Goal: Task Accomplishment & Management: Use online tool/utility

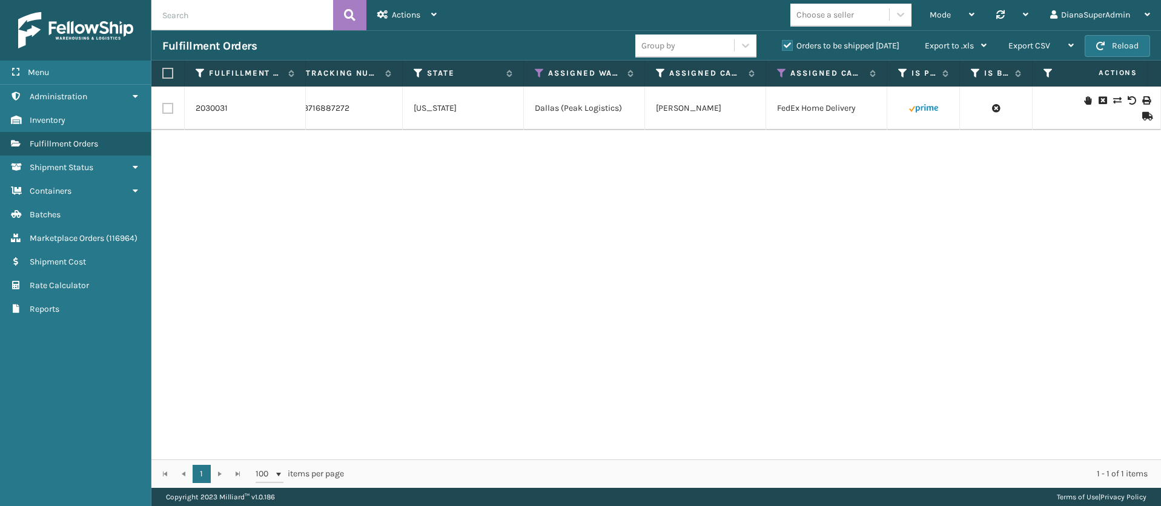
scroll to position [0, 990]
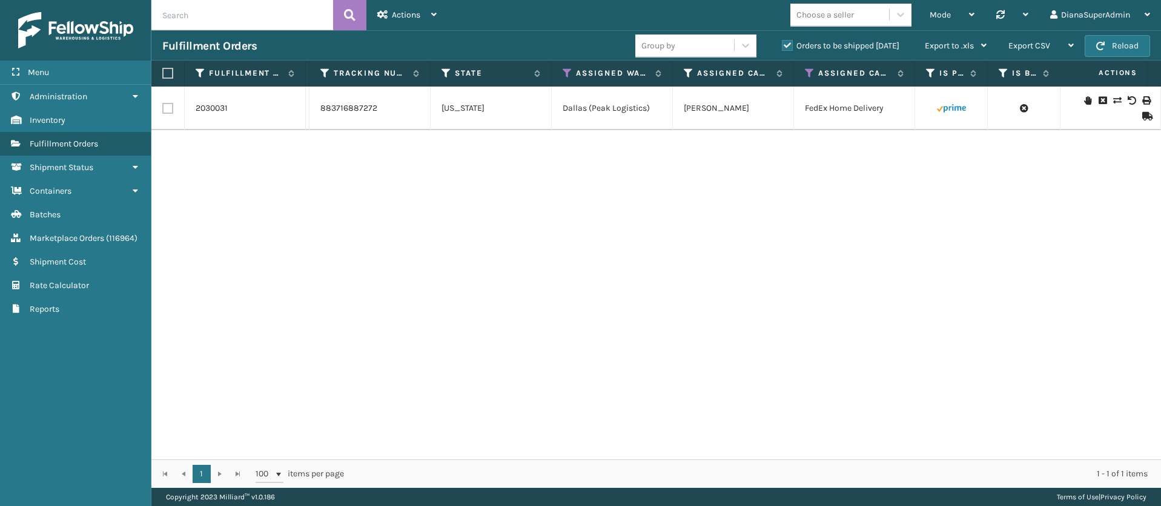
drag, startPoint x: 745, startPoint y: 443, endPoint x: 764, endPoint y: 441, distance: 19.5
click at [784, 443] on div "2030031 114-8942970-6966641 - [PERSON_NAME] Brands Amazon Picking MIL-CFB-S-A 1…" at bounding box center [655, 273] width 1009 height 373
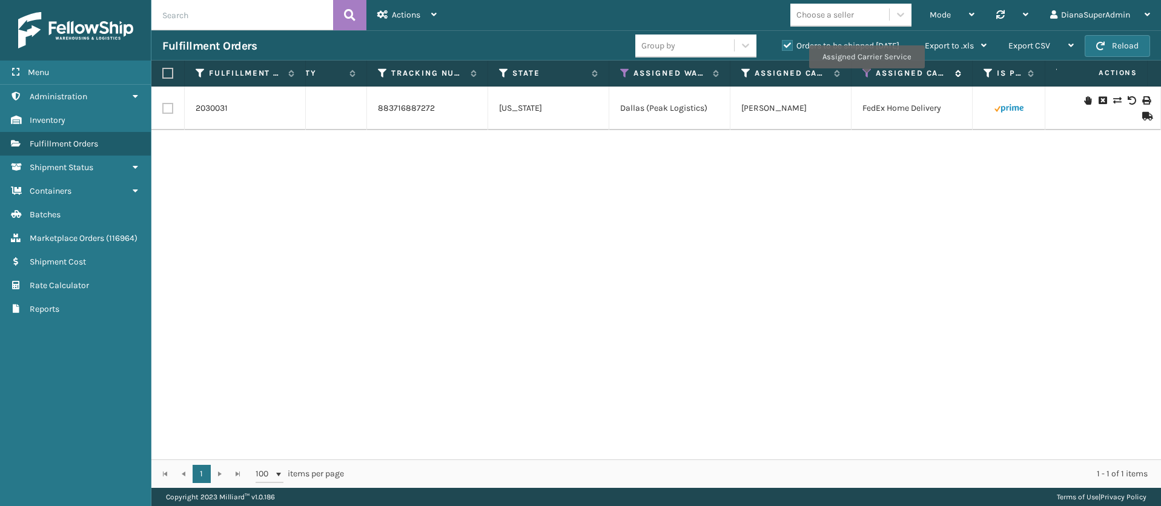
click at [864, 77] on icon at bounding box center [867, 73] width 10 height 11
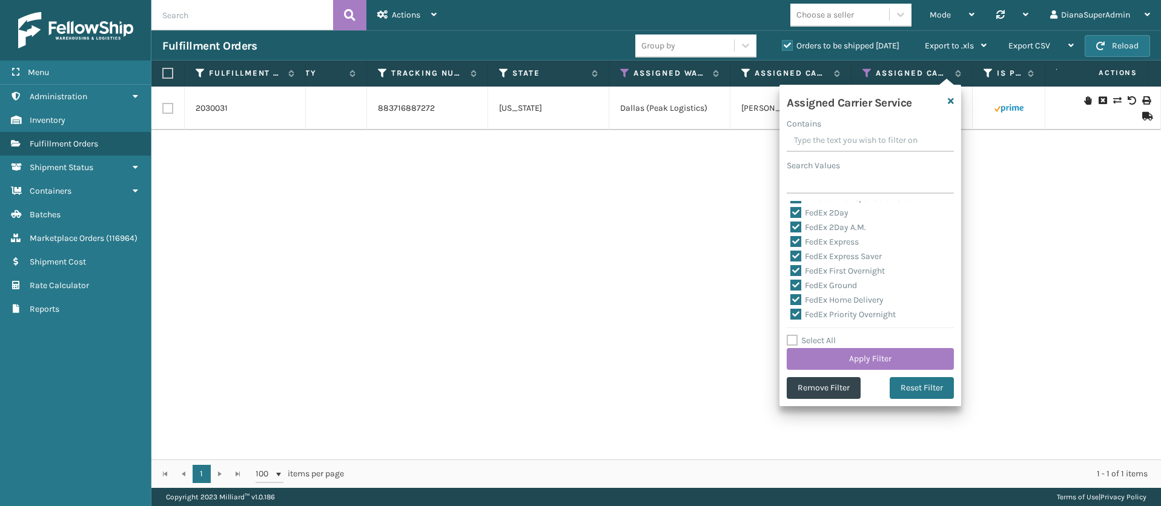
click at [690, 206] on div "2030031 114-8942970-6966641 - [PERSON_NAME] Brands Amazon Picking MIL-CFB-S-A 1…" at bounding box center [655, 273] width 1009 height 373
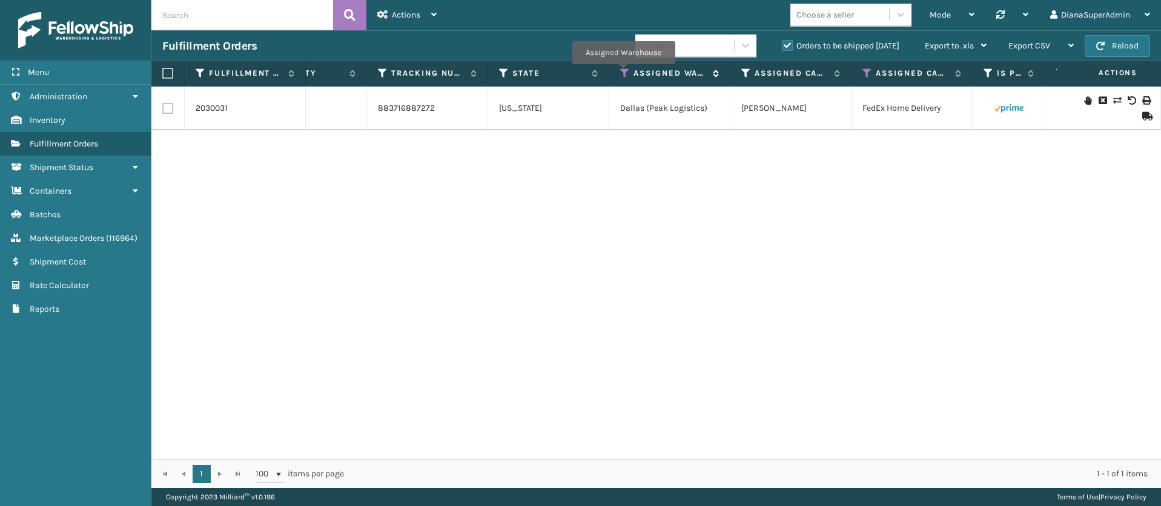
click at [623, 73] on icon at bounding box center [625, 73] width 10 height 11
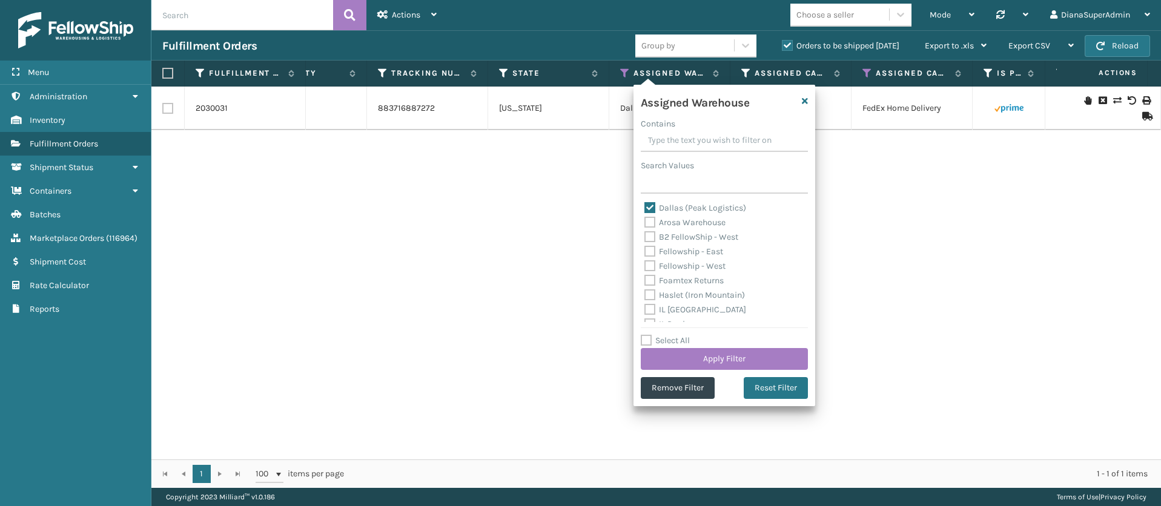
click at [649, 207] on label "Dallas (Peak Logistics)" at bounding box center [695, 208] width 102 height 10
click at [645, 207] on input "Dallas (Peak Logistics)" at bounding box center [644, 205] width 1 height 8
checkbox input "false"
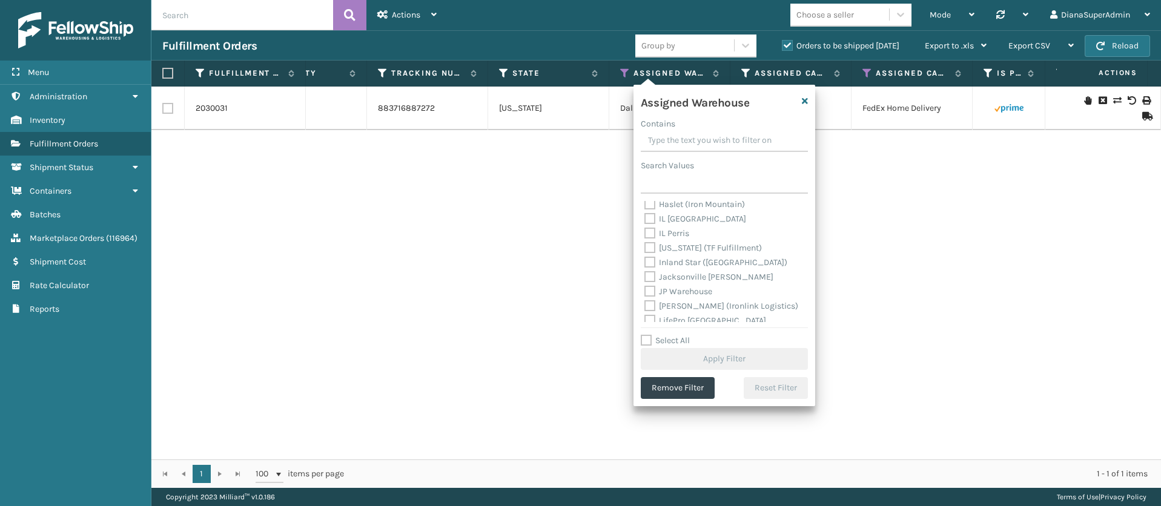
click at [650, 206] on label "Haslet (Iron Mountain)" at bounding box center [694, 204] width 101 height 10
click at [645, 205] on input "Haslet (Iron Mountain)" at bounding box center [644, 201] width 1 height 8
checkbox input "true"
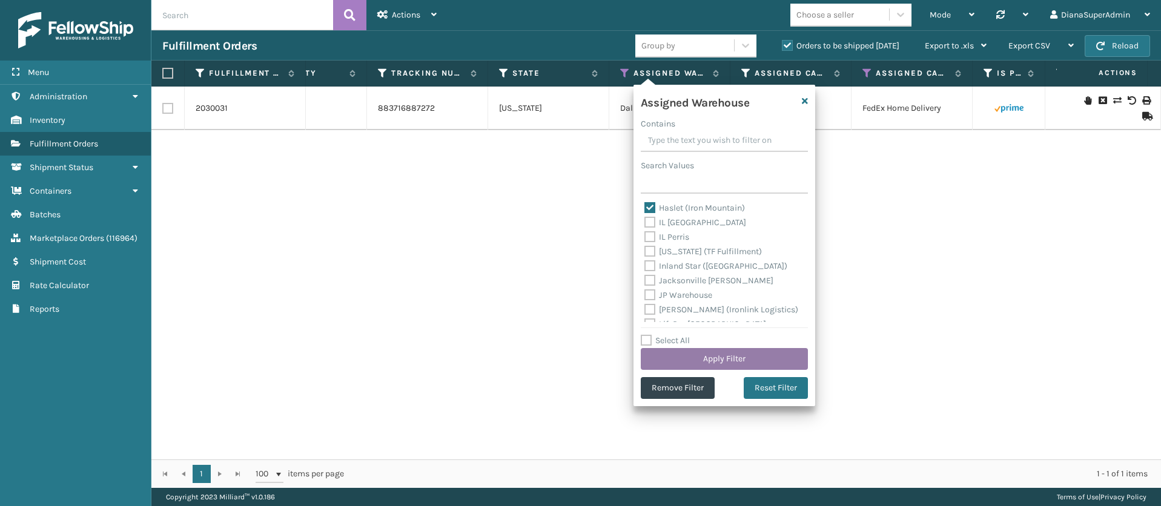
click at [722, 357] on button "Apply Filter" at bounding box center [724, 359] width 167 height 22
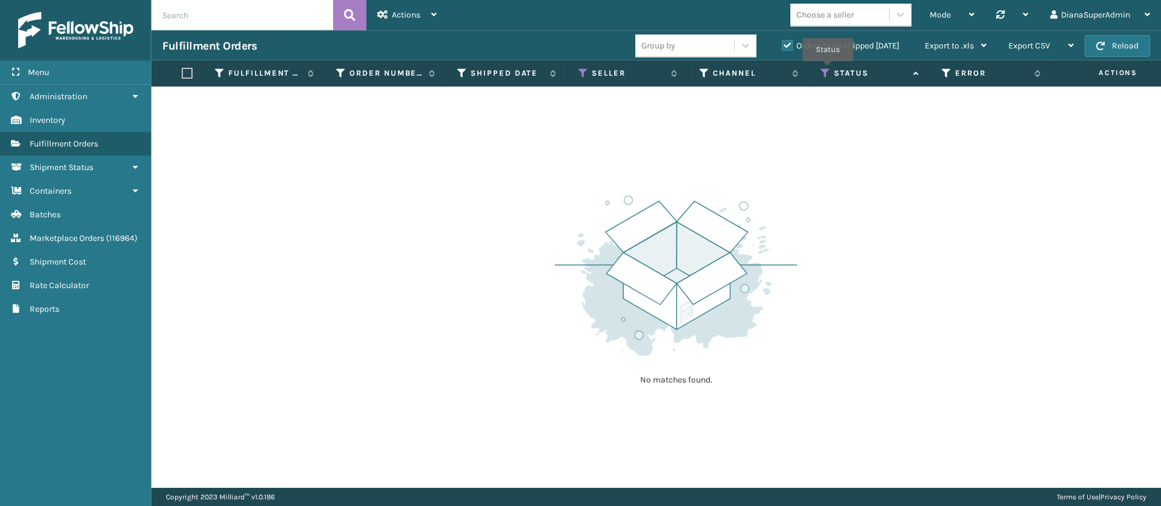
click at [827, 70] on icon at bounding box center [825, 73] width 10 height 11
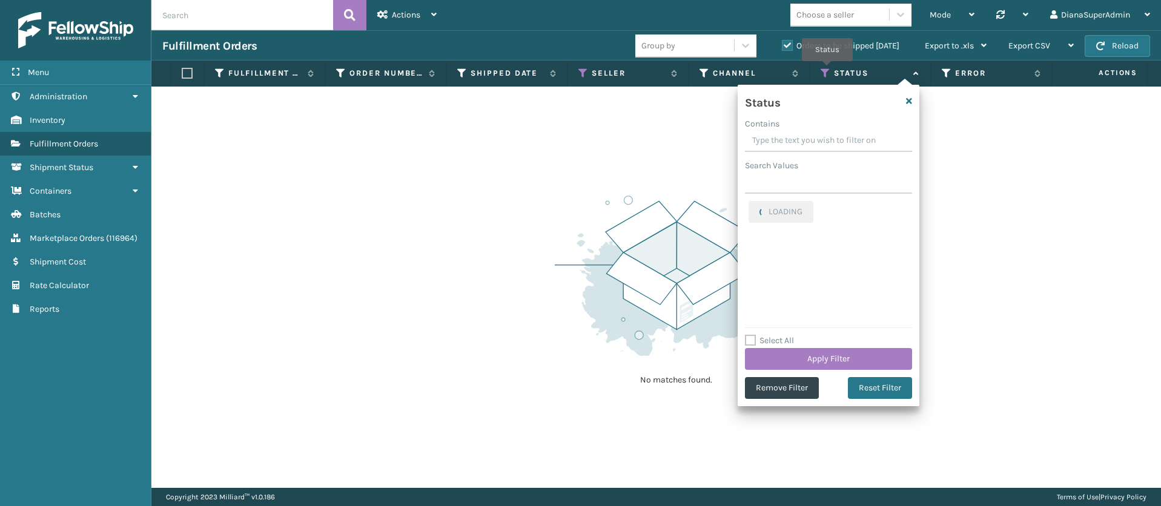
click at [827, 70] on icon at bounding box center [825, 73] width 10 height 11
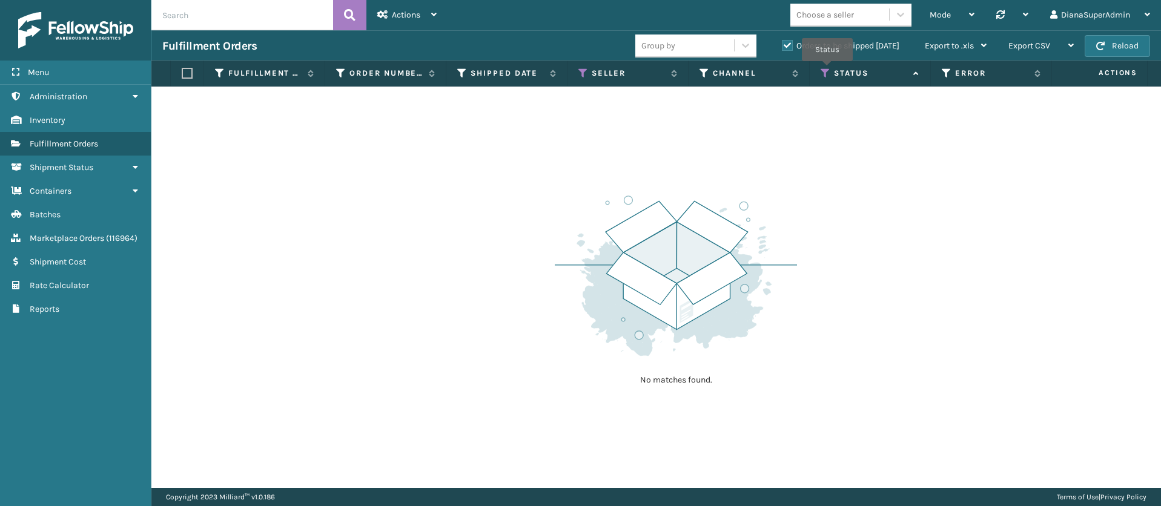
click at [827, 70] on icon at bounding box center [825, 73] width 10 height 11
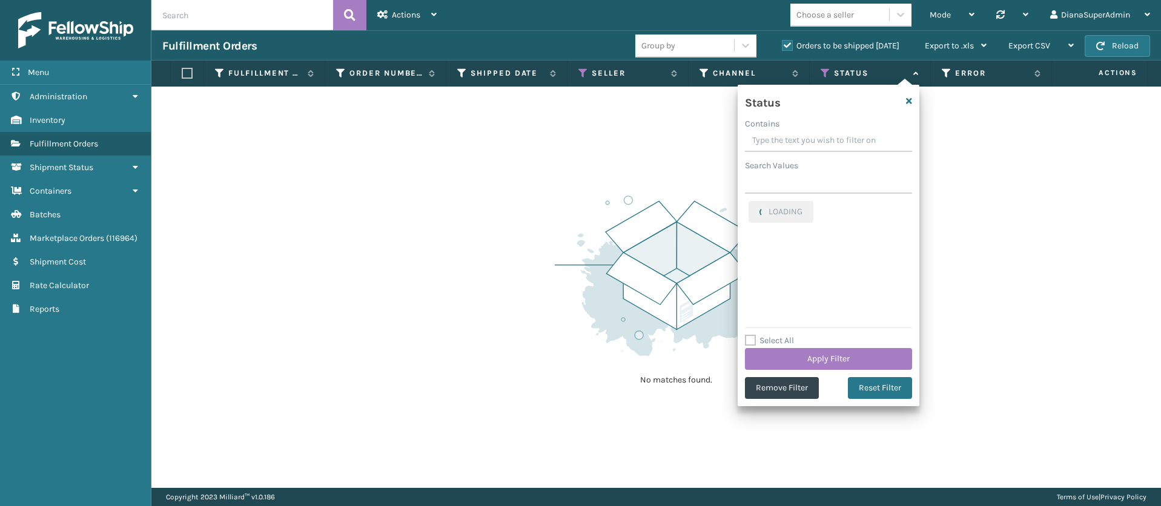
click at [990, 165] on div "No matches found." at bounding box center [655, 287] width 1009 height 401
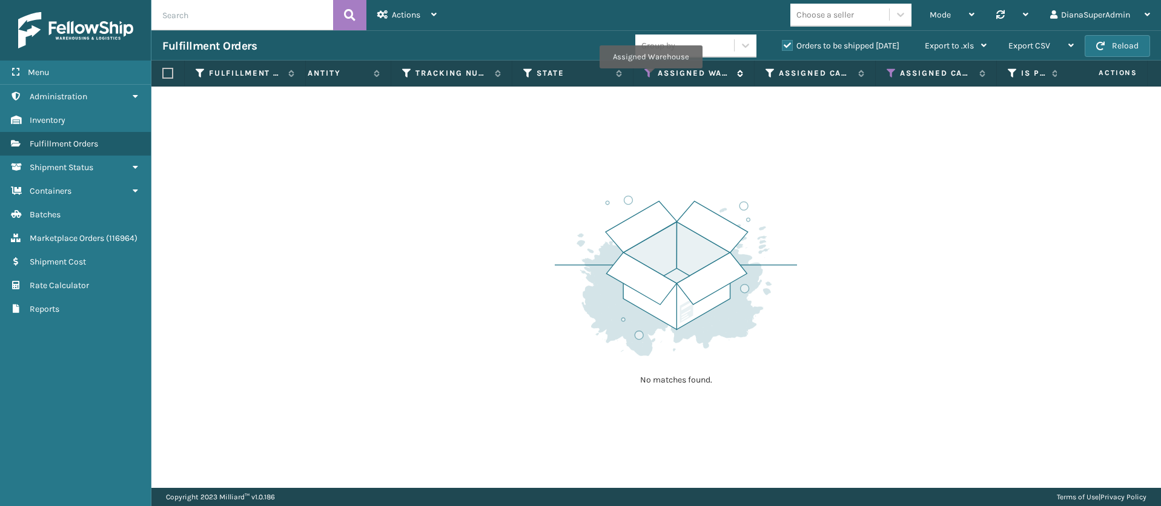
click at [650, 77] on icon at bounding box center [649, 73] width 10 height 11
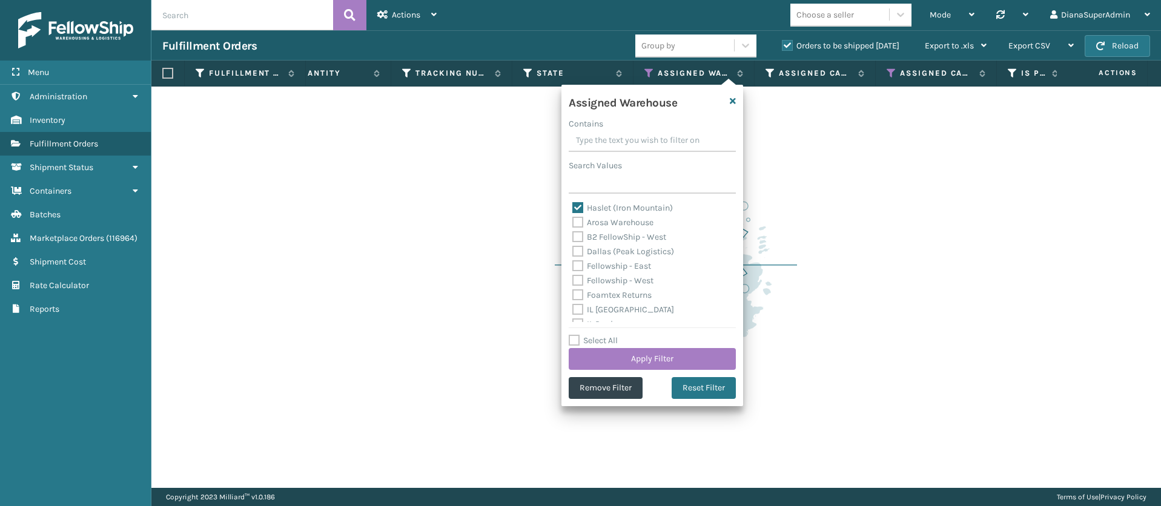
click at [578, 208] on label "Haslet (Iron Mountain)" at bounding box center [622, 208] width 101 height 10
click at [573, 208] on input "Haslet (Iron Mountain)" at bounding box center [572, 205] width 1 height 8
checkbox input "false"
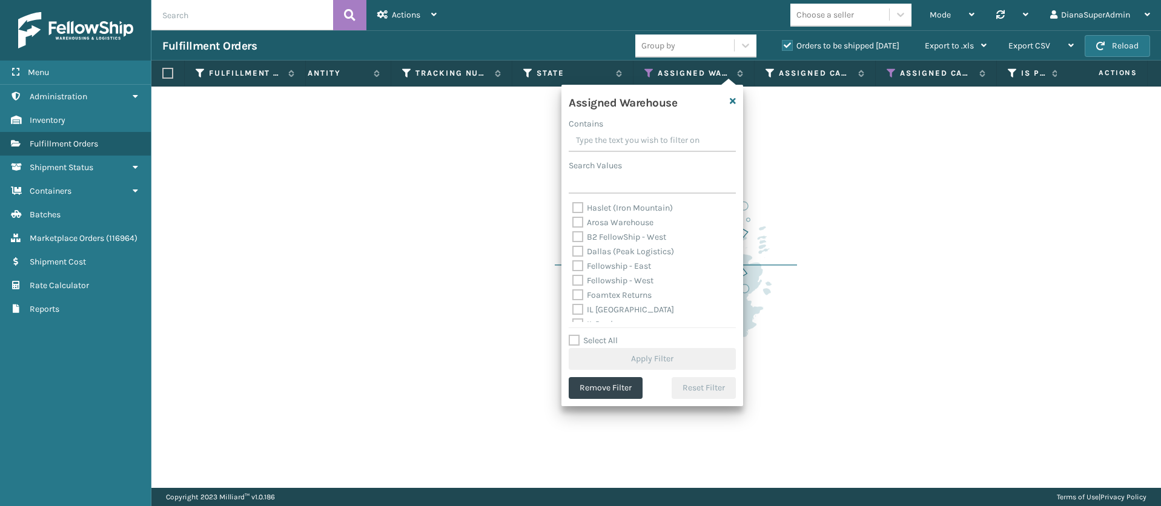
click at [581, 278] on label "Fellowship - West" at bounding box center [612, 280] width 81 height 10
click at [573, 278] on input "Fellowship - West" at bounding box center [572, 278] width 1 height 8
checkbox input "true"
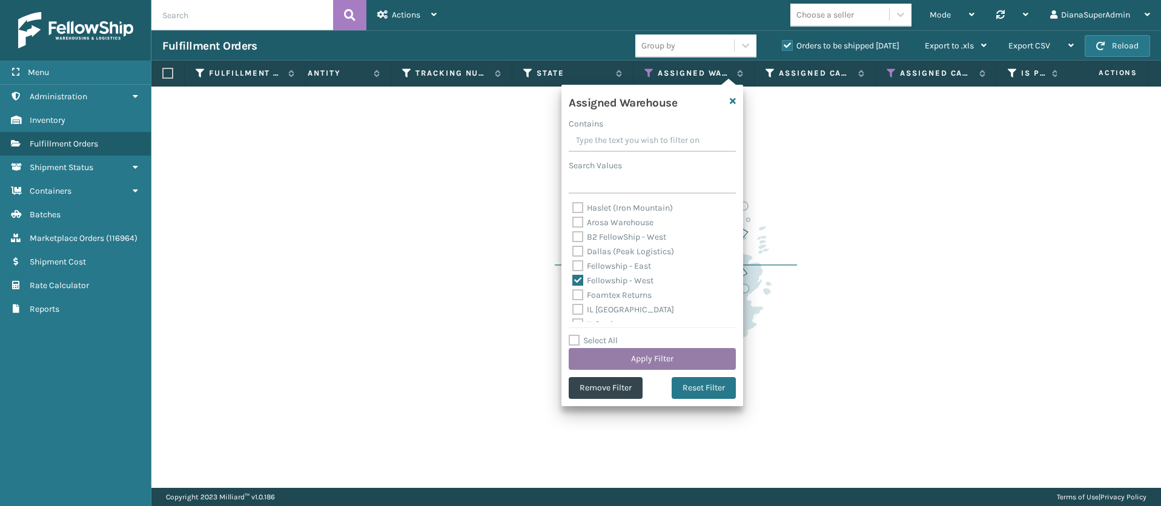
click at [685, 351] on button "Apply Filter" at bounding box center [651, 359] width 167 height 22
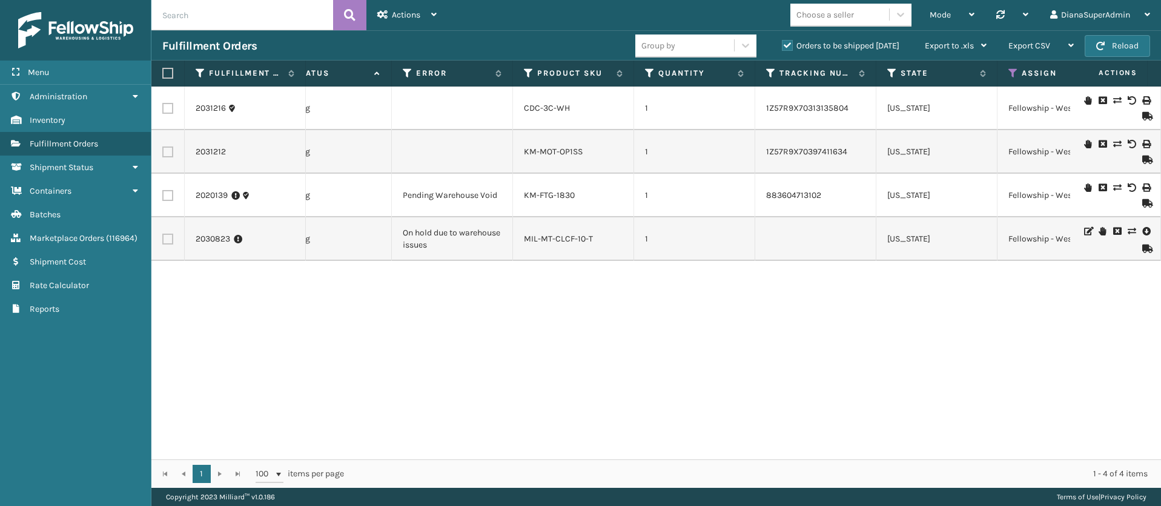
scroll to position [0, 616]
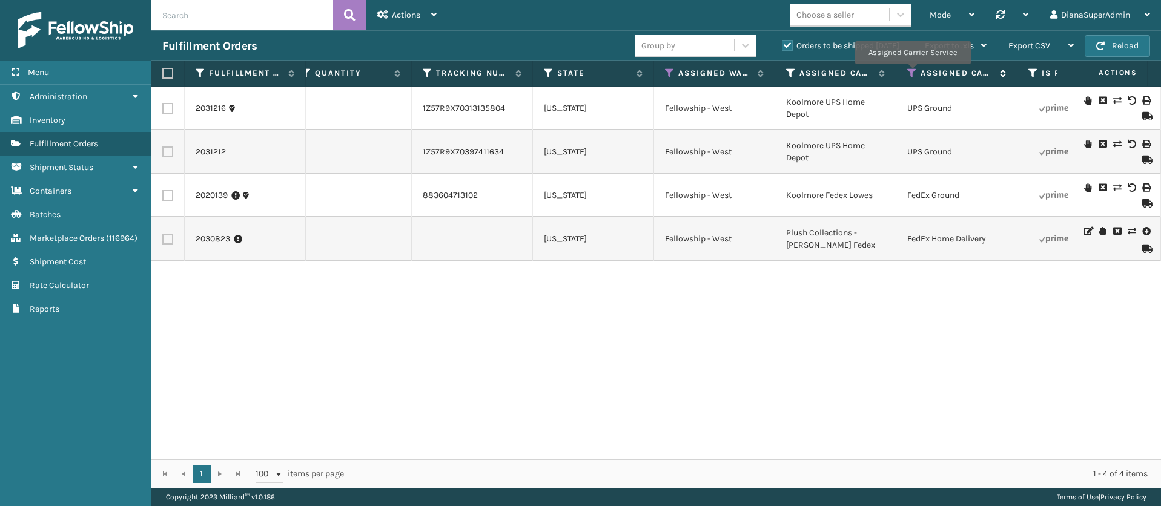
click at [912, 73] on icon at bounding box center [912, 73] width 10 height 11
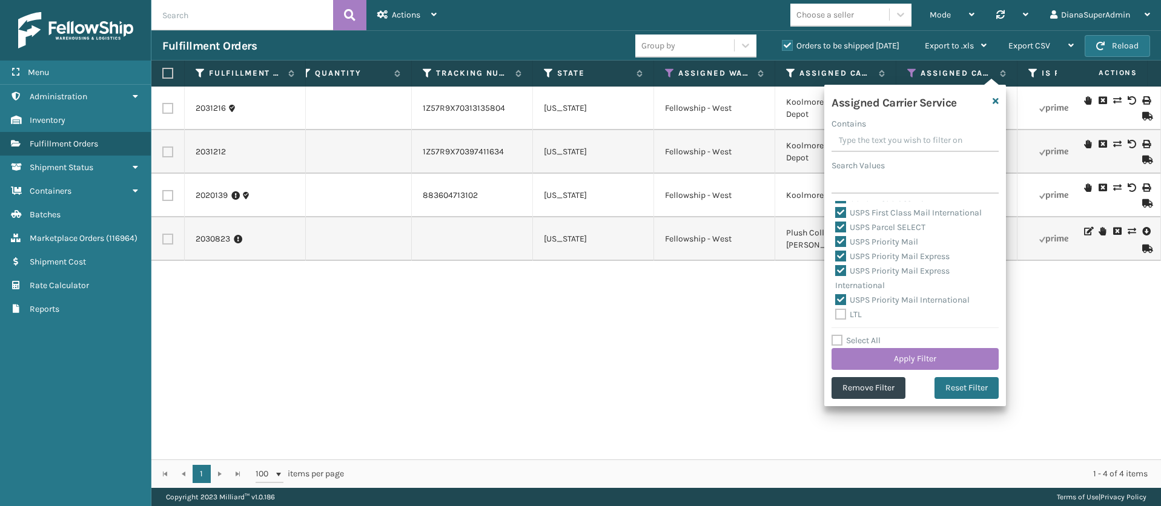
scroll to position [387, 0]
click at [837, 340] on label "Select All" at bounding box center [855, 340] width 49 height 10
click at [837, 335] on input "Select All" at bounding box center [922, 334] width 182 height 1
checkbox input "true"
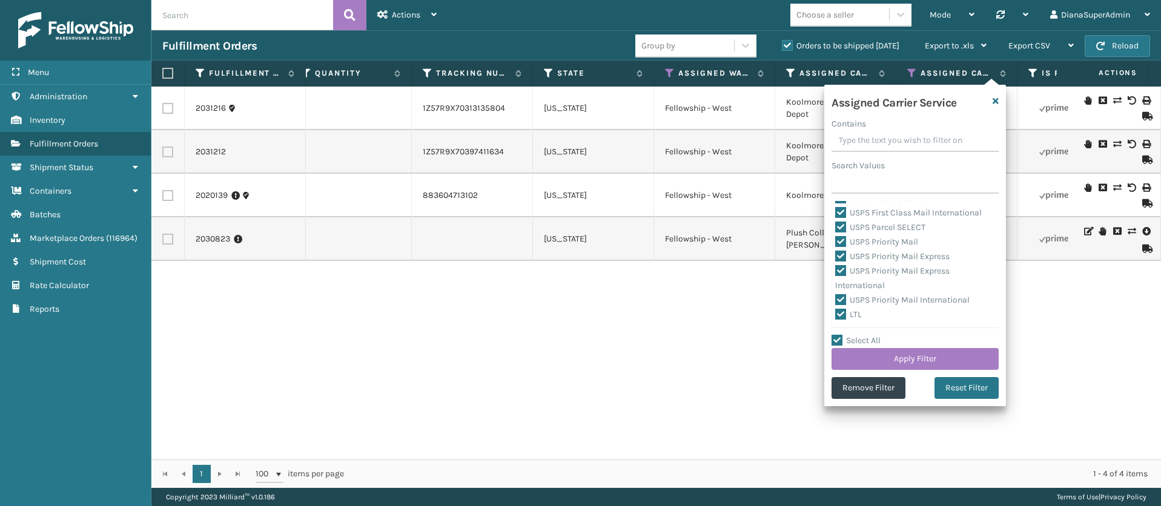
click at [834, 337] on label "Select All" at bounding box center [855, 340] width 49 height 10
click at [834, 335] on input "Select All" at bounding box center [922, 334] width 182 height 1
checkbox input "false"
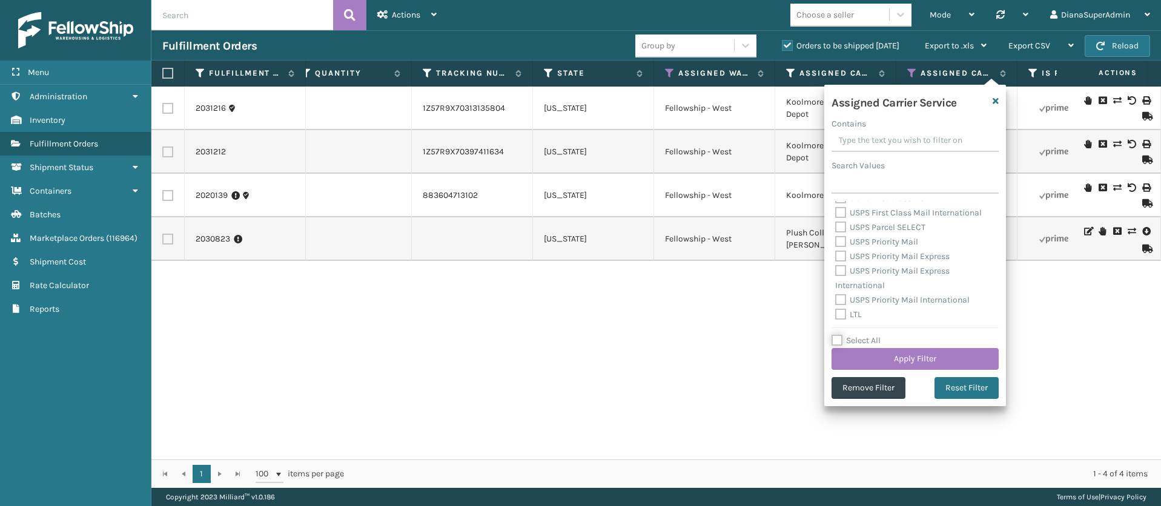
checkbox input "false"
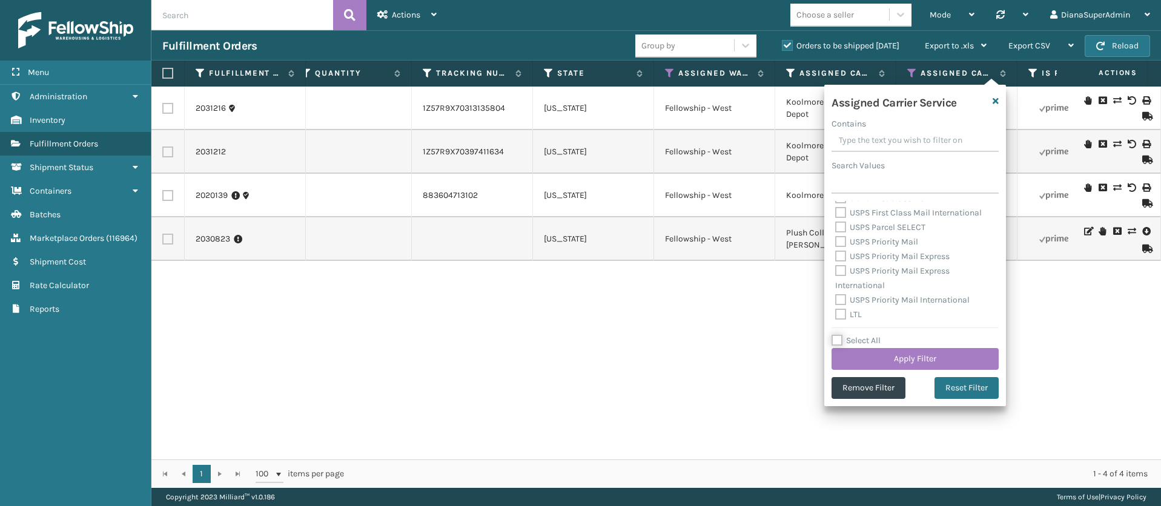
checkbox input "false"
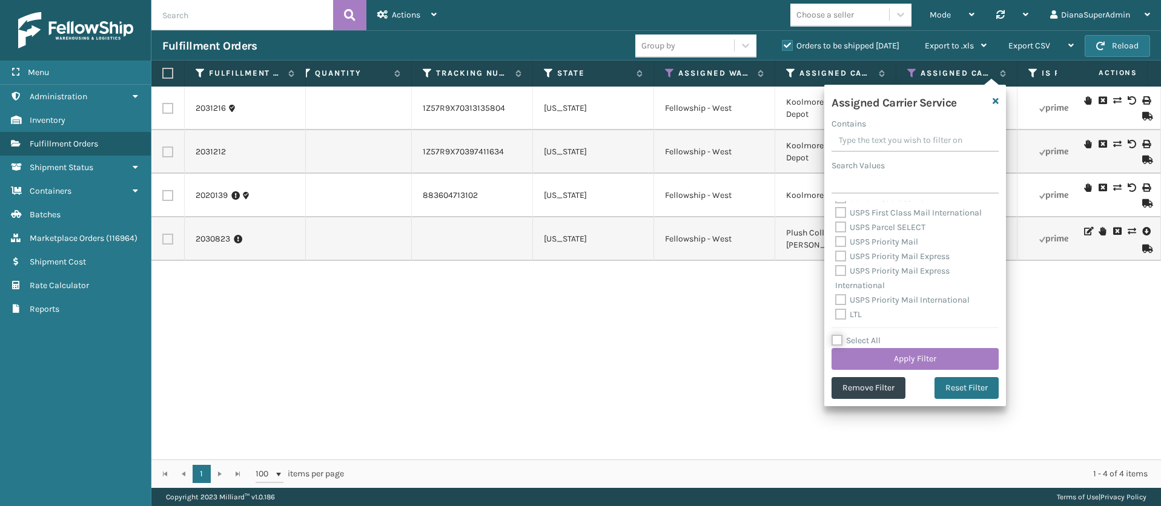
checkbox input "false"
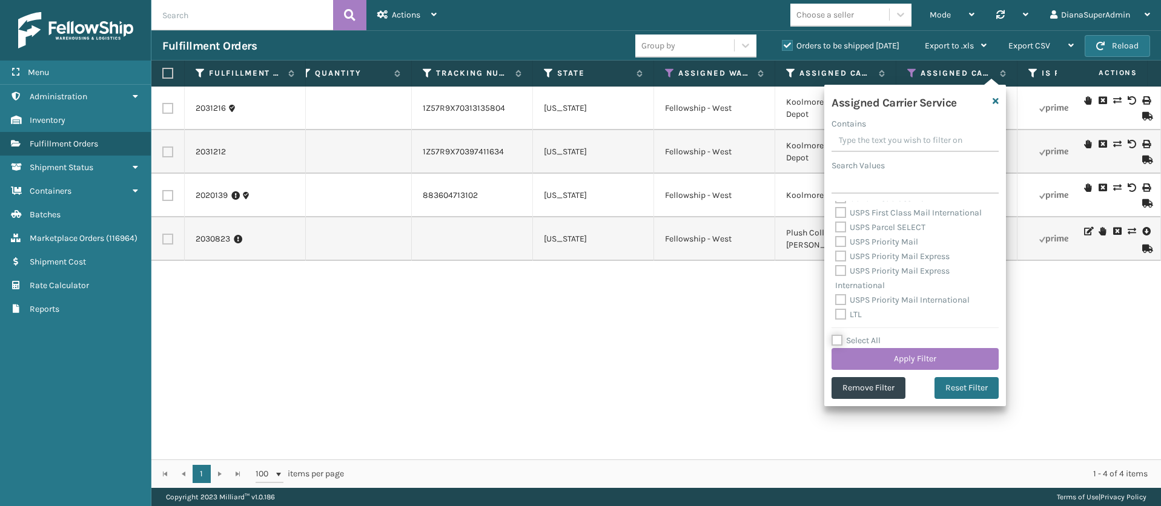
checkbox input "false"
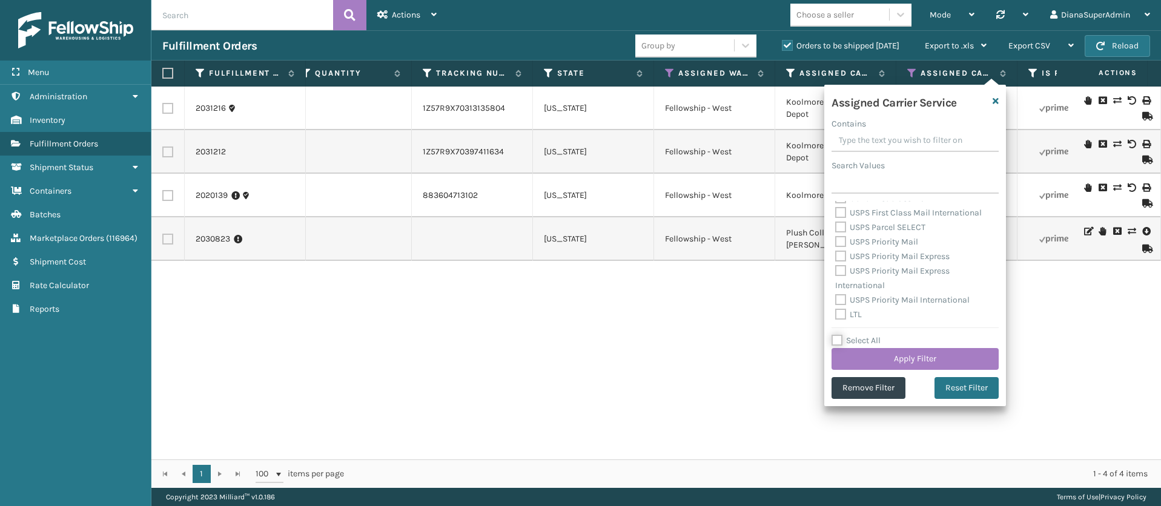
checkbox input "false"
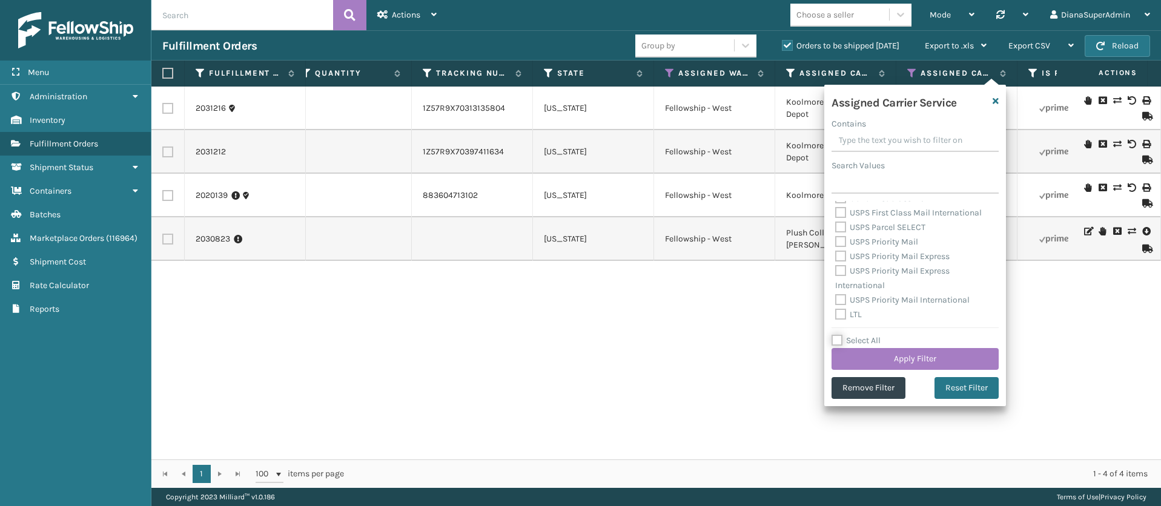
checkbox input "false"
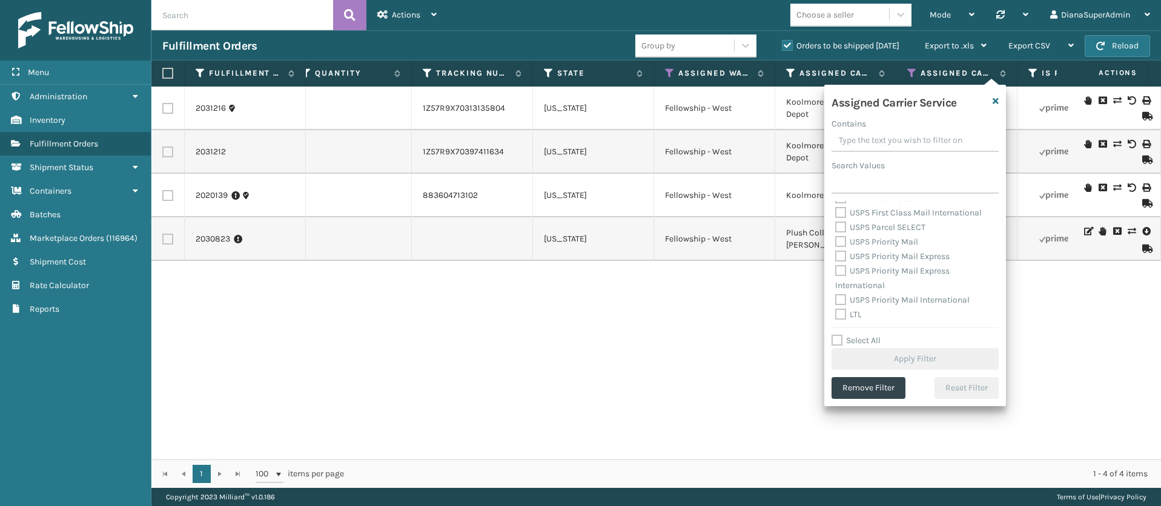
click at [840, 316] on label "LTL" at bounding box center [848, 314] width 27 height 10
click at [835, 315] on input "LTL" at bounding box center [835, 312] width 1 height 8
checkbox input "true"
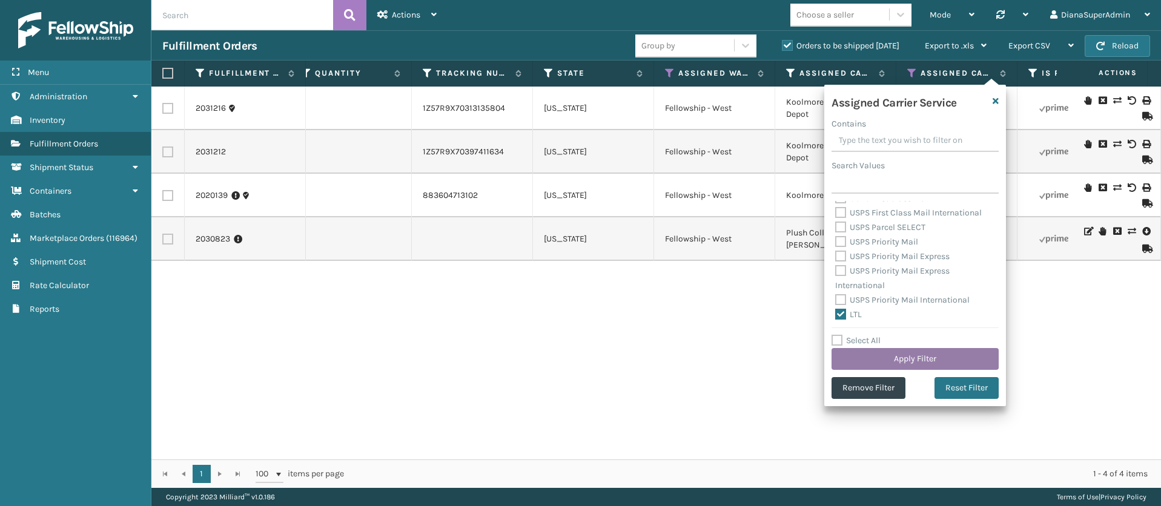
click at [935, 354] on button "Apply Filter" at bounding box center [914, 359] width 167 height 22
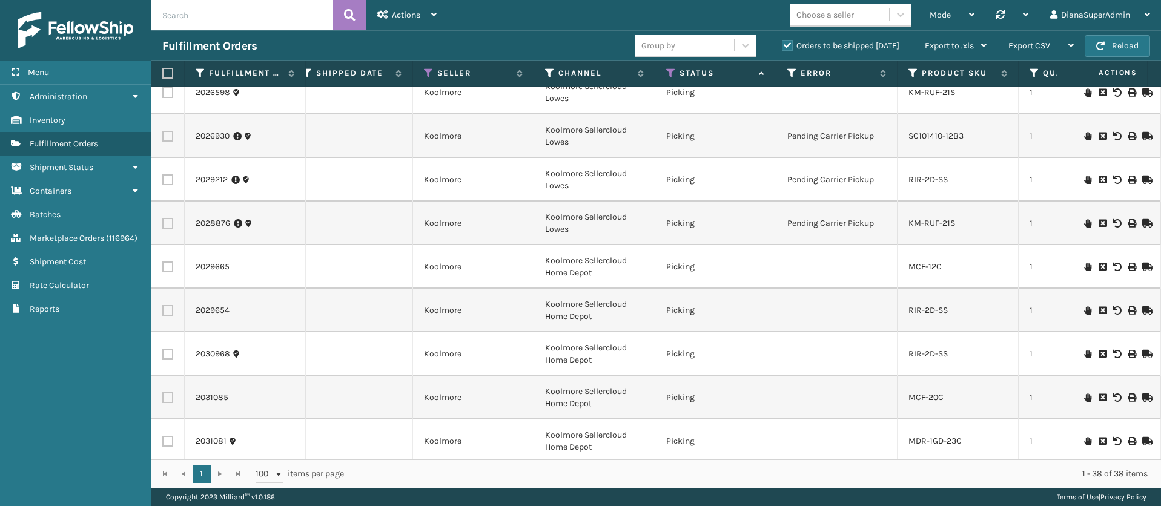
scroll to position [1181, 374]
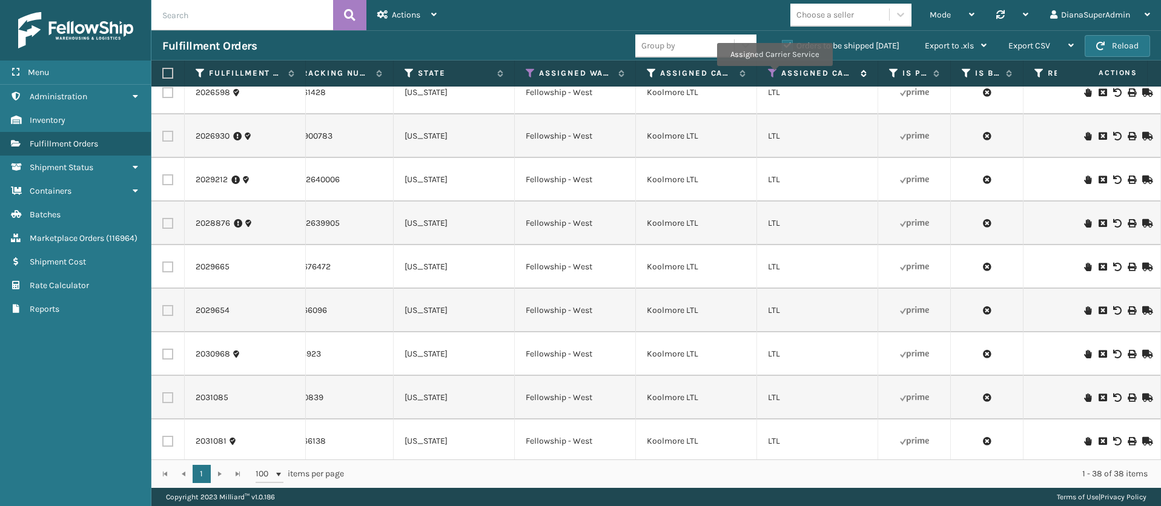
click at [773, 74] on icon at bounding box center [773, 73] width 10 height 11
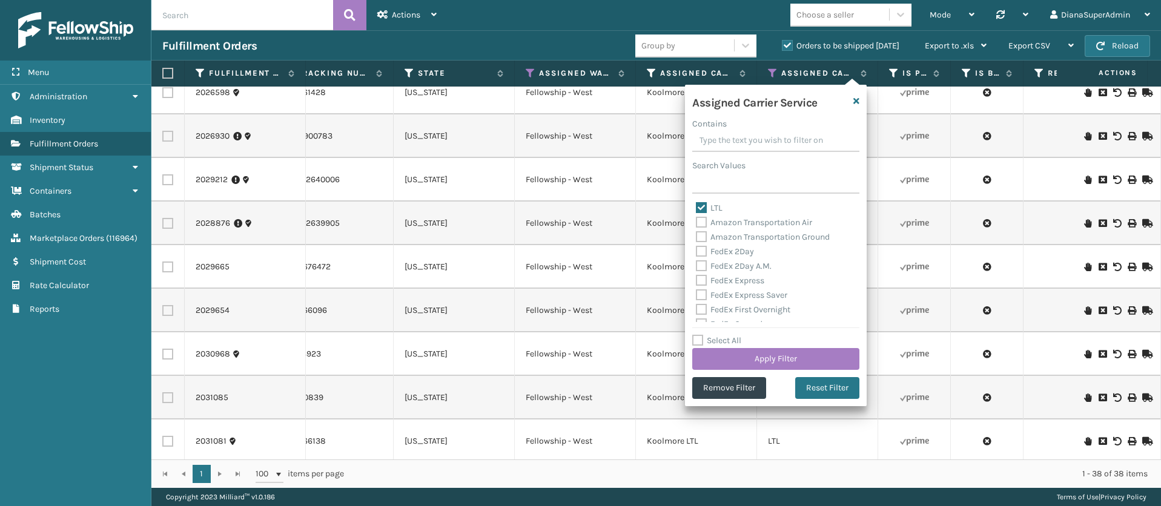
click at [700, 337] on label "Select All" at bounding box center [716, 340] width 49 height 10
click at [700, 335] on input "Select All" at bounding box center [783, 334] width 182 height 1
checkbox input "true"
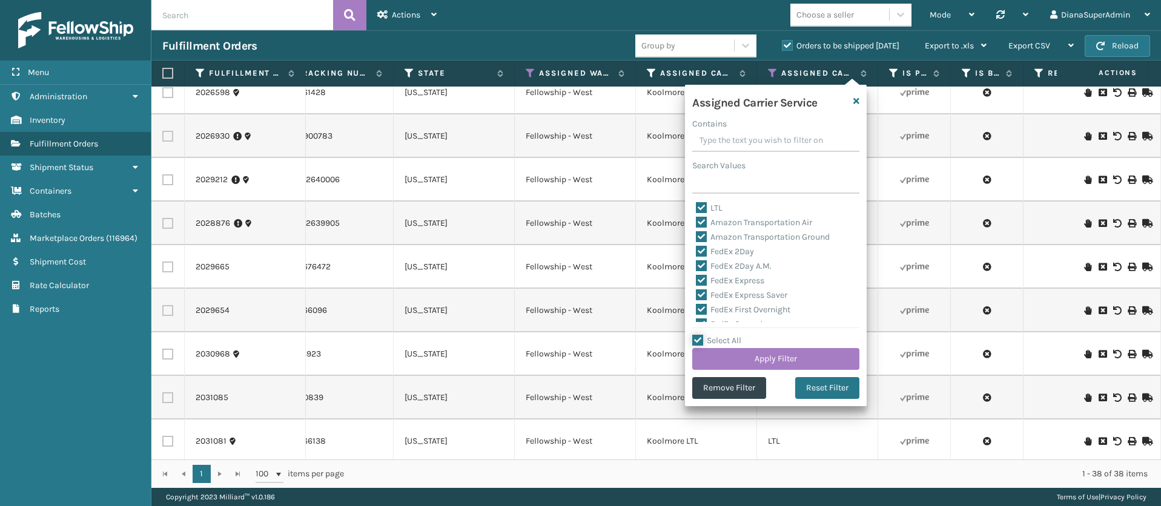
checkbox input "true"
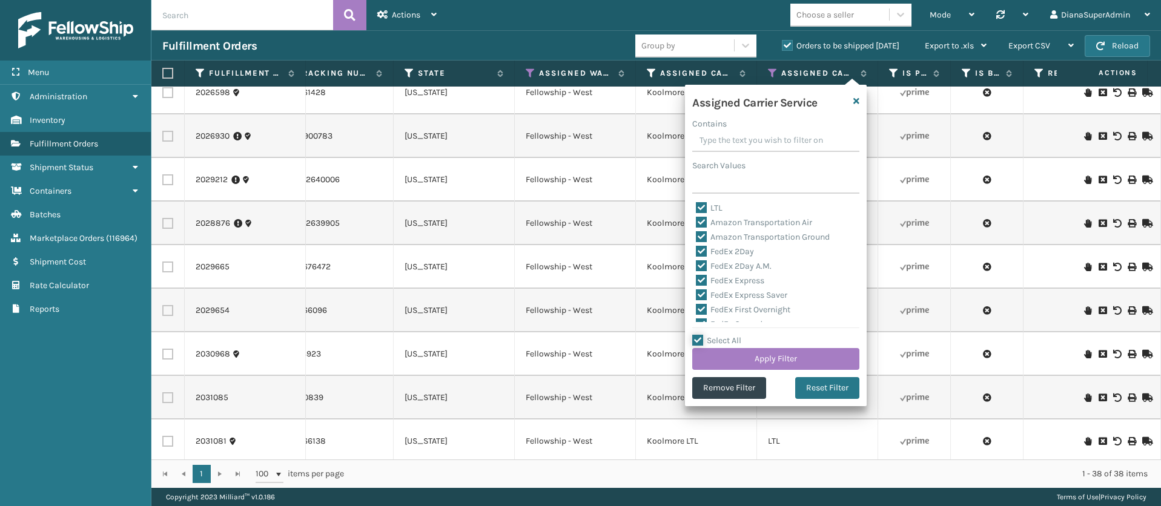
checkbox input "true"
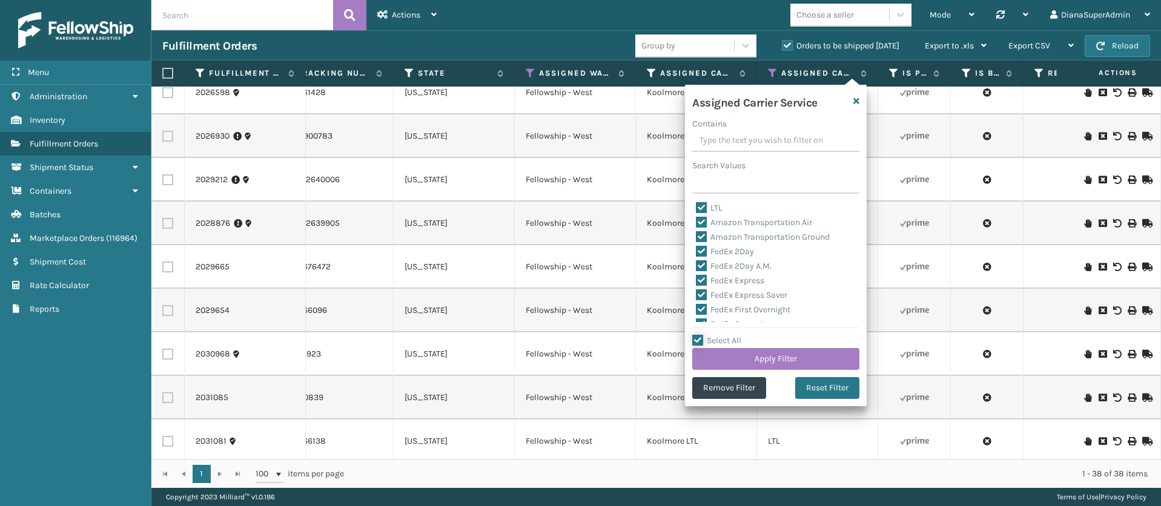
checkbox input "true"
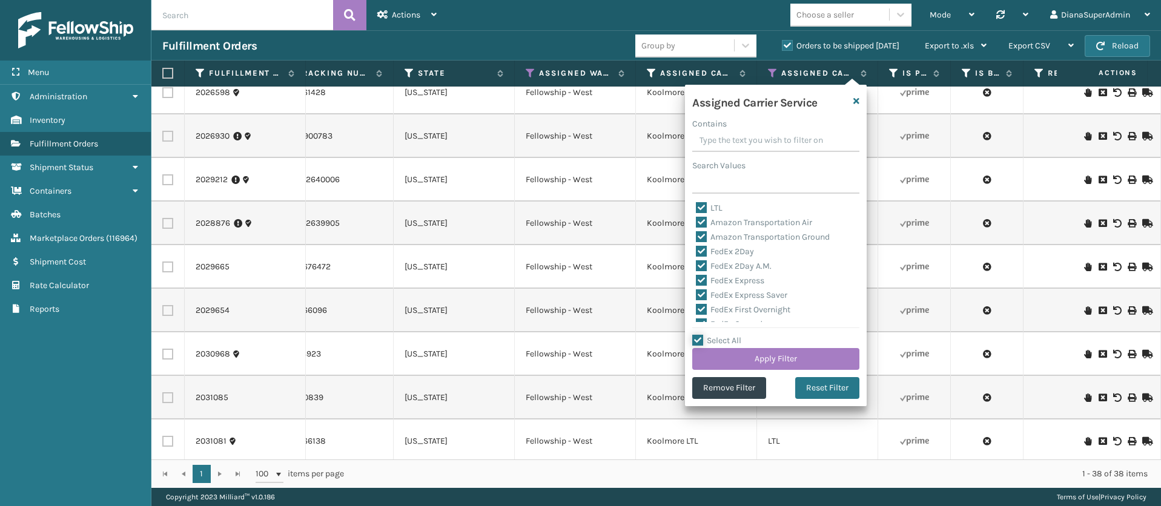
checkbox input "true"
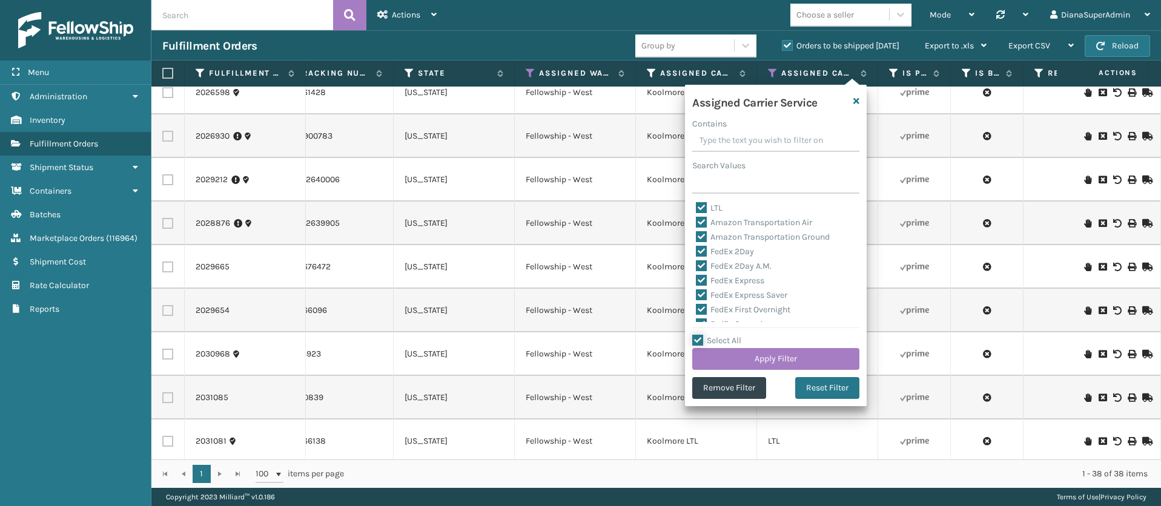
checkbox input "true"
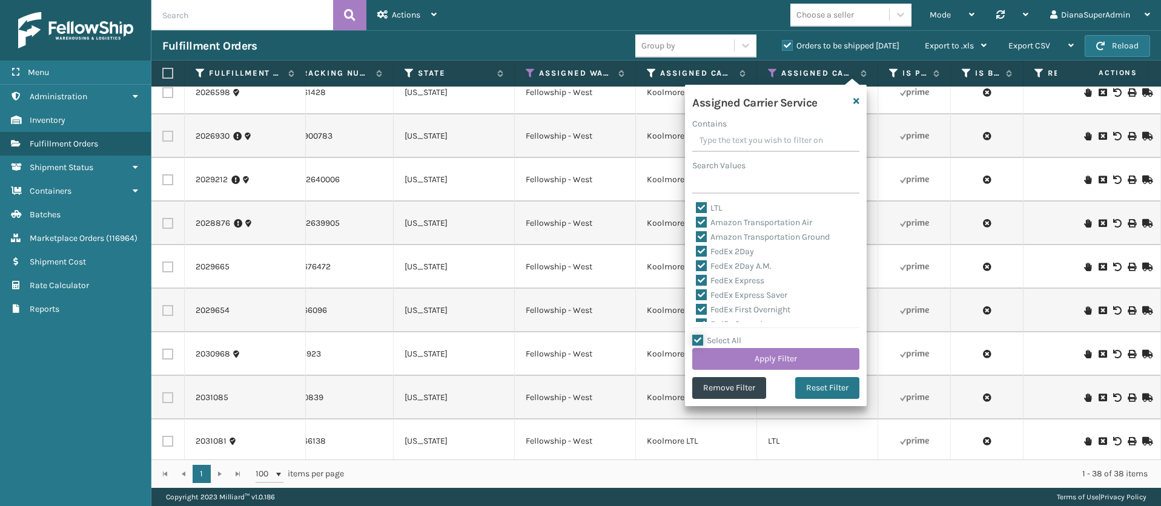
checkbox input "true"
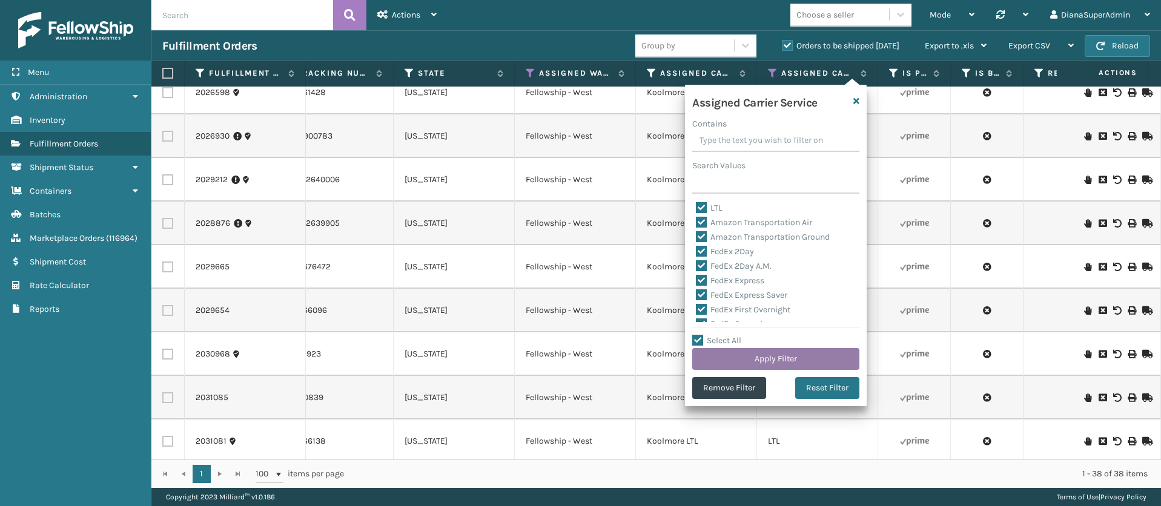
click at [782, 359] on button "Apply Filter" at bounding box center [775, 359] width 167 height 22
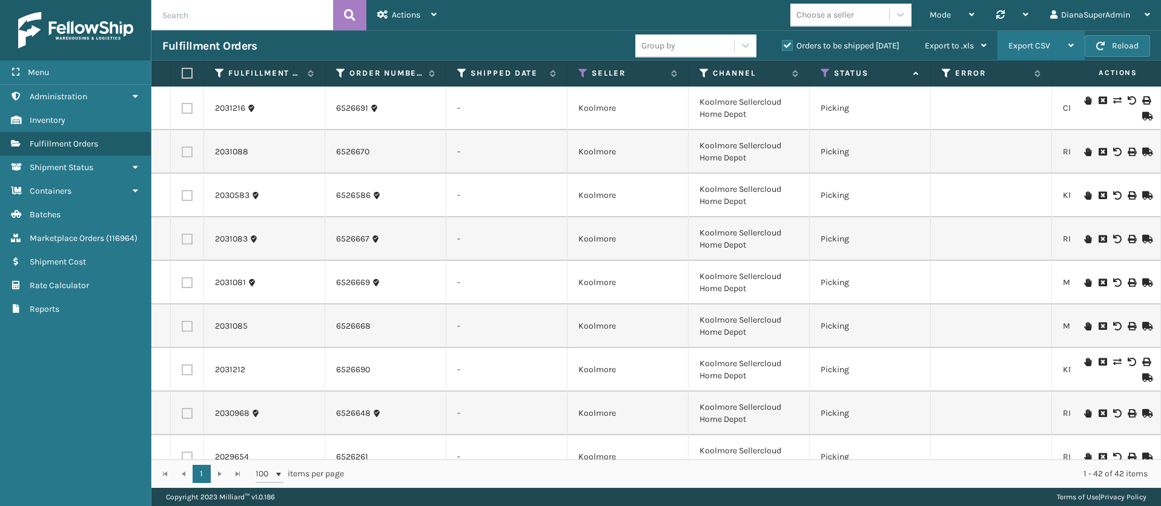
click at [1043, 43] on span "Export CSV" at bounding box center [1029, 46] width 42 height 10
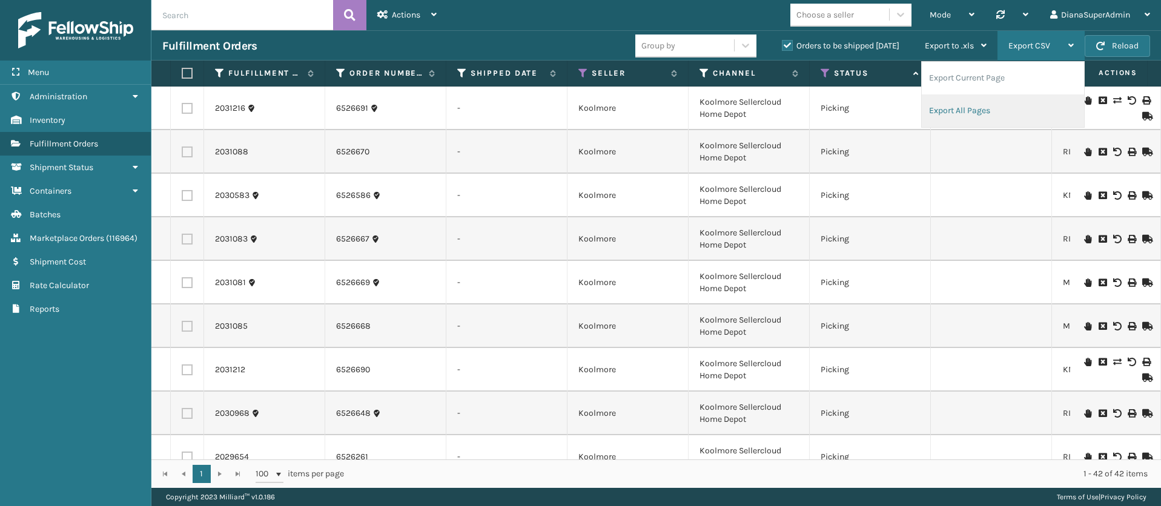
click at [985, 108] on li "Export All Pages" at bounding box center [1002, 110] width 162 height 33
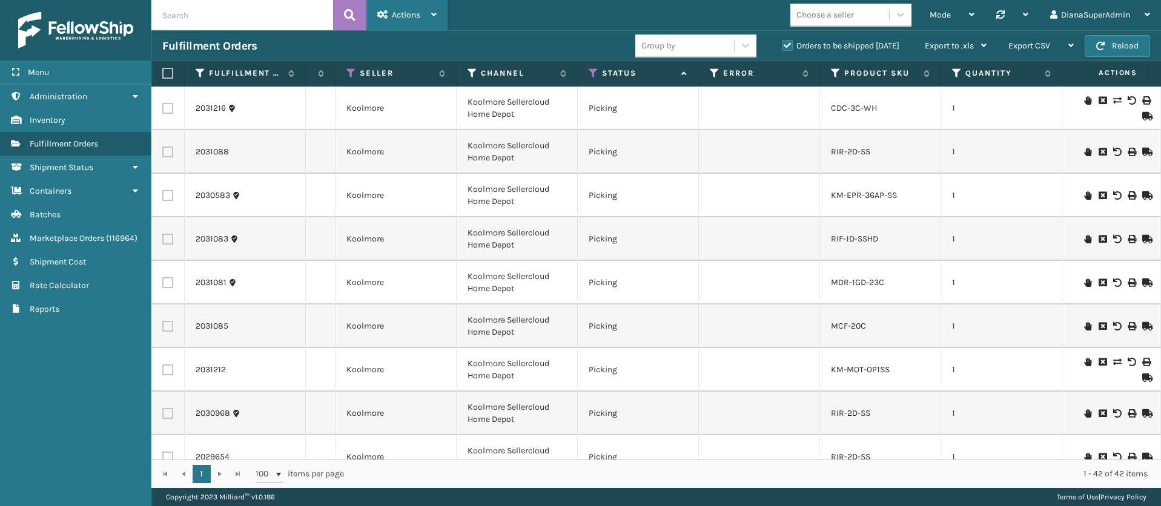
click at [424, 5] on div "Actions" at bounding box center [406, 15] width 59 height 30
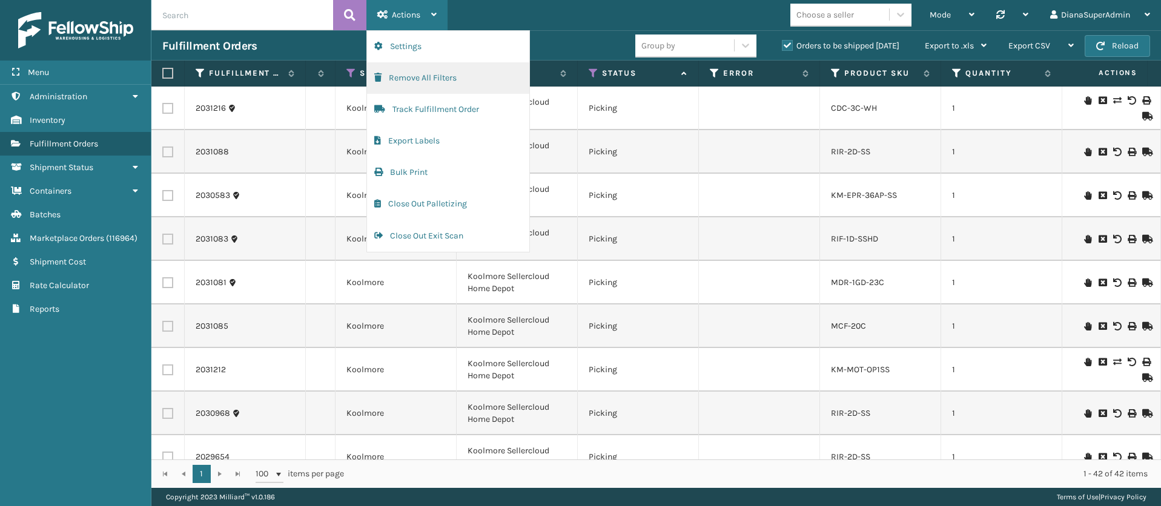
click at [451, 81] on button "Remove All Filters" at bounding box center [448, 77] width 162 height 31
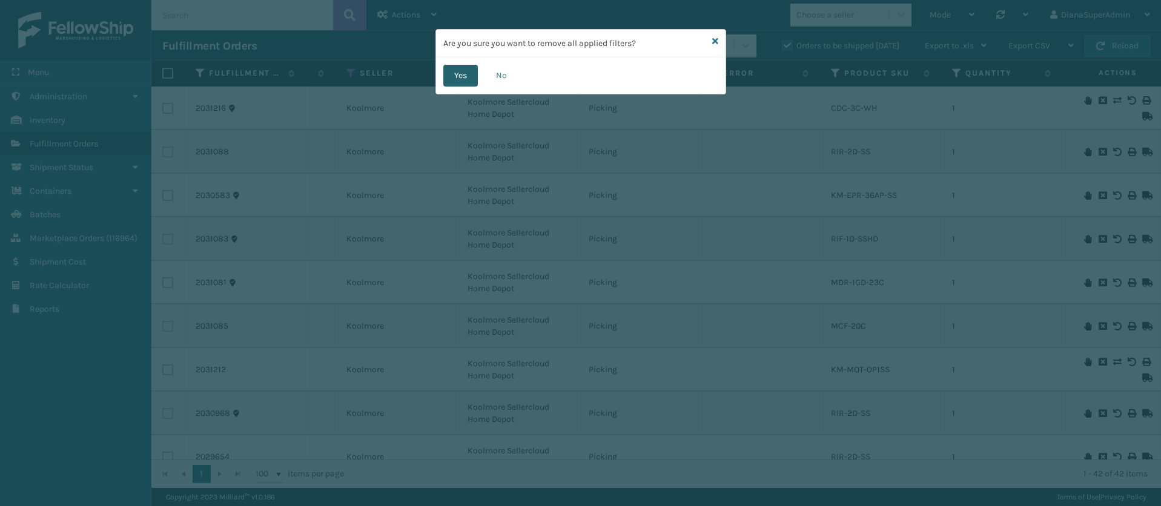
click at [469, 78] on button "Yes" at bounding box center [460, 76] width 35 height 22
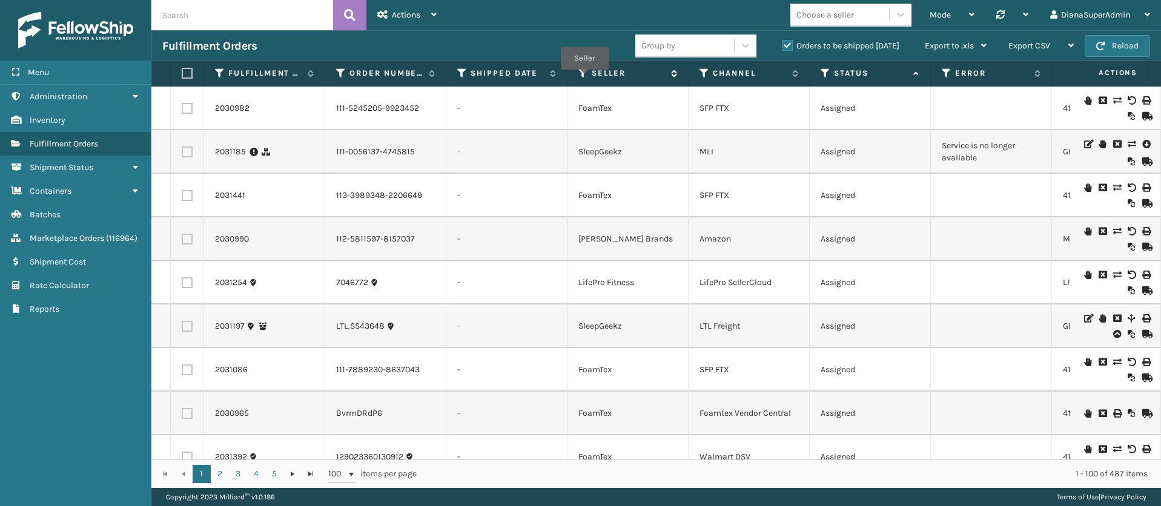
click at [584, 77] on icon at bounding box center [583, 73] width 10 height 11
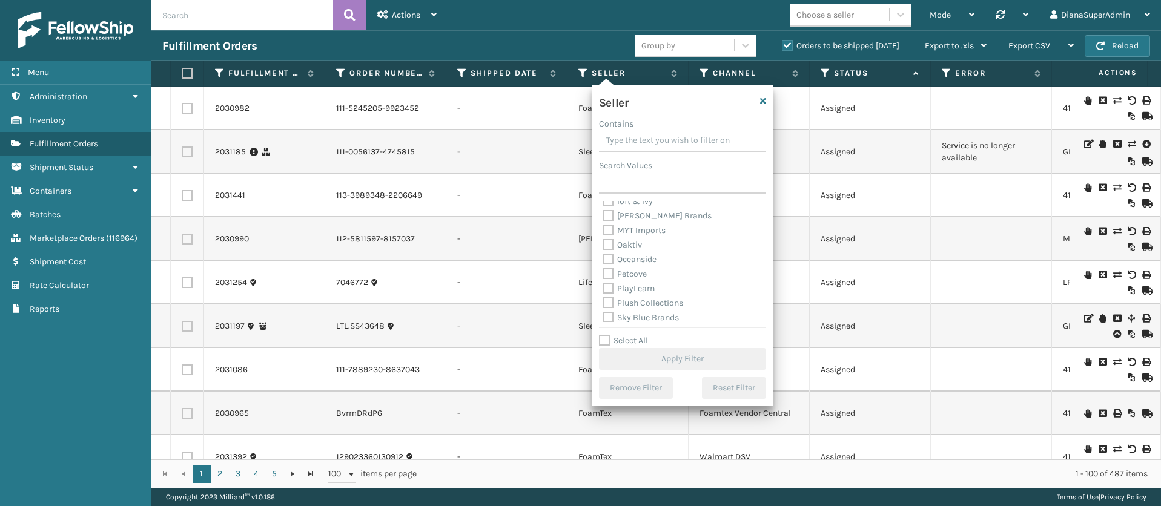
scroll to position [373, 0]
click at [607, 298] on label "SleepGeekz" at bounding box center [631, 300] width 58 height 10
click at [603, 298] on input "SleepGeekz" at bounding box center [602, 297] width 1 height 8
checkbox input "true"
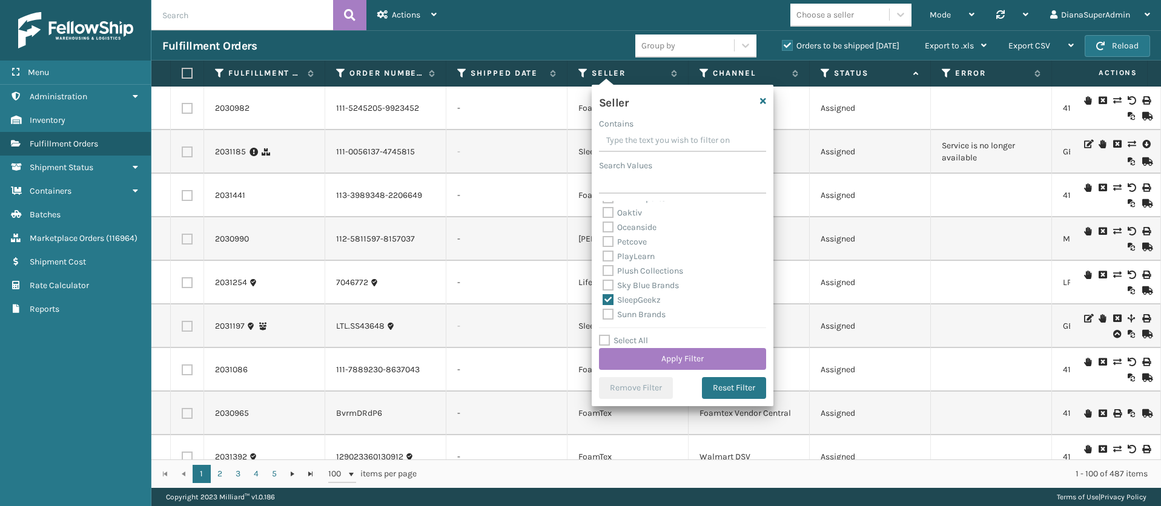
click at [604, 340] on label "Select All" at bounding box center [623, 340] width 49 height 10
click at [604, 335] on input "Select All" at bounding box center [690, 334] width 182 height 1
checkbox input "true"
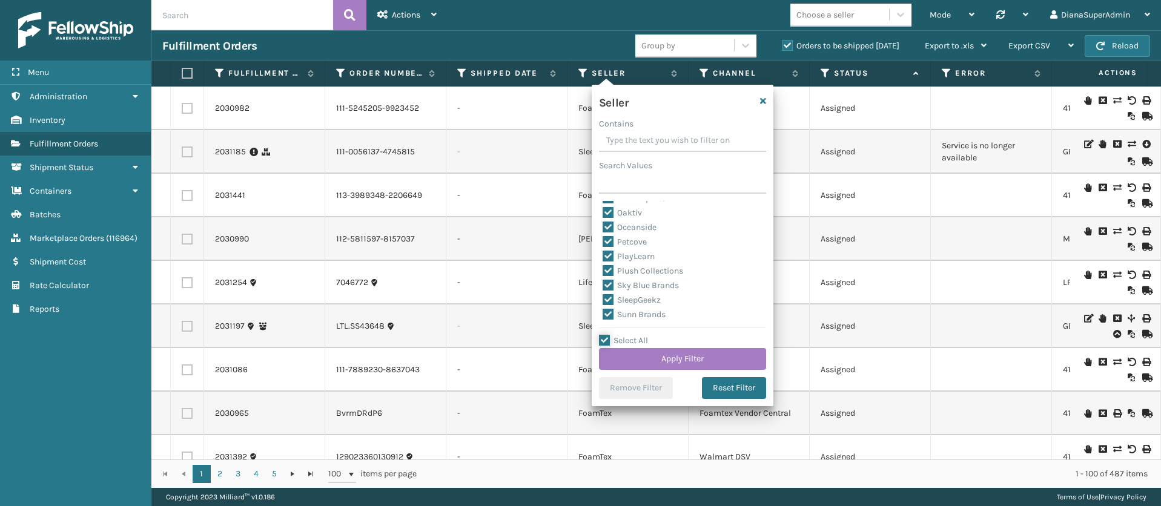
checkbox input "true"
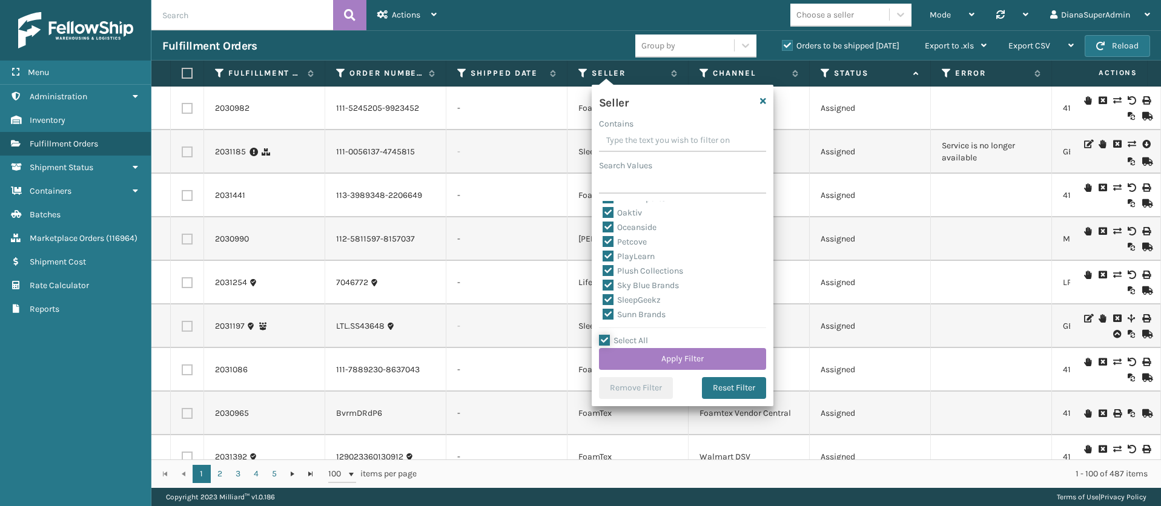
checkbox input "true"
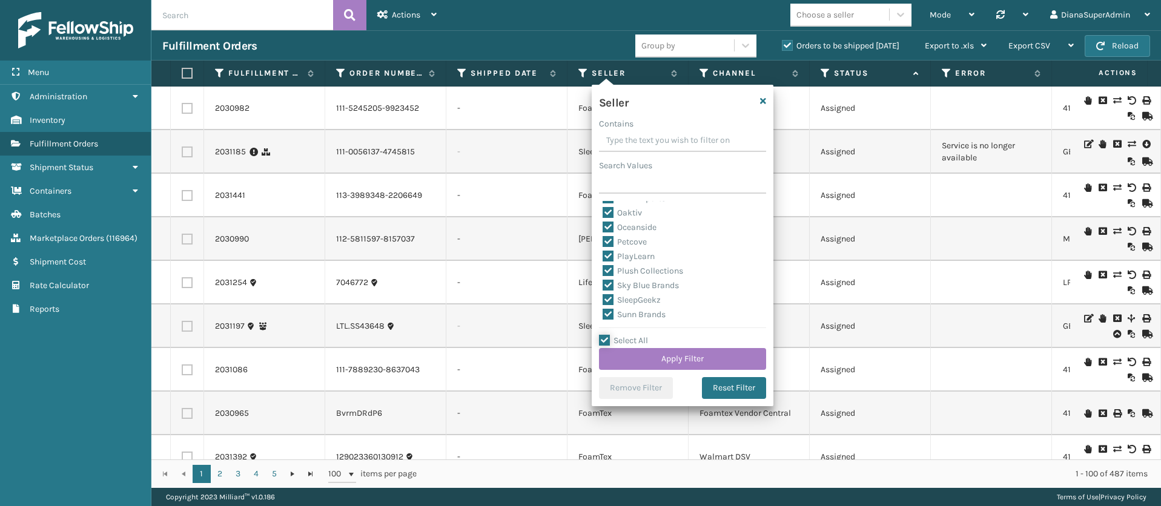
checkbox input "true"
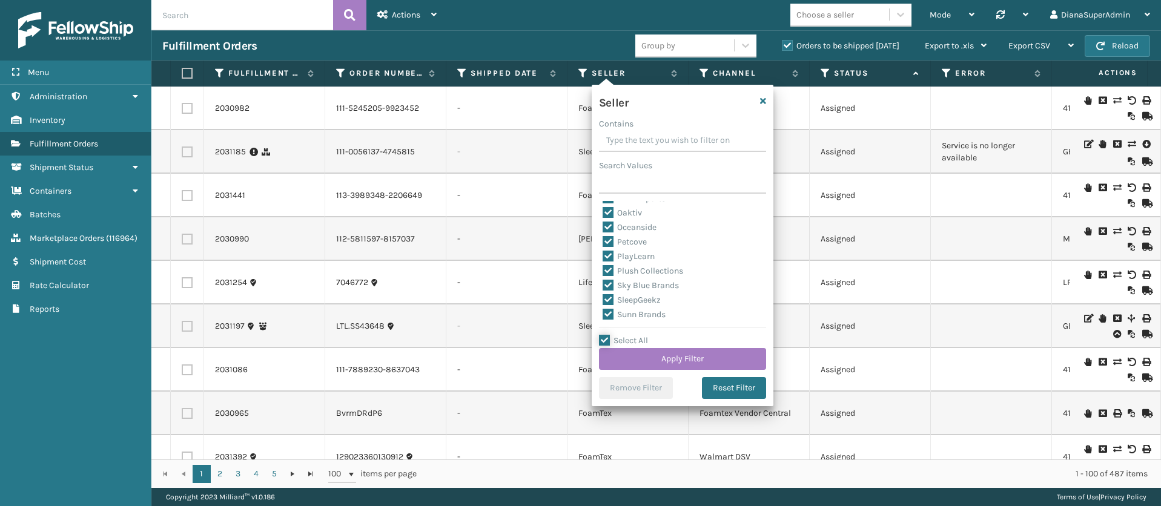
checkbox input "true"
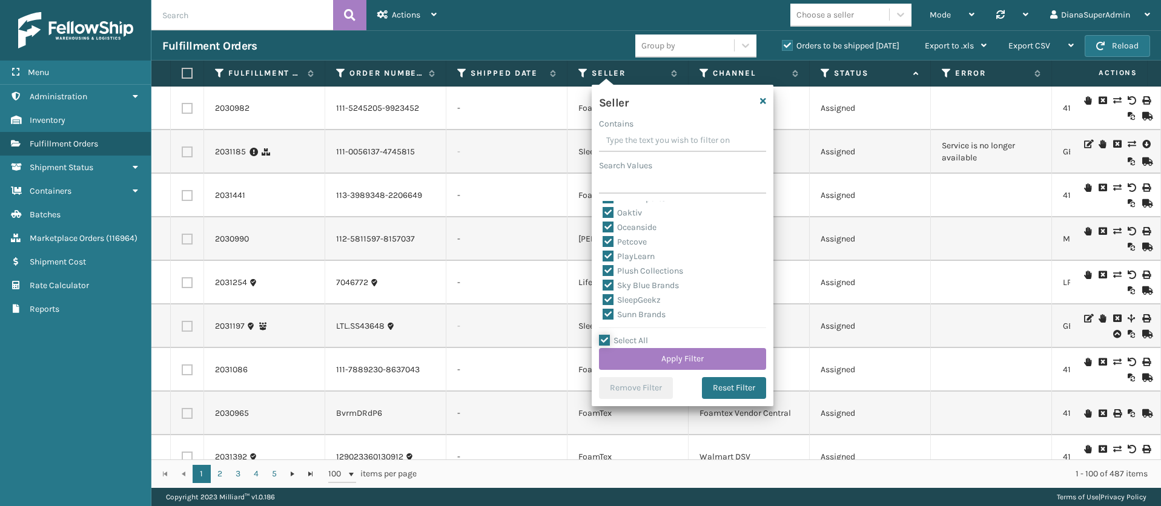
checkbox input "true"
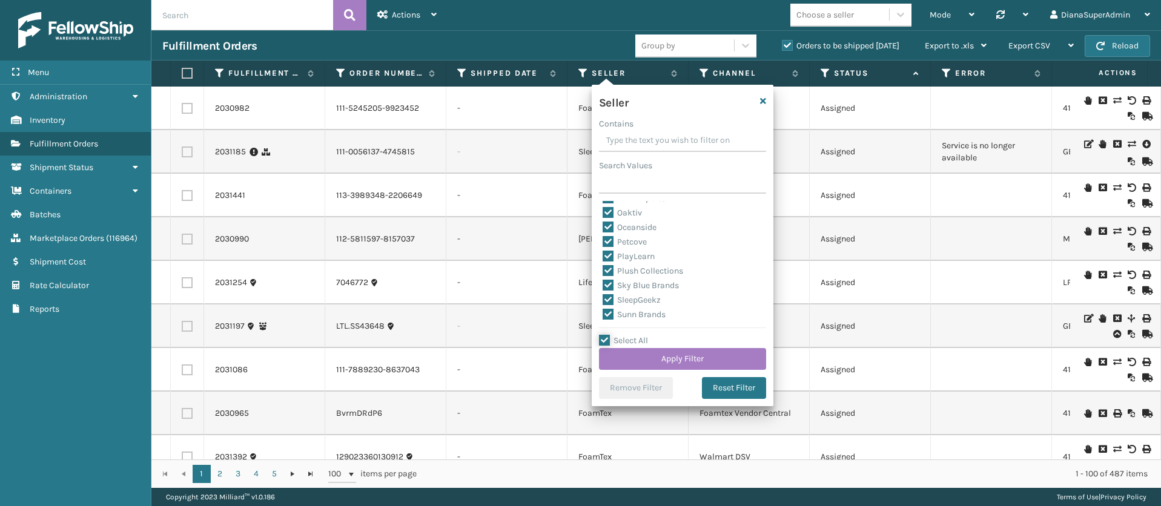
checkbox input "true"
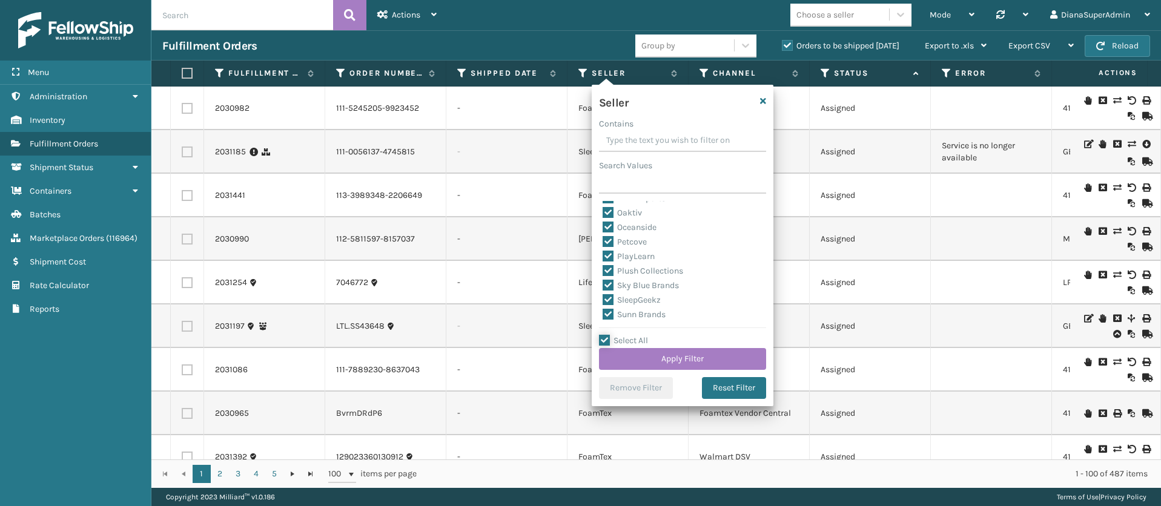
checkbox input "true"
click at [607, 295] on label "SleepGeekz" at bounding box center [631, 300] width 58 height 10
click at [603, 295] on input "SleepGeekz" at bounding box center [602, 297] width 1 height 8
checkbox input "false"
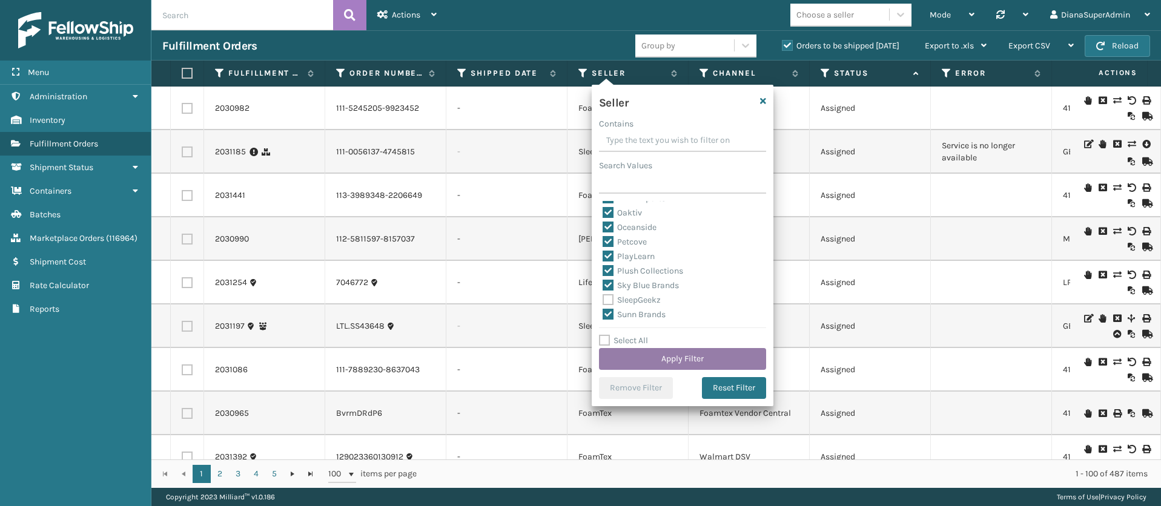
click at [675, 357] on button "Apply Filter" at bounding box center [682, 359] width 167 height 22
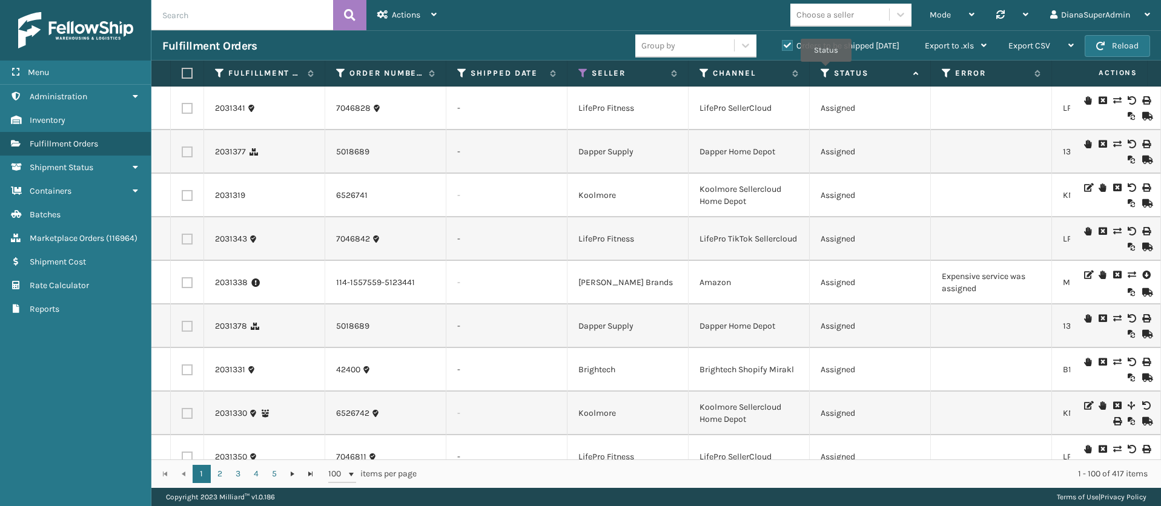
click at [826, 70] on icon at bounding box center [825, 73] width 10 height 11
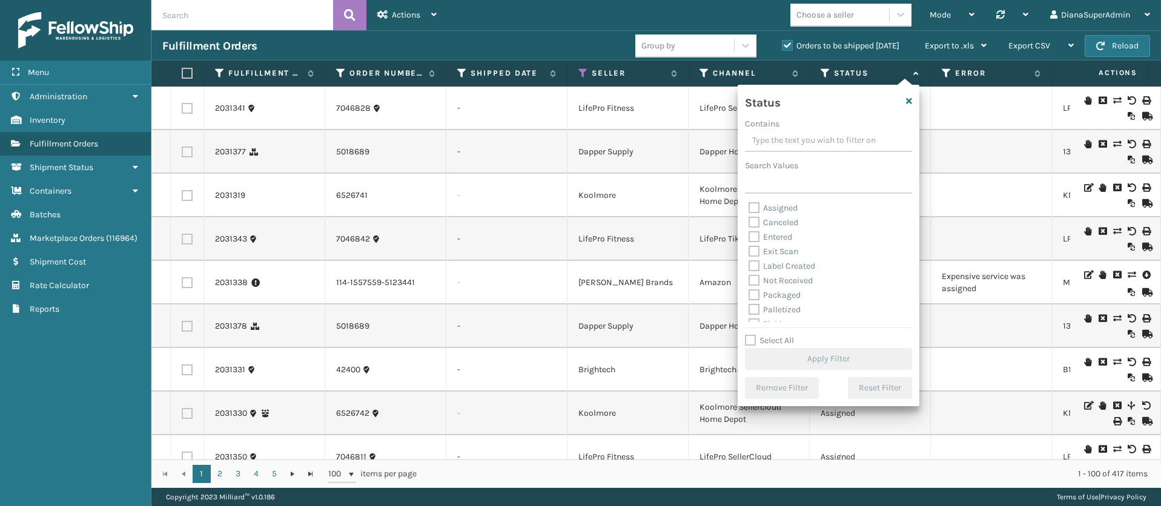
click at [752, 262] on label "Label Created" at bounding box center [781, 266] width 67 height 10
click at [749, 262] on input "Label Created" at bounding box center [748, 263] width 1 height 8
checkbox input "true"
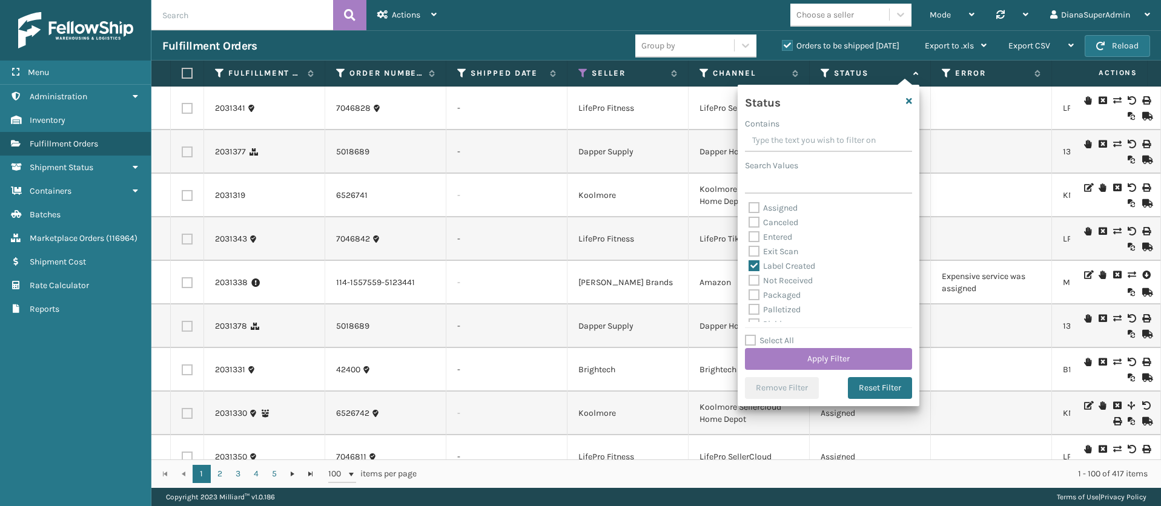
click at [753, 292] on label "Packaged" at bounding box center [774, 295] width 52 height 10
click at [749, 292] on input "Packaged" at bounding box center [748, 292] width 1 height 8
checkbox input "true"
click at [754, 305] on label "Palletized" at bounding box center [774, 310] width 52 height 10
click at [749, 303] on input "Palletized" at bounding box center [748, 307] width 1 height 8
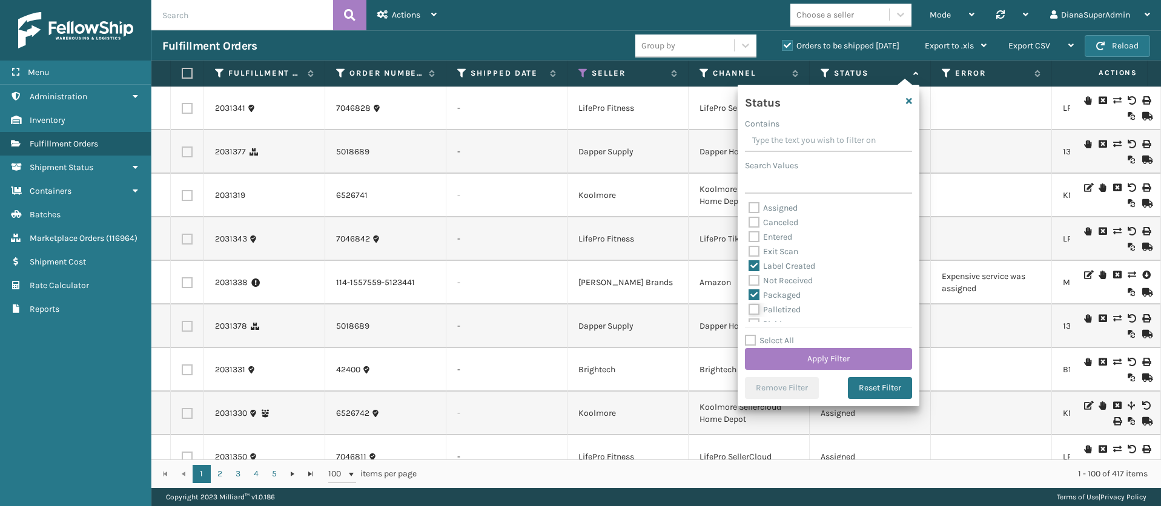
checkbox input "true"
click at [757, 251] on label "Picking" at bounding box center [769, 256] width 43 height 10
click at [749, 251] on input "Picking" at bounding box center [748, 253] width 1 height 8
checkbox input "true"
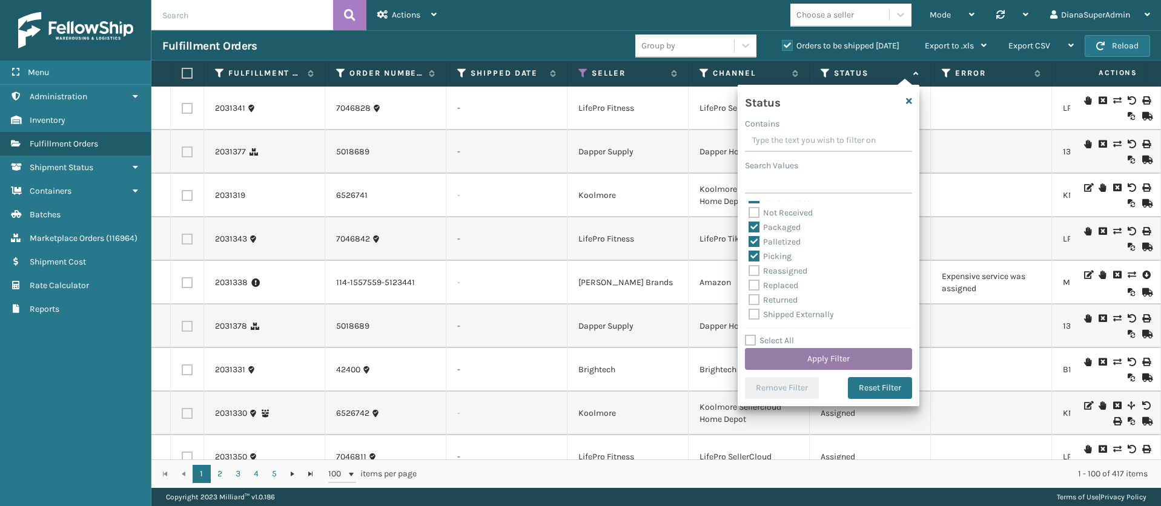
click at [853, 351] on button "Apply Filter" at bounding box center [828, 359] width 167 height 22
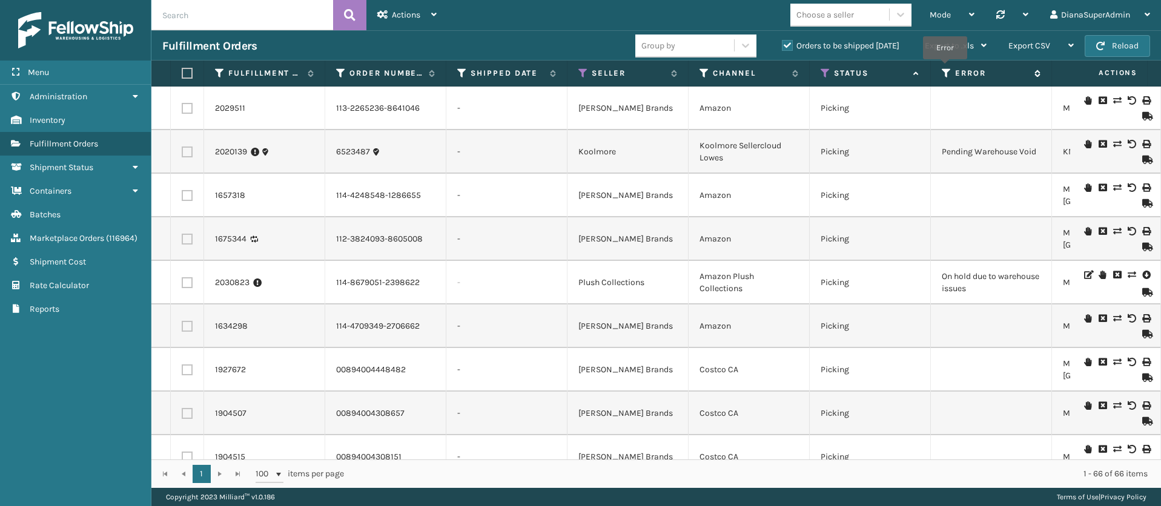
click at [945, 68] on icon at bounding box center [946, 73] width 10 height 11
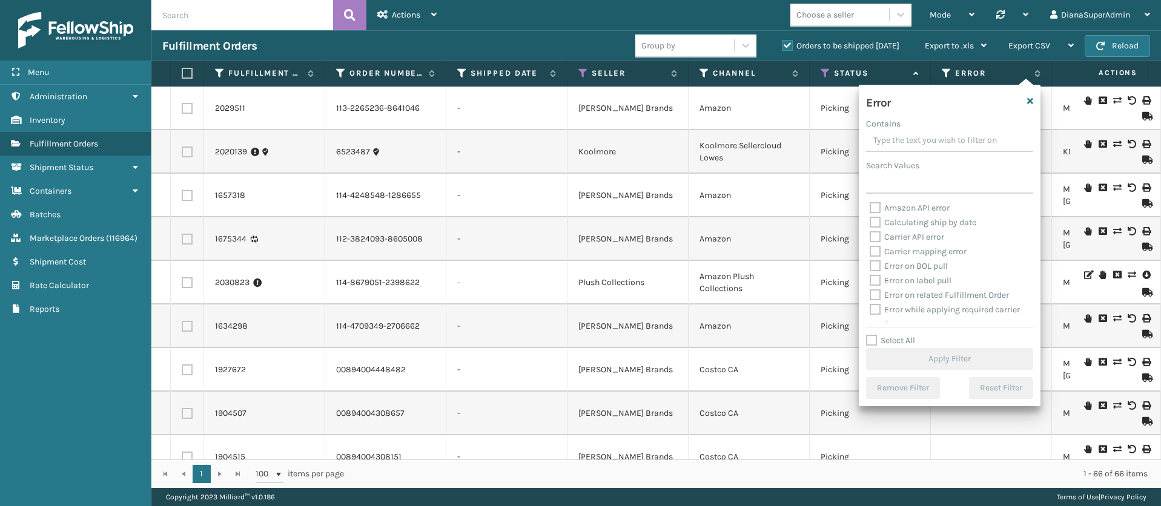
click at [872, 335] on label "Select All" at bounding box center [890, 340] width 49 height 10
click at [872, 335] on input "Select All" at bounding box center [957, 334] width 182 height 1
checkbox input "true"
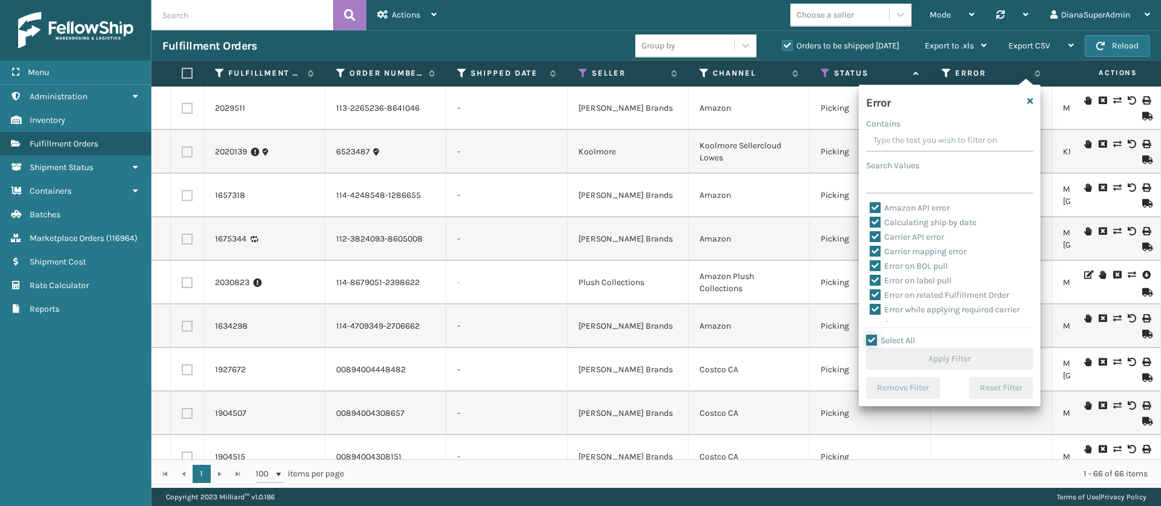
checkbox input "true"
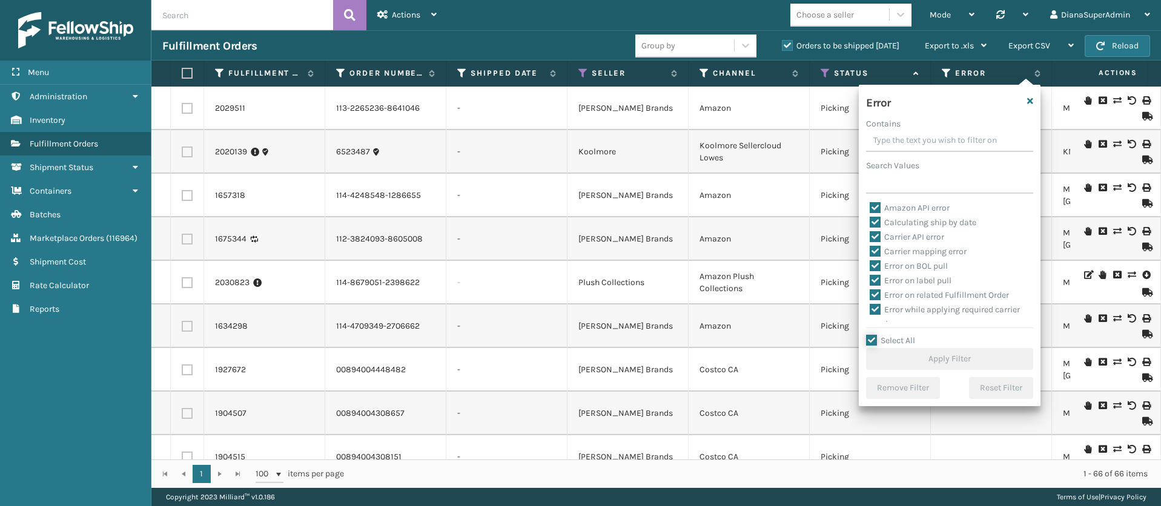
checkbox input "true"
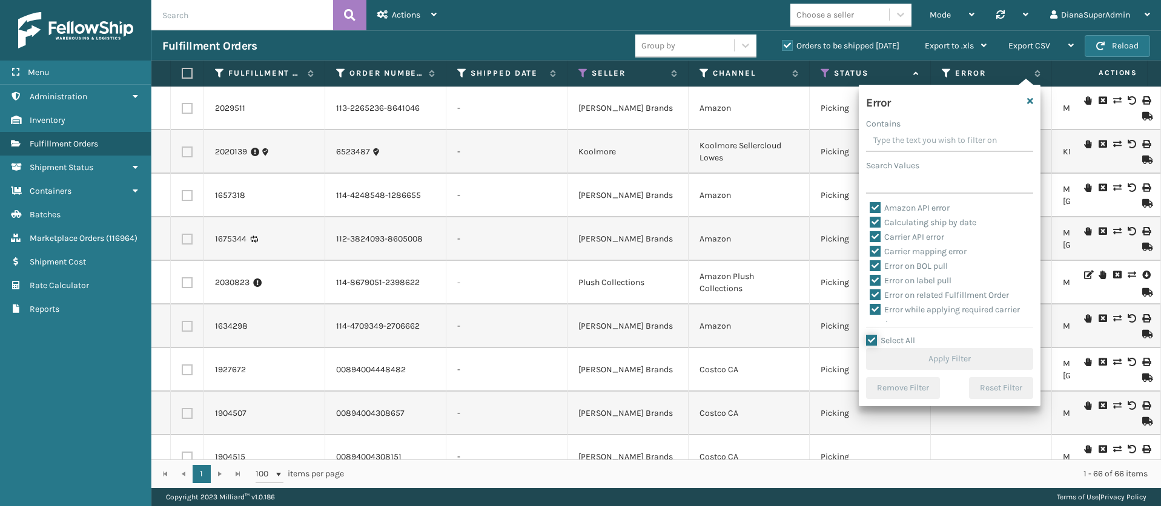
checkbox input "true"
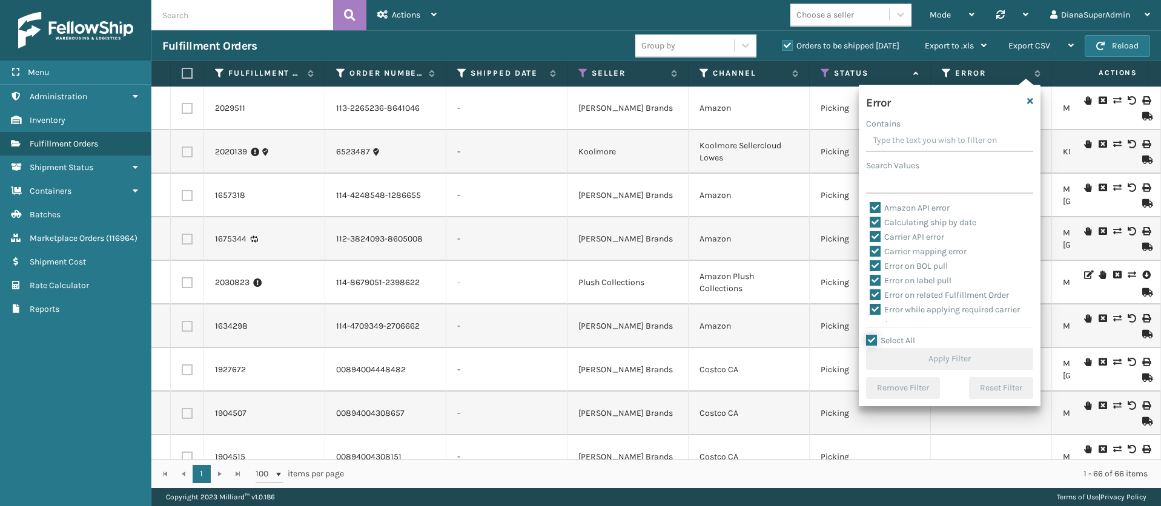
checkbox input "true"
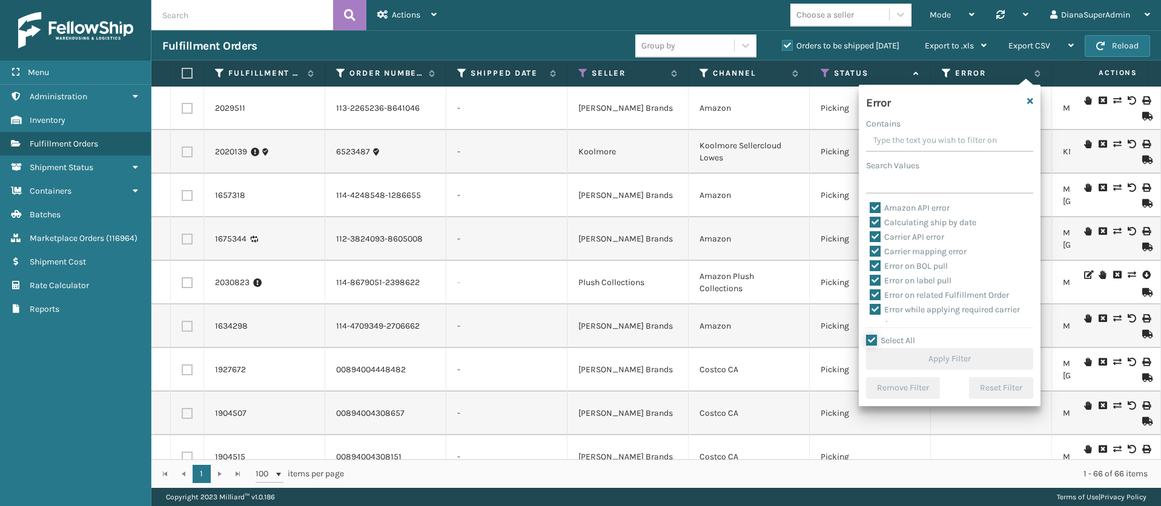
checkbox input "true"
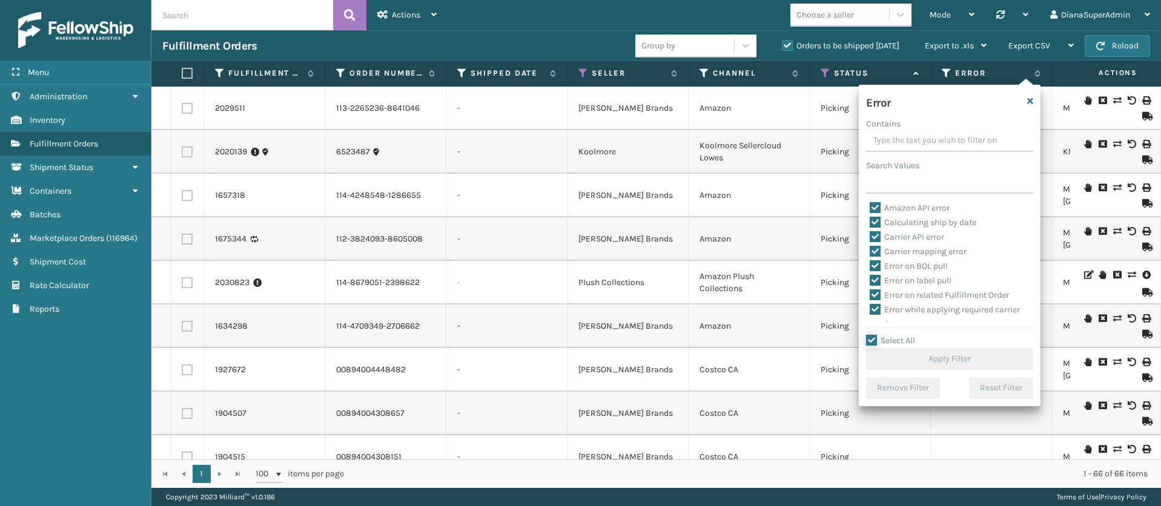
checkbox input "true"
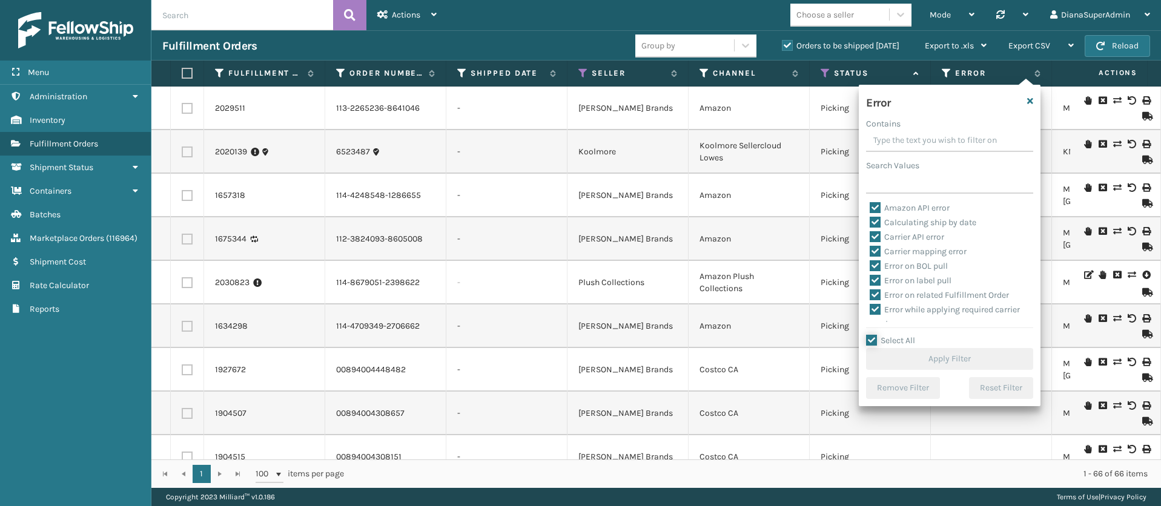
checkbox input "true"
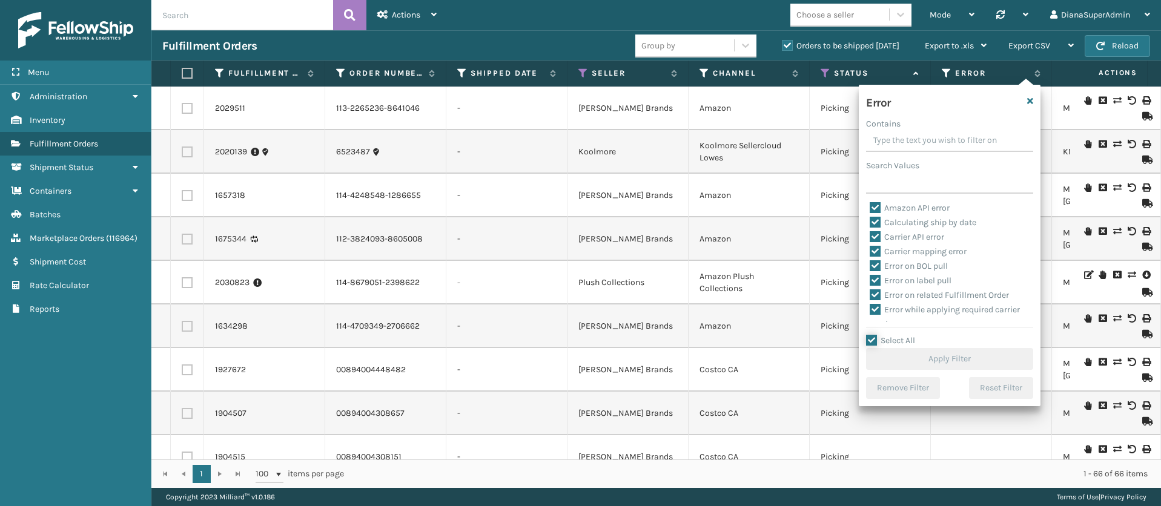
checkbox input "true"
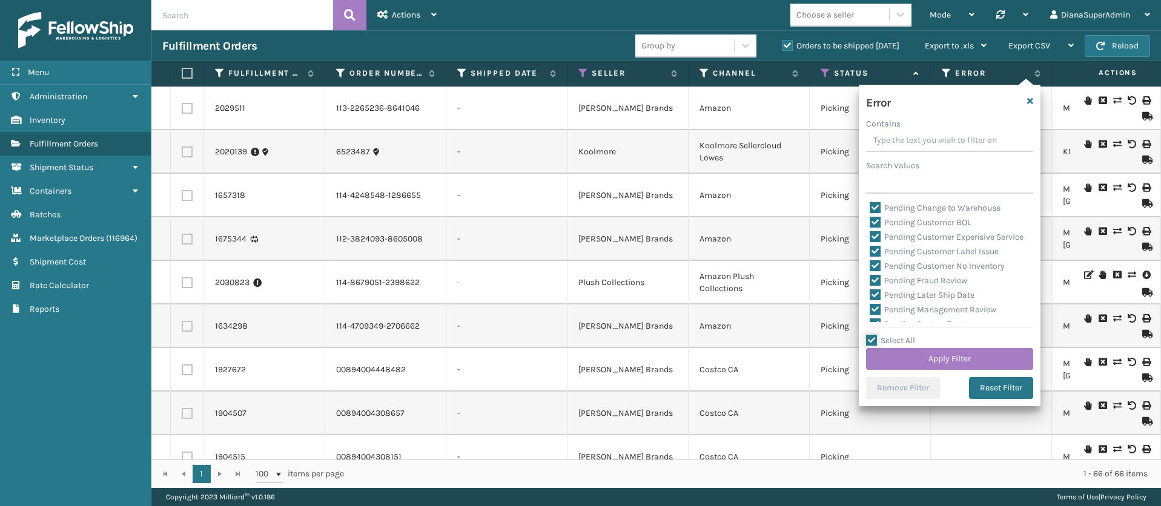
scroll to position [272, 0]
click at [875, 258] on label "Pending Automation Update" at bounding box center [930, 255] width 122 height 10
click at [870, 256] on input "Pending Automation Update" at bounding box center [869, 252] width 1 height 8
checkbox input "false"
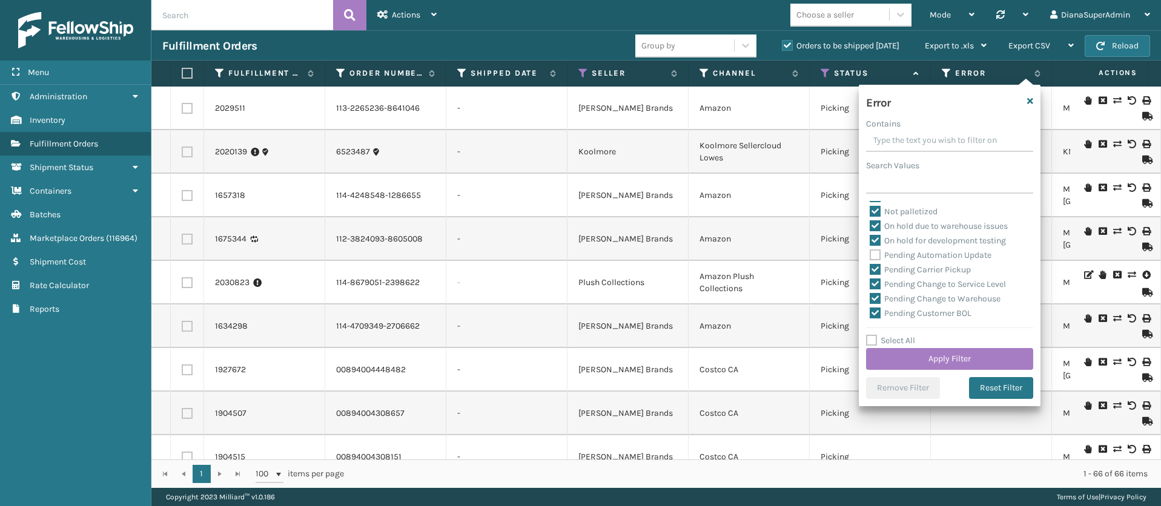
click at [876, 272] on label "Pending Carrier Pickup" at bounding box center [919, 270] width 101 height 10
click at [870, 271] on input "Pending Carrier Pickup" at bounding box center [869, 267] width 1 height 8
checkbox input "false"
click at [876, 279] on label "Pending Change to Service Level" at bounding box center [937, 284] width 136 height 10
click at [870, 279] on input "Pending Change to Service Level" at bounding box center [869, 281] width 1 height 8
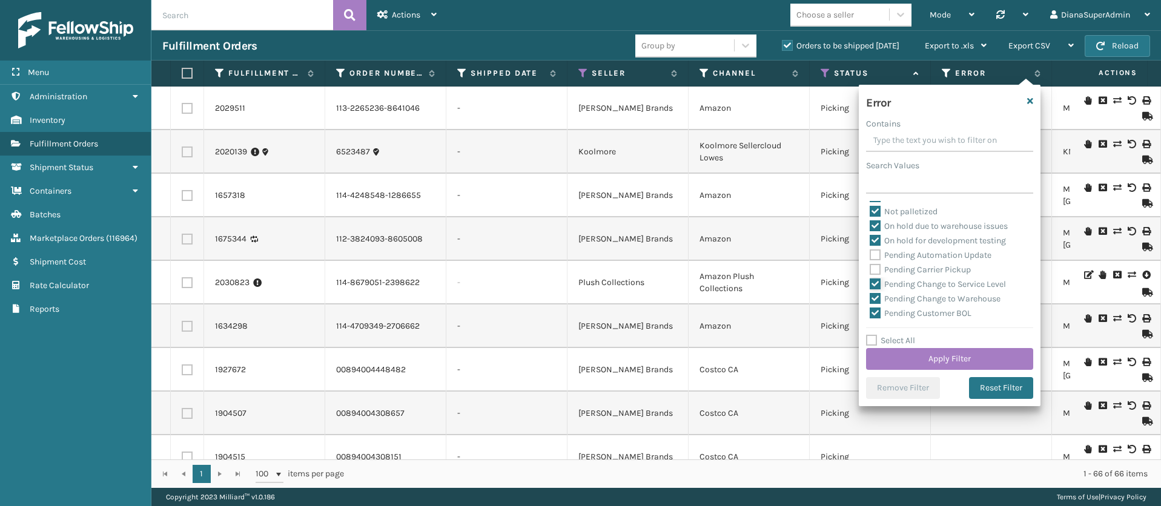
checkbox input "false"
click at [872, 295] on label "Pending Change to Warehouse" at bounding box center [934, 299] width 131 height 10
click at [870, 295] on input "Pending Change to Warehouse" at bounding box center [869, 296] width 1 height 8
checkbox input "false"
click at [875, 305] on div "Pending Change to Warehouse" at bounding box center [949, 299] width 160 height 15
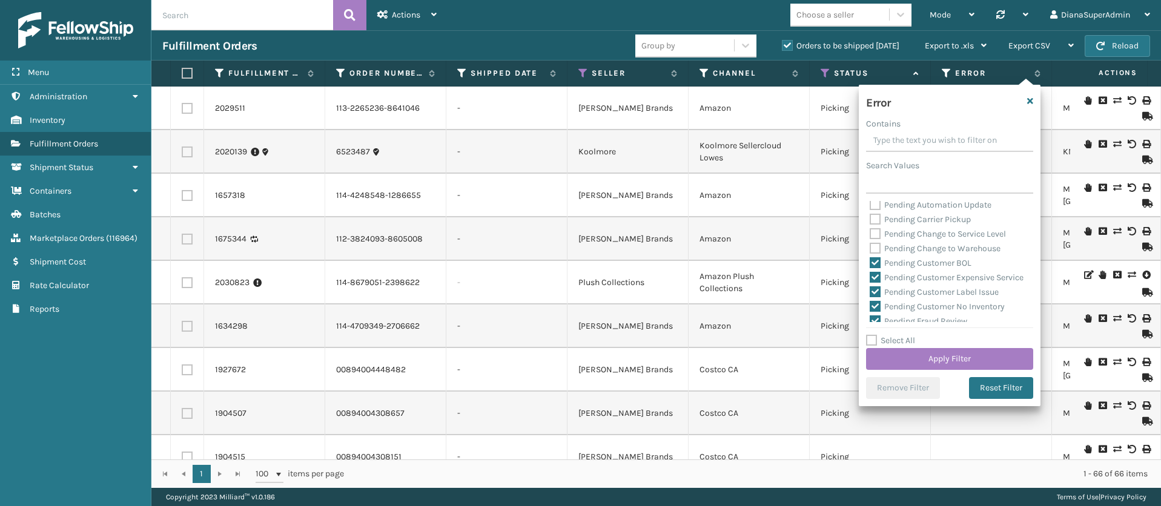
scroll to position [363, 0]
click at [878, 219] on label "Pending Customer BOL" at bounding box center [920, 222] width 102 height 10
click at [870, 219] on input "Pending Customer BOL" at bounding box center [869, 220] width 1 height 8
checkbox input "false"
click at [874, 239] on label "Pending Customer Expensive Service" at bounding box center [946, 237] width 154 height 10
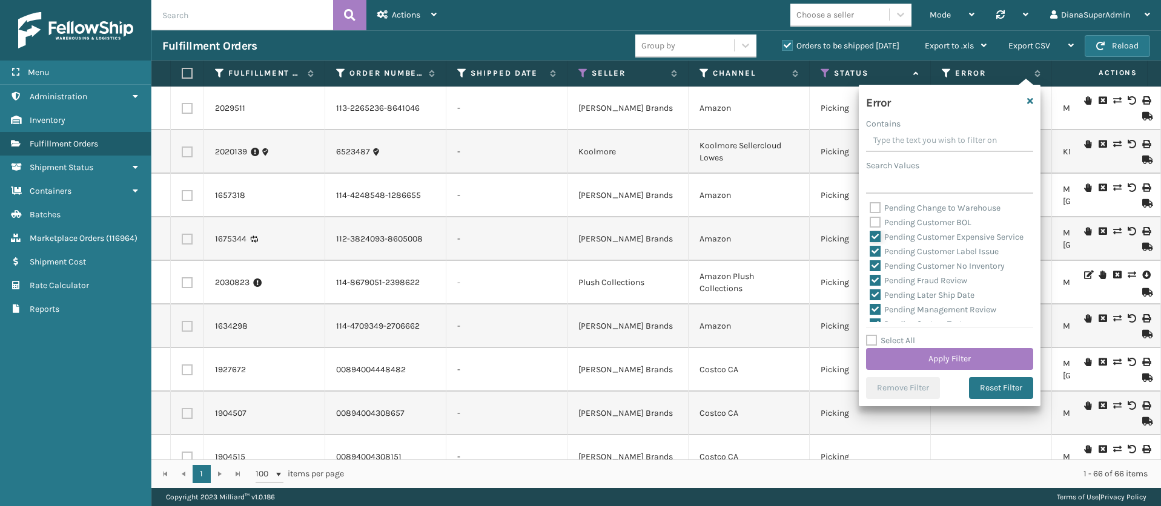
click at [870, 238] on input "Pending Customer Expensive Service" at bounding box center [869, 234] width 1 height 8
checkbox input "false"
click at [874, 257] on label "Pending Customer Label Issue" at bounding box center [933, 251] width 129 height 10
click at [870, 252] on input "Pending Customer Label Issue" at bounding box center [869, 249] width 1 height 8
checkbox input "false"
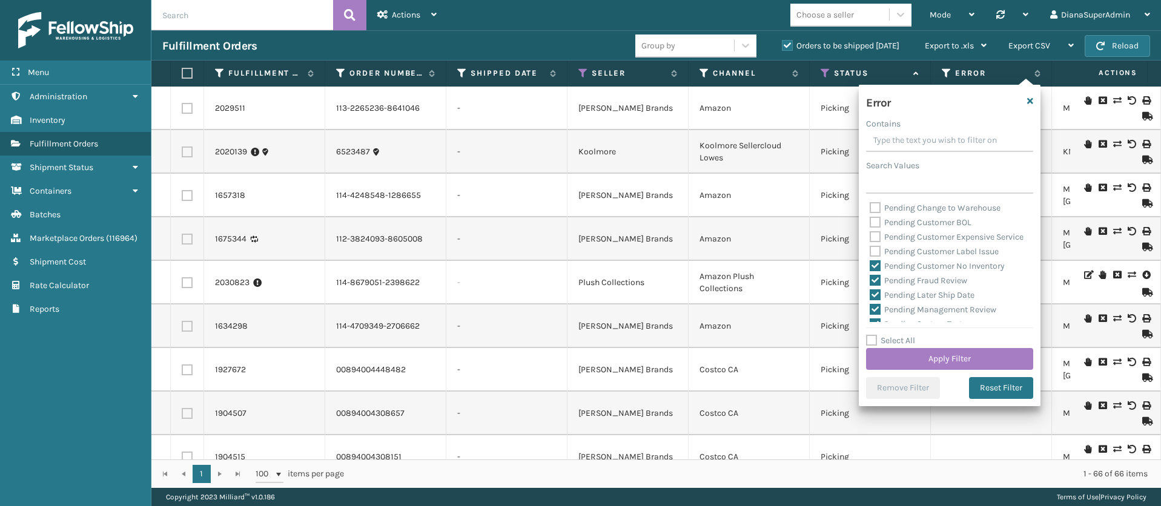
click at [874, 271] on label "Pending Customer No Inventory" at bounding box center [936, 266] width 135 height 10
click at [870, 267] on input "Pending Customer No Inventory" at bounding box center [869, 263] width 1 height 8
checkbox input "false"
click at [875, 286] on label "Pending Fraud Review" at bounding box center [917, 280] width 97 height 10
click at [870, 282] on input "Pending Fraud Review" at bounding box center [869, 278] width 1 height 8
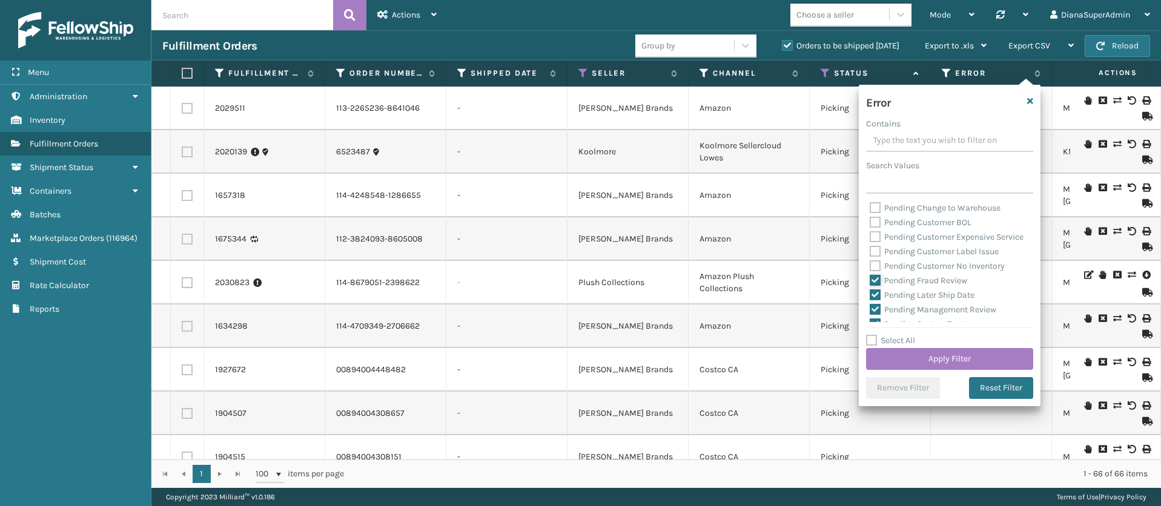
checkbox input "false"
click at [878, 300] on label "Pending Later Ship Date" at bounding box center [921, 295] width 105 height 10
click at [870, 296] on input "Pending Later Ship Date" at bounding box center [869, 292] width 1 height 8
checkbox input "false"
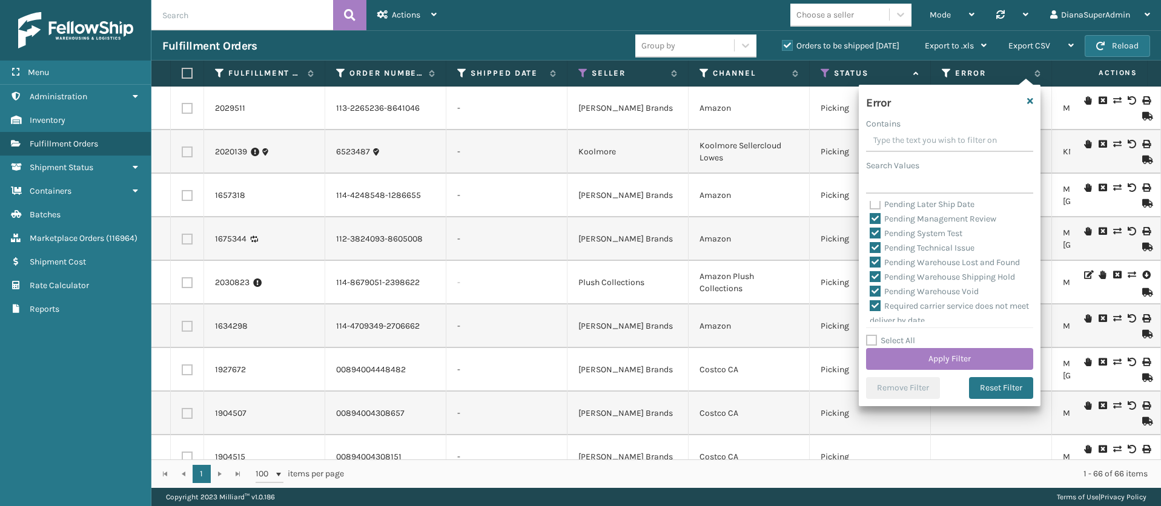
click at [875, 224] on label "Pending Management Review" at bounding box center [932, 219] width 127 height 10
click at [870, 220] on input "Pending Management Review" at bounding box center [869, 216] width 1 height 8
checkbox input "false"
click at [875, 239] on label "Pending System Test" at bounding box center [915, 233] width 93 height 10
click at [870, 234] on input "Pending System Test" at bounding box center [869, 230] width 1 height 8
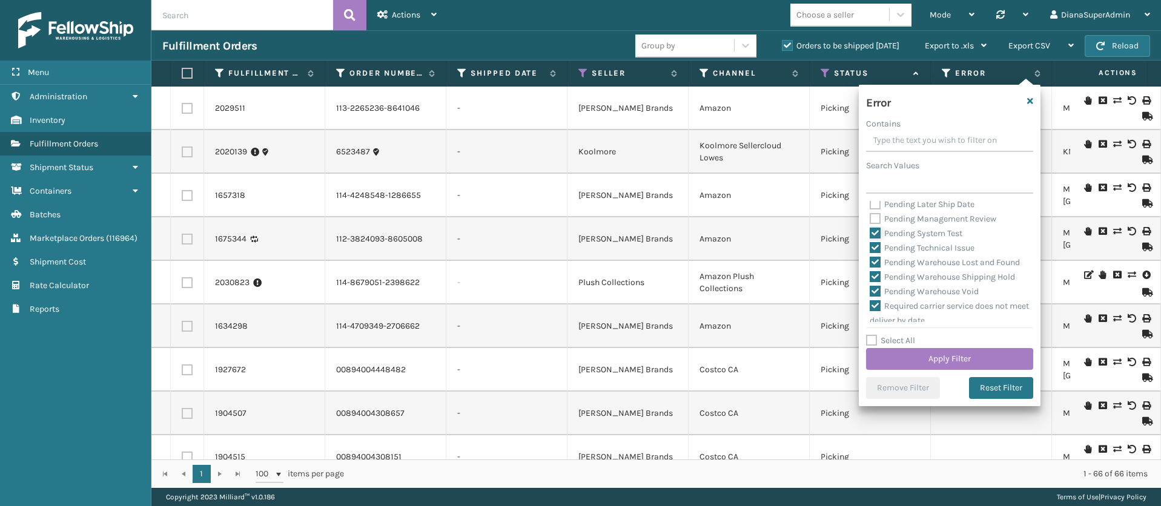
checkbox input "false"
click at [875, 253] on label "Pending Technical Issue" at bounding box center [921, 248] width 105 height 10
click at [870, 249] on input "Pending Technical Issue" at bounding box center [869, 245] width 1 height 8
checkbox input "false"
click at [877, 268] on label "Pending Warehouse Lost and Found" at bounding box center [944, 262] width 150 height 10
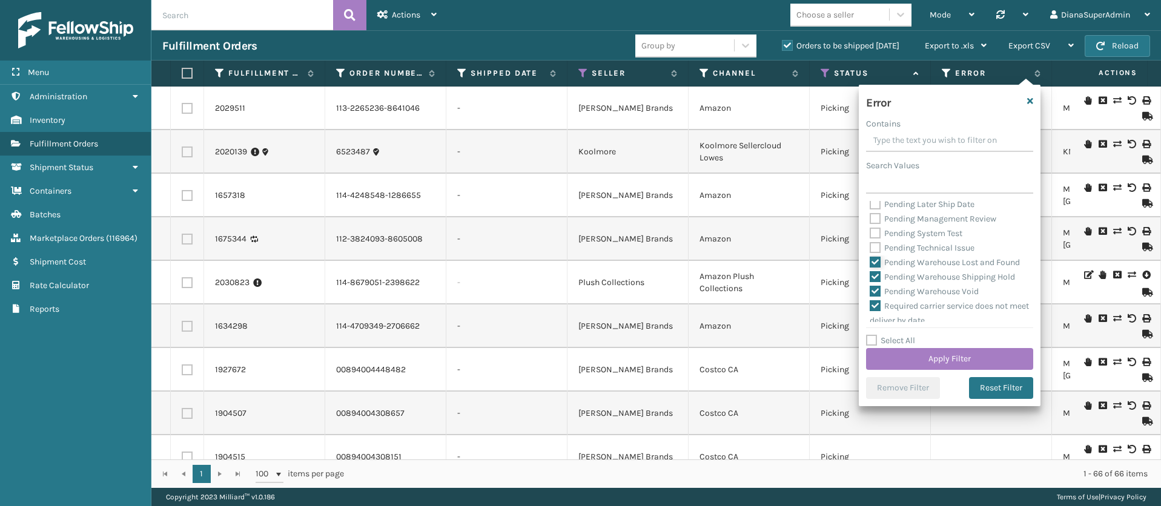
click at [870, 263] on input "Pending Warehouse Lost and Found" at bounding box center [869, 259] width 1 height 8
checkbox input "false"
click at [879, 210] on label "Pending Warehouse Shipping Hold" at bounding box center [941, 213] width 145 height 10
click at [870, 210] on input "Pending Warehouse Shipping Hold" at bounding box center [869, 210] width 1 height 8
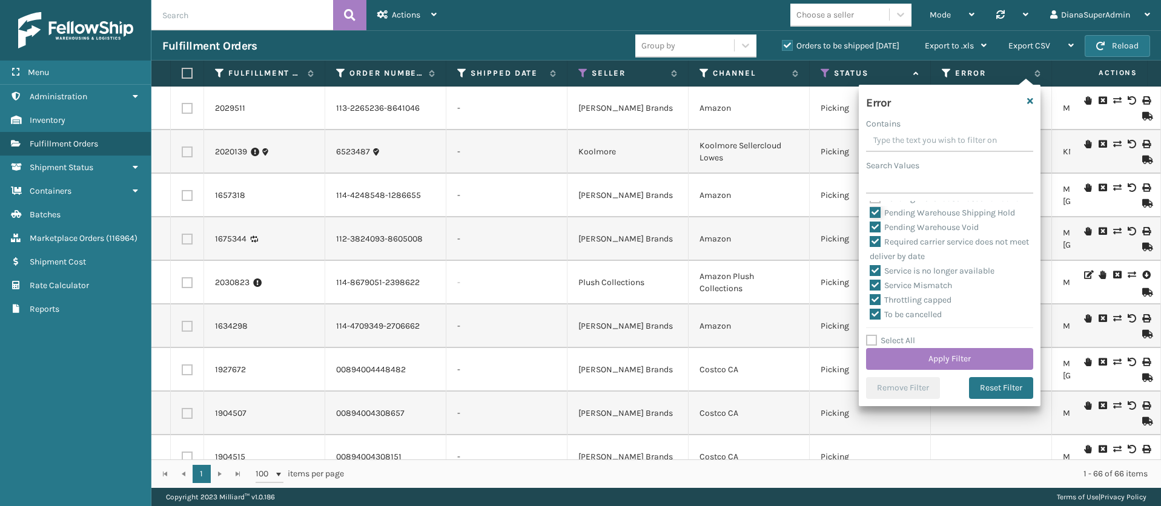
checkbox input "false"
click at [877, 232] on label "Pending Warehouse Void" at bounding box center [923, 227] width 109 height 10
click at [870, 228] on input "Pending Warehouse Void" at bounding box center [869, 224] width 1 height 8
checkbox input "false"
click at [875, 254] on label "Required carrier service does not meet deliver by date" at bounding box center [948, 249] width 159 height 25
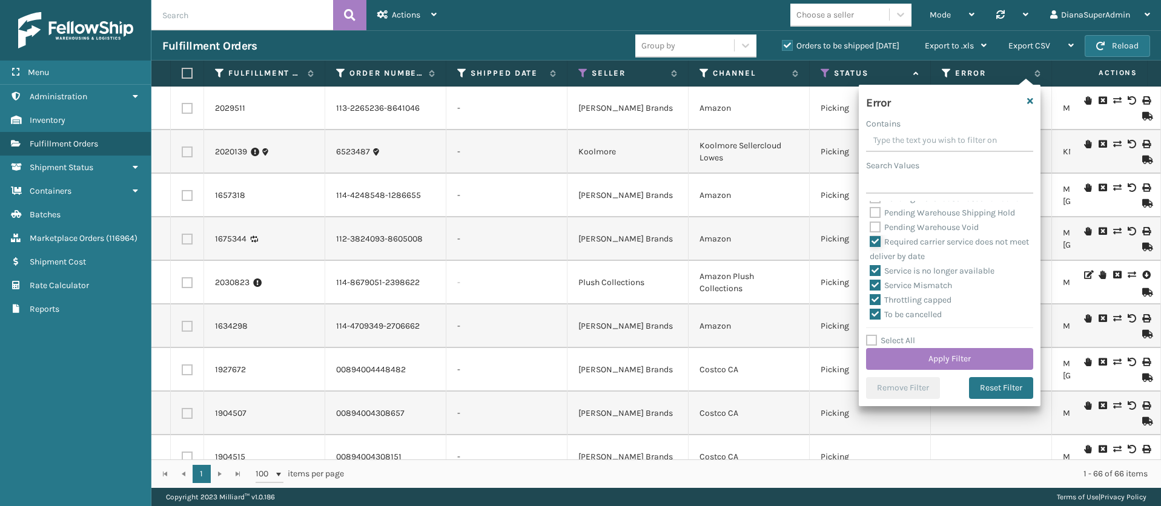
click at [870, 243] on input "Required carrier service does not meet deliver by date" at bounding box center [869, 239] width 1 height 8
click at [877, 259] on label "Required carrier service does not meet deliver by date" at bounding box center [948, 249] width 159 height 25
click at [870, 243] on input "Required carrier service does not meet deliver by date" at bounding box center [869, 239] width 1 height 8
checkbox input "true"
click at [940, 356] on button "Apply Filter" at bounding box center [949, 359] width 167 height 22
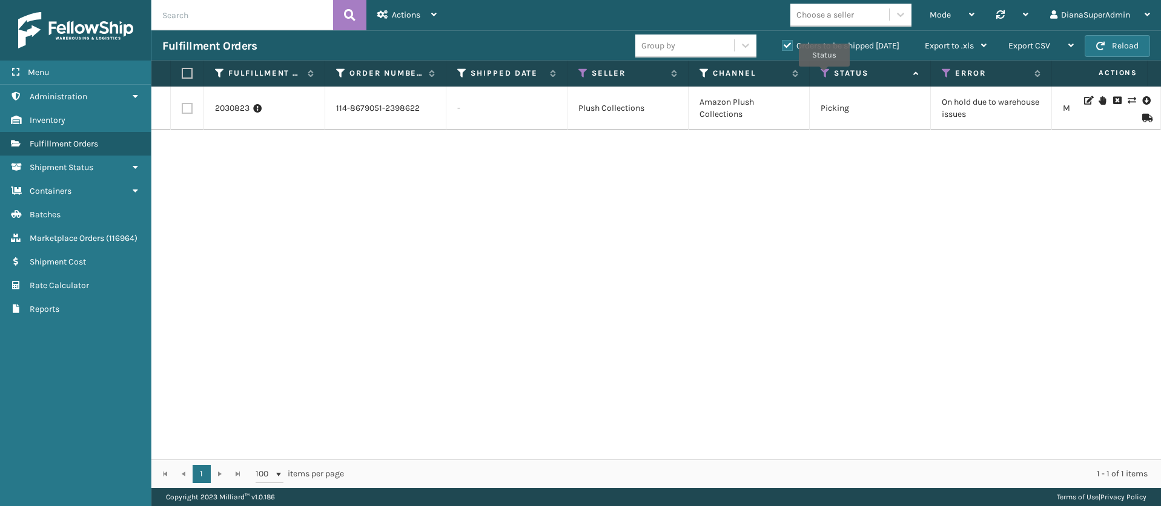
click at [824, 75] on icon at bounding box center [825, 73] width 10 height 11
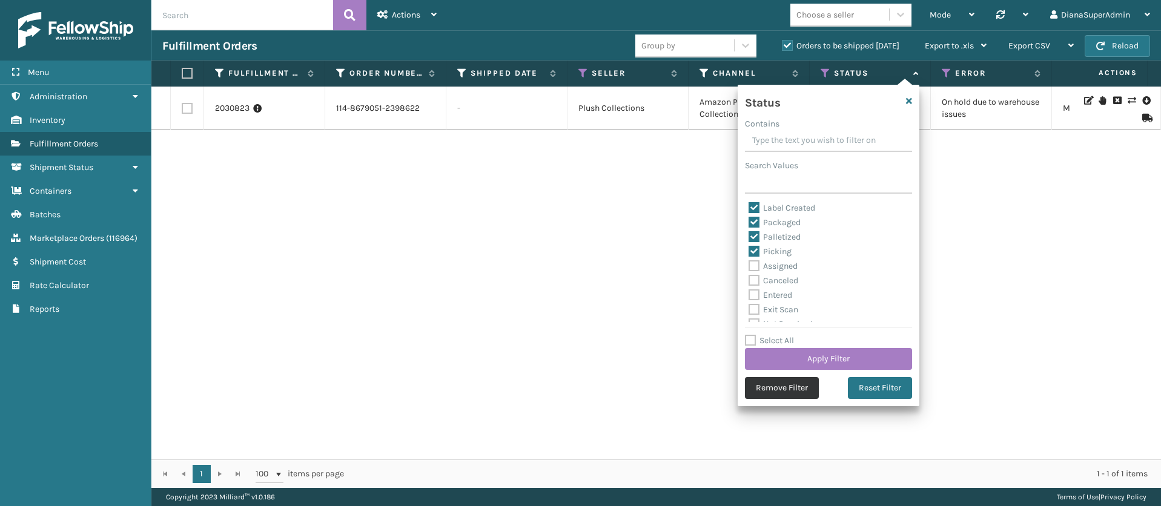
click at [799, 383] on button "Remove Filter" at bounding box center [782, 388] width 74 height 22
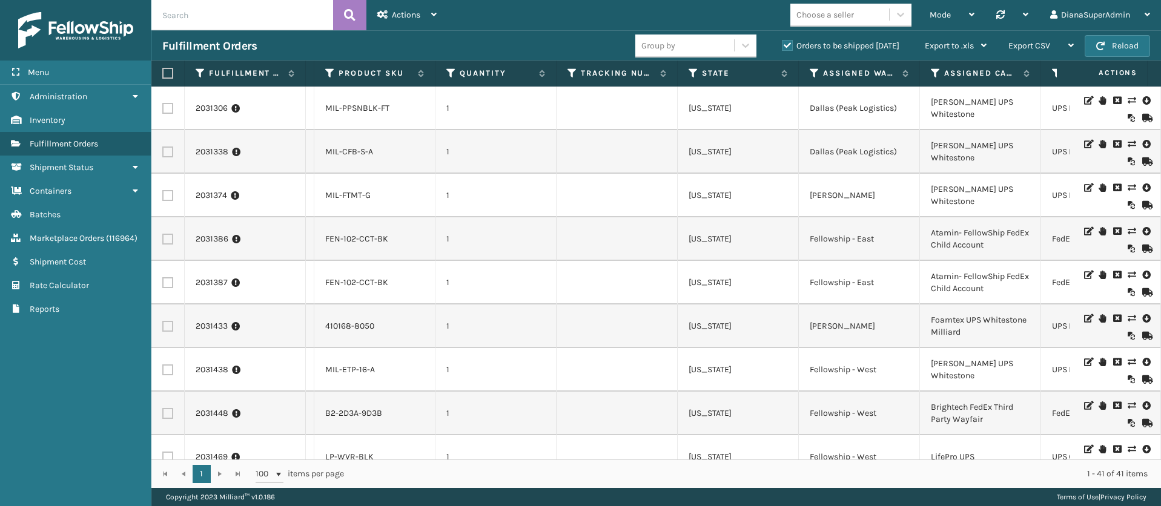
scroll to position [0, 765]
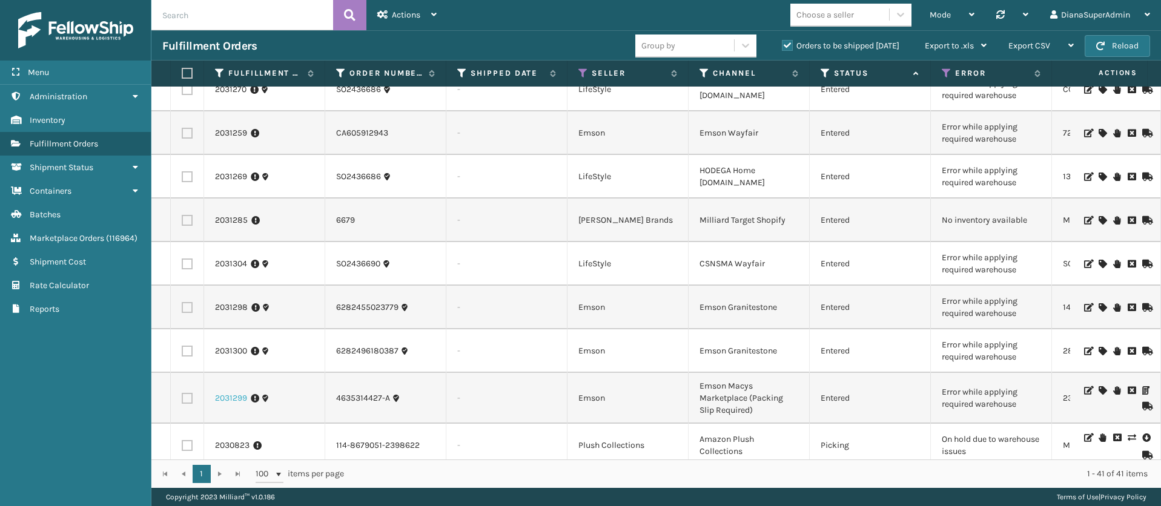
click at [232, 392] on link "2031299" at bounding box center [231, 398] width 32 height 12
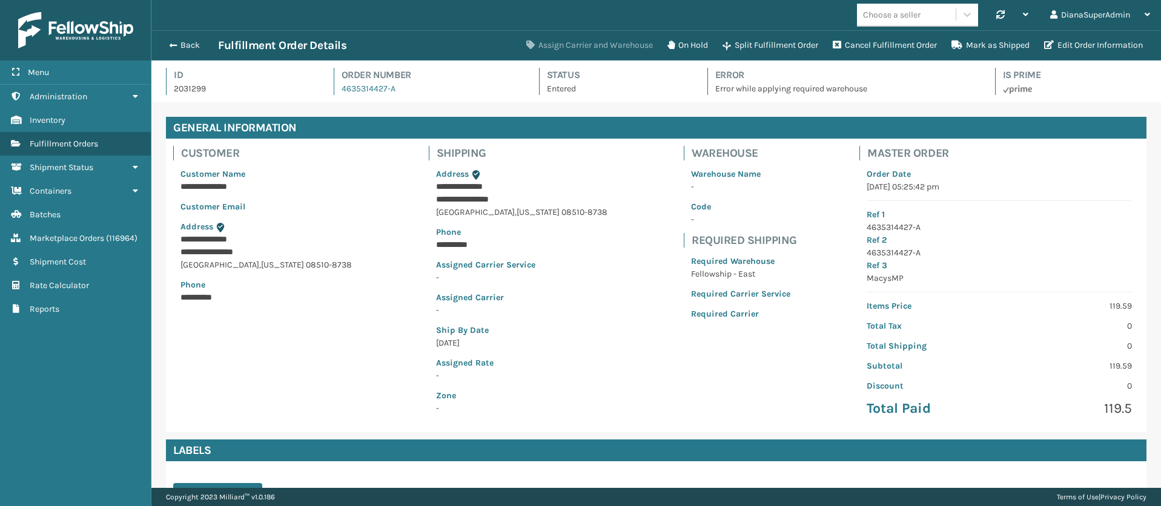
click at [608, 45] on button "Assign Carrier and Warehouse" at bounding box center [589, 45] width 141 height 24
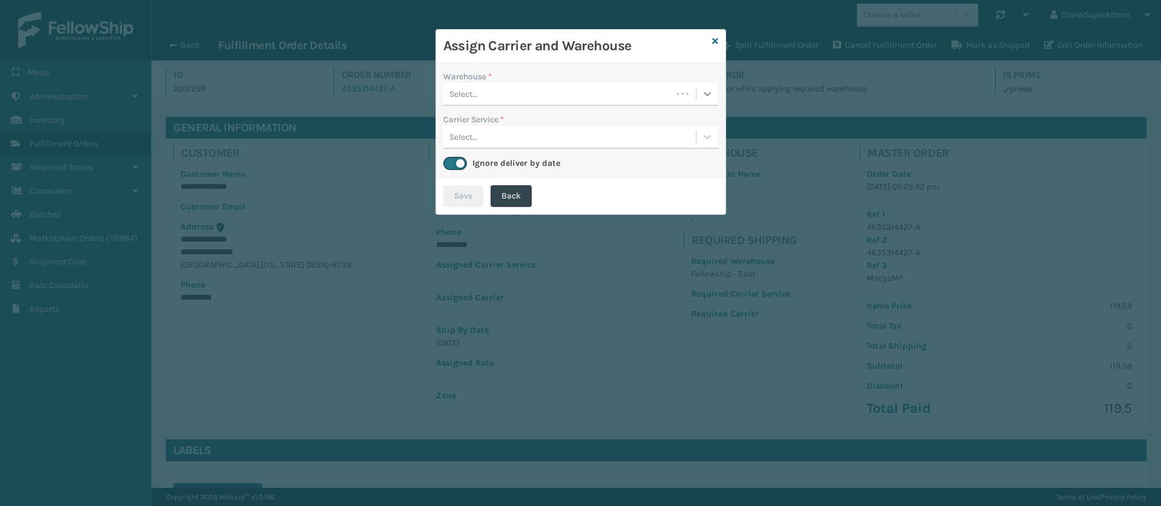
click at [704, 90] on icon at bounding box center [707, 94] width 12 height 12
click at [620, 120] on div "Fellowship - East" at bounding box center [580, 124] width 275 height 22
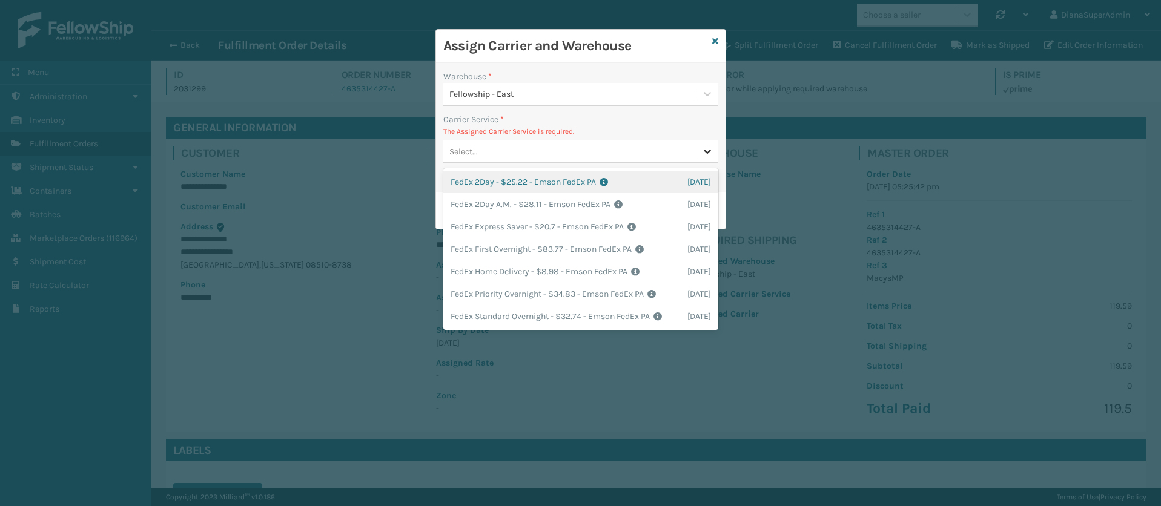
click at [699, 147] on div at bounding box center [707, 151] width 22 height 22
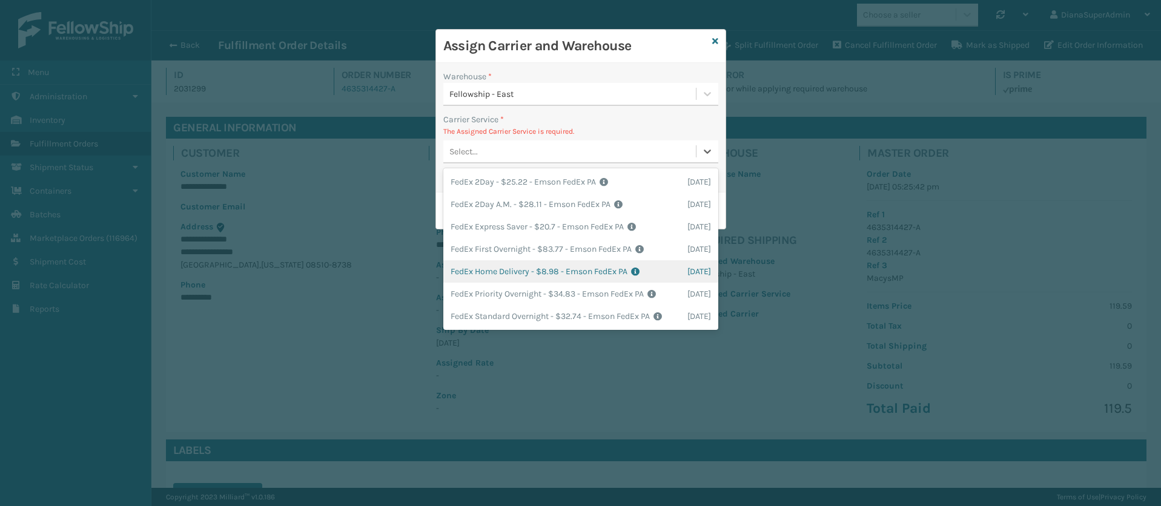
click at [539, 272] on div "FedEx Home Delivery - $8.98 - Emson FedEx PA Shipping Cost $8.98 Surplus Cost $…" at bounding box center [580, 271] width 275 height 22
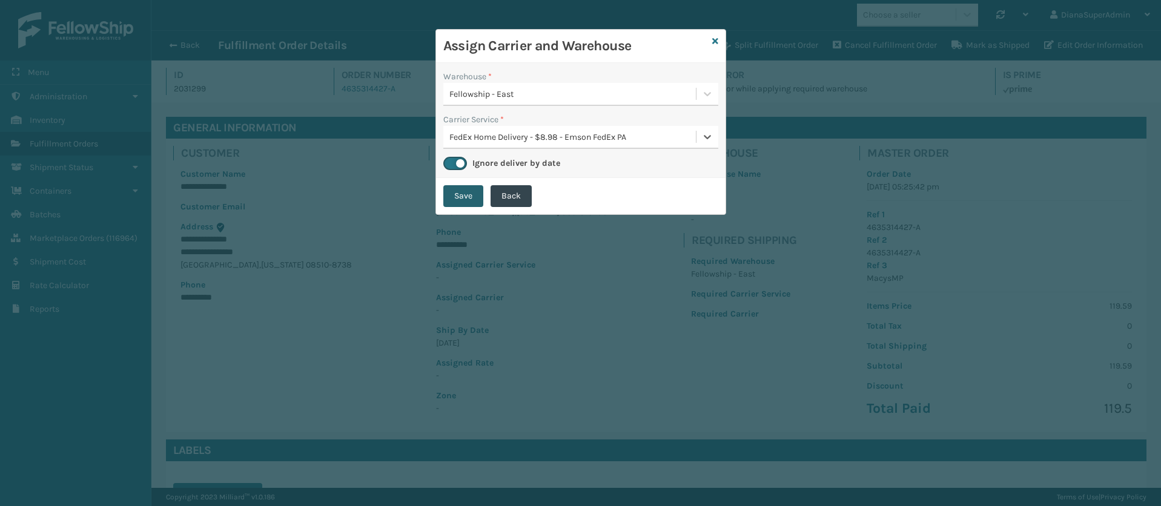
click at [467, 198] on button "Save" at bounding box center [463, 196] width 40 height 22
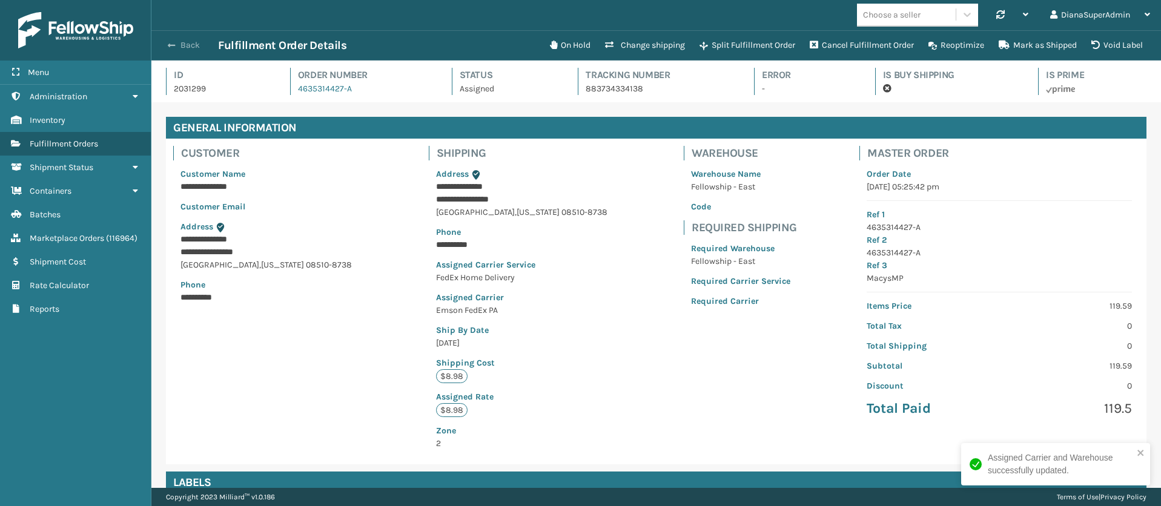
click at [170, 47] on span "button" at bounding box center [171, 45] width 7 height 8
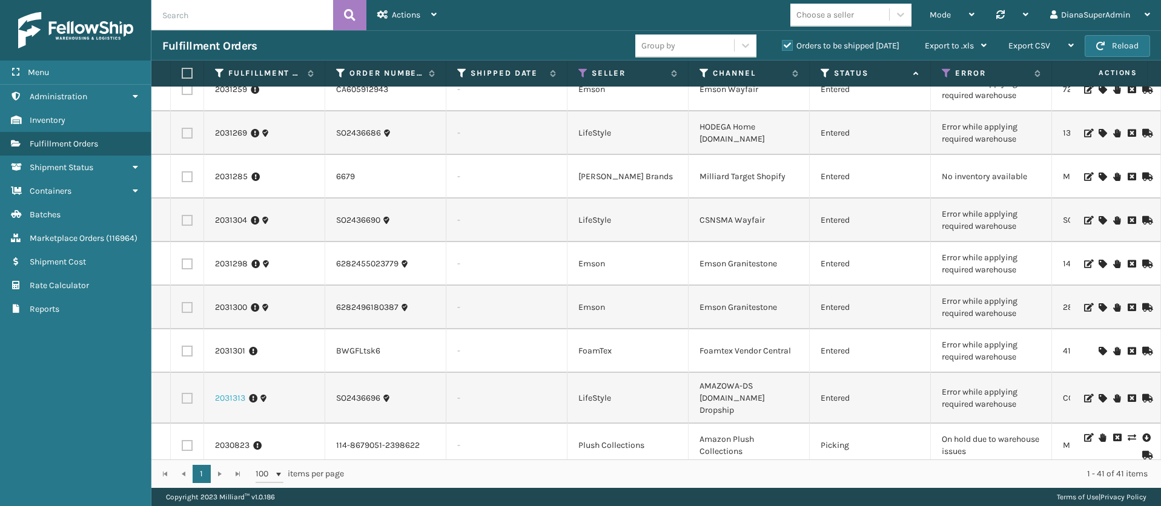
click at [232, 392] on link "2031313" at bounding box center [230, 398] width 30 height 12
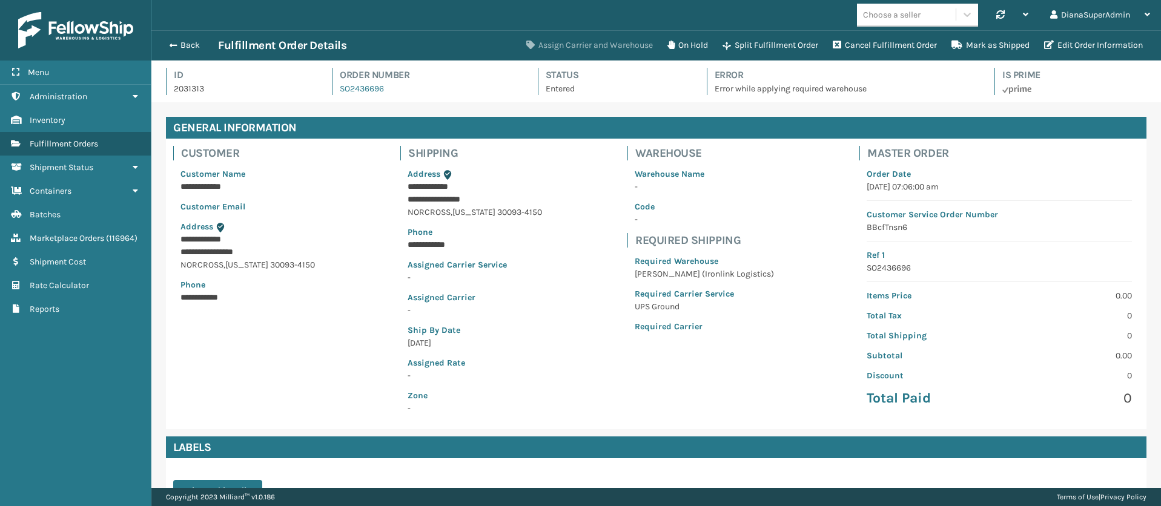
click at [612, 39] on button "Assign Carrier and Warehouse" at bounding box center [589, 45] width 141 height 24
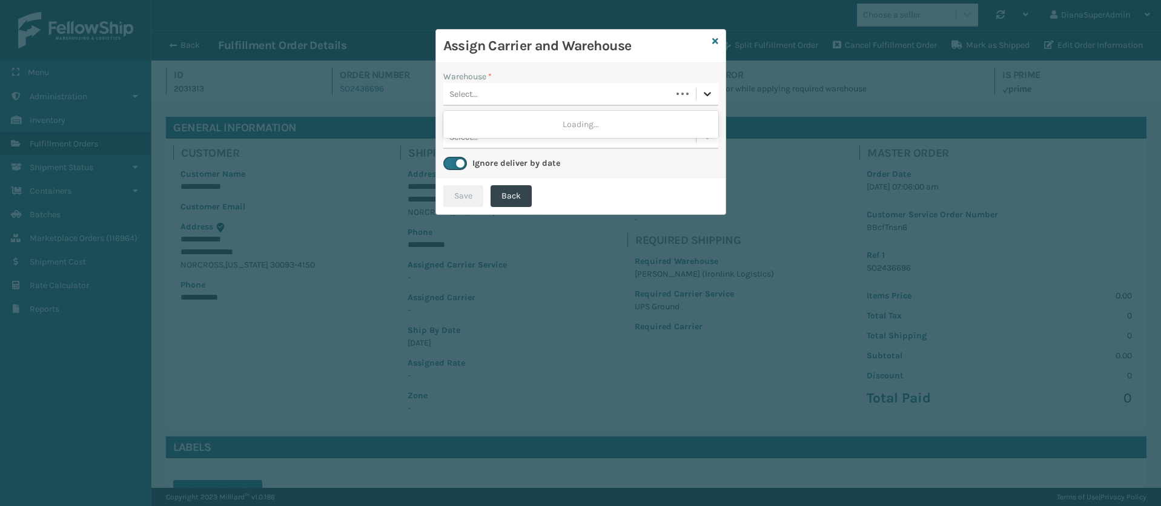
click at [702, 90] on icon at bounding box center [707, 94] width 12 height 12
click at [694, 119] on div "[PERSON_NAME] (Ironlink Logistics)" at bounding box center [580, 124] width 275 height 22
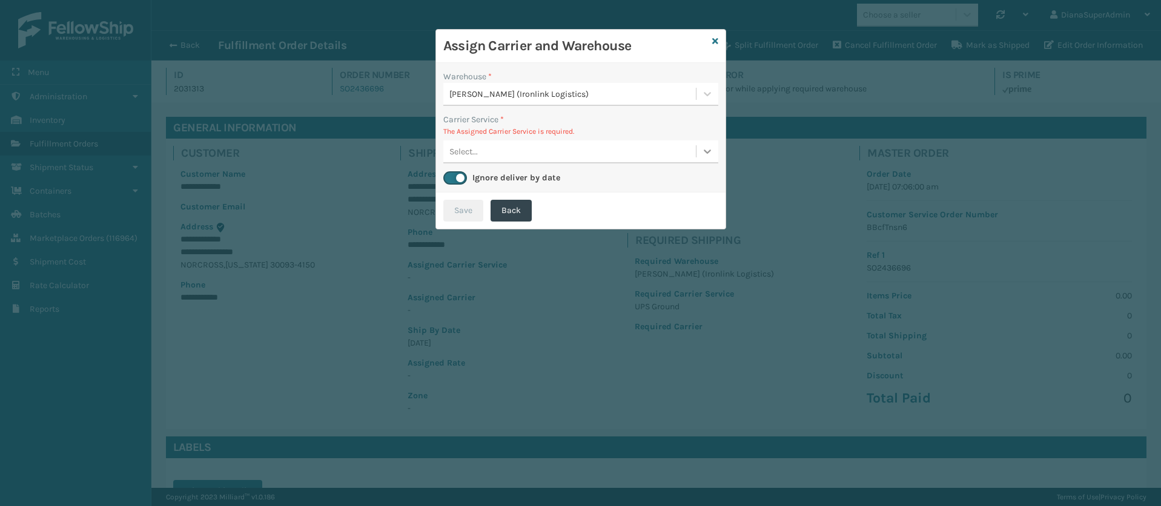
click at [702, 142] on div at bounding box center [707, 151] width 22 height 22
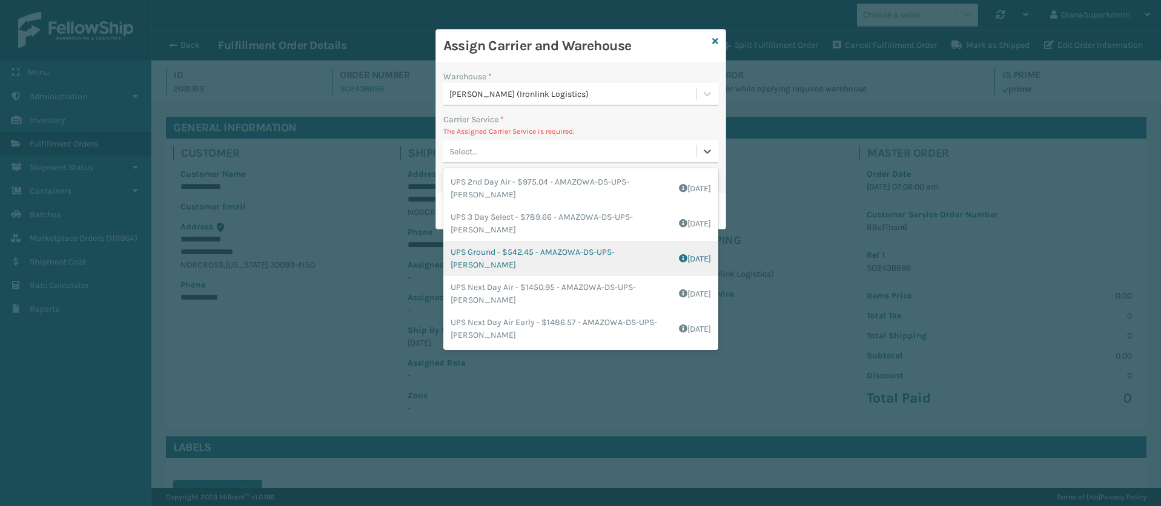
click at [483, 259] on div "UPS Ground - $542.45 - AMAZOWA-DS-UPS-[PERSON_NAME] Shipping Cost $542.45 Surpl…" at bounding box center [580, 258] width 275 height 35
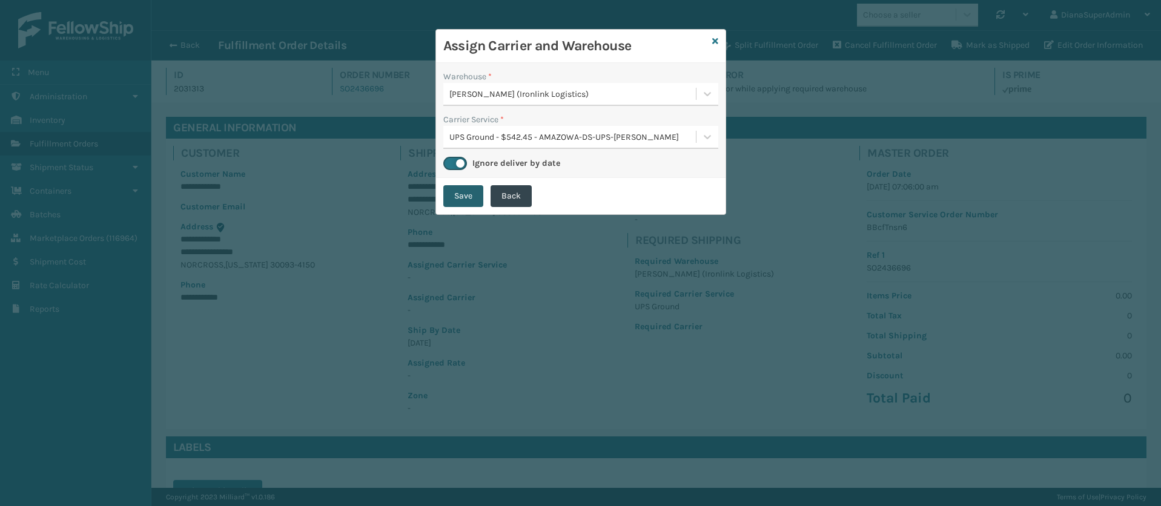
click at [458, 197] on button "Save" at bounding box center [463, 196] width 40 height 22
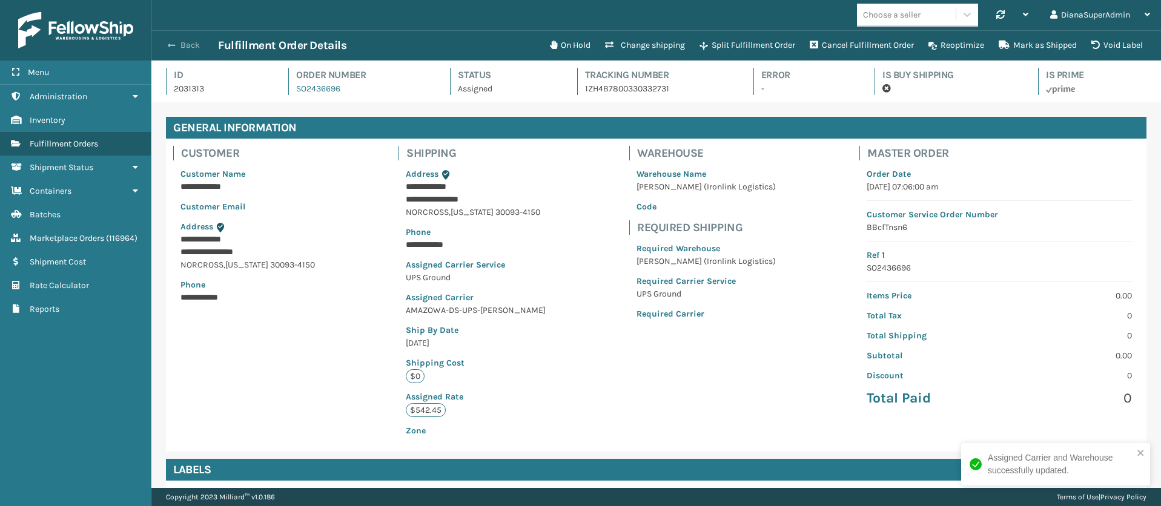
click at [187, 40] on button "Back" at bounding box center [190, 45] width 56 height 11
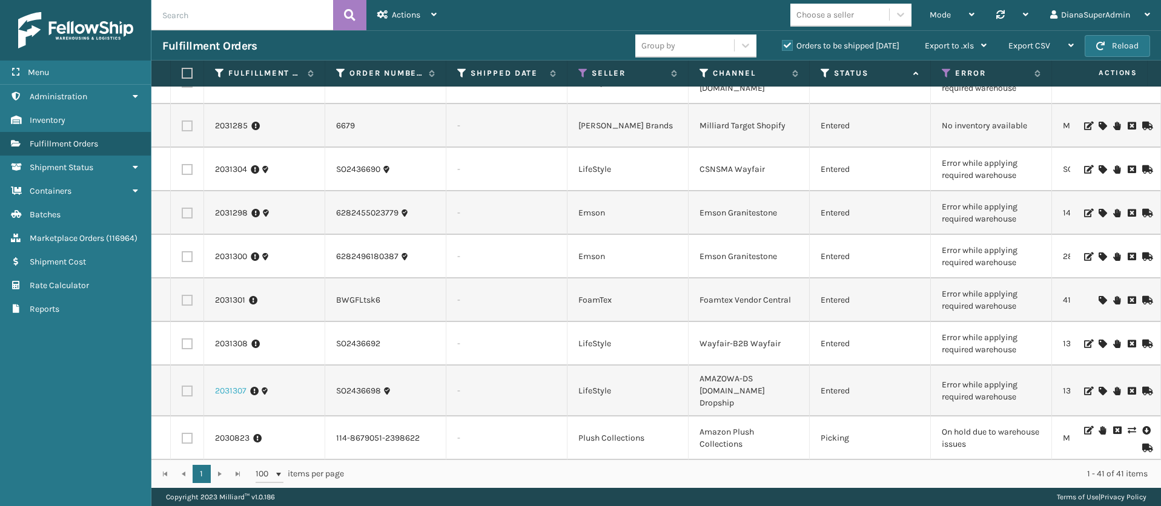
click at [237, 385] on link "2031307" at bounding box center [230, 391] width 31 height 12
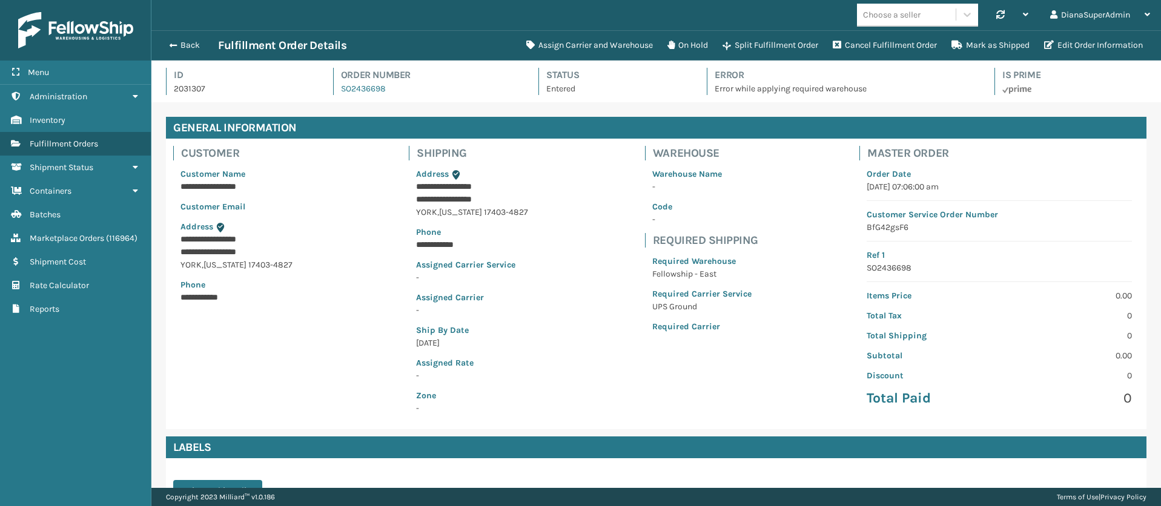
scroll to position [60514, 59534]
click at [576, 36] on button "Assign Carrier and Warehouse" at bounding box center [589, 45] width 141 height 24
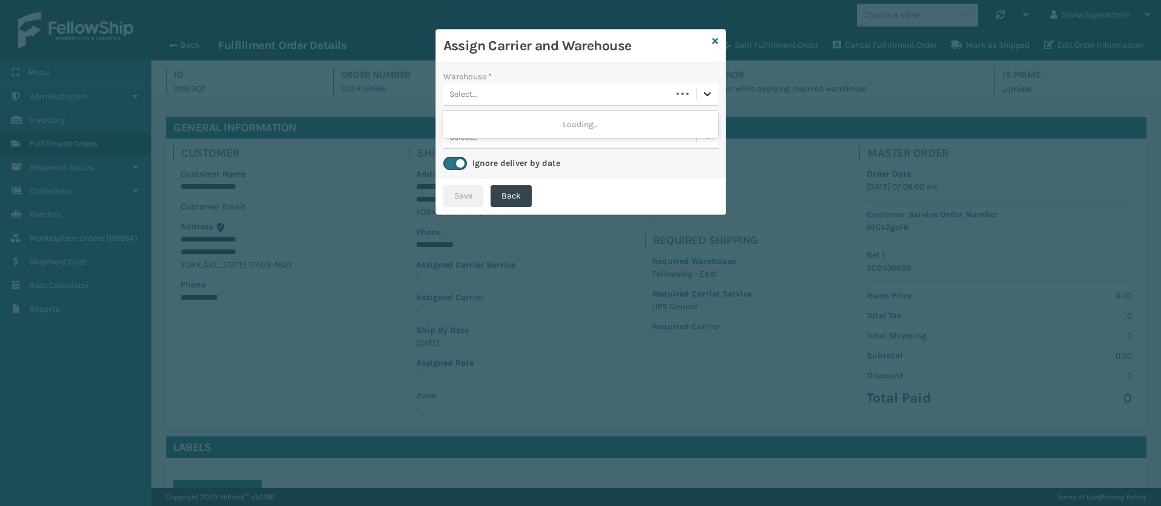
click at [702, 90] on icon at bounding box center [707, 94] width 12 height 12
click at [607, 123] on div "Fellowship - East" at bounding box center [580, 124] width 275 height 22
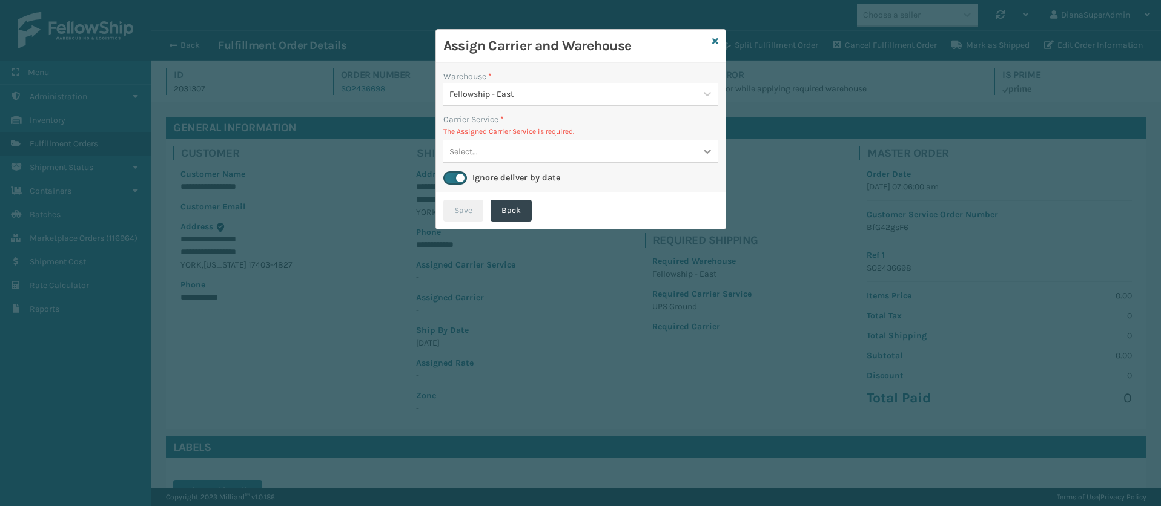
click at [708, 151] on icon at bounding box center [707, 152] width 7 height 4
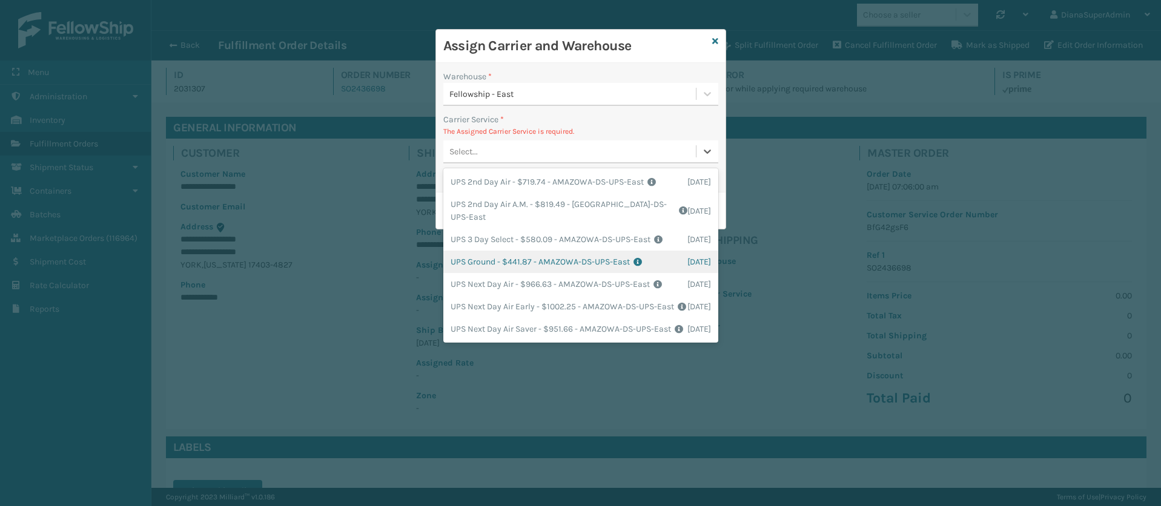
click at [483, 273] on div "UPS Ground - $441.87 - AMAZOWA-DS-UPS-East Shipping Cost $441.87 Surplus Cost $…" at bounding box center [580, 262] width 275 height 22
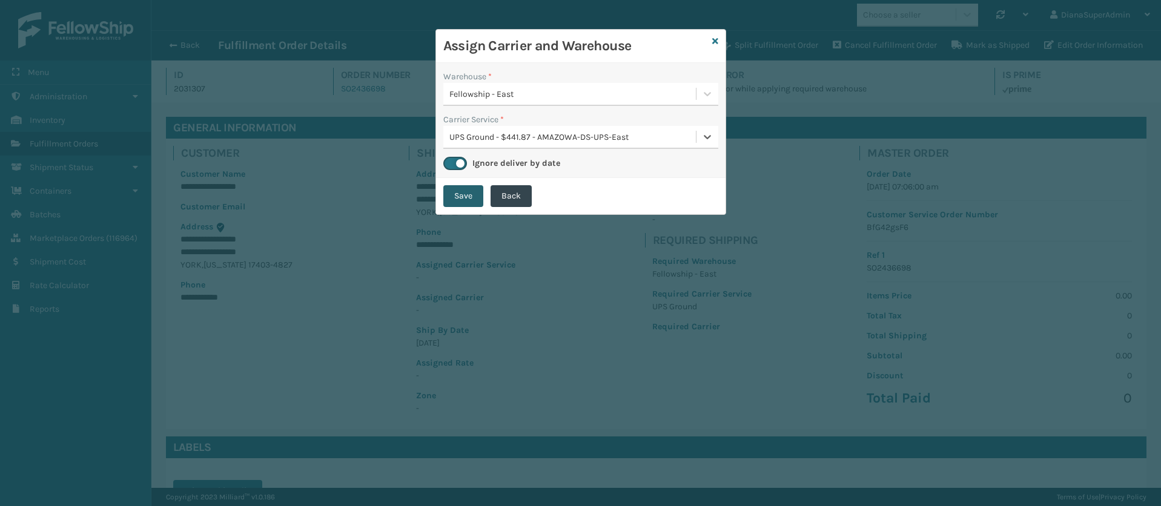
click at [461, 194] on button "Save" at bounding box center [463, 196] width 40 height 22
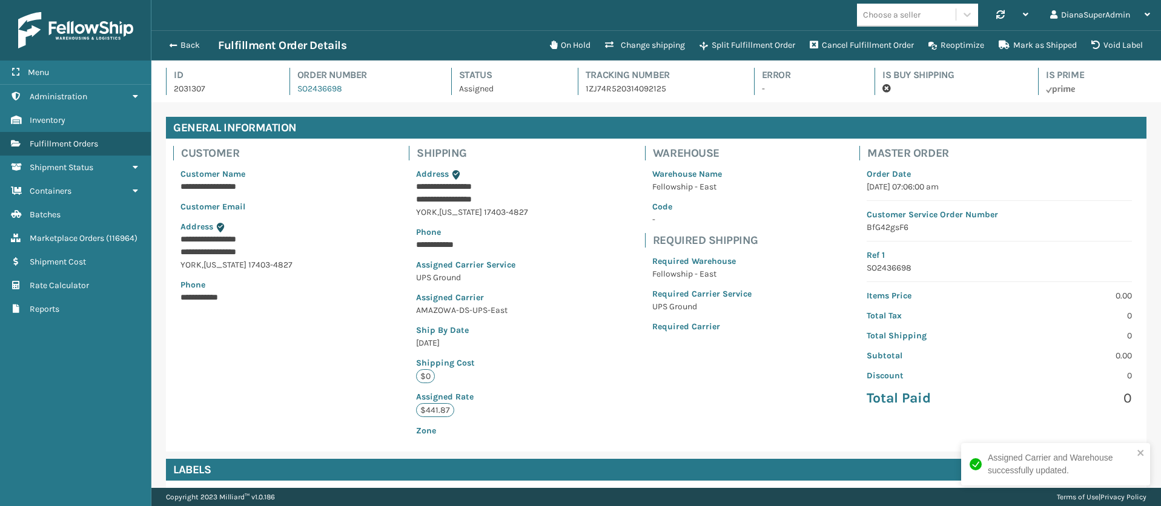
scroll to position [29, 1009]
click at [174, 42] on span "button" at bounding box center [171, 45] width 7 height 8
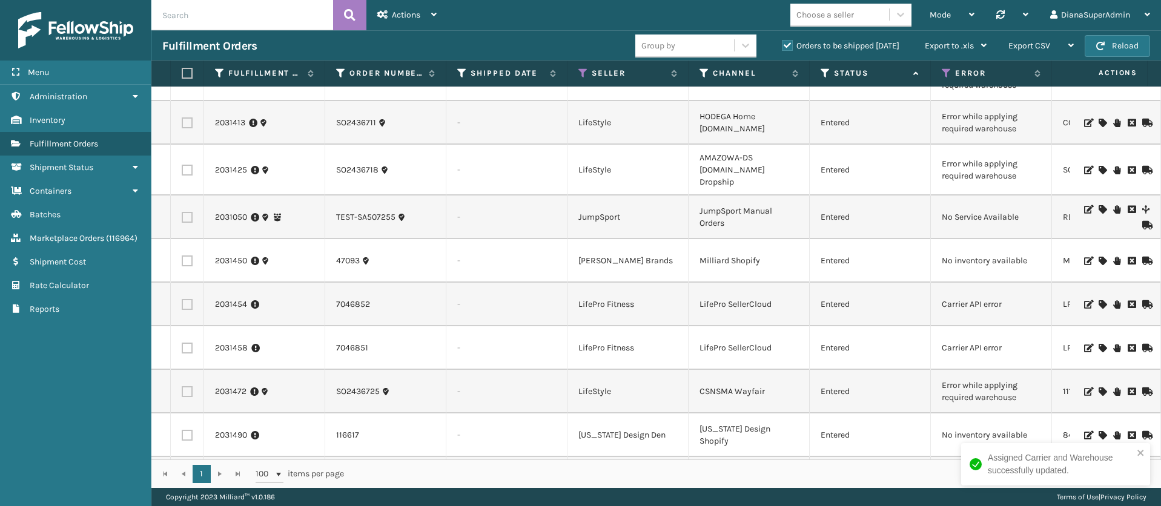
scroll to position [1385, 0]
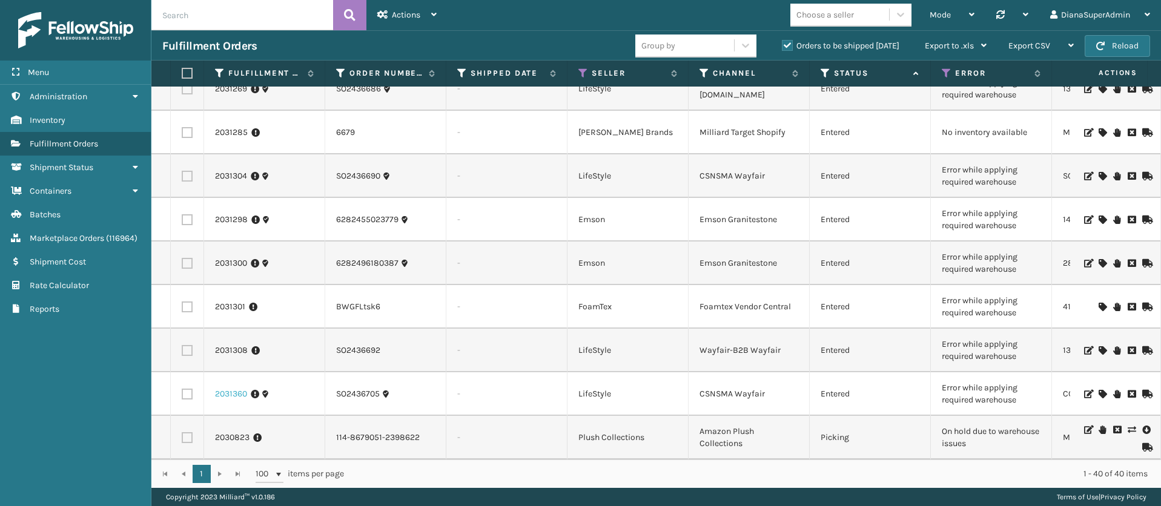
click at [226, 388] on link "2031360" at bounding box center [231, 394] width 32 height 12
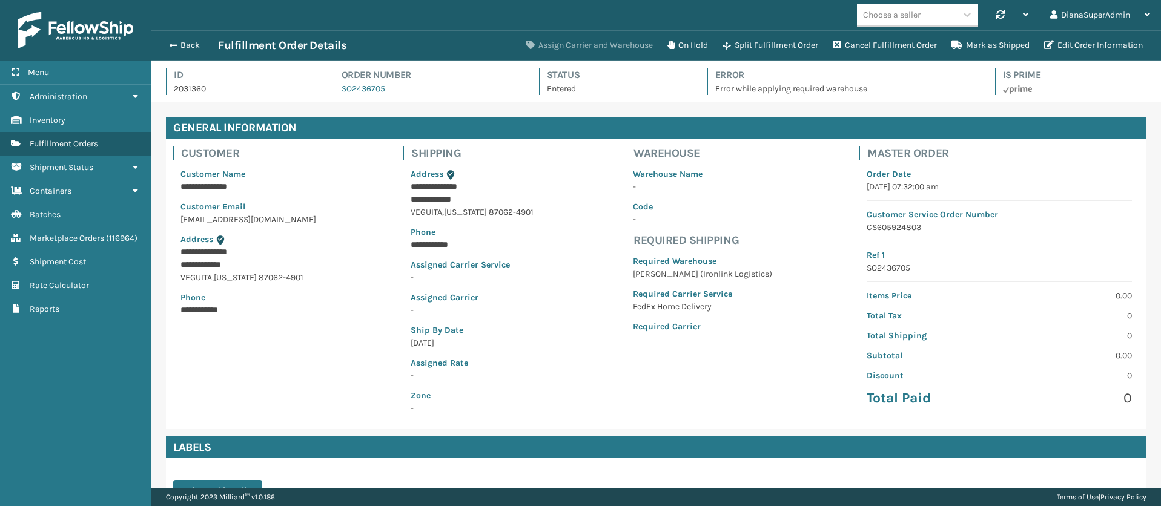
scroll to position [29, 1009]
click at [618, 42] on button "Assign Carrier and Warehouse" at bounding box center [589, 45] width 141 height 24
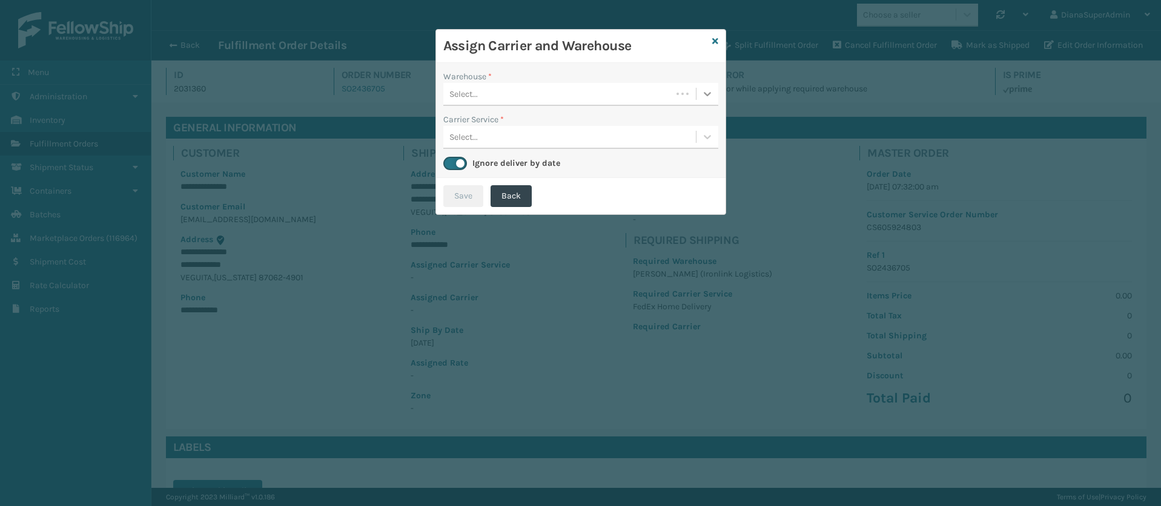
click at [703, 93] on icon at bounding box center [707, 94] width 12 height 12
click at [632, 119] on div "[PERSON_NAME] (Ironlink Logistics)" at bounding box center [580, 124] width 275 height 22
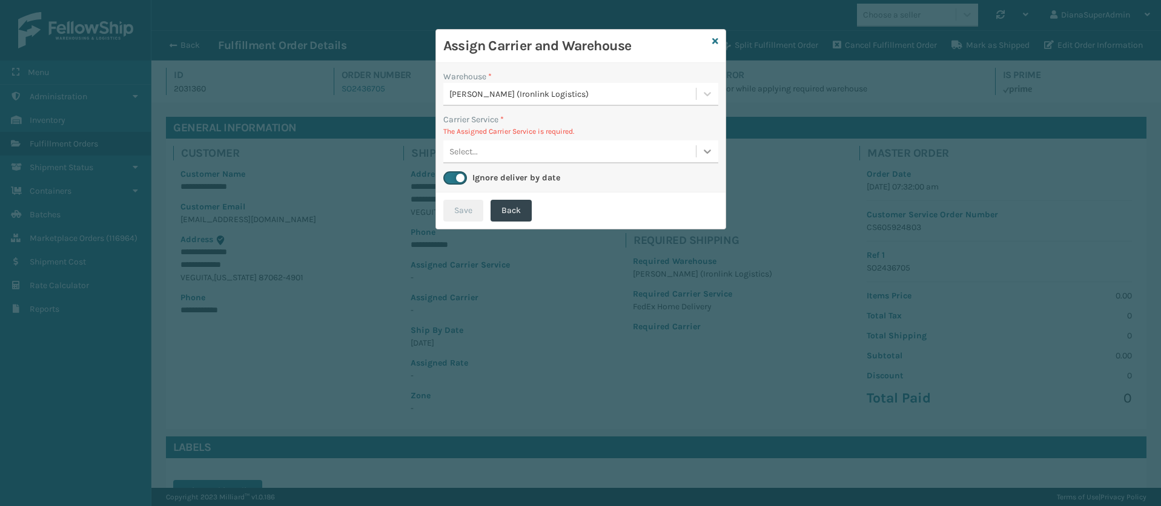
click at [703, 145] on icon at bounding box center [707, 151] width 12 height 12
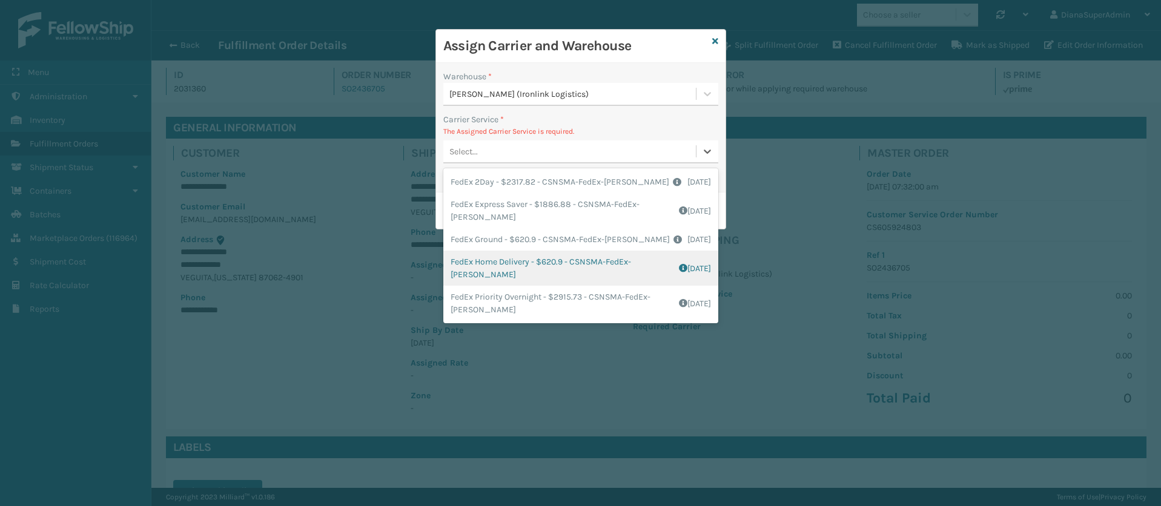
click at [491, 264] on div "FedEx Home Delivery - $620.9 - CSNSMA-FedEx-[PERSON_NAME] Shipping Cost $620.9 …" at bounding box center [580, 268] width 275 height 35
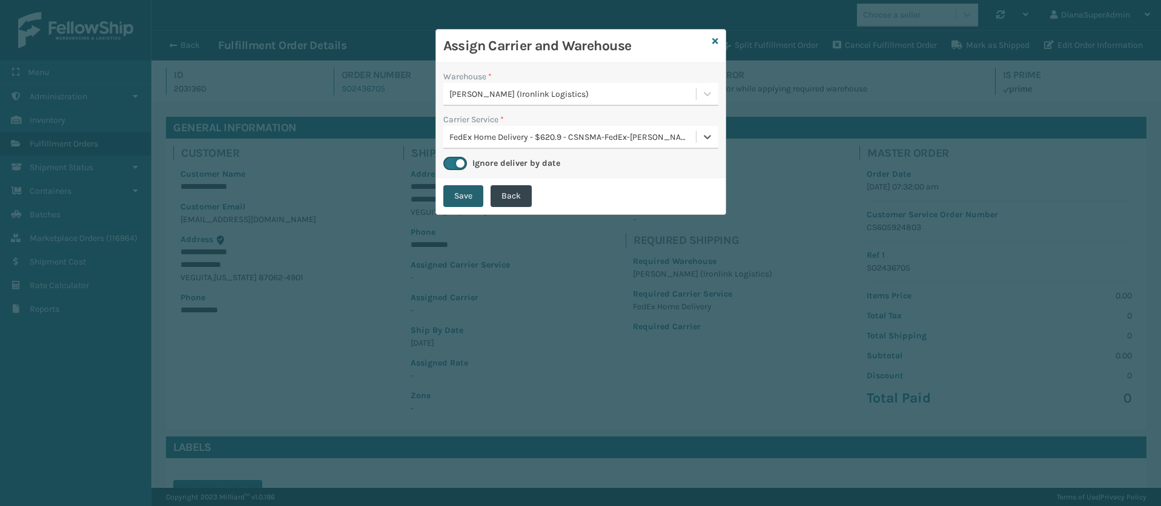
click at [470, 202] on button "Save" at bounding box center [463, 196] width 40 height 22
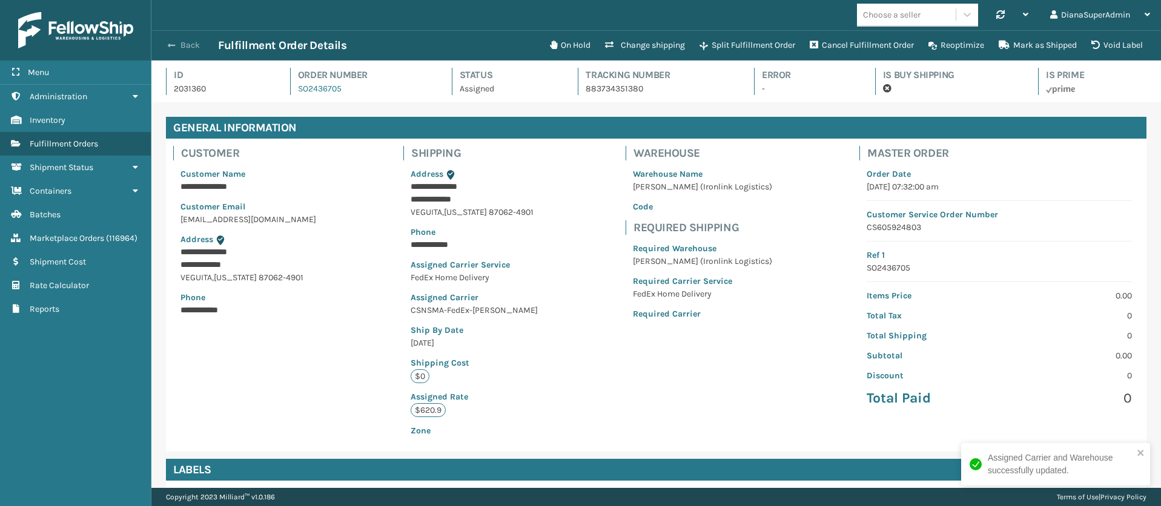
click at [176, 40] on button "Back" at bounding box center [190, 45] width 56 height 11
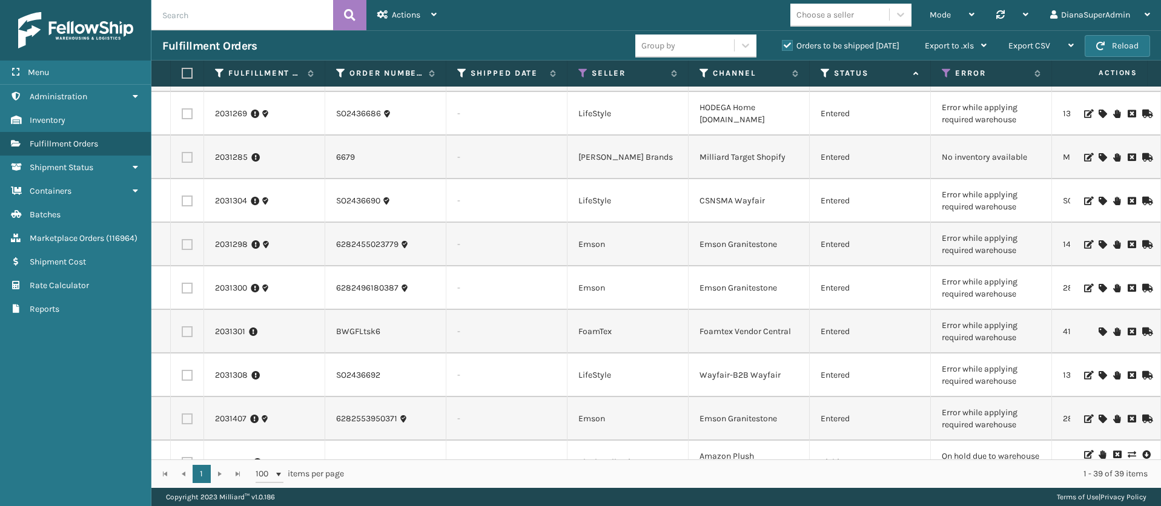
scroll to position [1341, 0]
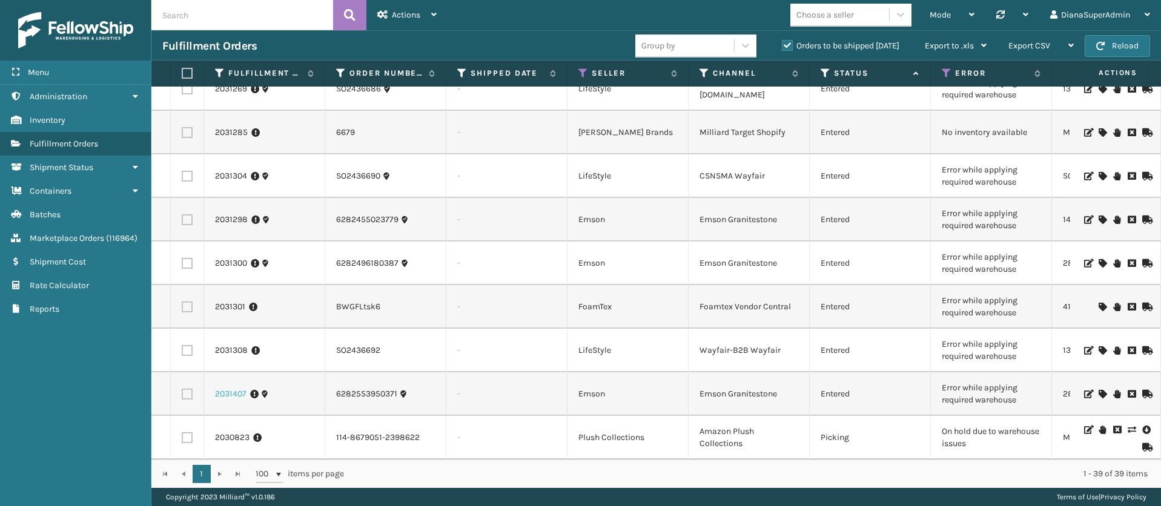
click at [220, 388] on link "2031407" at bounding box center [230, 394] width 31 height 12
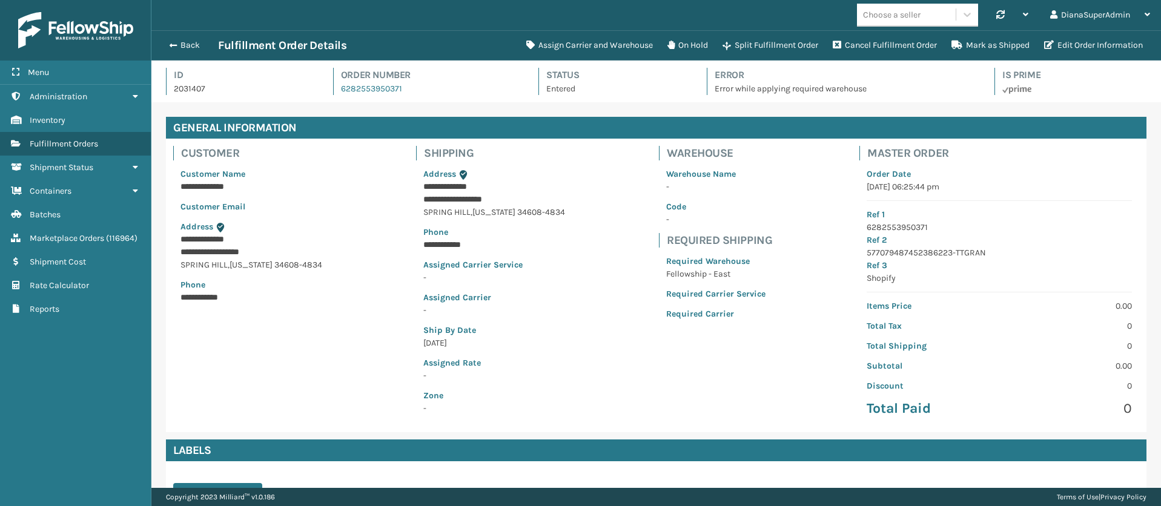
scroll to position [29, 1009]
click at [592, 47] on button "Assign Carrier and Warehouse" at bounding box center [589, 45] width 141 height 24
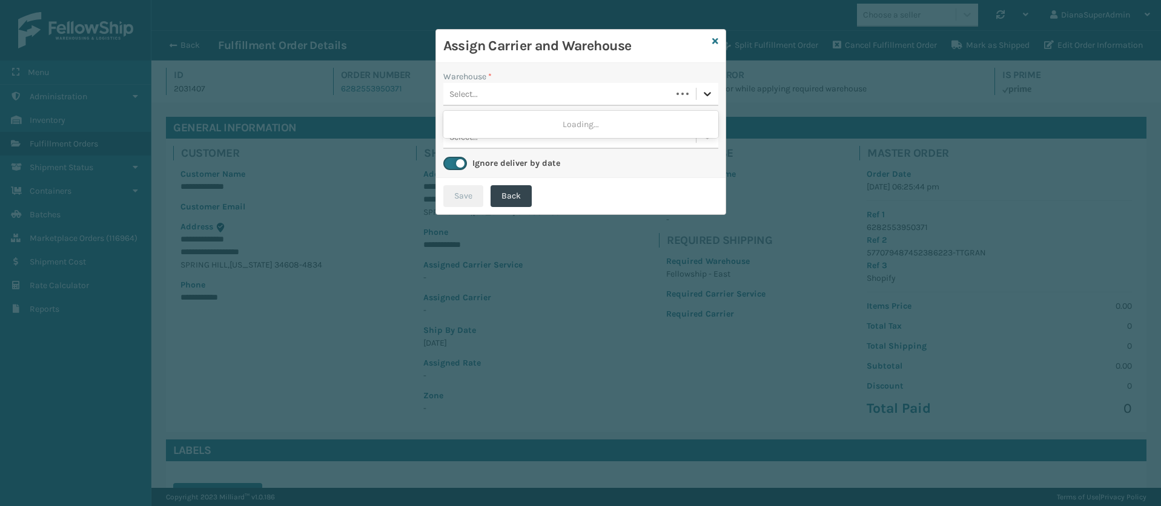
click at [704, 91] on icon at bounding box center [707, 94] width 12 height 12
click at [576, 120] on div "Fellowship - East" at bounding box center [580, 124] width 275 height 22
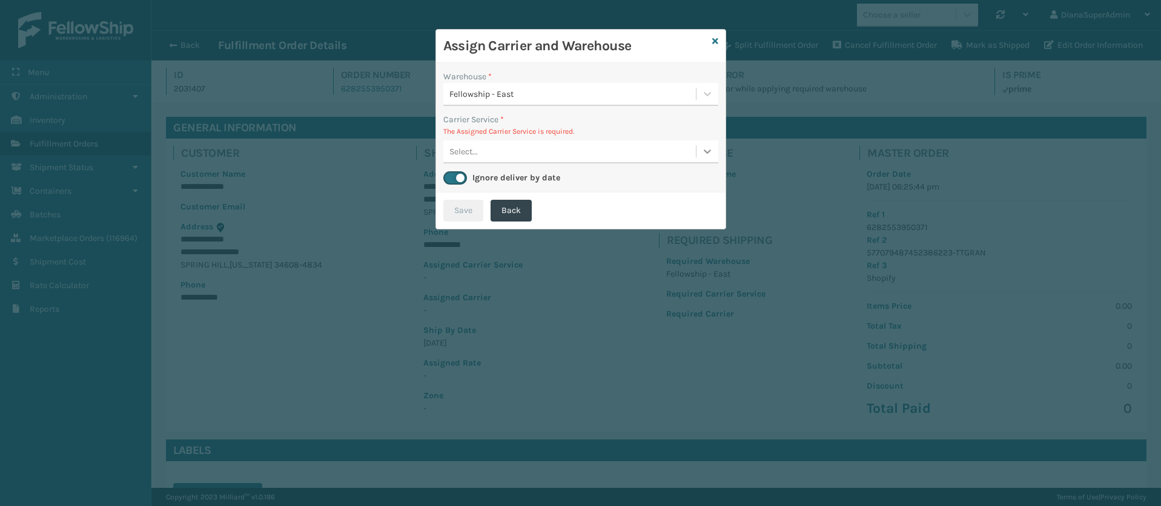
click at [701, 148] on icon at bounding box center [707, 151] width 12 height 12
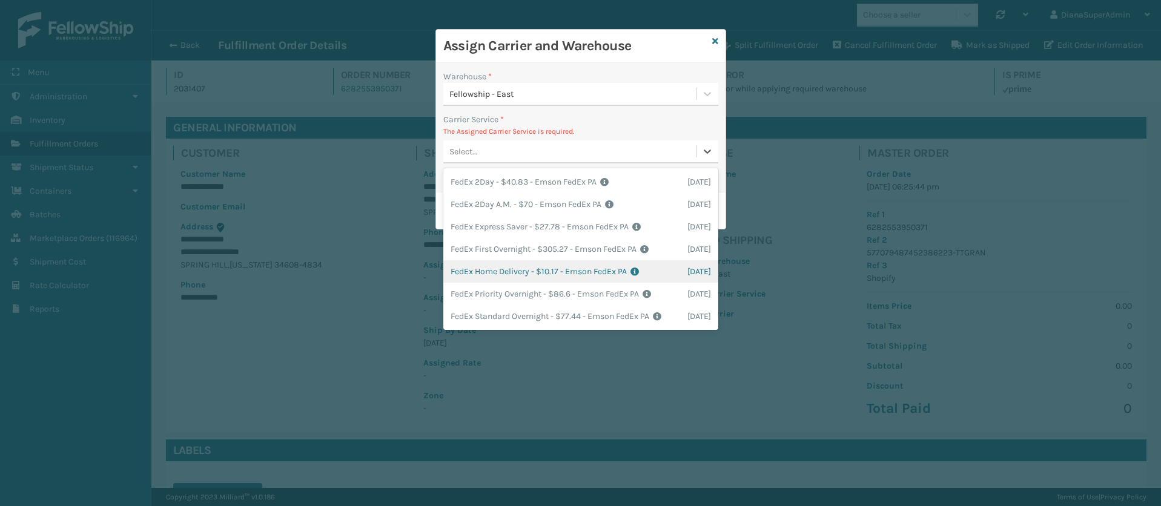
click at [501, 270] on div "FedEx Home Delivery - $10.17 - Emson FedEx PA Shipping Cost $10.17 Surplus Cost…" at bounding box center [580, 271] width 275 height 22
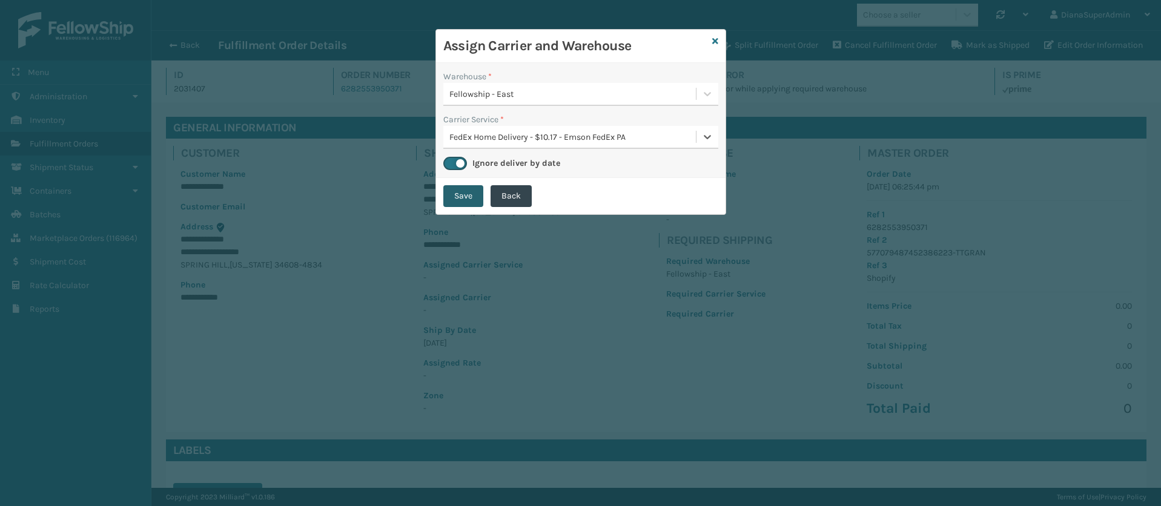
click at [463, 191] on button "Save" at bounding box center [463, 196] width 40 height 22
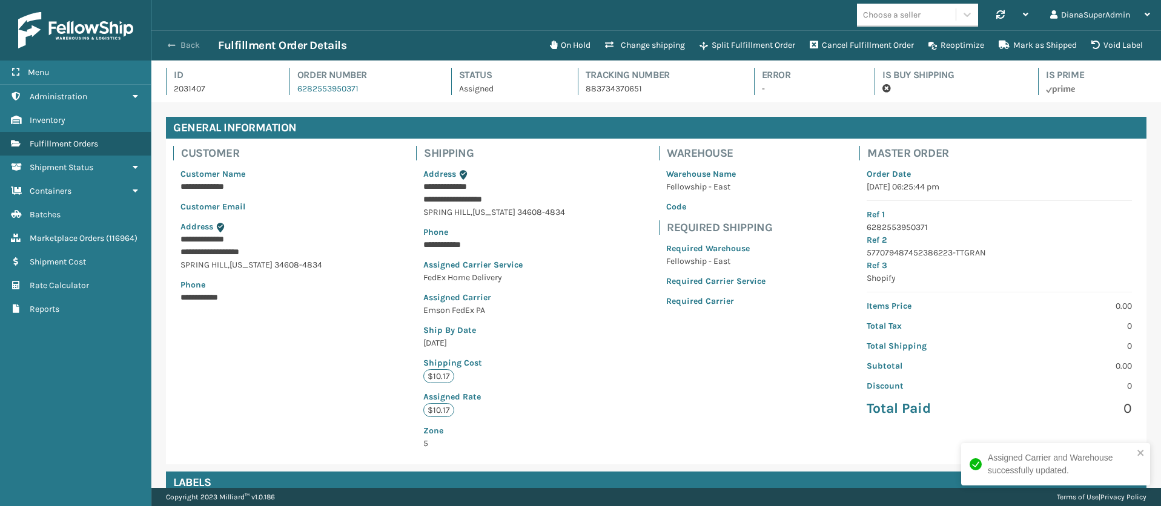
click at [177, 45] on button "Back" at bounding box center [190, 45] width 56 height 11
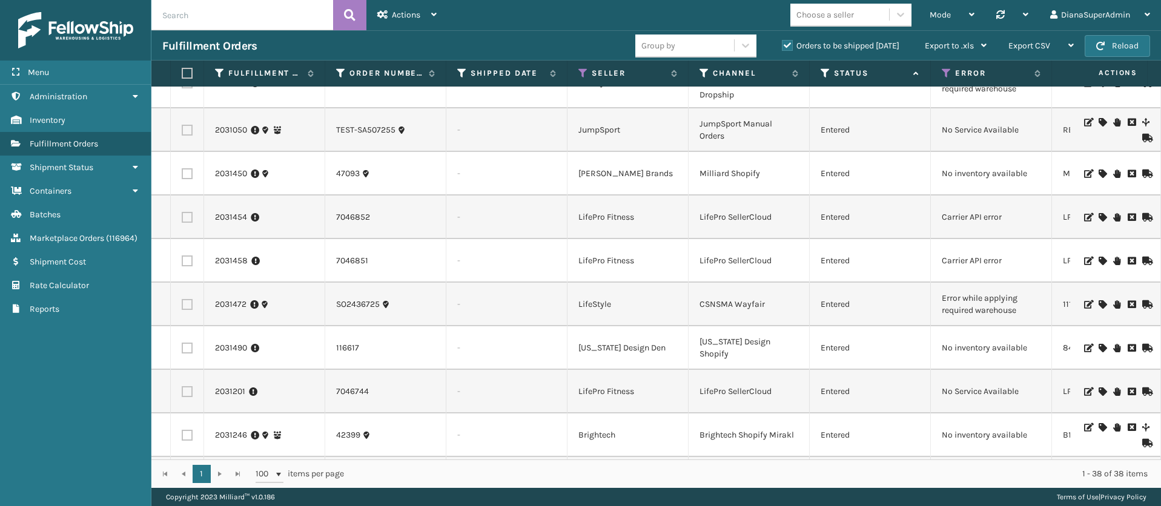
scroll to position [1297, 0]
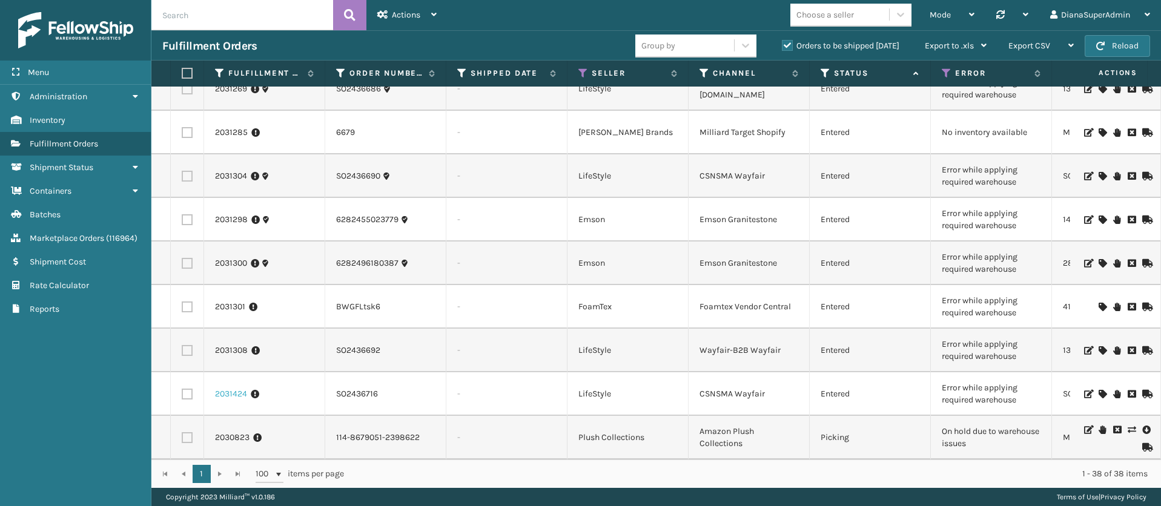
click at [226, 388] on link "2031424" at bounding box center [231, 394] width 32 height 12
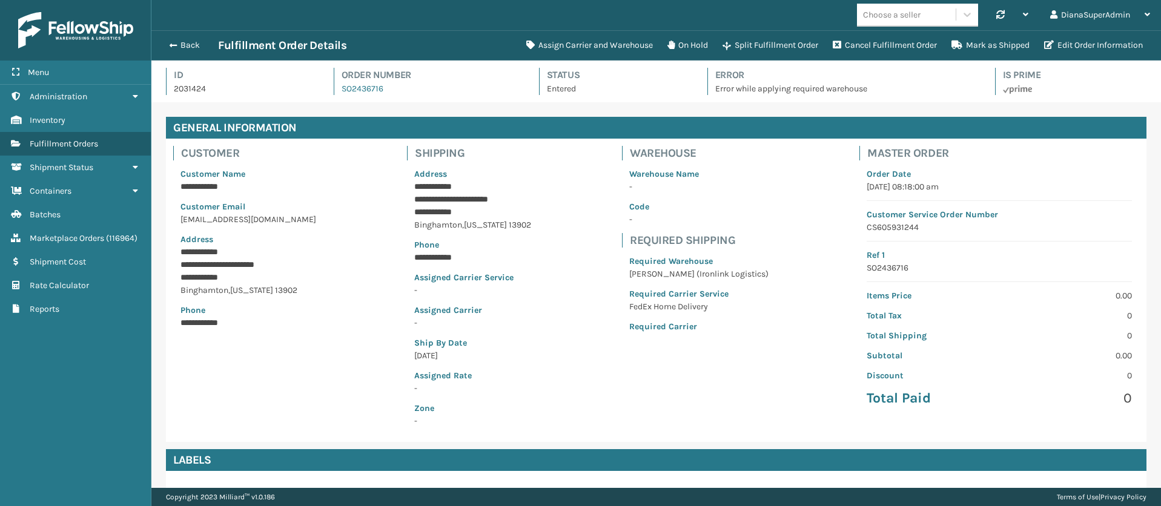
scroll to position [29, 1009]
click at [576, 45] on button "Assign Carrier and Warehouse" at bounding box center [589, 45] width 141 height 24
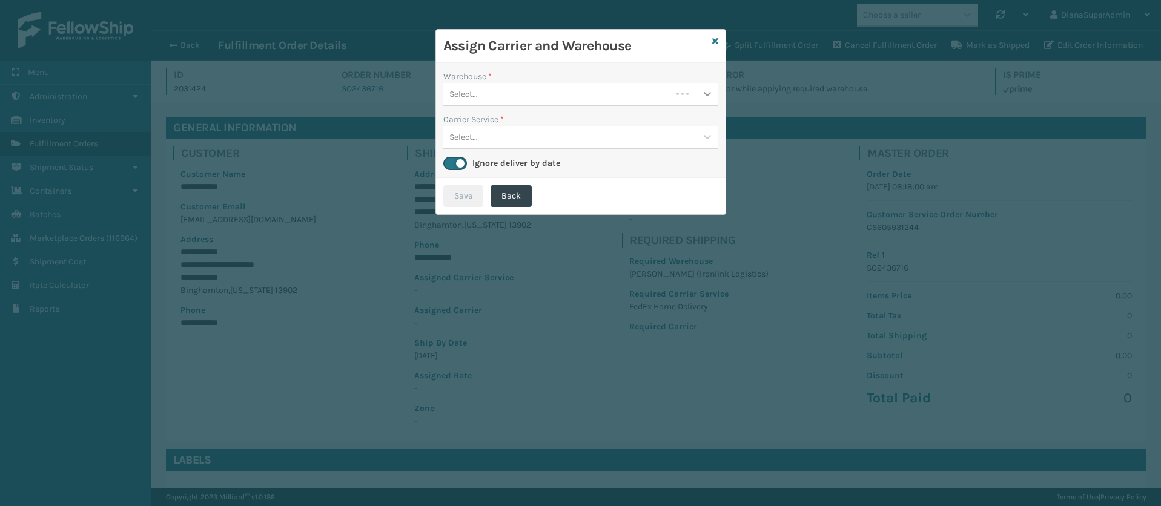
click at [703, 96] on icon at bounding box center [707, 94] width 12 height 12
click at [573, 127] on div "[PERSON_NAME] (Ironlink Logistics)" at bounding box center [580, 124] width 275 height 22
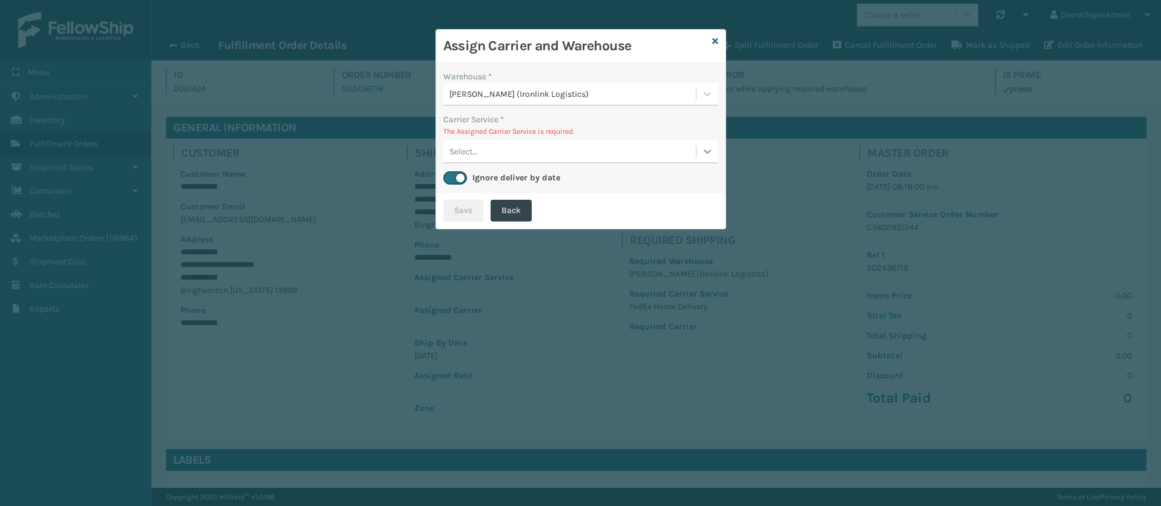
click at [707, 152] on icon at bounding box center [707, 152] width 7 height 4
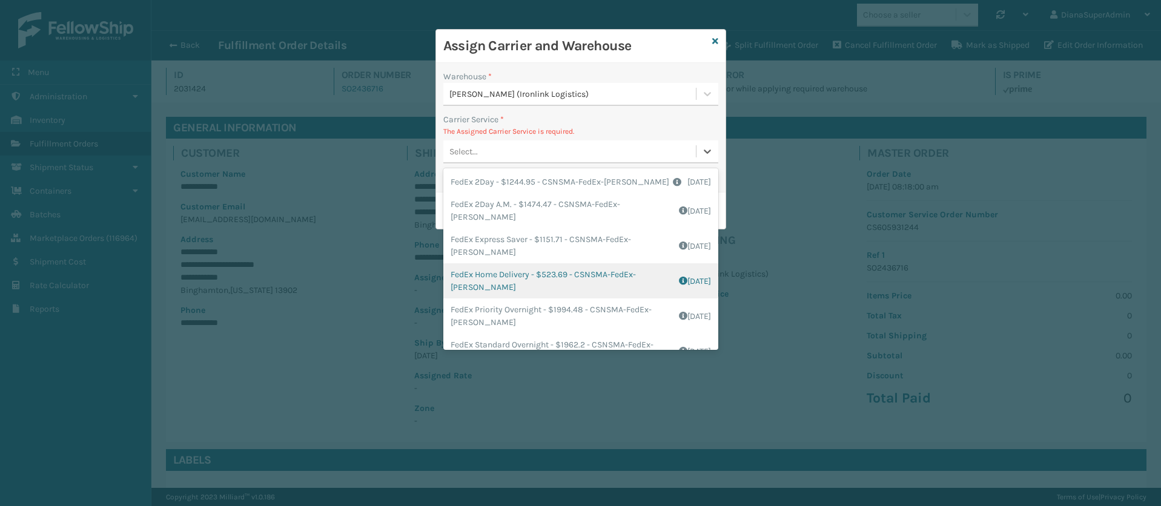
click at [502, 280] on div "FedEx Home Delivery - $523.69 - CSNSMA-FedEx-[PERSON_NAME] Shipping Cost $523.6…" at bounding box center [580, 280] width 275 height 35
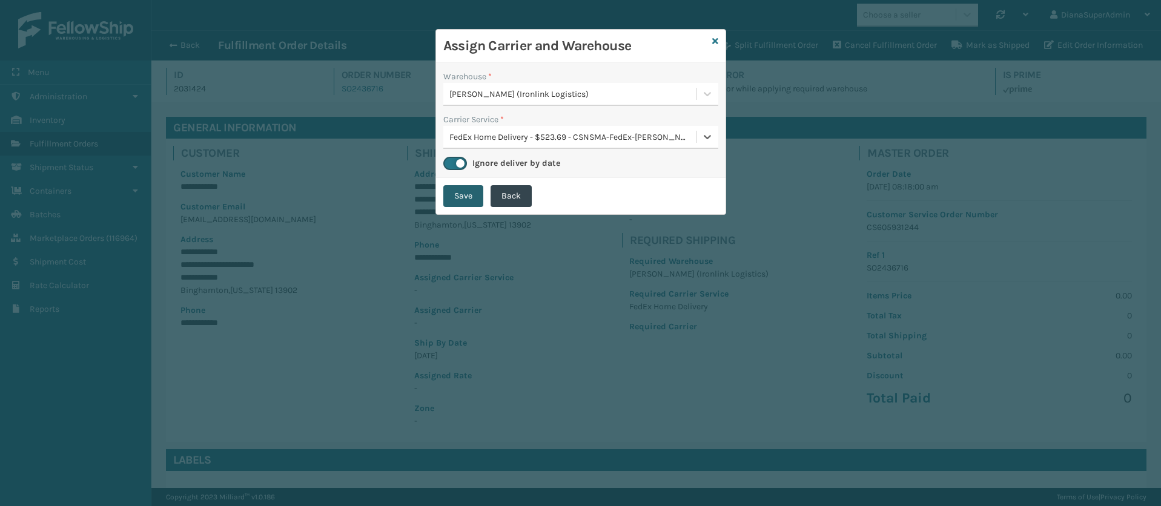
click at [461, 191] on button "Save" at bounding box center [463, 196] width 40 height 22
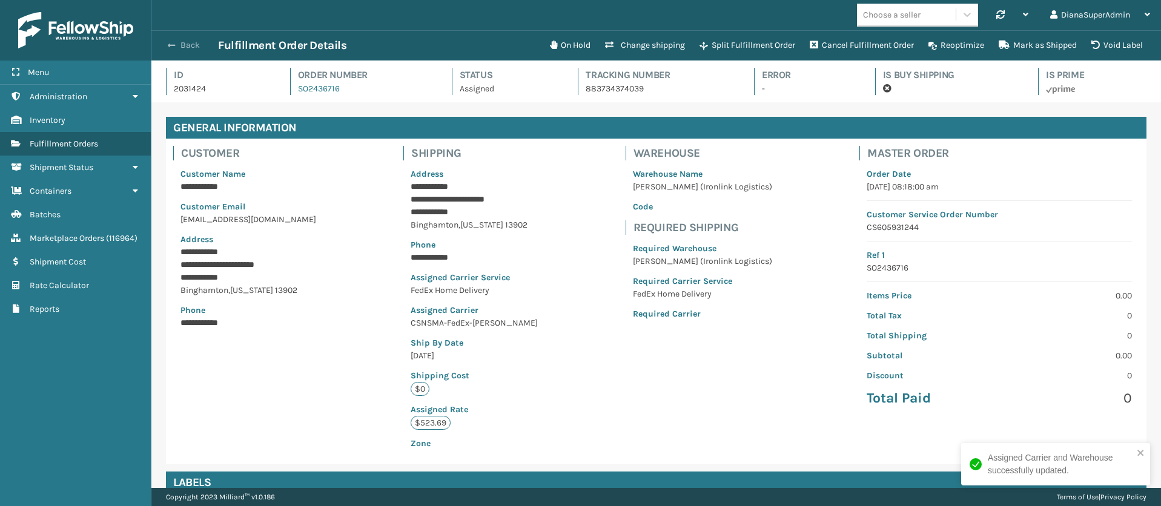
click at [179, 44] on button "Back" at bounding box center [190, 45] width 56 height 11
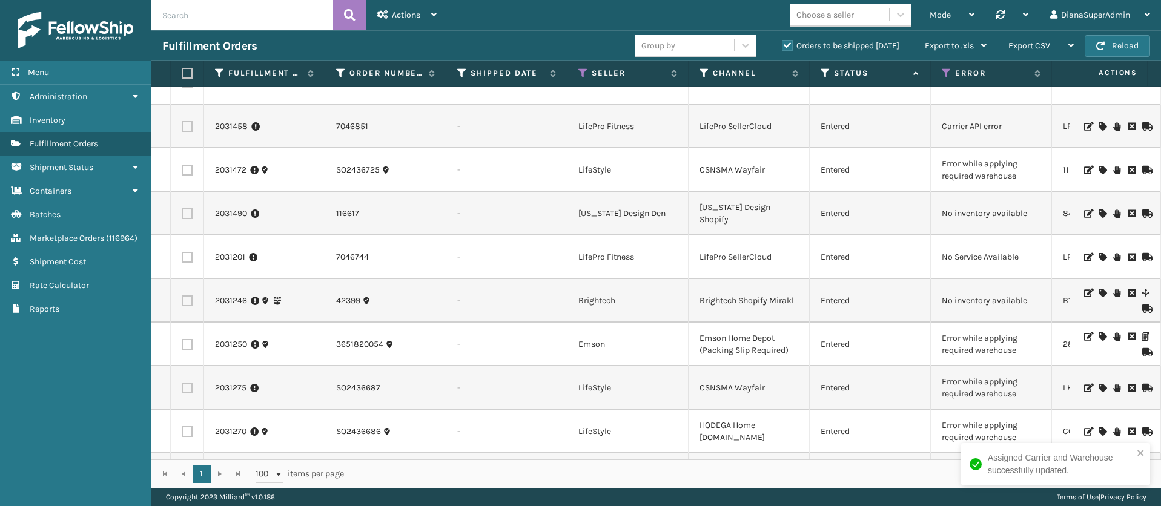
scroll to position [1254, 0]
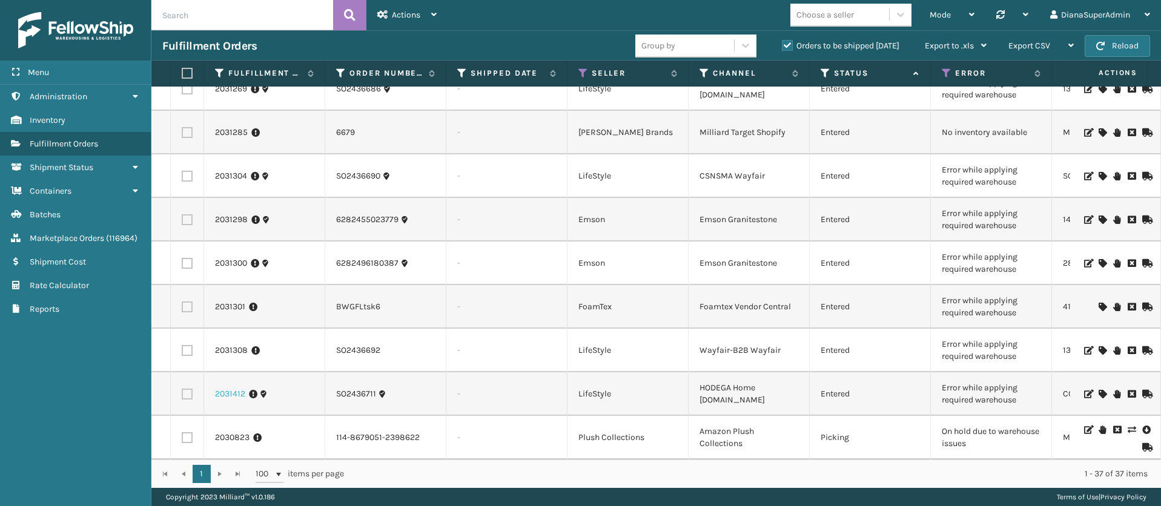
click at [231, 388] on link "2031412" at bounding box center [230, 394] width 30 height 12
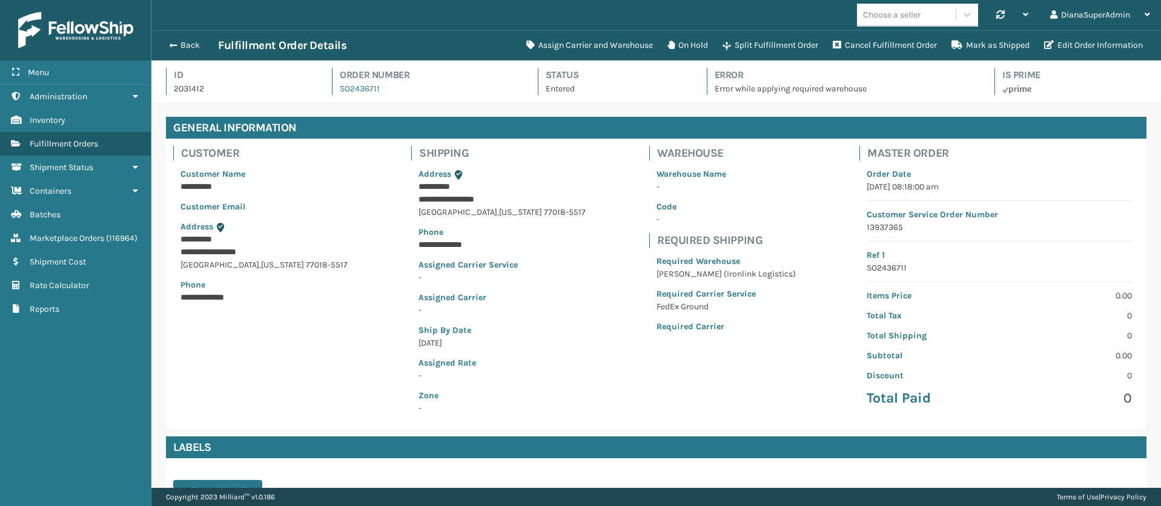
scroll to position [29, 1009]
click at [608, 38] on button "Assign Carrier and Warehouse" at bounding box center [589, 45] width 141 height 24
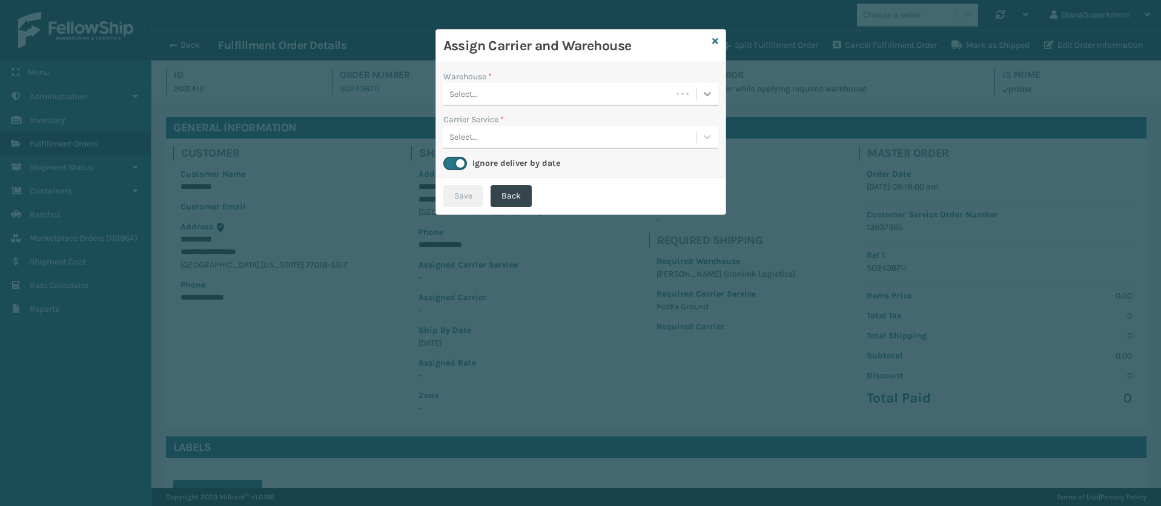
click at [705, 95] on icon at bounding box center [707, 94] width 12 height 12
click at [567, 122] on div "[PERSON_NAME] (Ironlink Logistics)" at bounding box center [580, 124] width 275 height 22
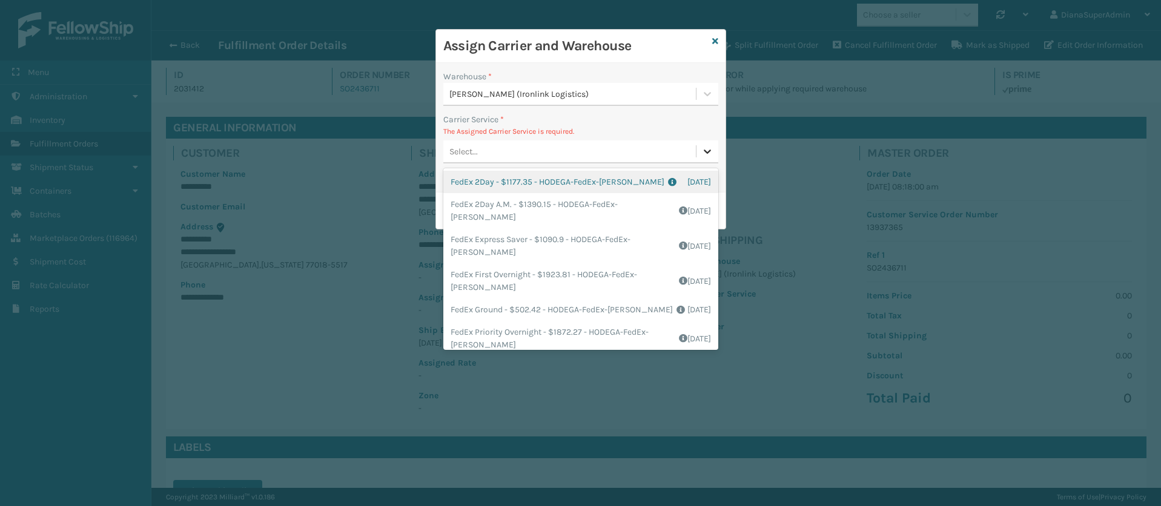
click at [698, 145] on div at bounding box center [707, 151] width 22 height 22
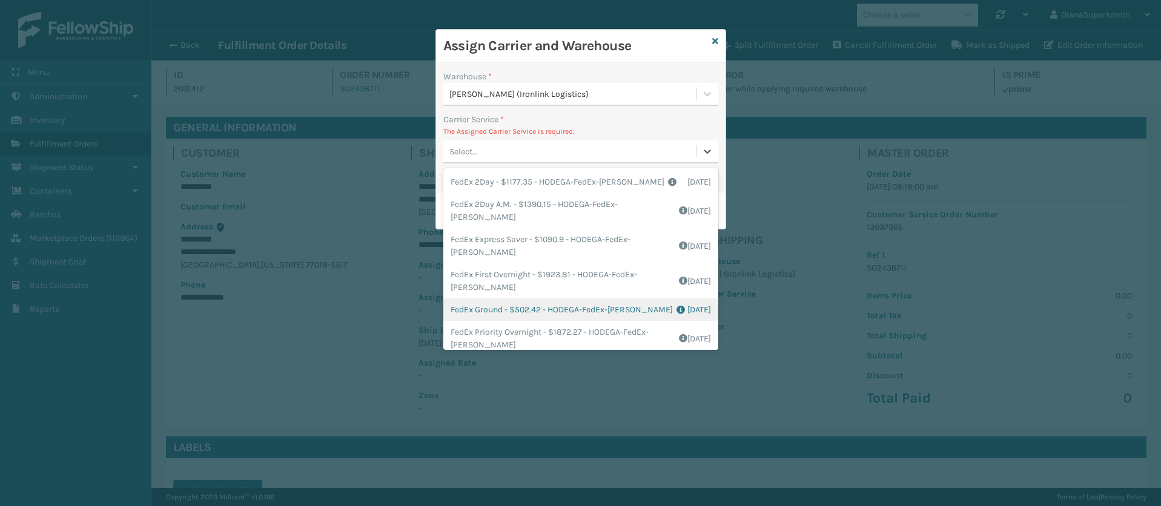
click at [487, 304] on div "FedEx Ground - $502.42 - HODEGA-FedEx-[PERSON_NAME] Shipping Cost $502.42 Surpl…" at bounding box center [580, 309] width 275 height 22
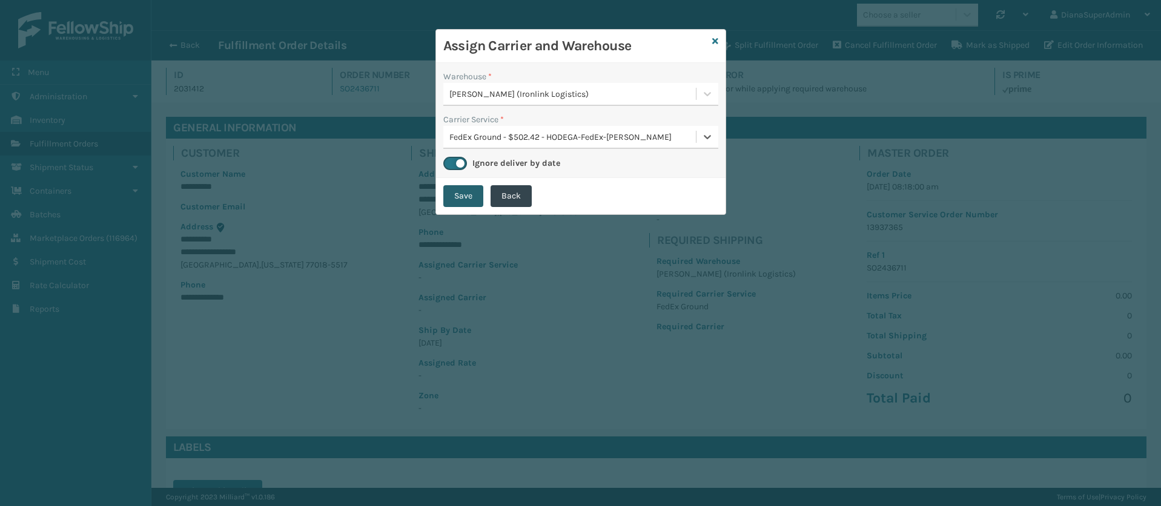
click at [464, 202] on button "Save" at bounding box center [463, 196] width 40 height 22
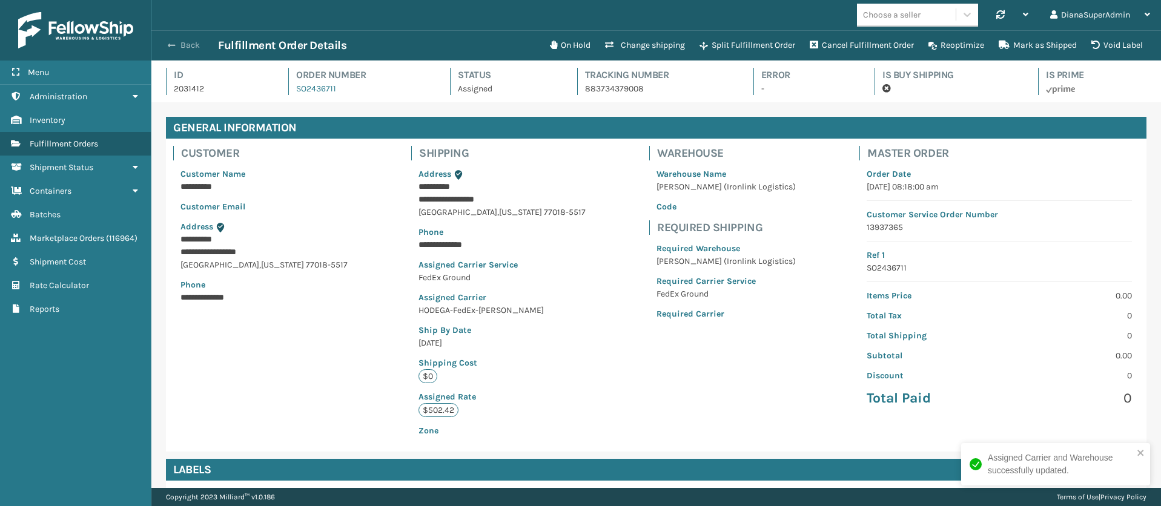
click at [173, 41] on span "button" at bounding box center [171, 45] width 7 height 8
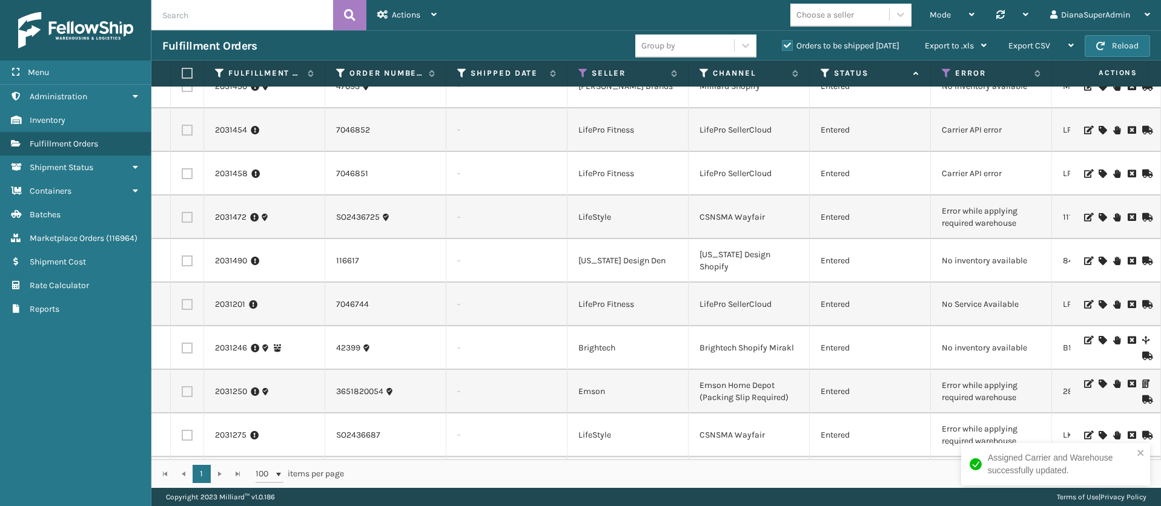
scroll to position [1210, 0]
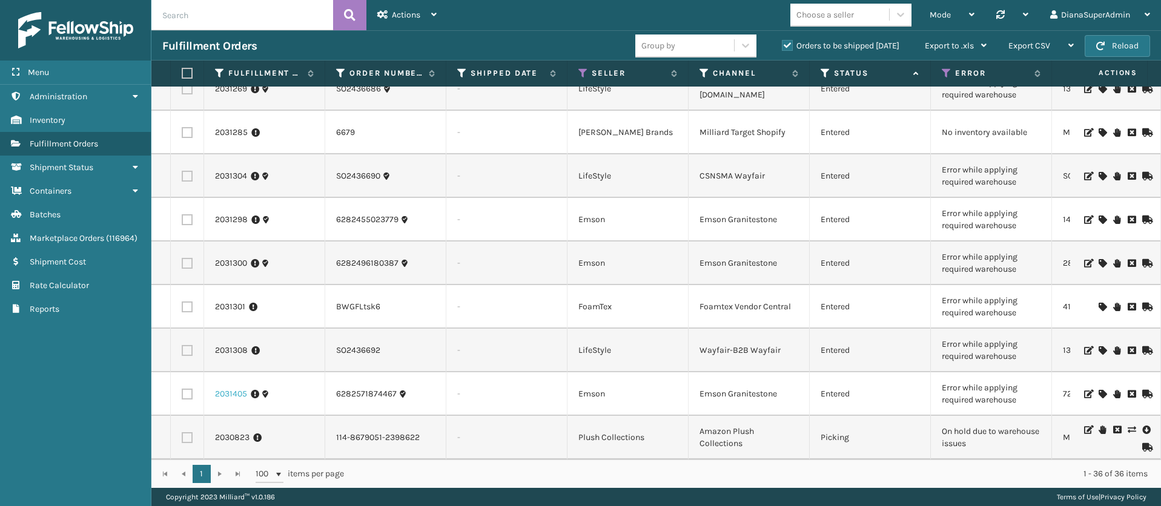
click at [229, 388] on link "2031405" at bounding box center [231, 394] width 32 height 12
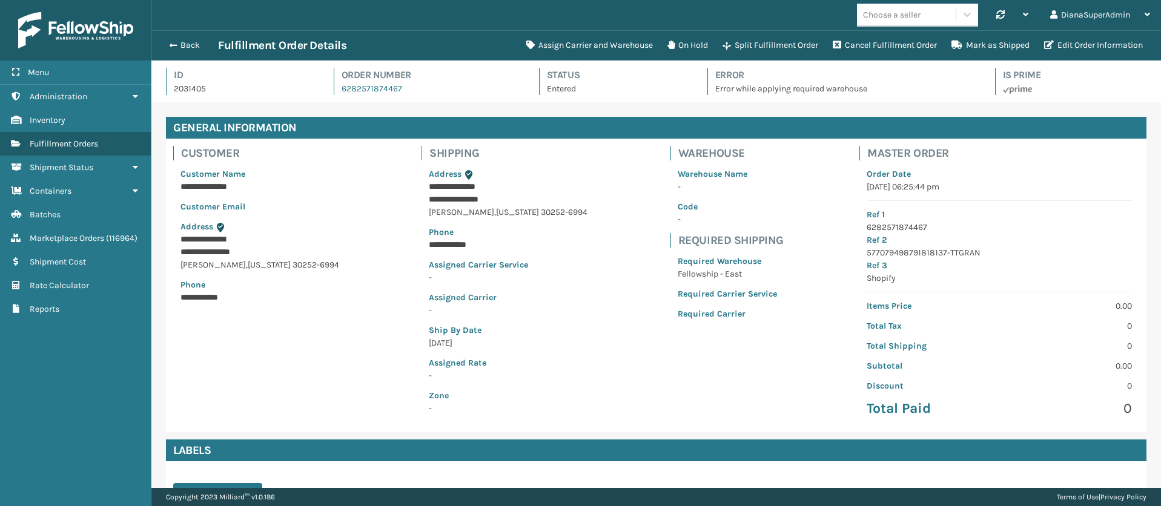
scroll to position [29, 1009]
click at [551, 50] on button "Assign Carrier and Warehouse" at bounding box center [589, 45] width 141 height 24
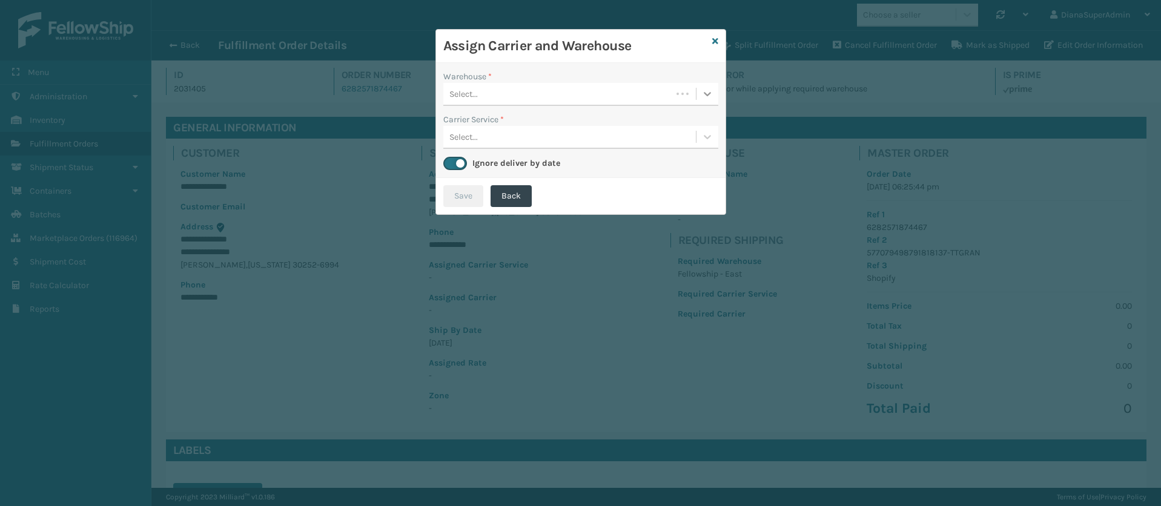
click at [702, 94] on icon at bounding box center [707, 94] width 12 height 12
click at [558, 124] on div "Fellowship - East" at bounding box center [580, 124] width 275 height 22
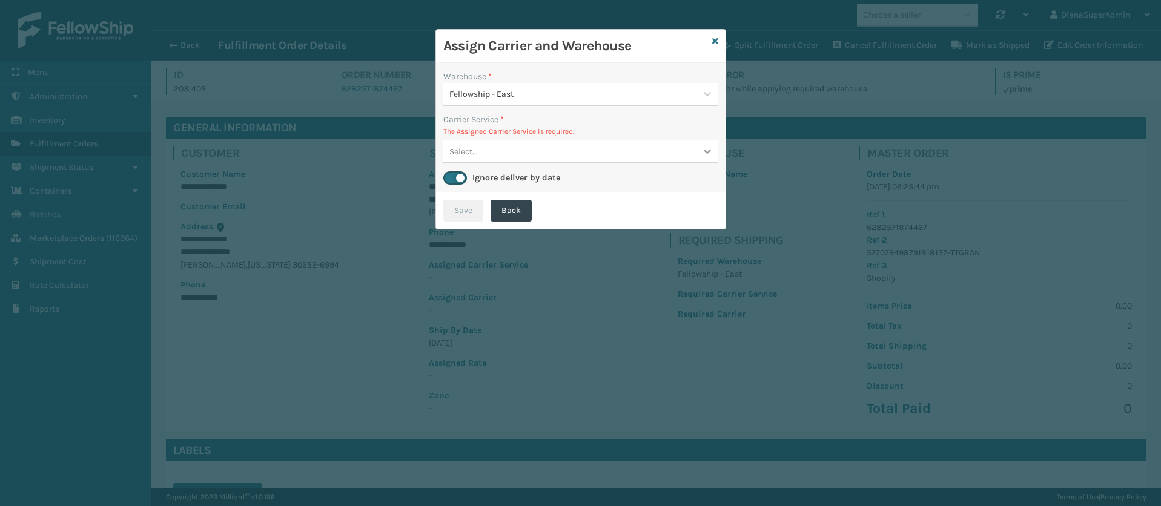
click at [702, 145] on icon at bounding box center [707, 151] width 12 height 12
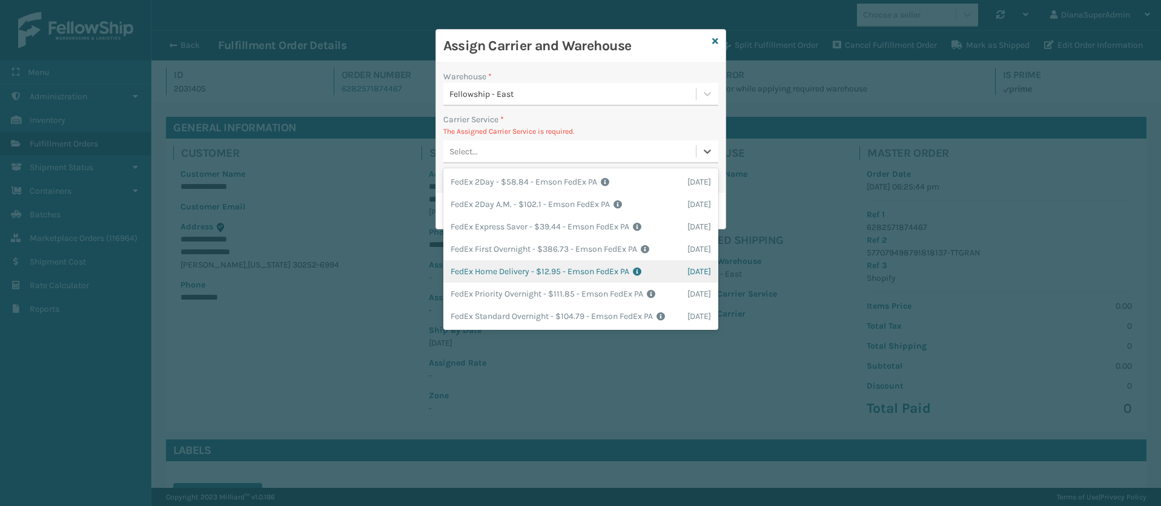
click at [497, 271] on div "FedEx Home Delivery - $12.95 - Emson FedEx PA Shipping Cost $12.95 Surplus Cost…" at bounding box center [580, 271] width 275 height 22
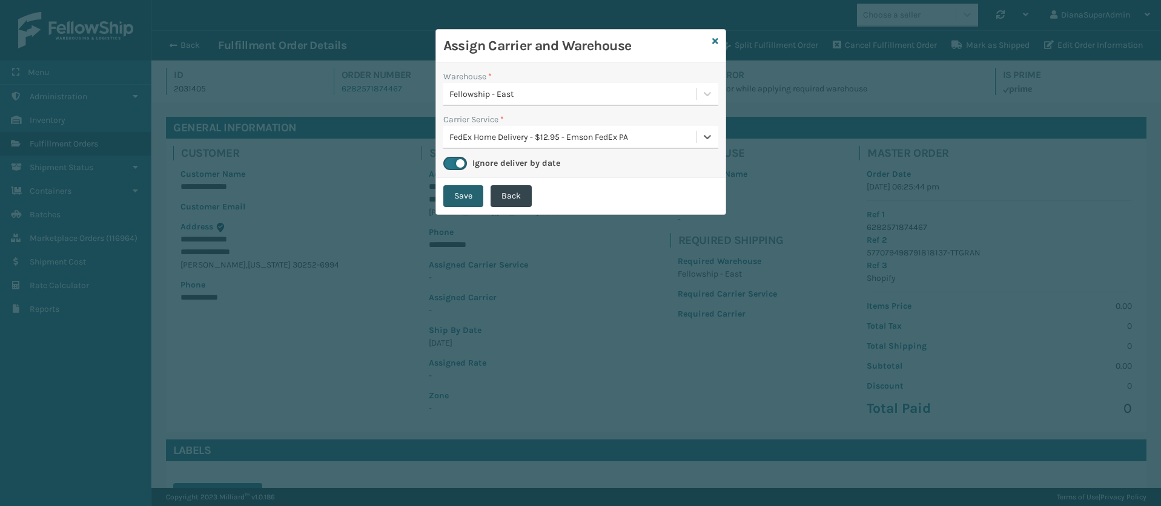
click at [460, 197] on button "Save" at bounding box center [463, 196] width 40 height 22
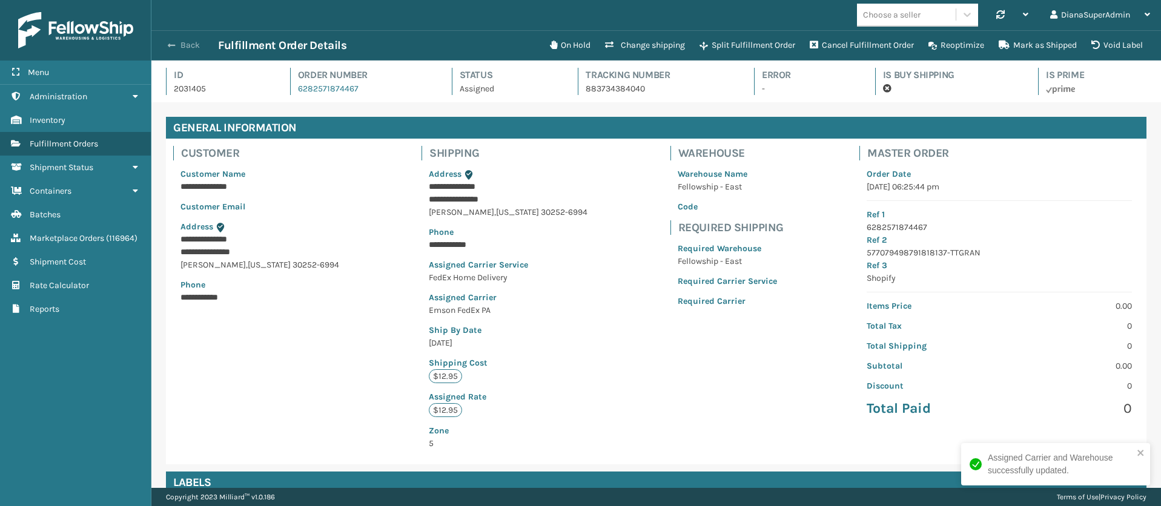
click at [178, 45] on button "Back" at bounding box center [190, 45] width 56 height 11
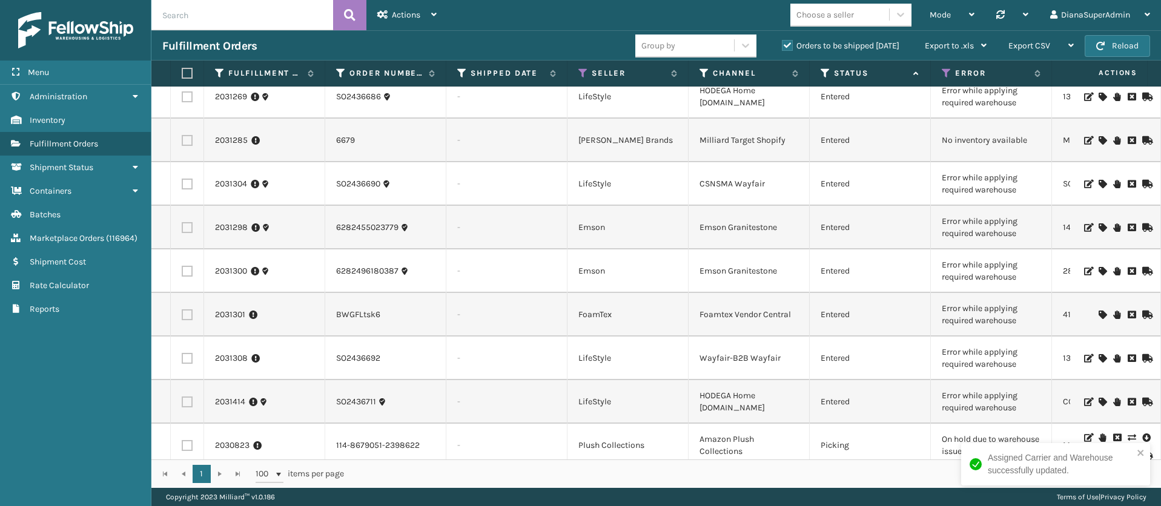
scroll to position [1167, 0]
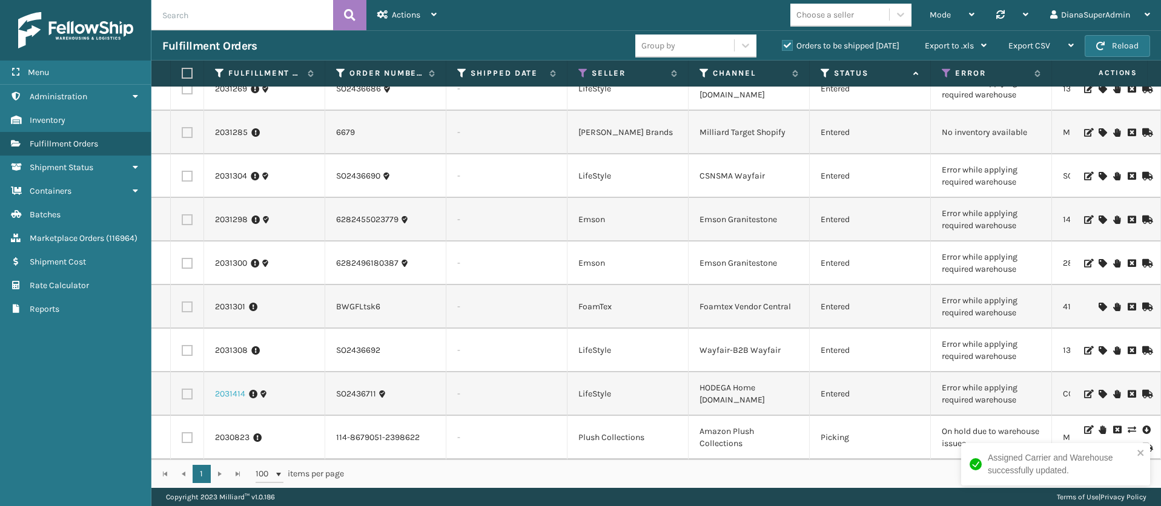
click at [236, 388] on link "2031414" at bounding box center [230, 394] width 30 height 12
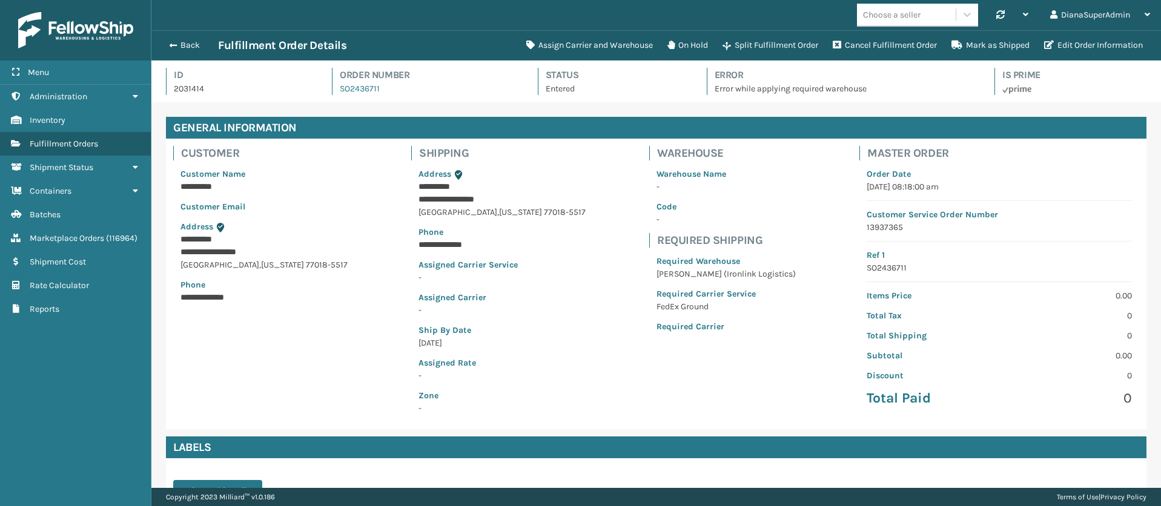
scroll to position [29, 1009]
click at [575, 43] on button "Assign Carrier and Warehouse" at bounding box center [589, 45] width 141 height 24
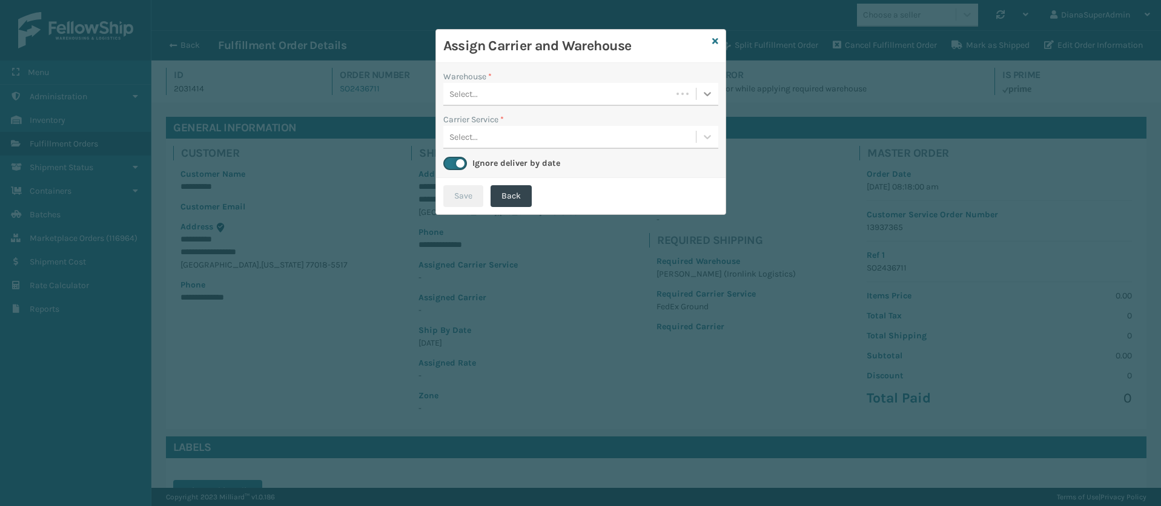
click at [708, 90] on icon at bounding box center [707, 94] width 12 height 12
click at [597, 117] on div "[PERSON_NAME] (Ironlink Logistics)" at bounding box center [580, 124] width 275 height 22
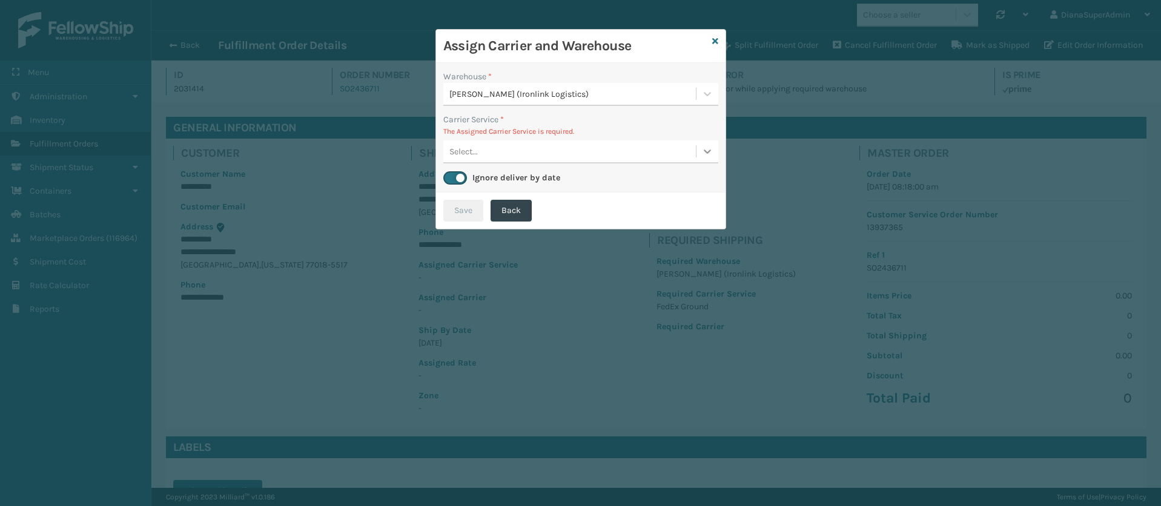
click at [701, 153] on icon at bounding box center [707, 151] width 12 height 12
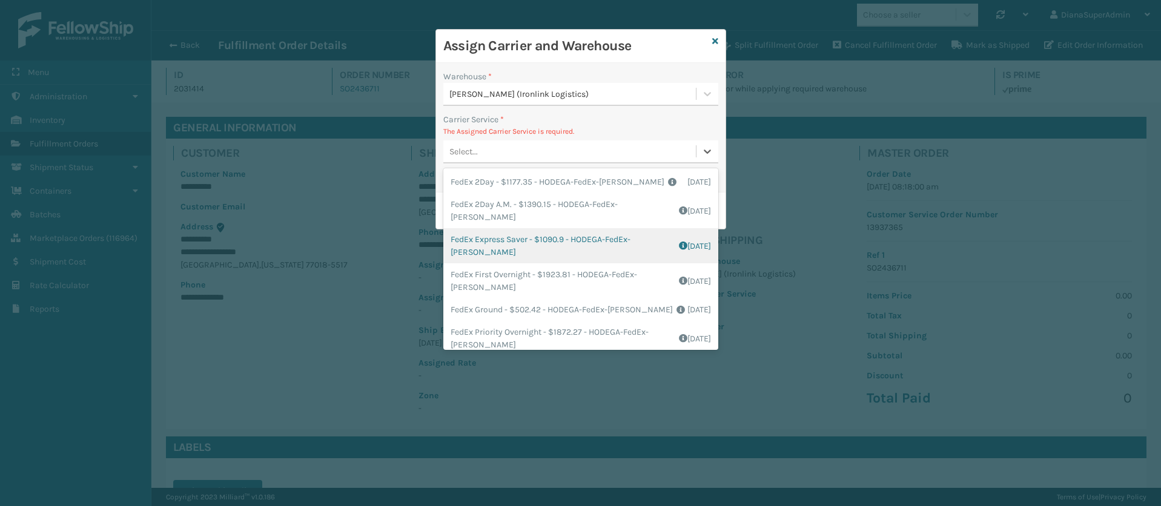
click at [693, 150] on div "Select..." at bounding box center [569, 152] width 252 height 20
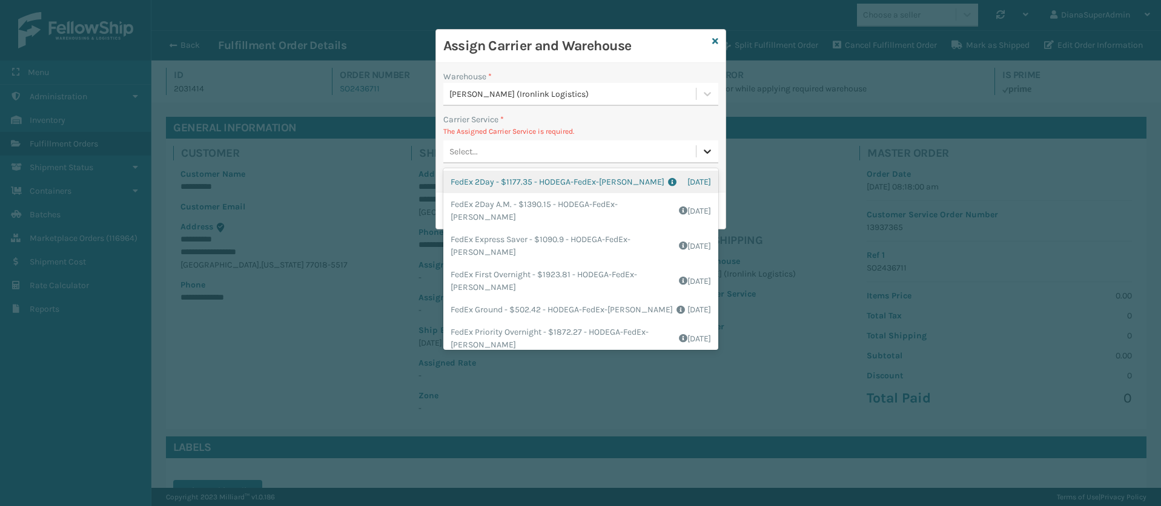
click at [700, 152] on div at bounding box center [707, 151] width 22 height 22
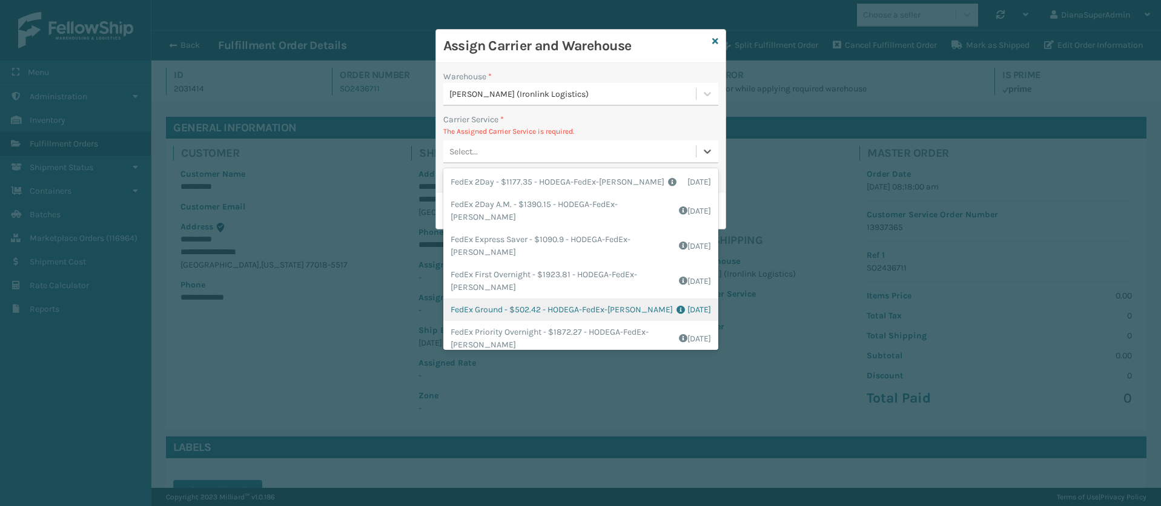
click at [491, 306] on div "FedEx Ground - $502.42 - HODEGA-FedEx-[PERSON_NAME] Shipping Cost $502.42 Surpl…" at bounding box center [580, 309] width 275 height 22
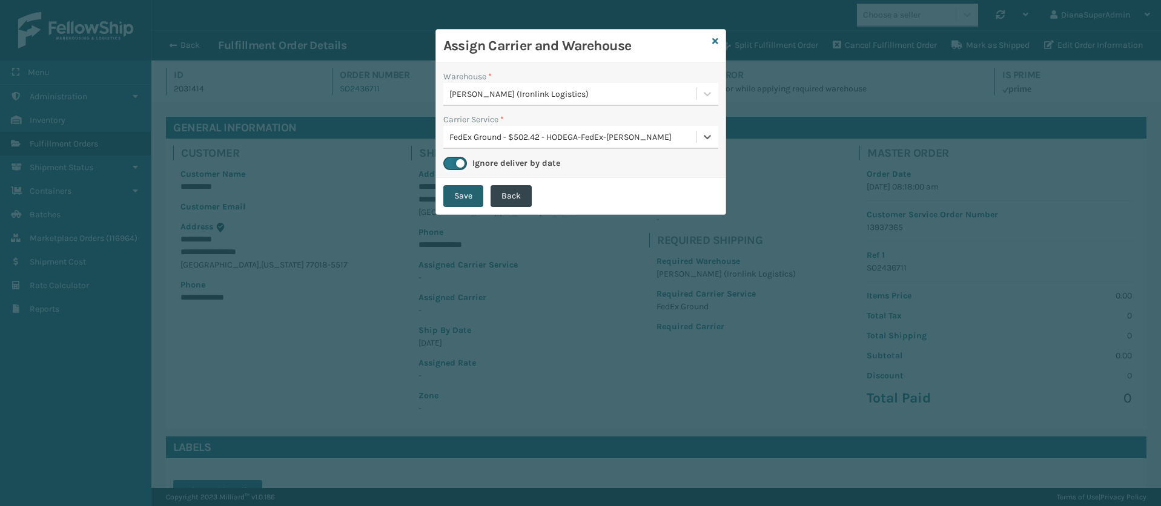
click at [466, 196] on button "Save" at bounding box center [463, 196] width 40 height 22
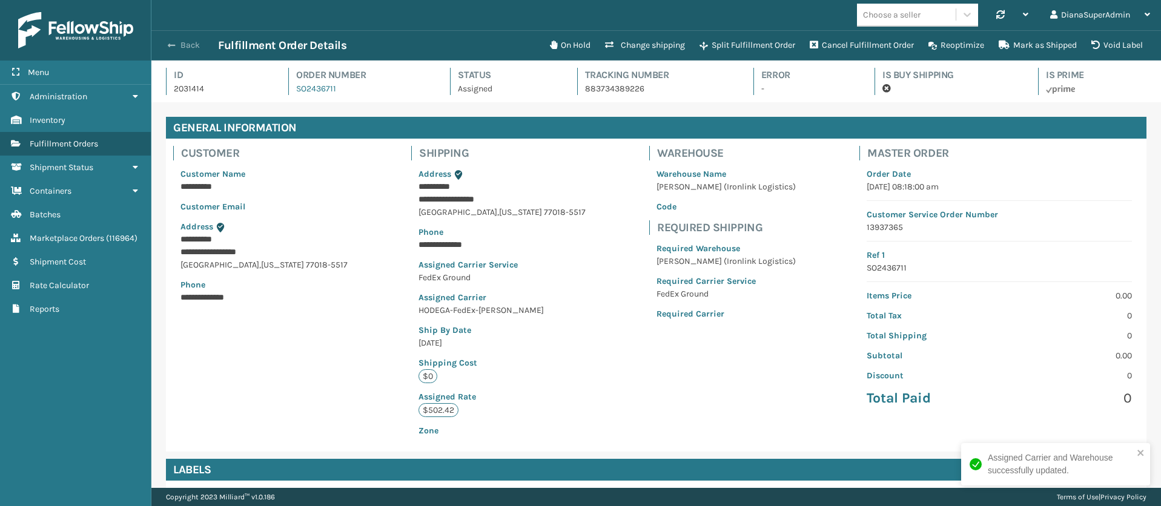
click at [176, 47] on button "Back" at bounding box center [190, 45] width 56 height 11
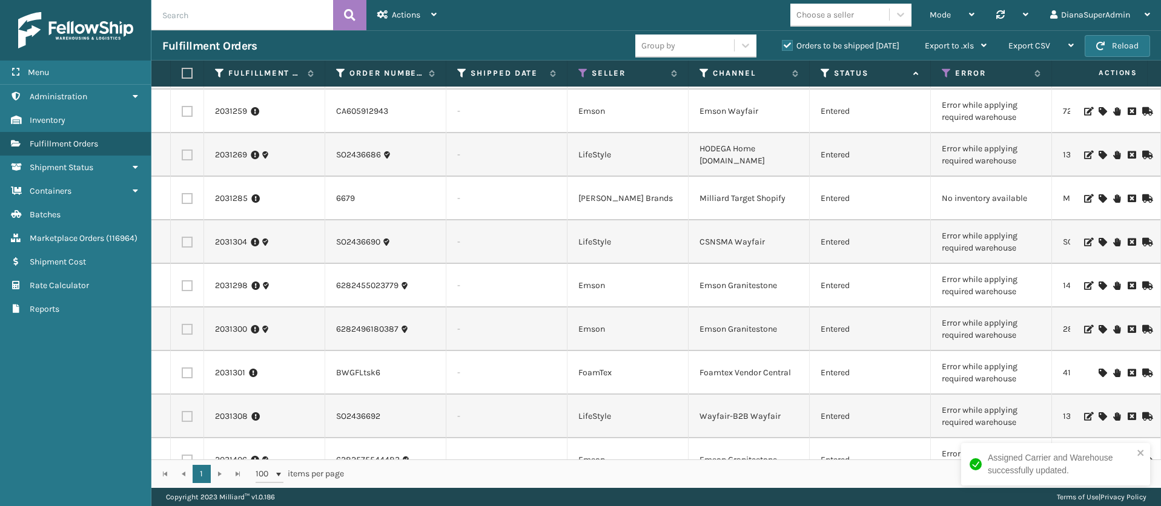
scroll to position [1123, 0]
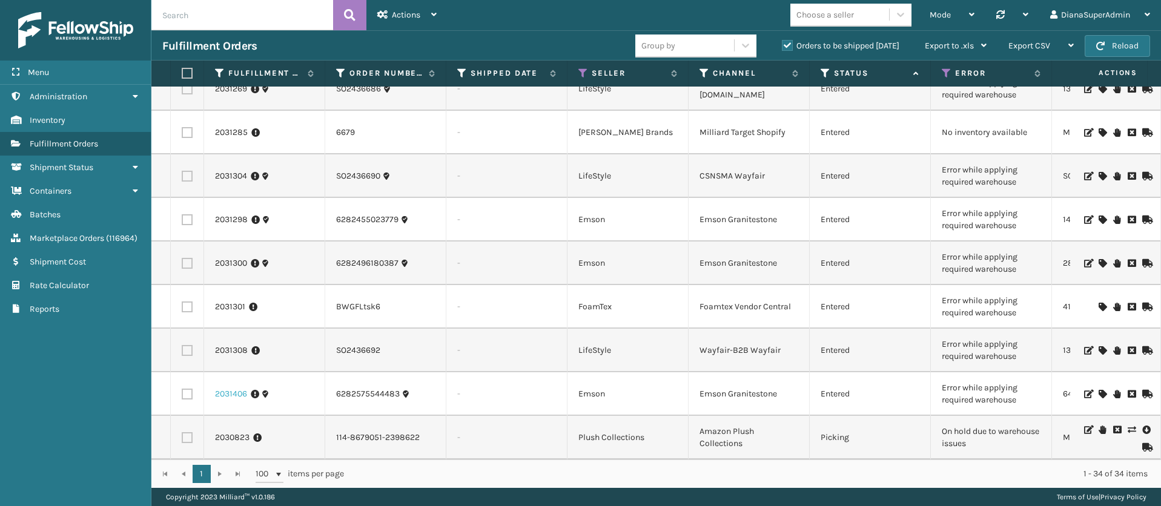
click at [228, 388] on link "2031406" at bounding box center [231, 394] width 32 height 12
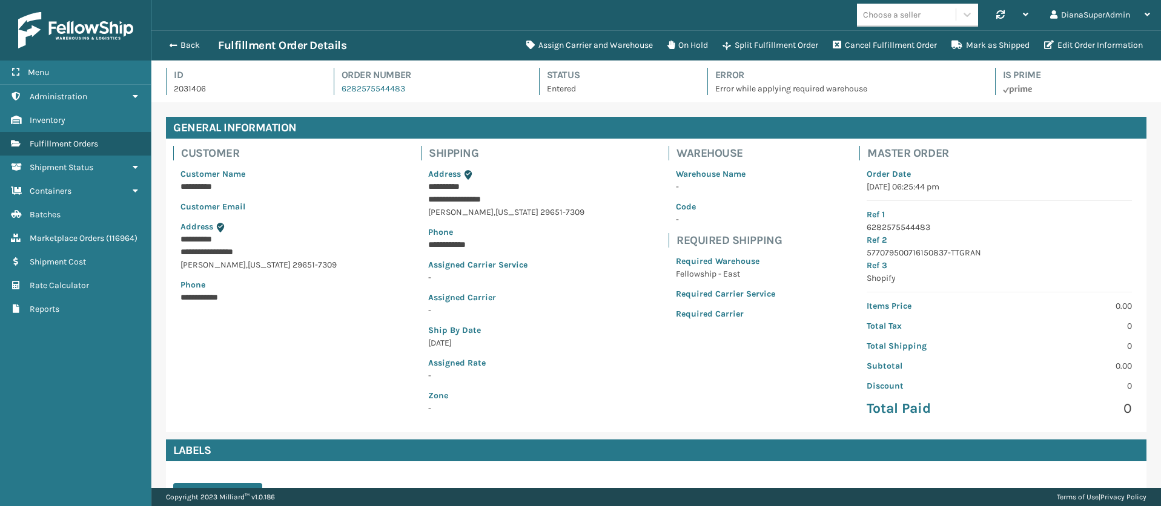
scroll to position [29, 1009]
click at [562, 49] on button "Assign Carrier and Warehouse" at bounding box center [589, 45] width 141 height 24
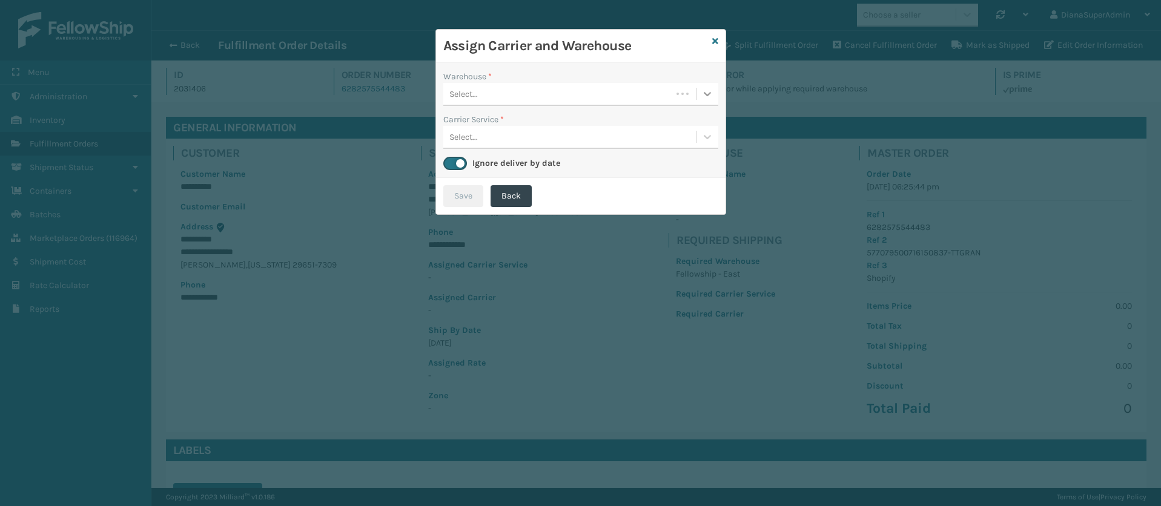
click at [707, 96] on icon at bounding box center [707, 94] width 7 height 4
click at [563, 118] on div "Fellowship - East" at bounding box center [580, 124] width 275 height 22
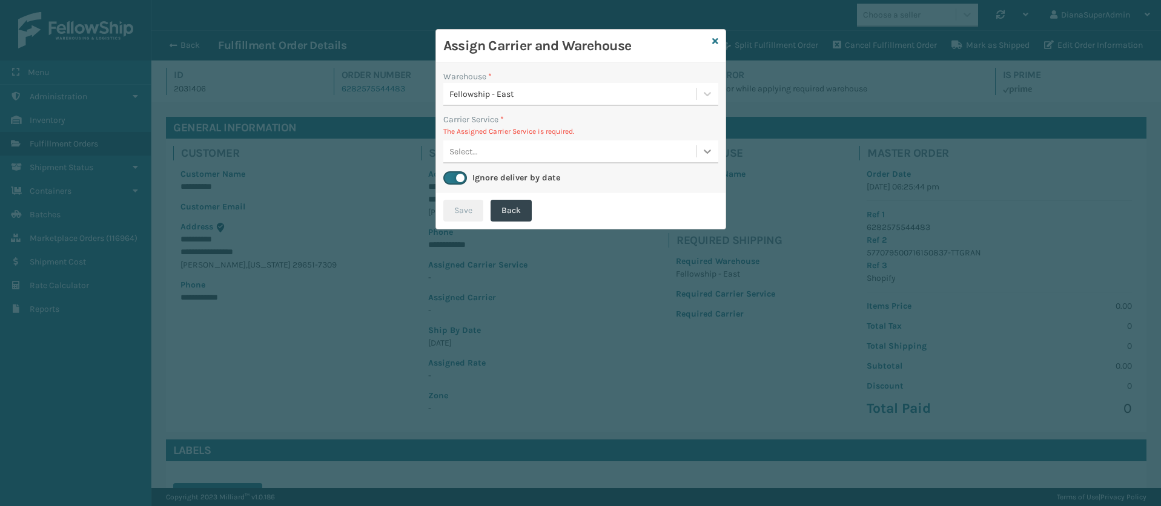
click at [703, 154] on icon at bounding box center [707, 151] width 12 height 12
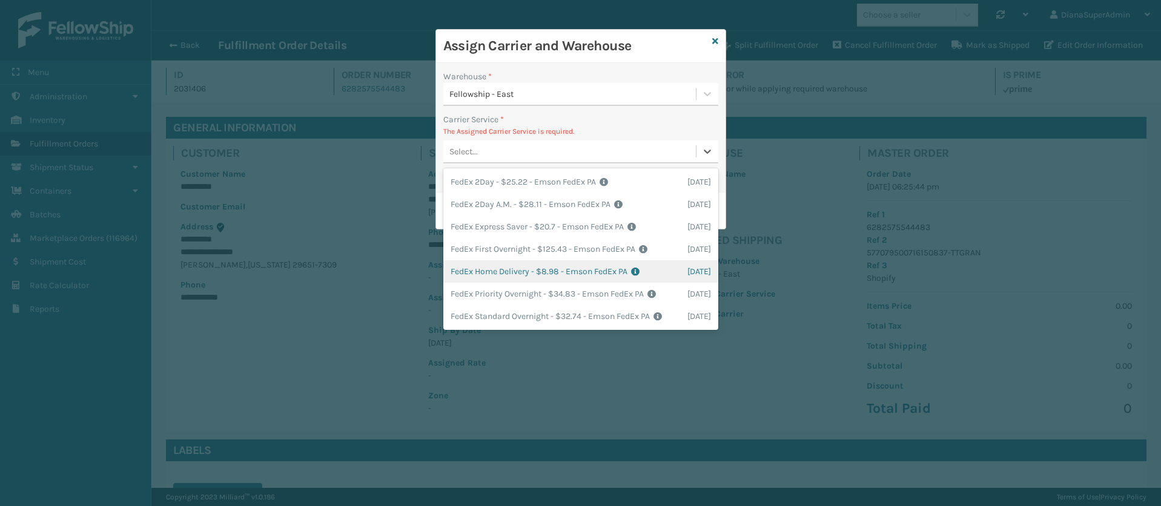
click at [499, 269] on div "FedEx Home Delivery - $8.98 - Emson FedEx PA Shipping Cost $8.98 Surplus Cost $…" at bounding box center [580, 271] width 275 height 22
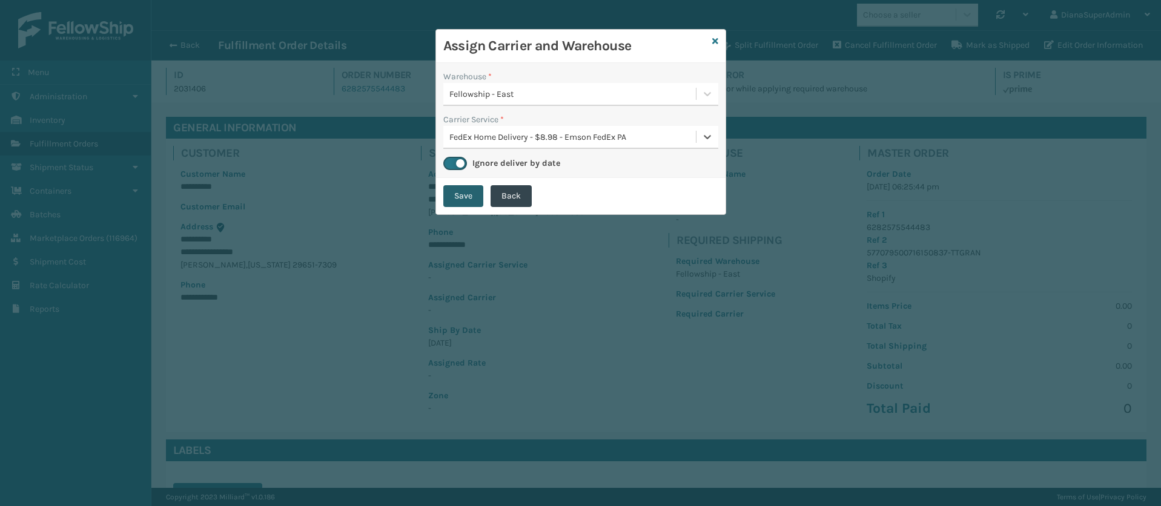
click at [458, 196] on button "Save" at bounding box center [463, 196] width 40 height 22
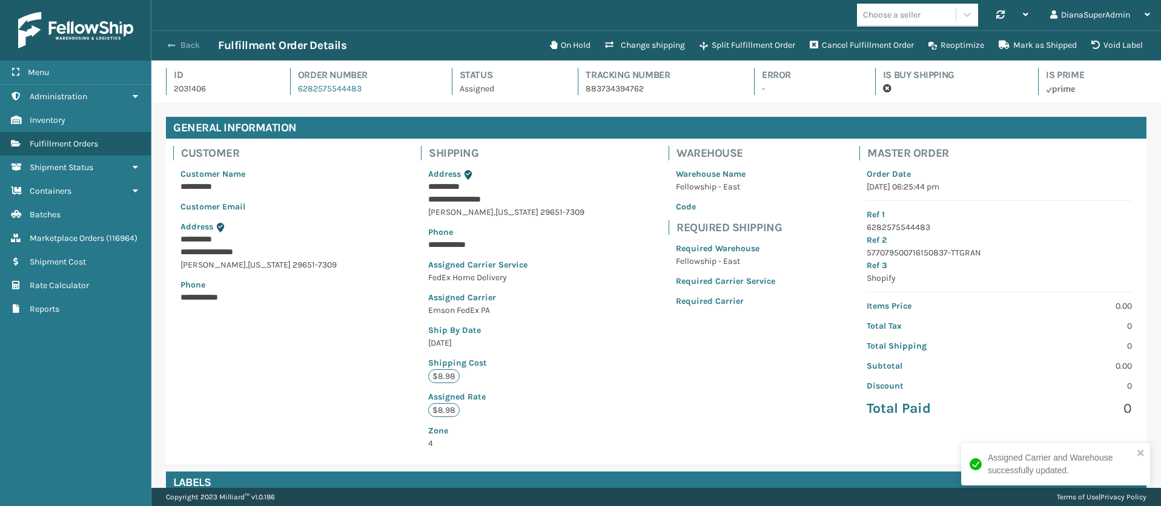
click at [177, 44] on button "Back" at bounding box center [190, 45] width 56 height 11
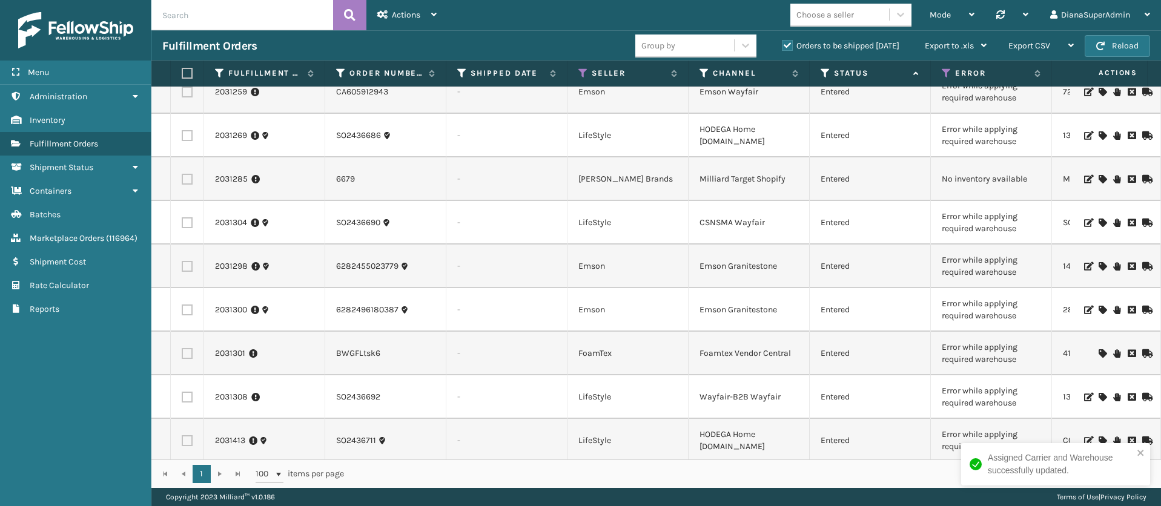
scroll to position [1079, 0]
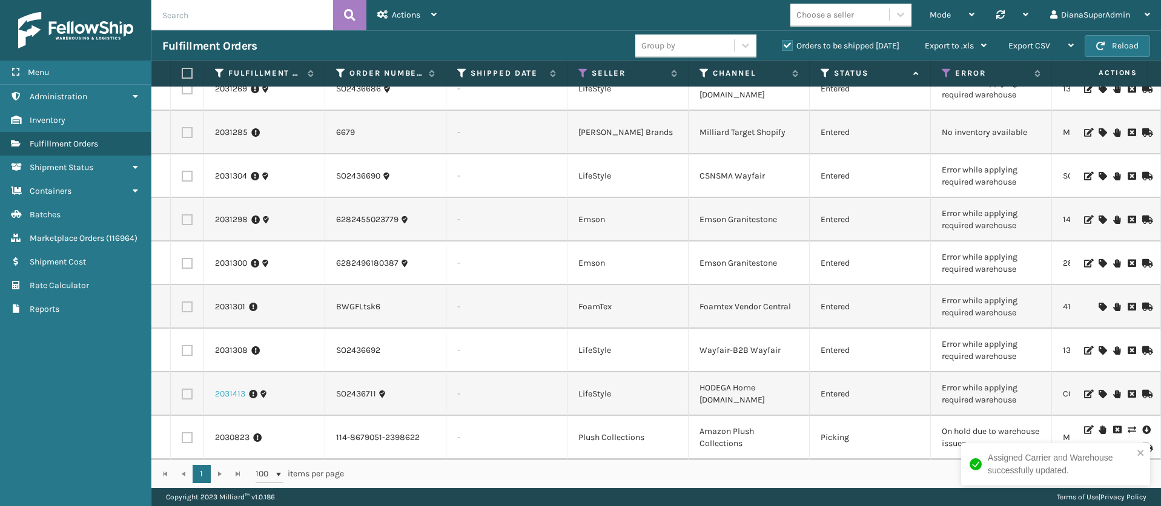
click at [224, 388] on link "2031413" at bounding box center [230, 394] width 30 height 12
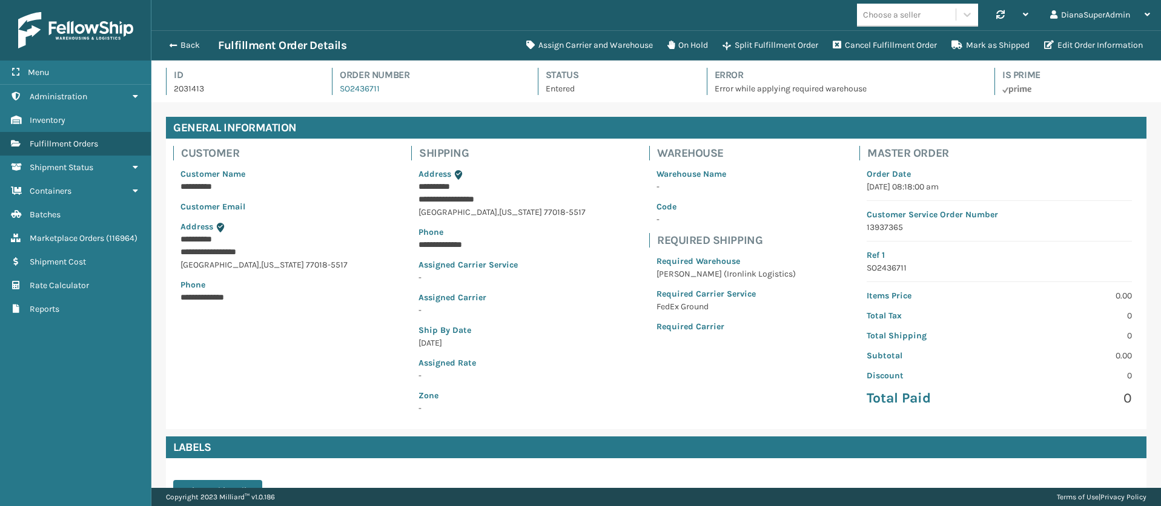
scroll to position [29, 1009]
click at [603, 45] on button "Assign Carrier and Warehouse" at bounding box center [589, 45] width 141 height 24
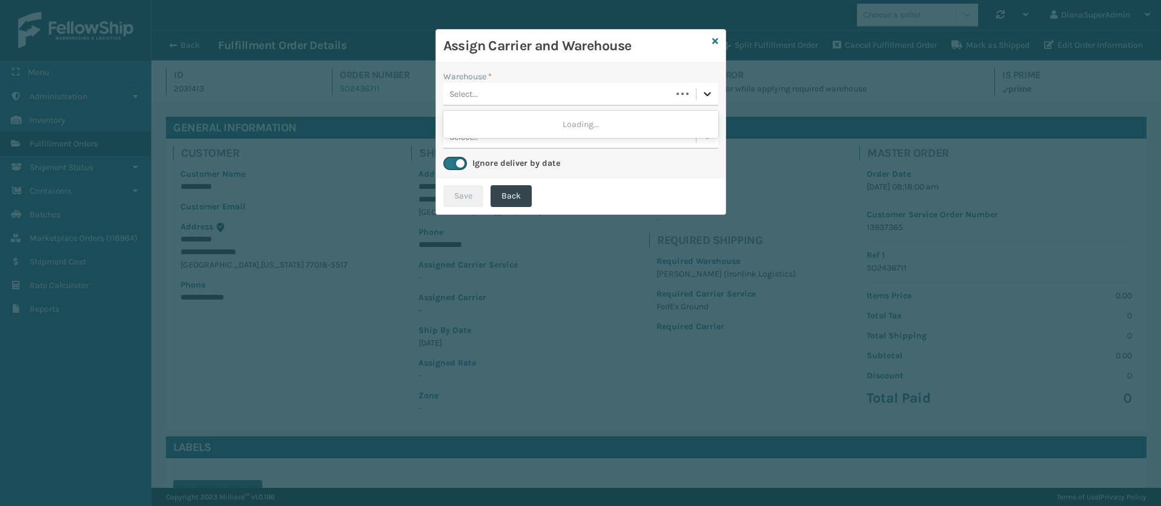
click at [701, 96] on icon at bounding box center [707, 94] width 12 height 12
click at [595, 125] on div "[PERSON_NAME] (Ironlink Logistics)" at bounding box center [580, 124] width 275 height 22
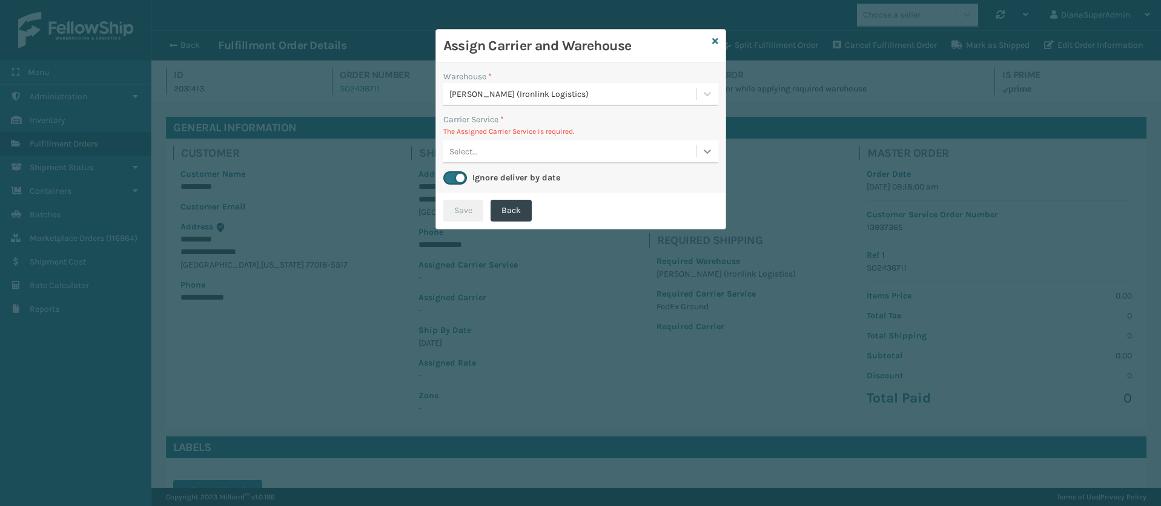
click at [705, 150] on icon at bounding box center [707, 151] width 12 height 12
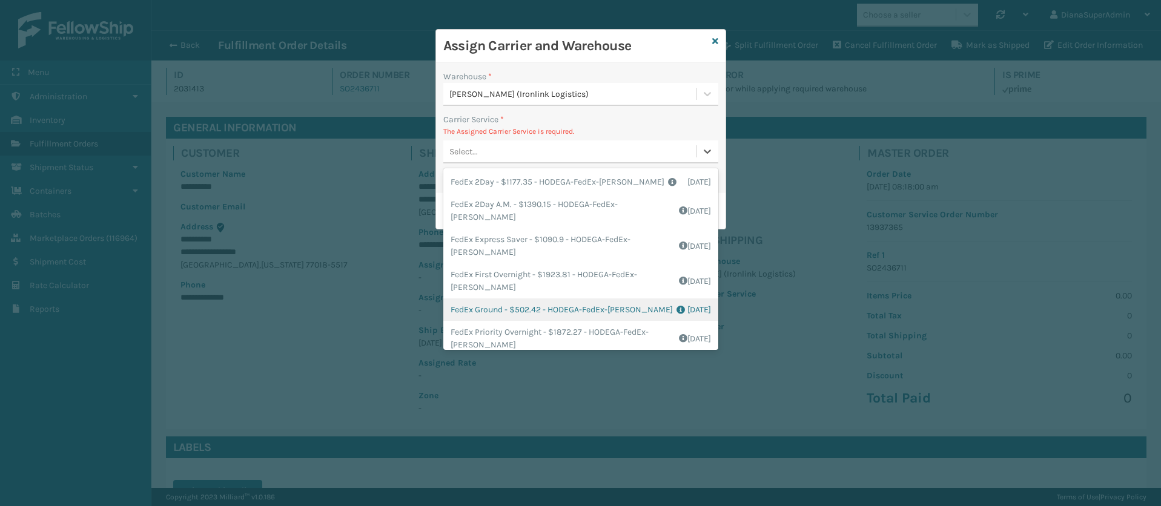
click at [495, 309] on div "FedEx Ground - $502.42 - HODEGA-FedEx-[PERSON_NAME] Shipping Cost $502.42 Surpl…" at bounding box center [580, 309] width 275 height 22
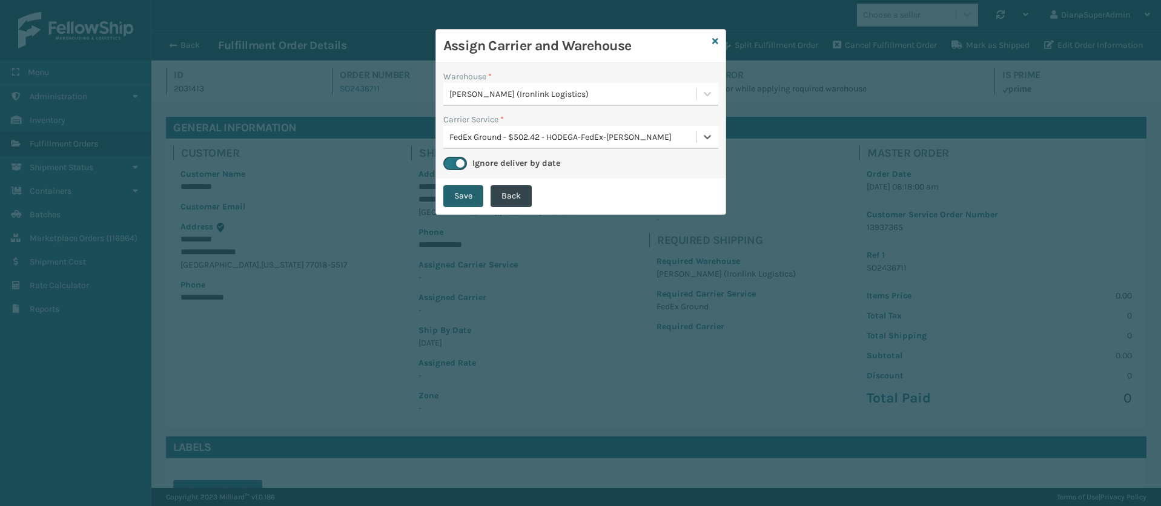
click at [470, 197] on button "Save" at bounding box center [463, 196] width 40 height 22
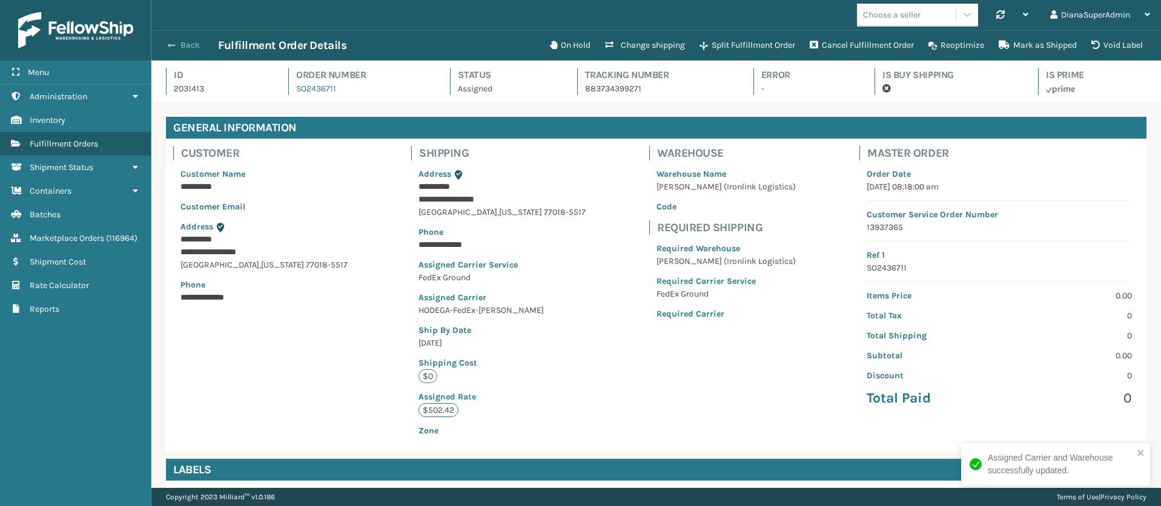
click at [172, 47] on span "button" at bounding box center [171, 45] width 7 height 8
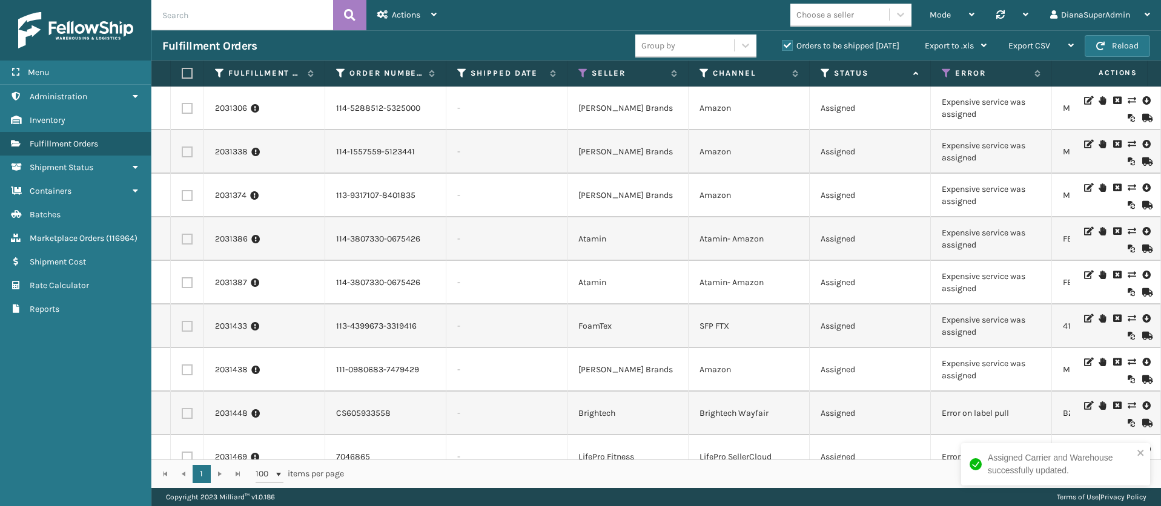
scroll to position [1036, 0]
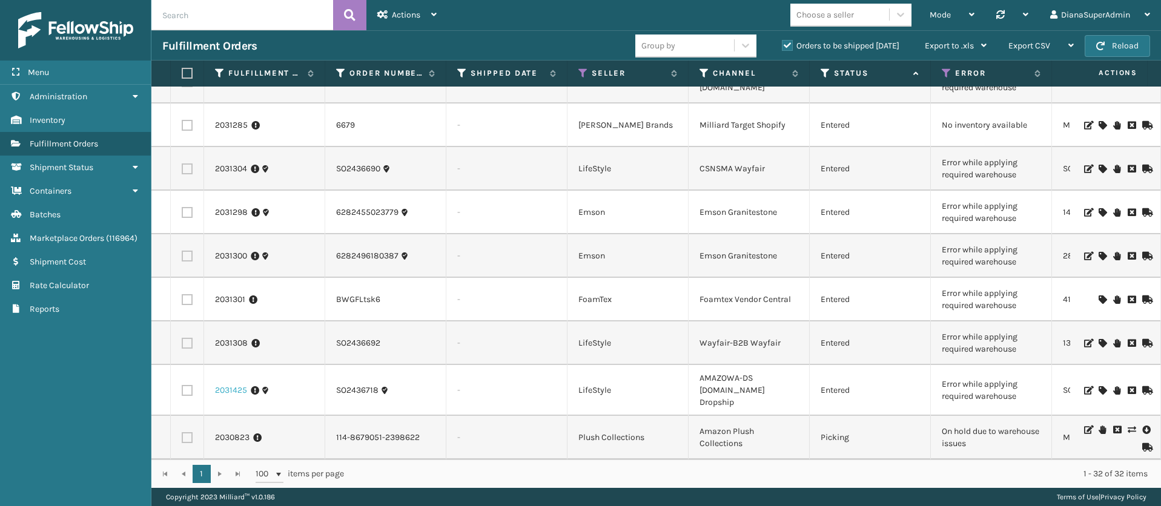
click at [226, 384] on link "2031425" at bounding box center [231, 390] width 32 height 12
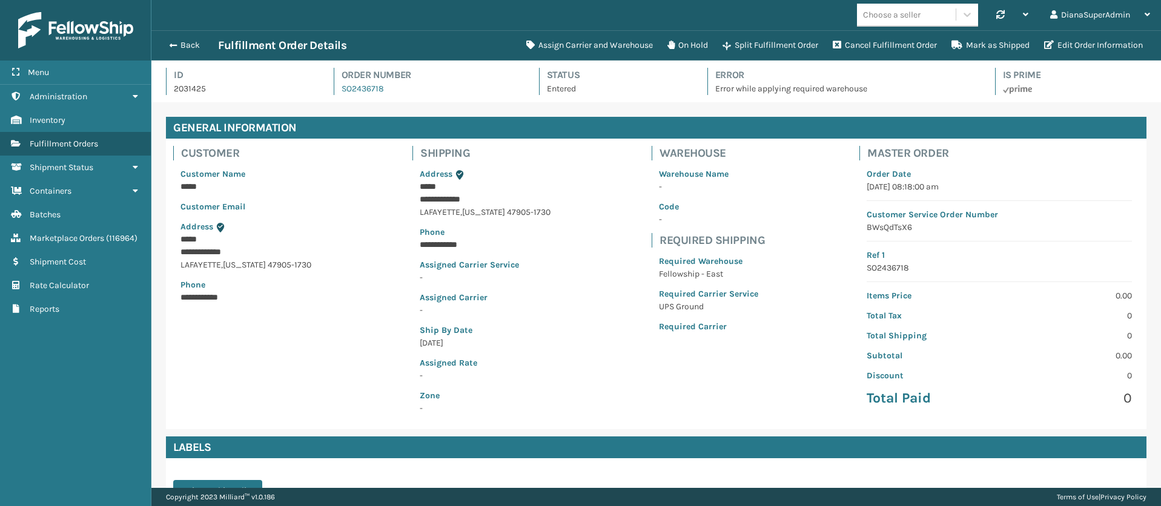
scroll to position [29, 1009]
click at [591, 42] on button "Assign Carrier and Warehouse" at bounding box center [589, 45] width 141 height 24
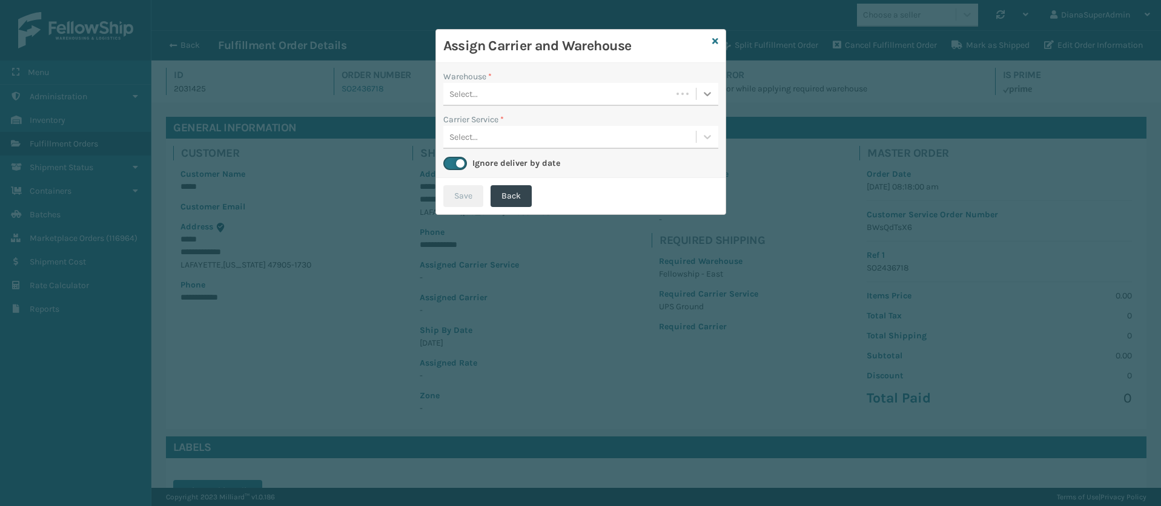
click at [705, 95] on icon at bounding box center [707, 94] width 12 height 12
click at [606, 117] on div "Fellowship - East" at bounding box center [580, 124] width 275 height 22
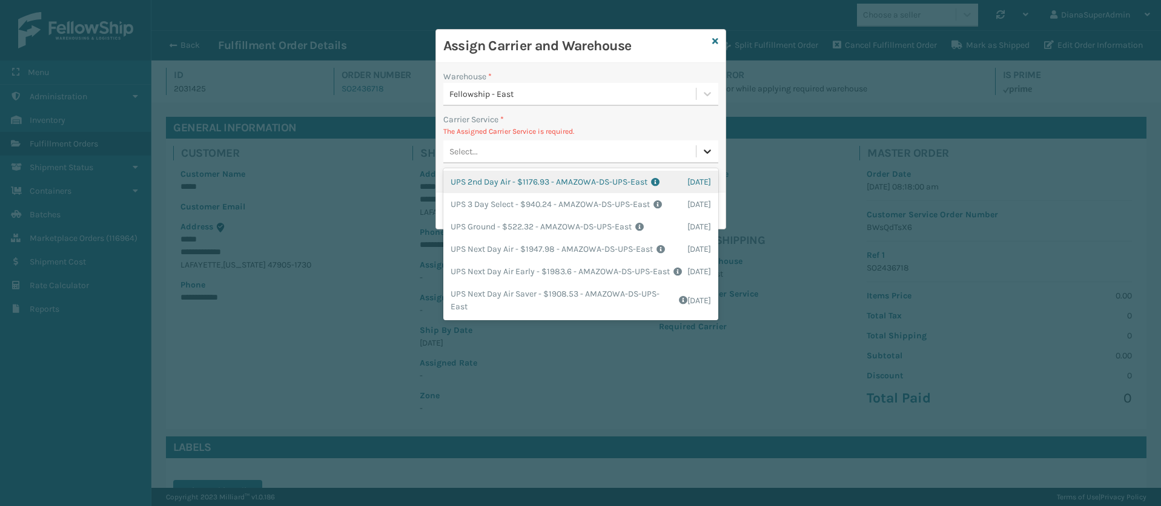
click at [711, 156] on icon at bounding box center [707, 151] width 12 height 12
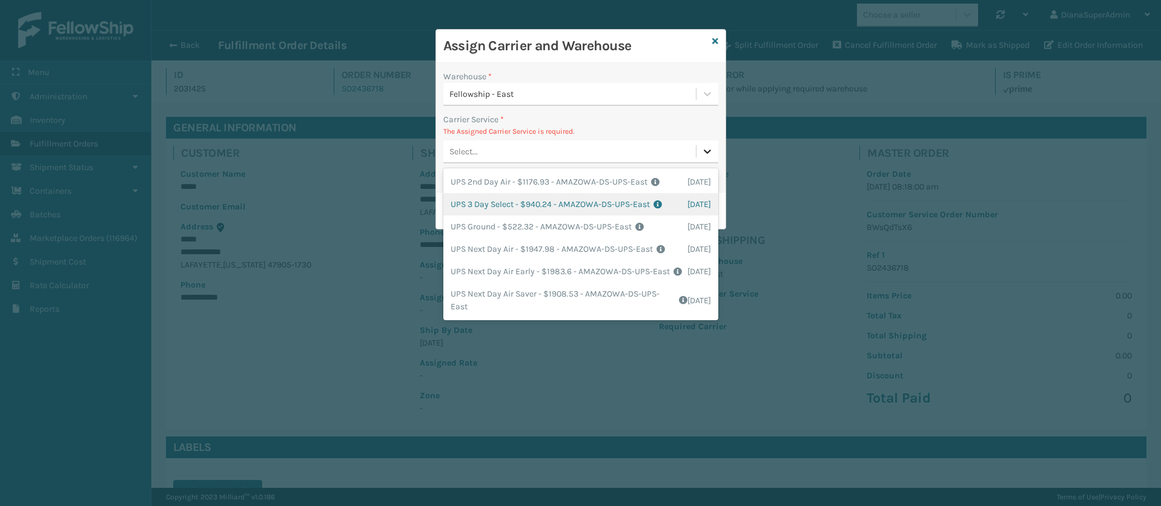
click at [708, 145] on icon at bounding box center [707, 151] width 12 height 12
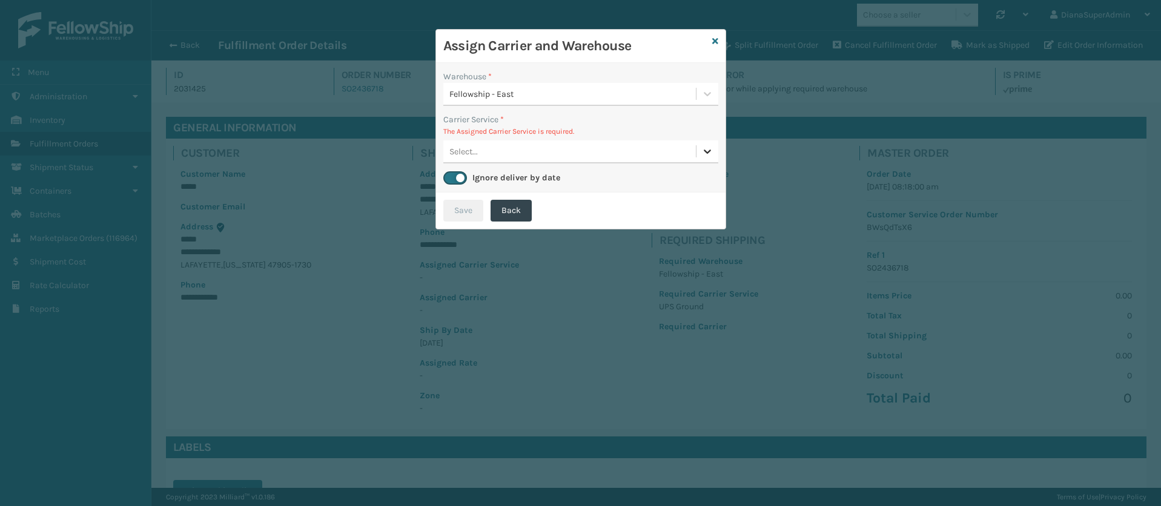
click at [708, 145] on icon at bounding box center [707, 151] width 12 height 12
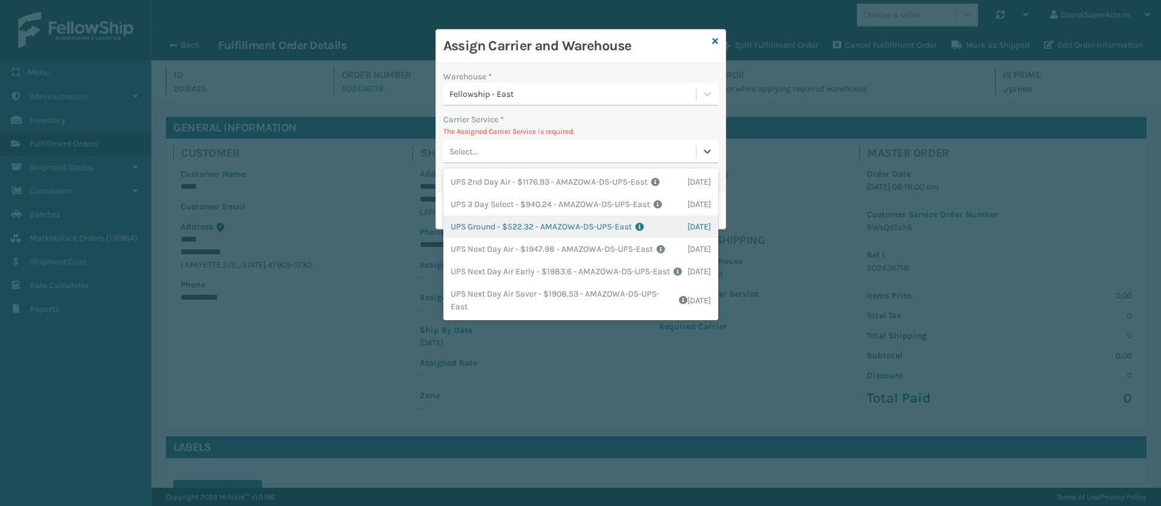
click at [485, 229] on div "UPS Ground - $522.32 - AMAZOWA-DS-UPS-East Shipping Cost $522.32 Surplus Cost $…" at bounding box center [580, 227] width 275 height 22
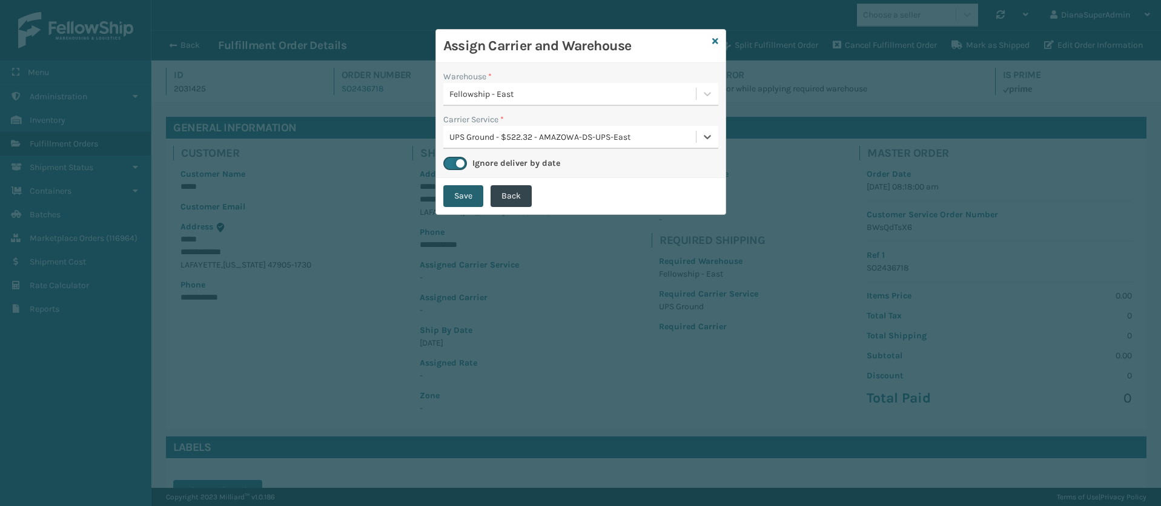
click at [458, 192] on button "Save" at bounding box center [463, 196] width 40 height 22
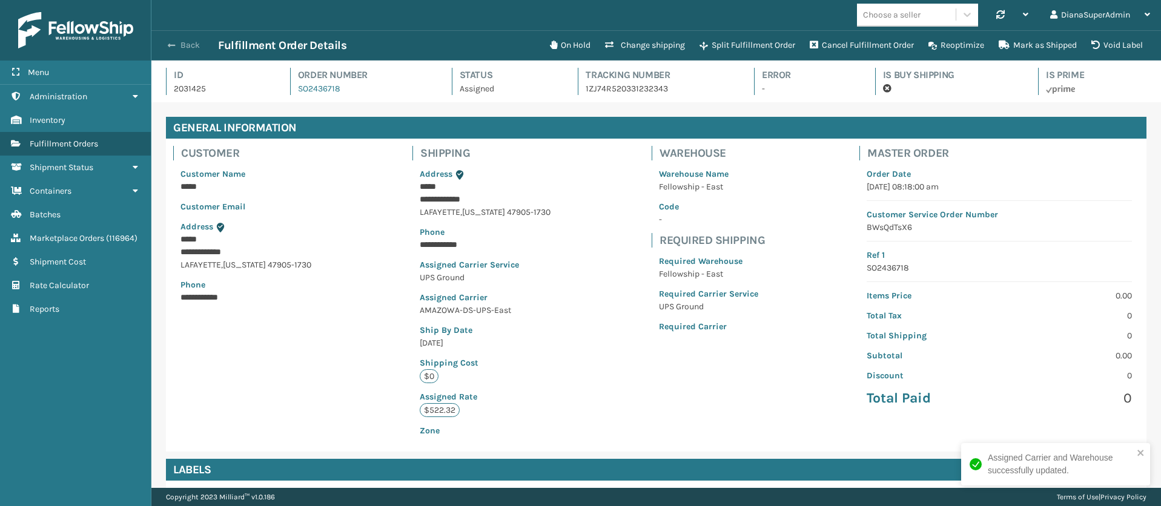
click at [170, 44] on span "button" at bounding box center [171, 45] width 7 height 8
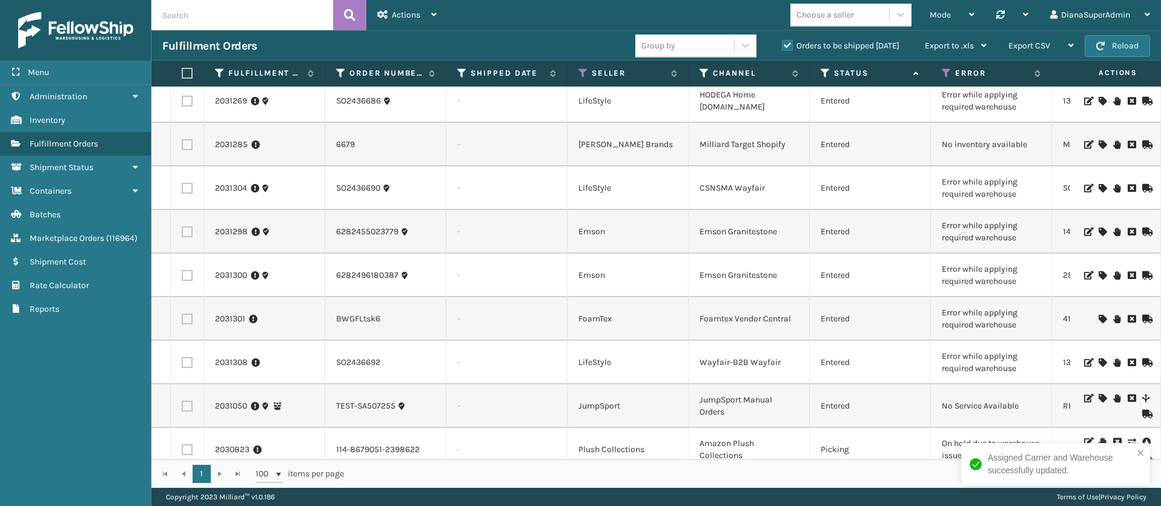
scroll to position [992, 0]
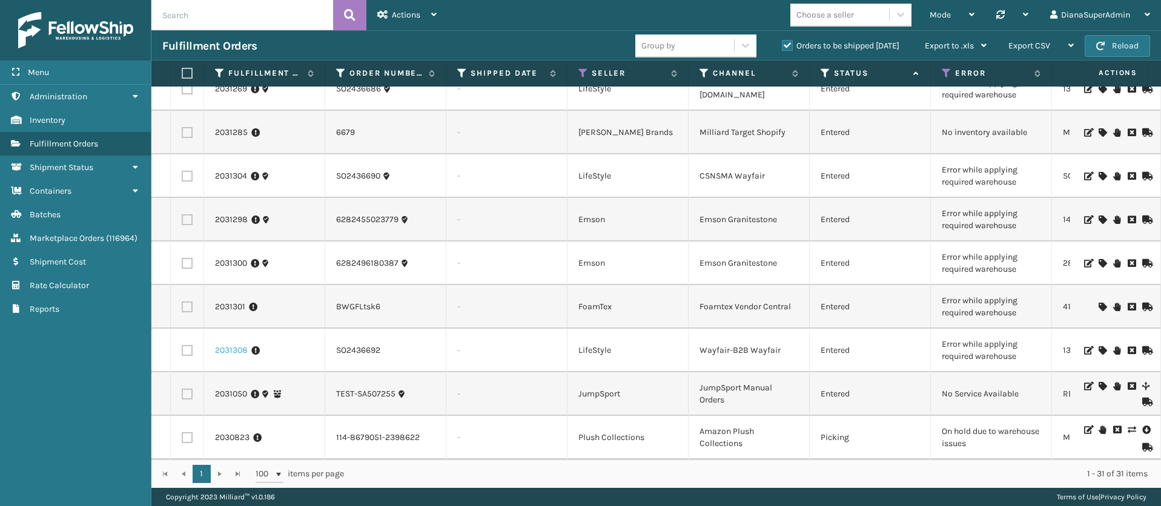
click at [227, 344] on link "2031308" at bounding box center [231, 350] width 33 height 12
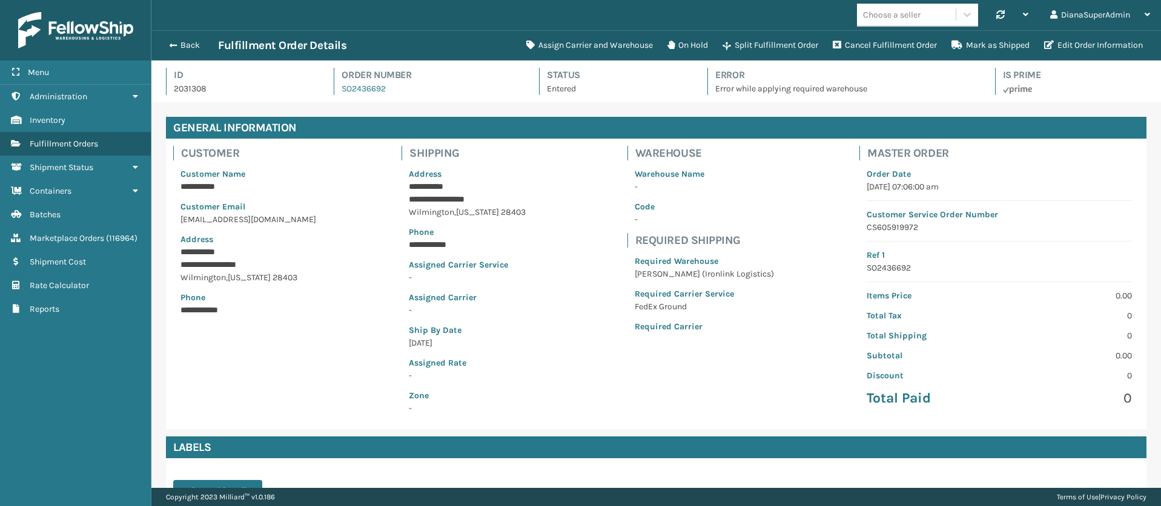
scroll to position [29, 1009]
click at [604, 43] on button "Assign Carrier and Warehouse" at bounding box center [589, 45] width 141 height 24
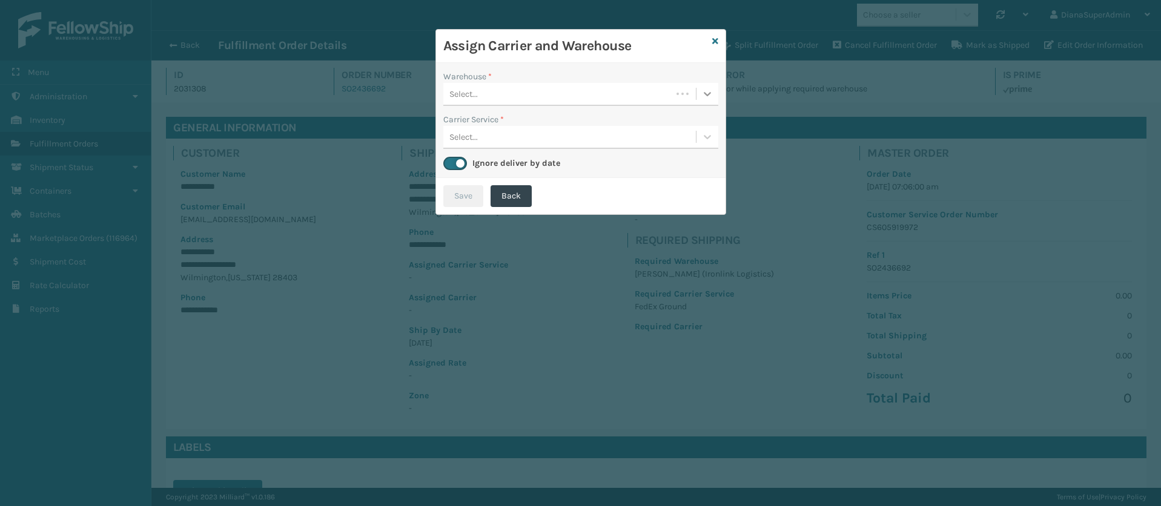
click at [707, 93] on icon at bounding box center [707, 94] width 12 height 12
click at [605, 119] on div "[PERSON_NAME] (Ironlink Logistics)" at bounding box center [580, 124] width 275 height 22
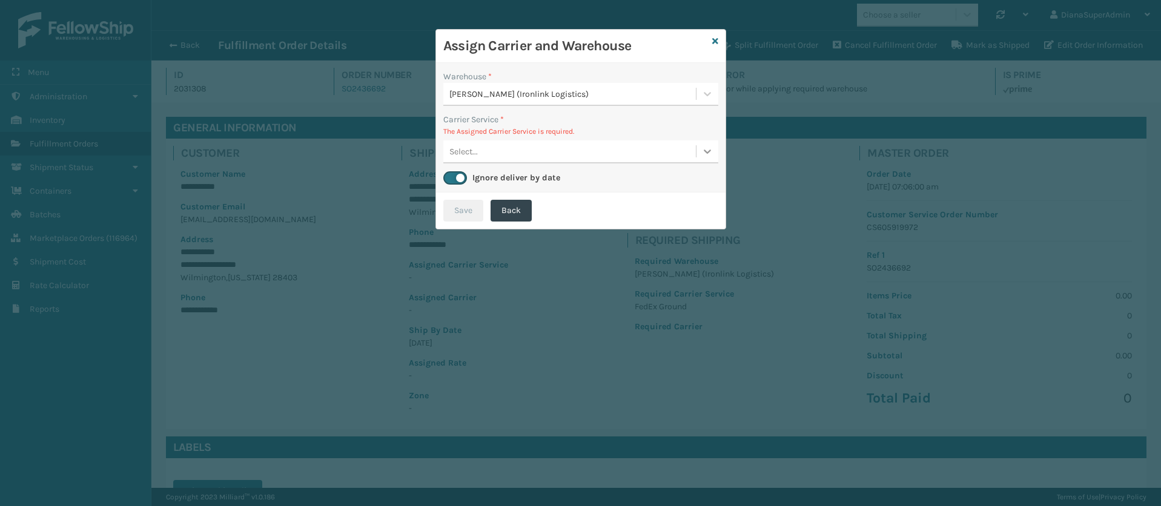
click at [699, 151] on div at bounding box center [707, 151] width 22 height 22
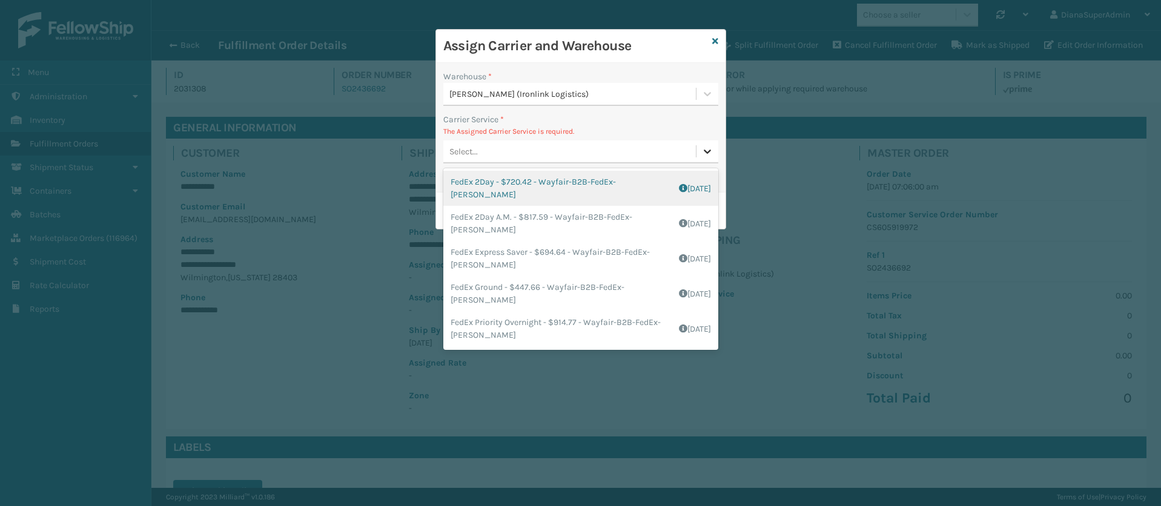
click at [713, 144] on div at bounding box center [707, 151] width 22 height 22
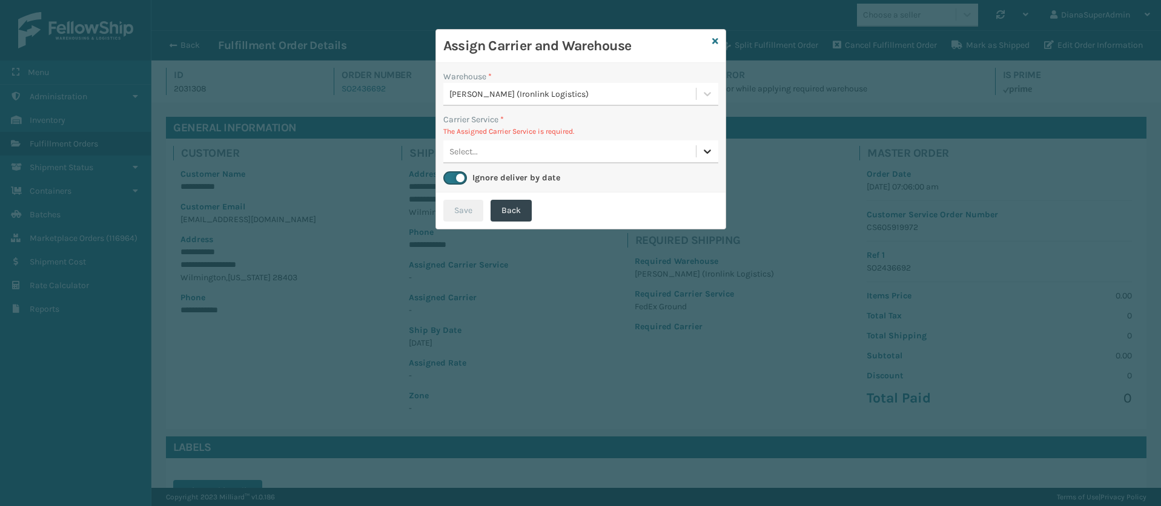
click at [713, 144] on div at bounding box center [707, 151] width 22 height 22
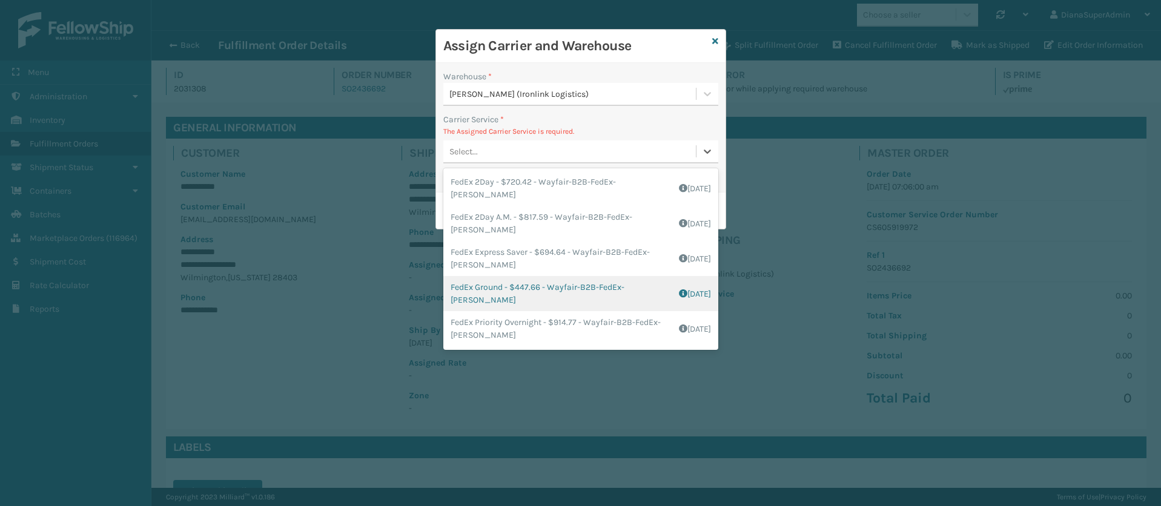
click at [479, 291] on div "FedEx Ground - $447.66 - Wayfair-B2B-FedEx-[PERSON_NAME] Shipping Cost $447.66 …" at bounding box center [580, 293] width 275 height 35
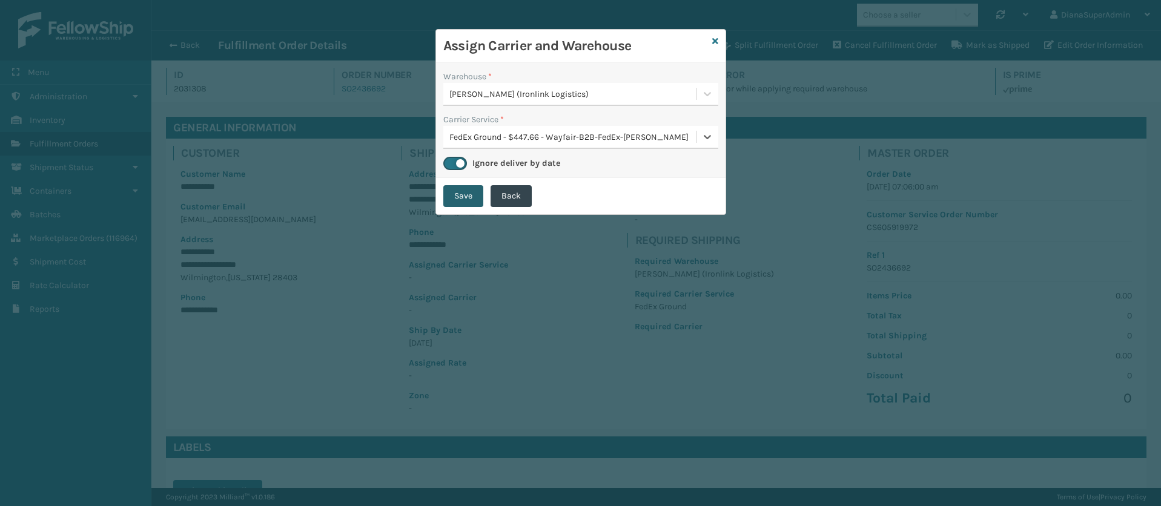
click at [456, 200] on button "Save" at bounding box center [463, 196] width 40 height 22
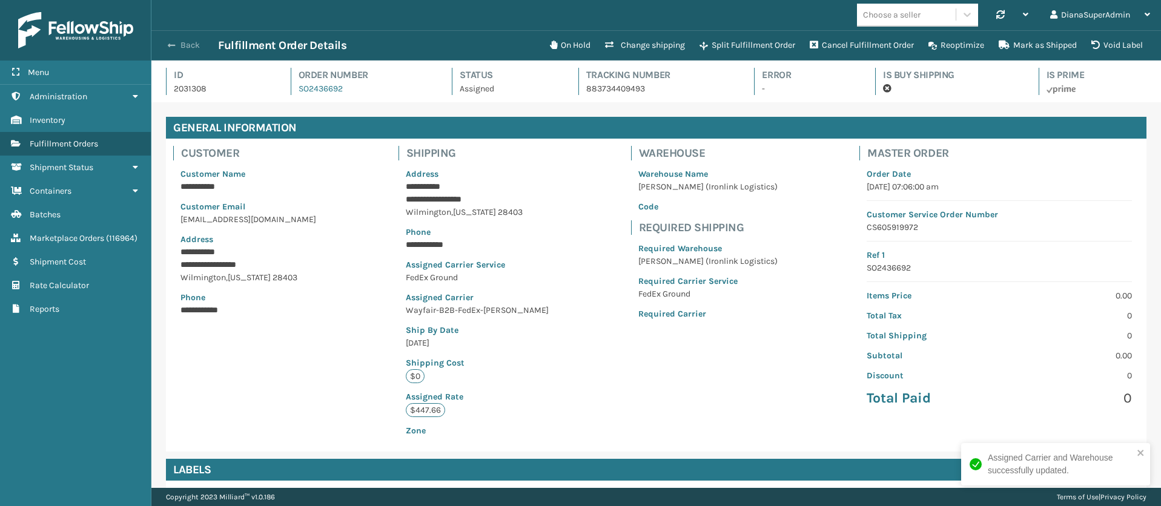
click at [176, 45] on button "Back" at bounding box center [190, 45] width 56 height 11
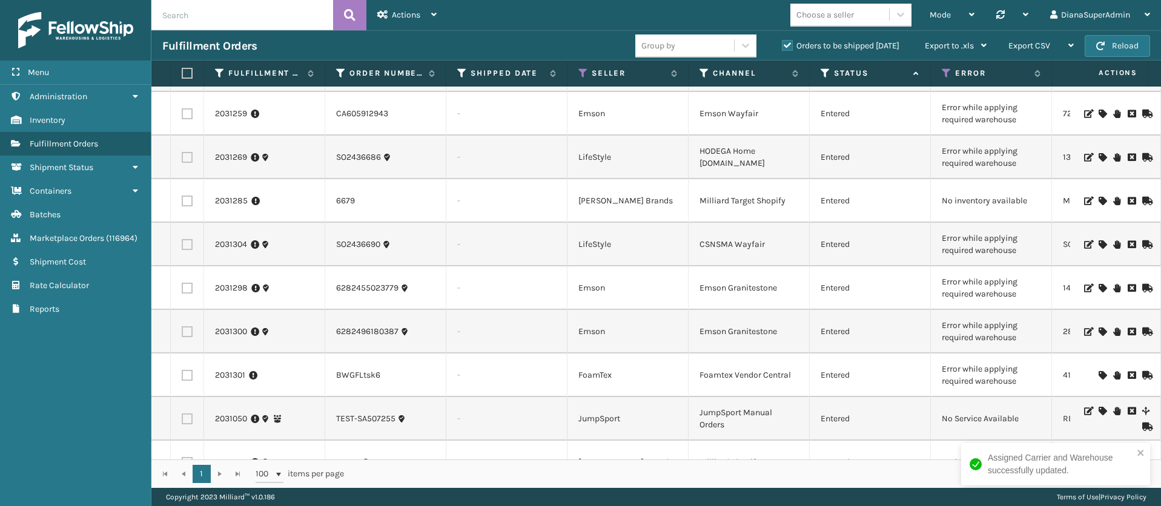
scroll to position [949, 0]
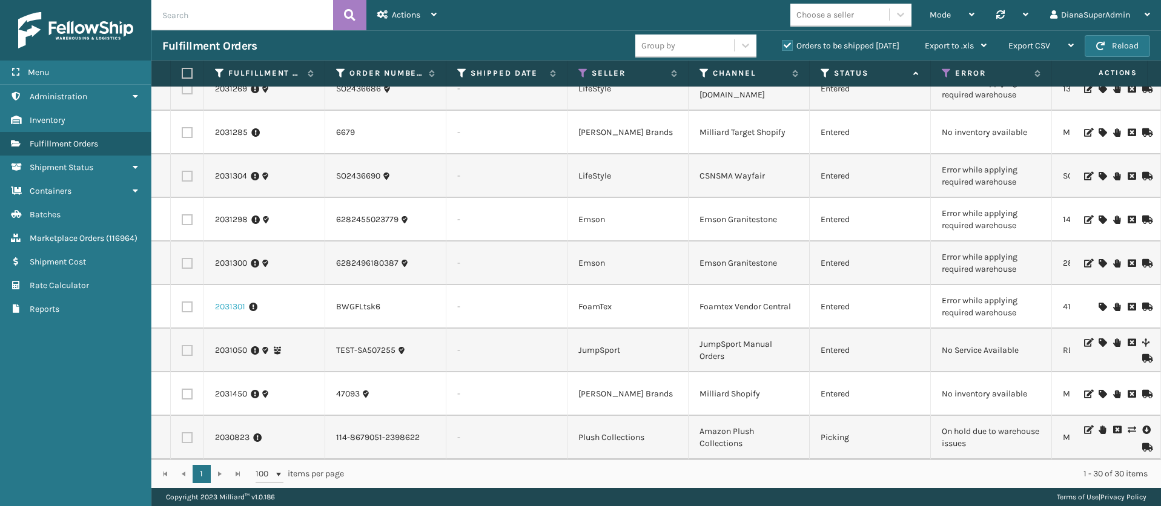
click at [231, 301] on link "2031301" at bounding box center [230, 307] width 30 height 12
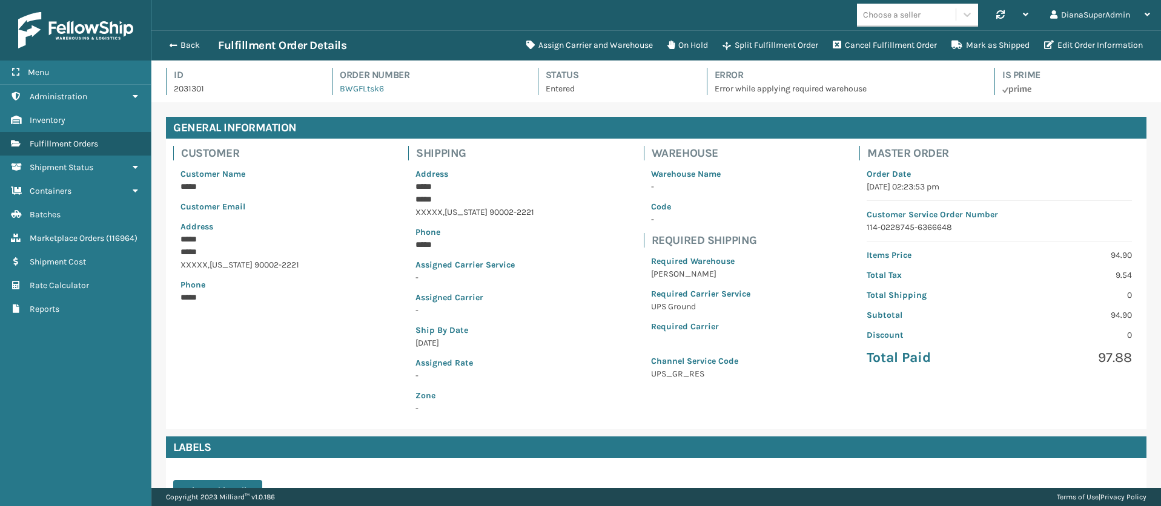
scroll to position [29, 1009]
click at [616, 45] on button "Assign Carrier and Warehouse" at bounding box center [589, 45] width 141 height 24
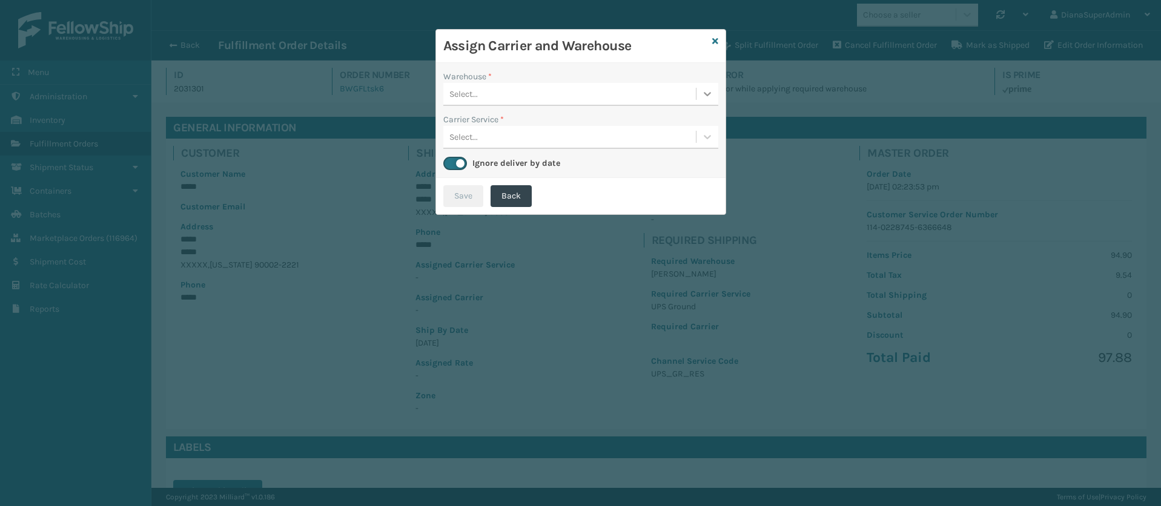
click at [705, 97] on icon at bounding box center [707, 94] width 12 height 12
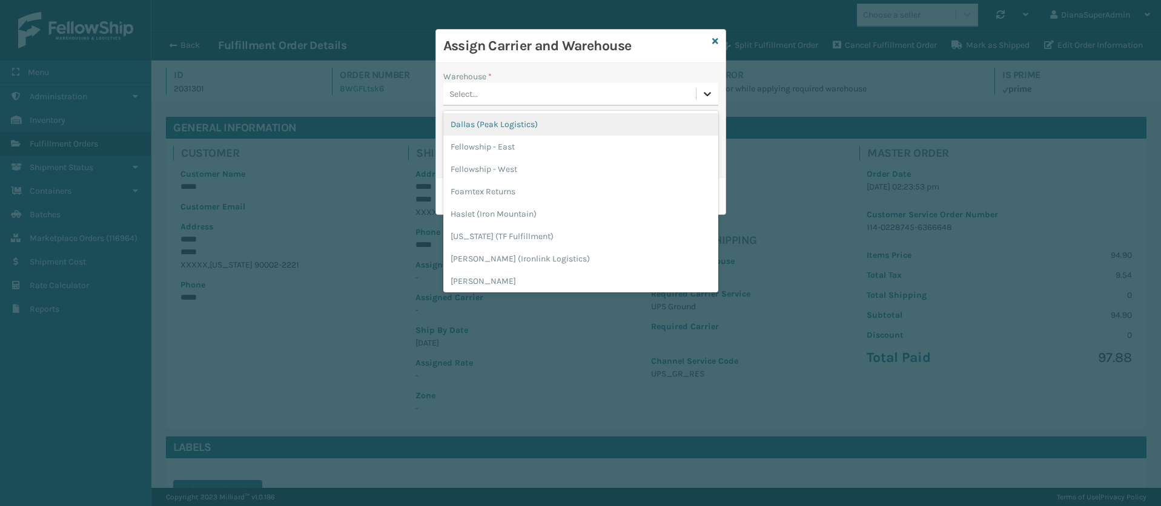
click at [705, 96] on icon at bounding box center [707, 94] width 12 height 12
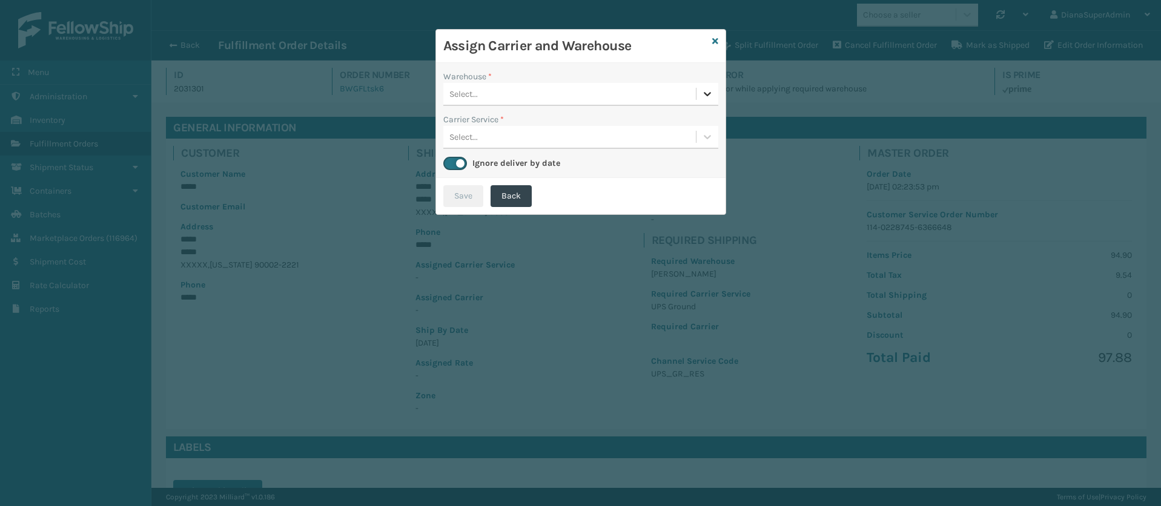
click at [705, 96] on icon at bounding box center [707, 94] width 12 height 12
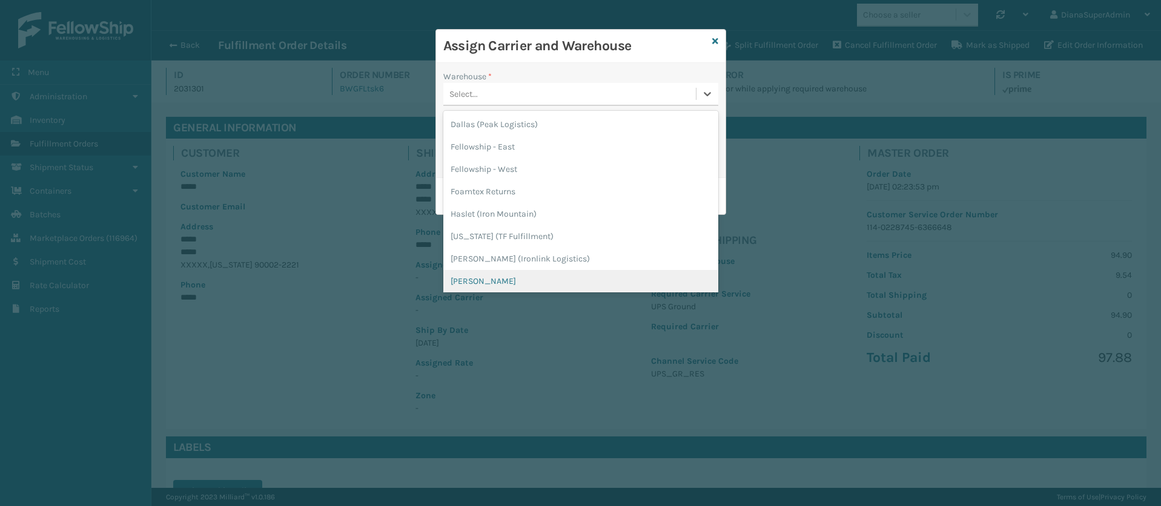
click at [499, 277] on div "[PERSON_NAME]" at bounding box center [580, 281] width 275 height 22
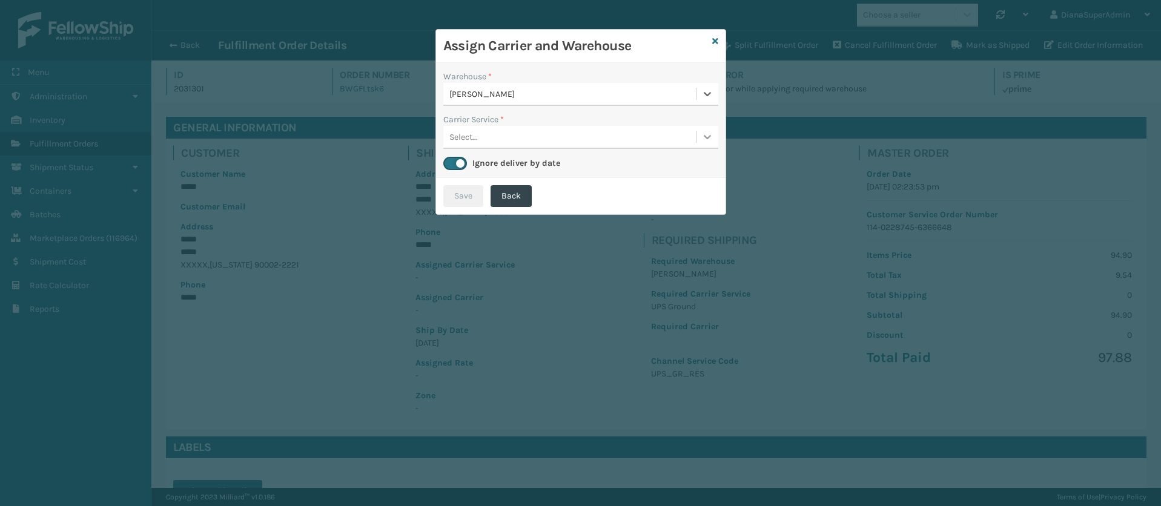
click at [705, 137] on icon at bounding box center [707, 137] width 7 height 4
click at [622, 168] on div "UPS Ground" at bounding box center [580, 167] width 275 height 22
click at [461, 200] on button "Save" at bounding box center [463, 196] width 40 height 22
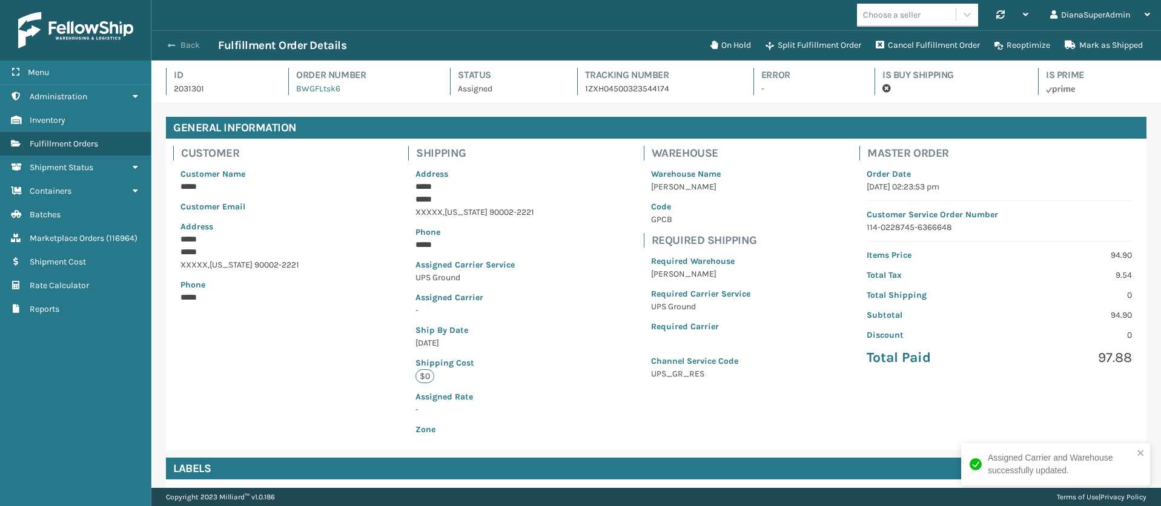
click at [171, 44] on span "button" at bounding box center [171, 45] width 7 height 8
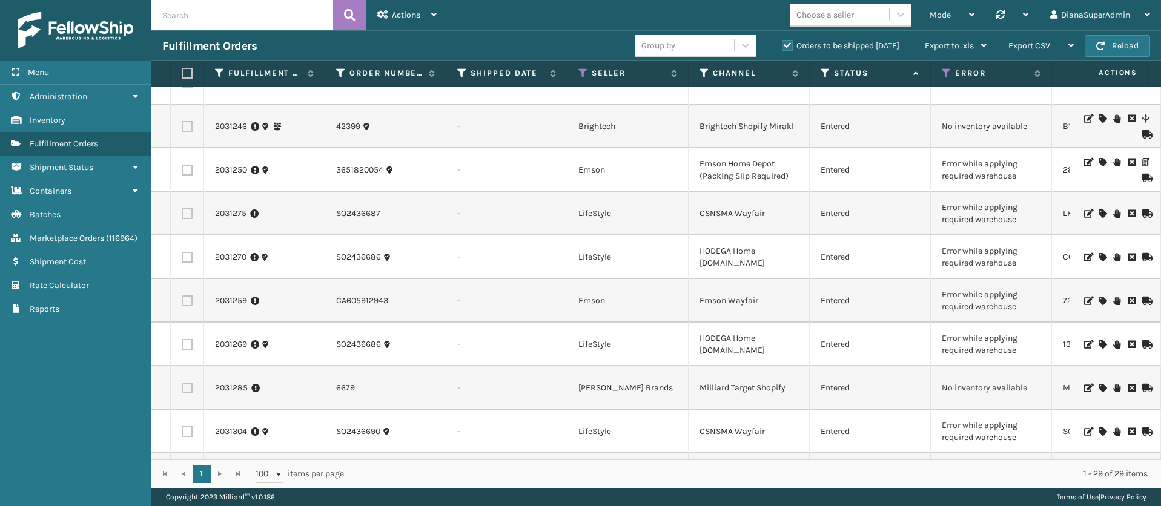
scroll to position [905, 0]
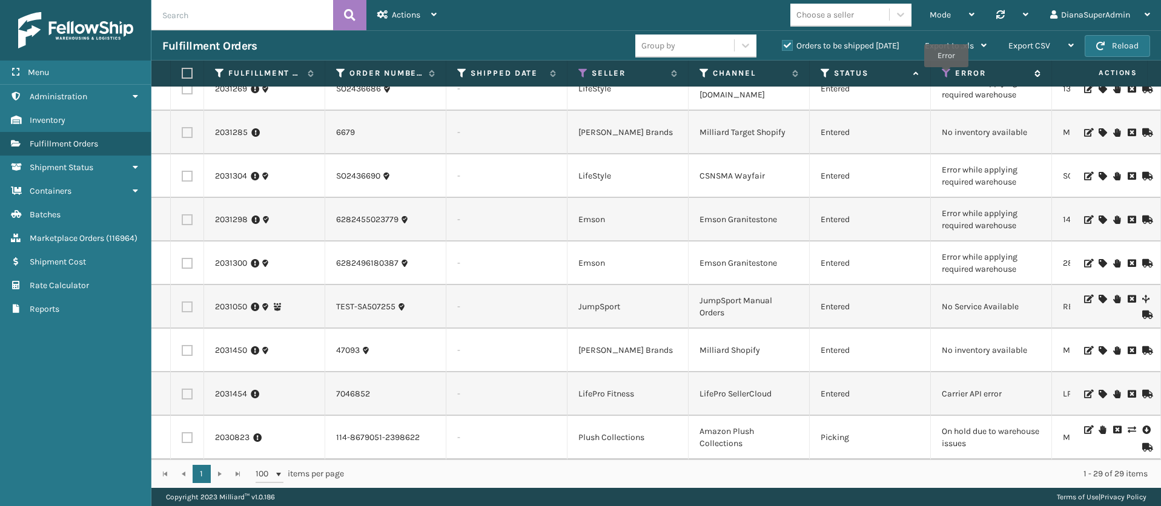
click at [946, 76] on icon at bounding box center [946, 73] width 10 height 11
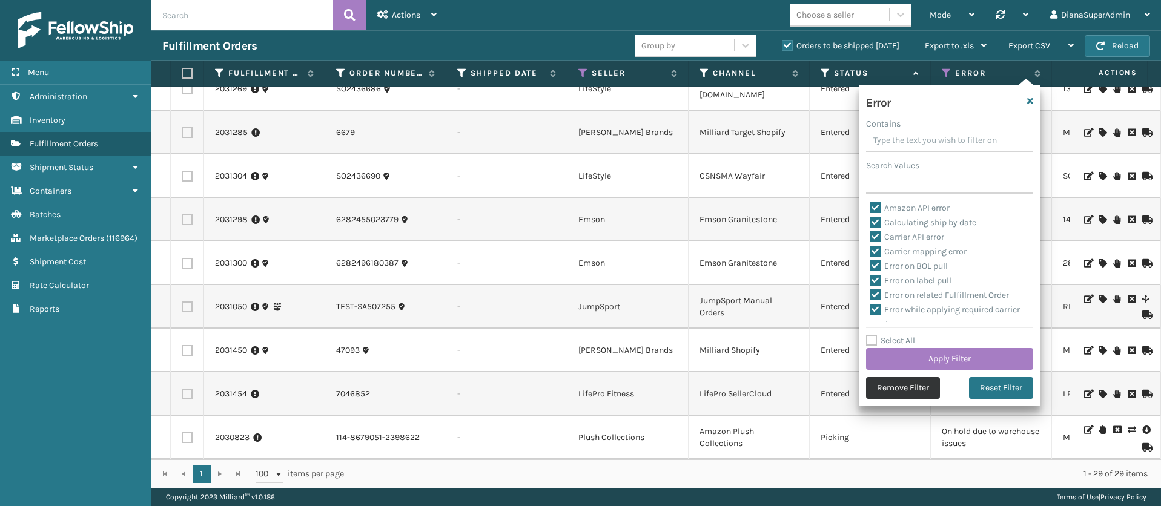
click at [898, 386] on button "Remove Filter" at bounding box center [903, 388] width 74 height 22
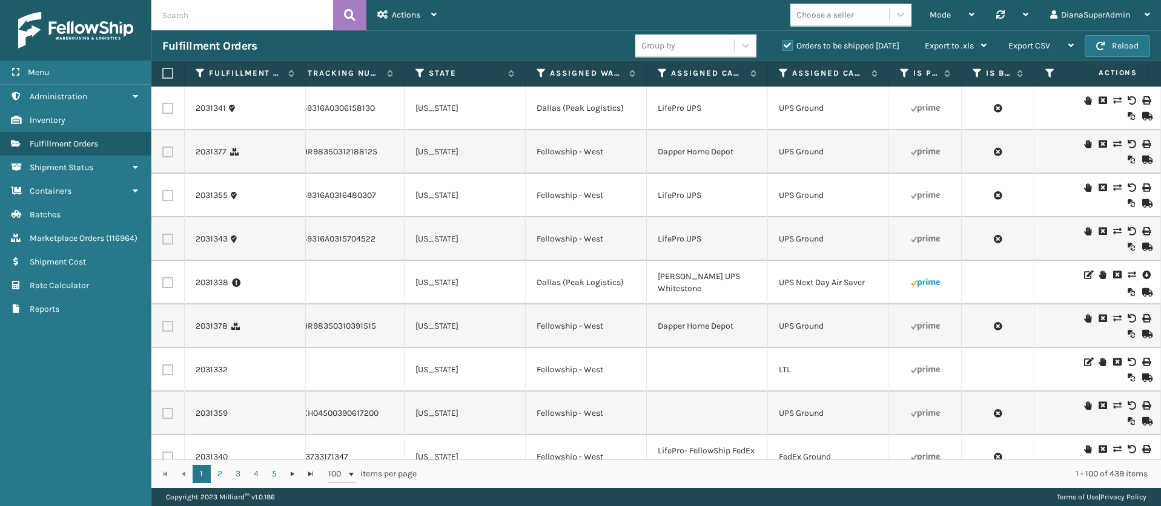
scroll to position [0, 1072]
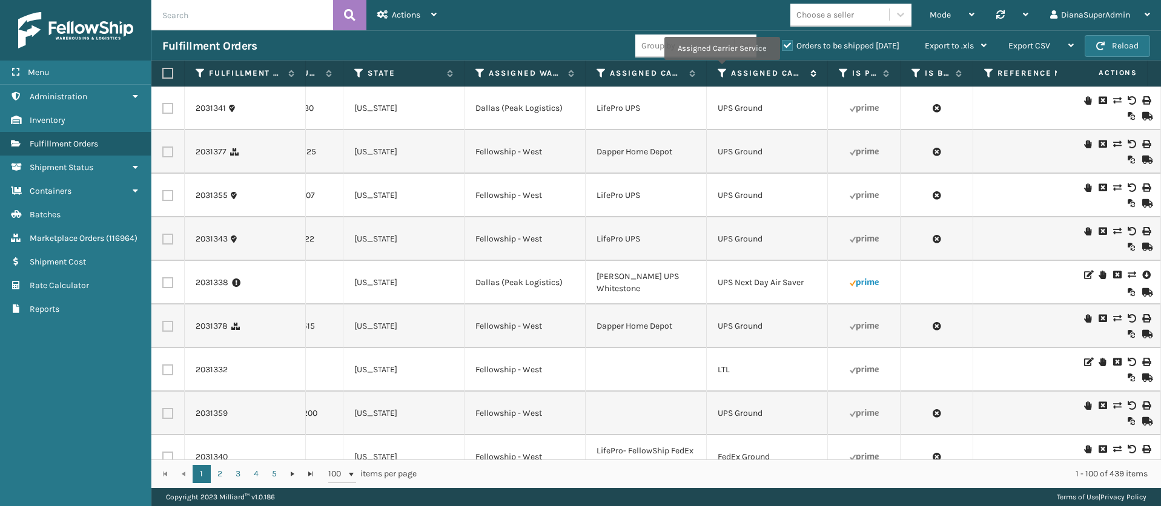
click at [721, 68] on icon at bounding box center [722, 73] width 10 height 11
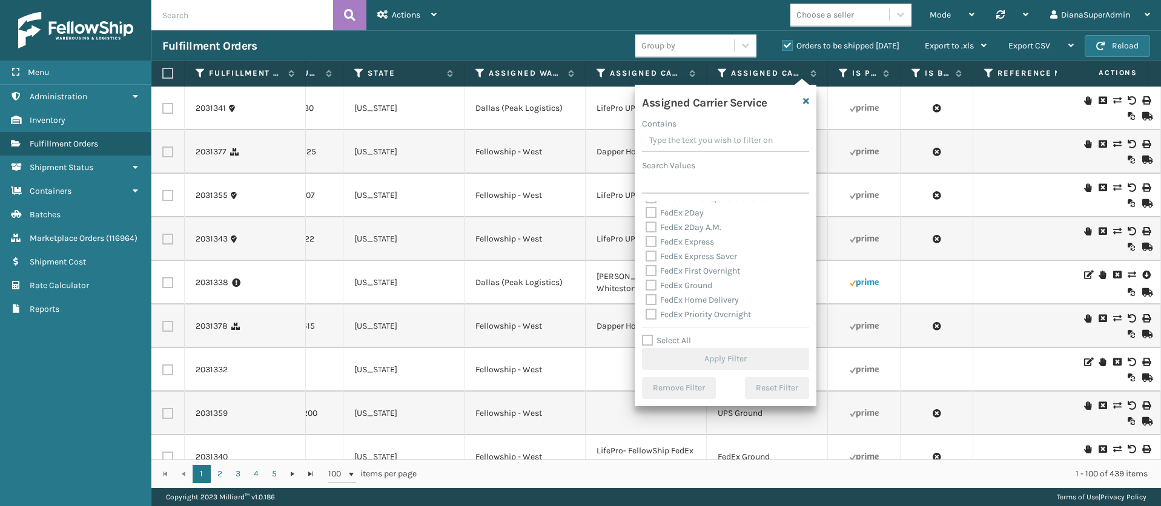
scroll to position [115, 0]
click at [651, 263] on label "LTL" at bounding box center [658, 267] width 27 height 10
click at [646, 263] on input "LTL" at bounding box center [645, 264] width 1 height 8
checkbox input "true"
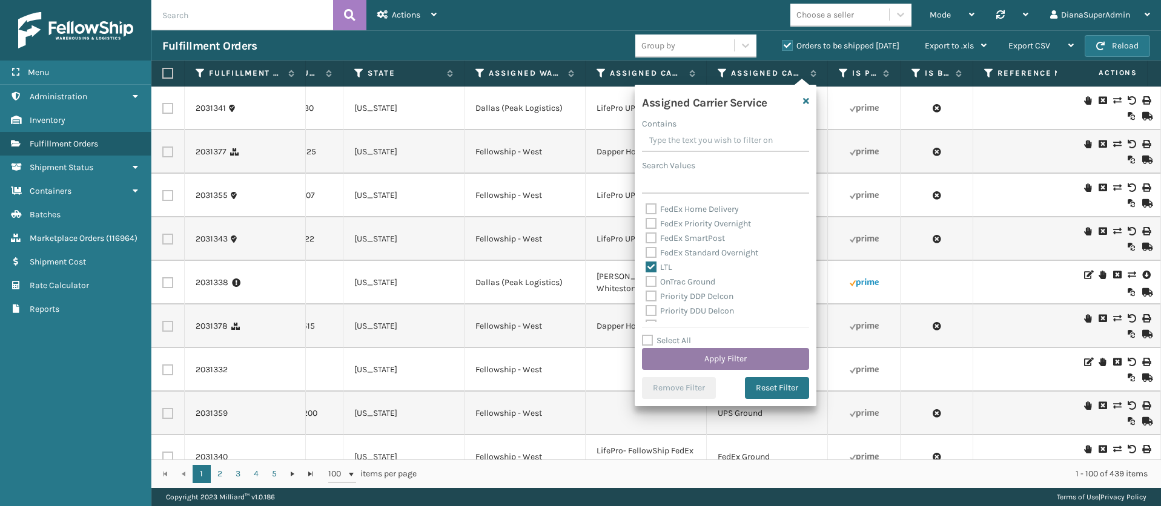
click at [720, 359] on button "Apply Filter" at bounding box center [725, 359] width 167 height 22
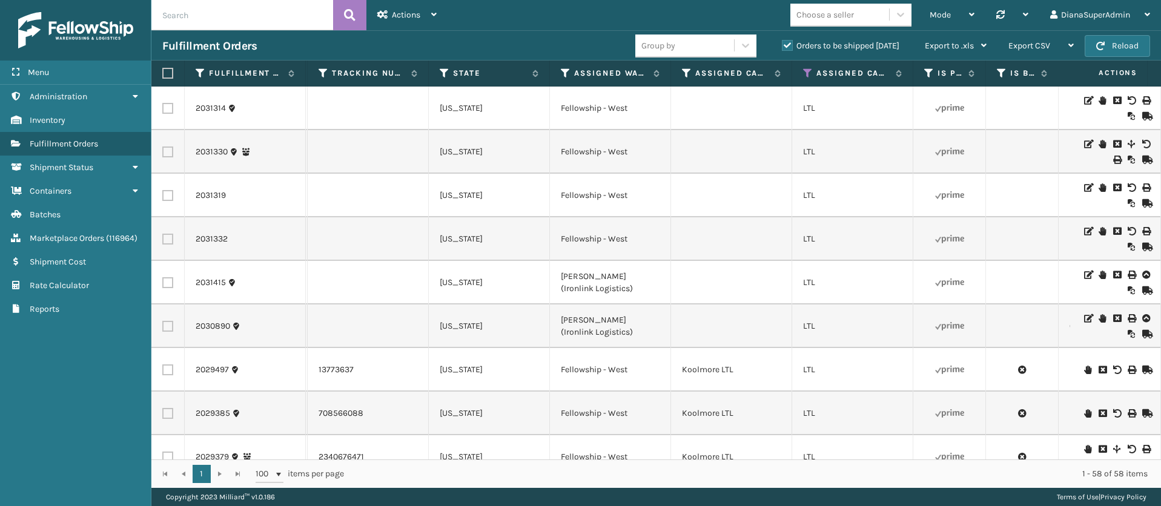
scroll to position [0, 990]
click at [562, 68] on icon at bounding box center [562, 73] width 10 height 11
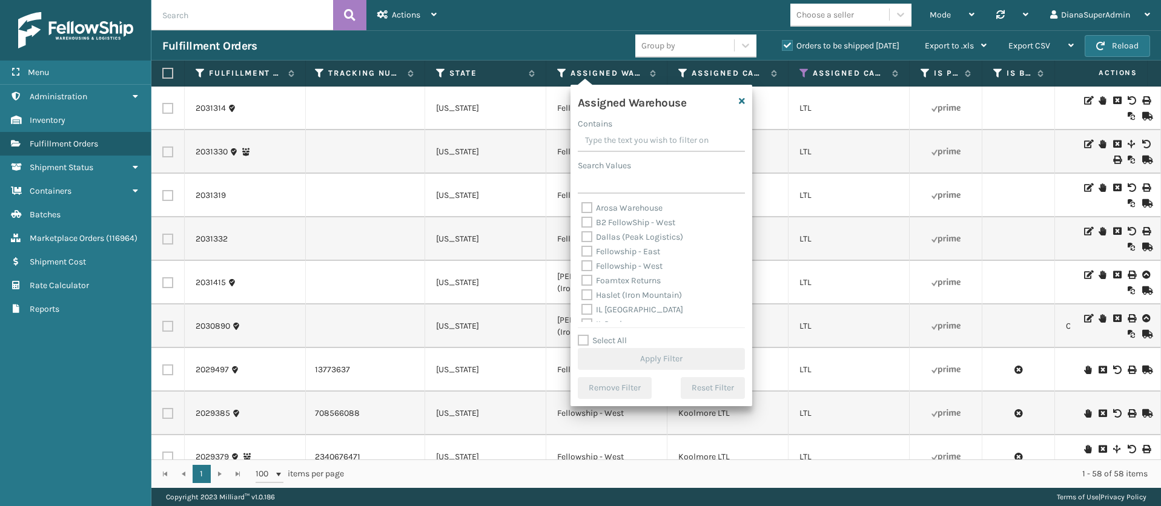
click at [587, 259] on div "Fellowship - West" at bounding box center [661, 266] width 160 height 15
click at [588, 263] on label "Fellowship - West" at bounding box center [621, 266] width 81 height 10
click at [582, 263] on input "Fellowship - West" at bounding box center [581, 263] width 1 height 8
checkbox input "true"
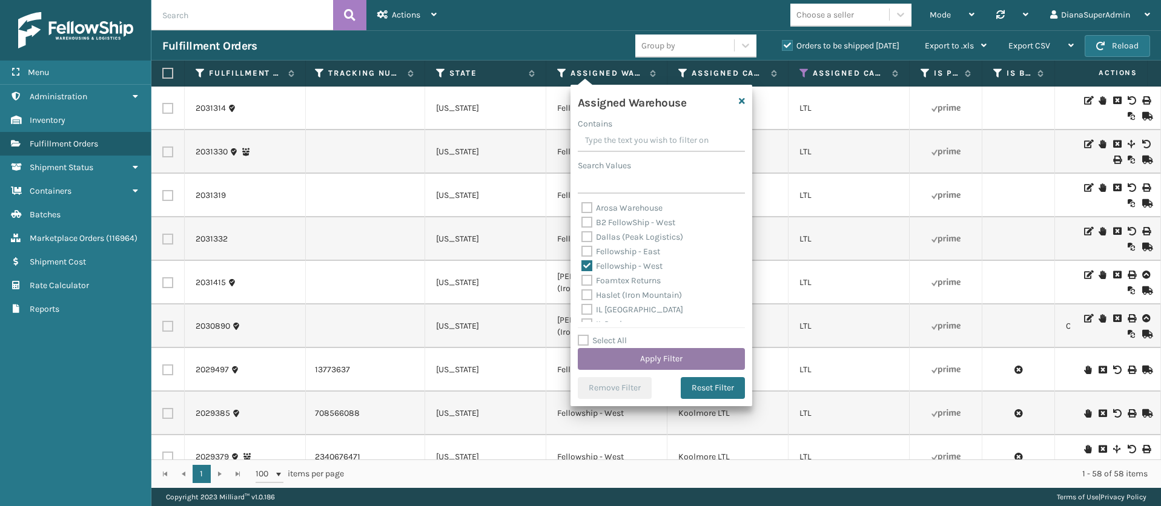
click at [673, 351] on button "Apply Filter" at bounding box center [661, 359] width 167 height 22
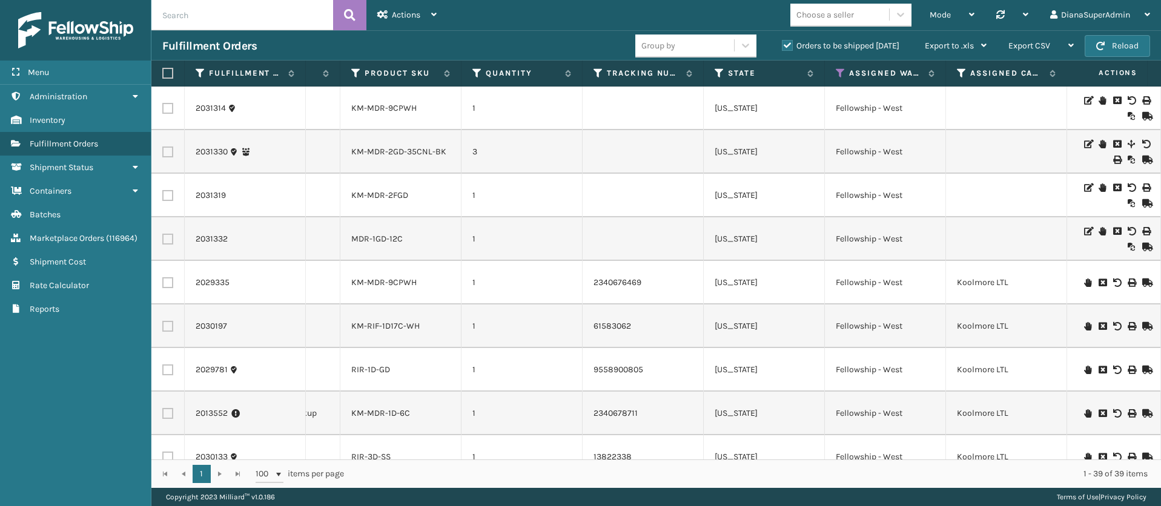
scroll to position [0, 871]
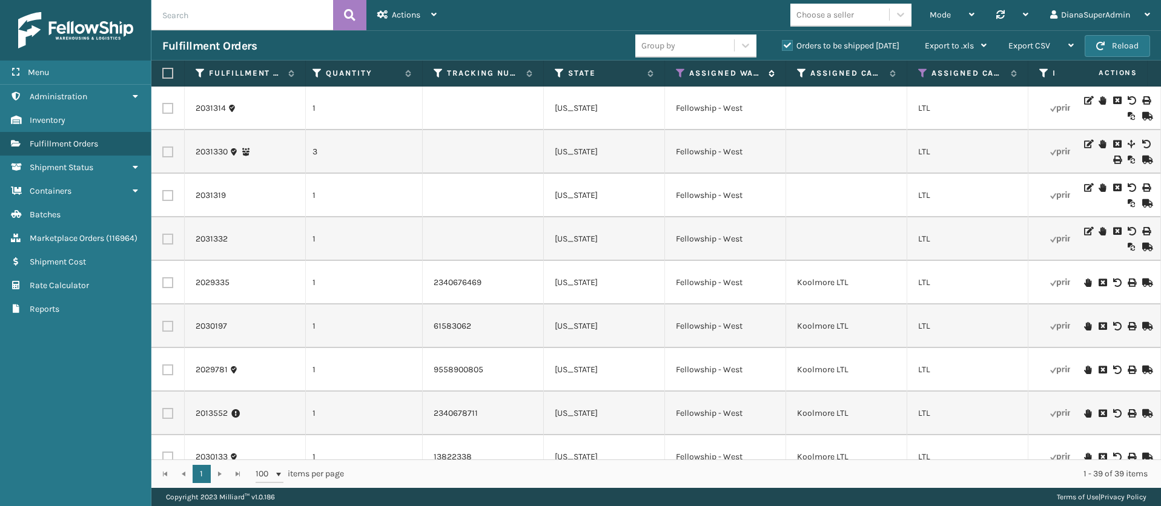
click at [679, 72] on icon at bounding box center [681, 73] width 10 height 11
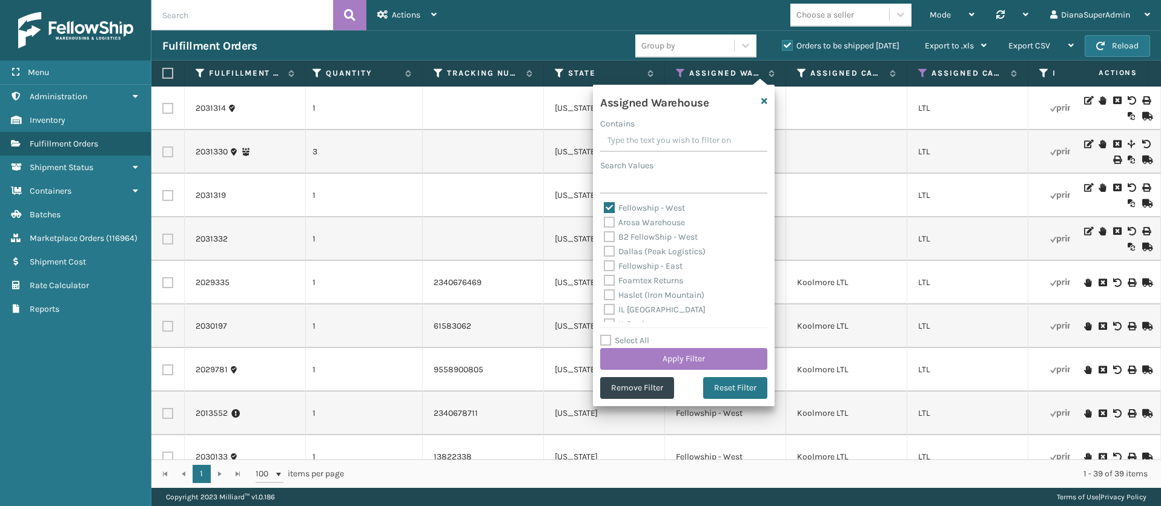
click at [611, 203] on label "Fellowship - West" at bounding box center [644, 208] width 81 height 10
click at [604, 203] on input "Fellowship - West" at bounding box center [604, 205] width 1 height 8
checkbox input "false"
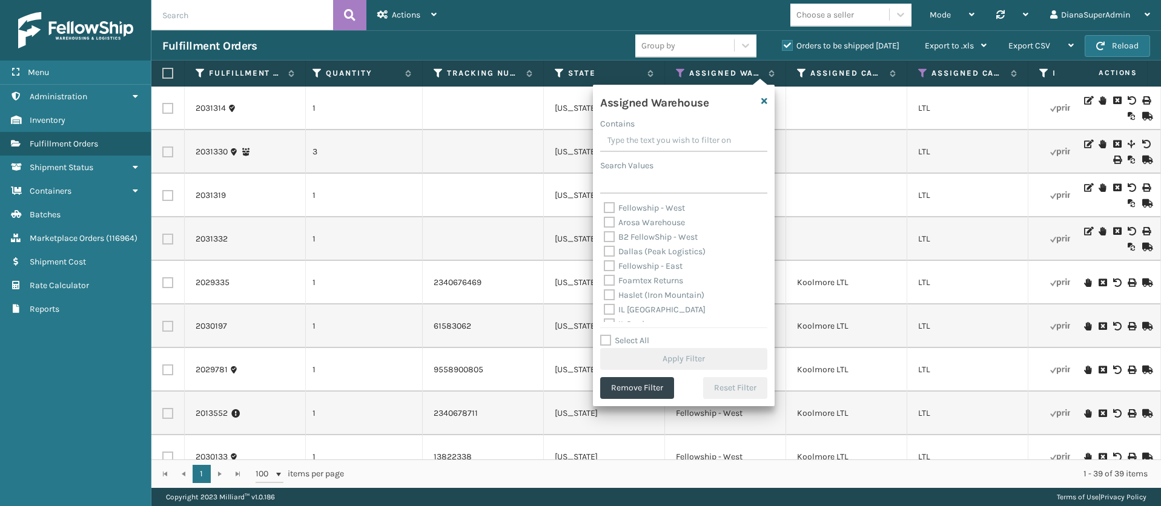
click at [608, 248] on label "Dallas (Peak Logistics)" at bounding box center [655, 251] width 102 height 10
click at [604, 248] on input "Dallas (Peak Logistics)" at bounding box center [604, 249] width 1 height 8
checkbox input "true"
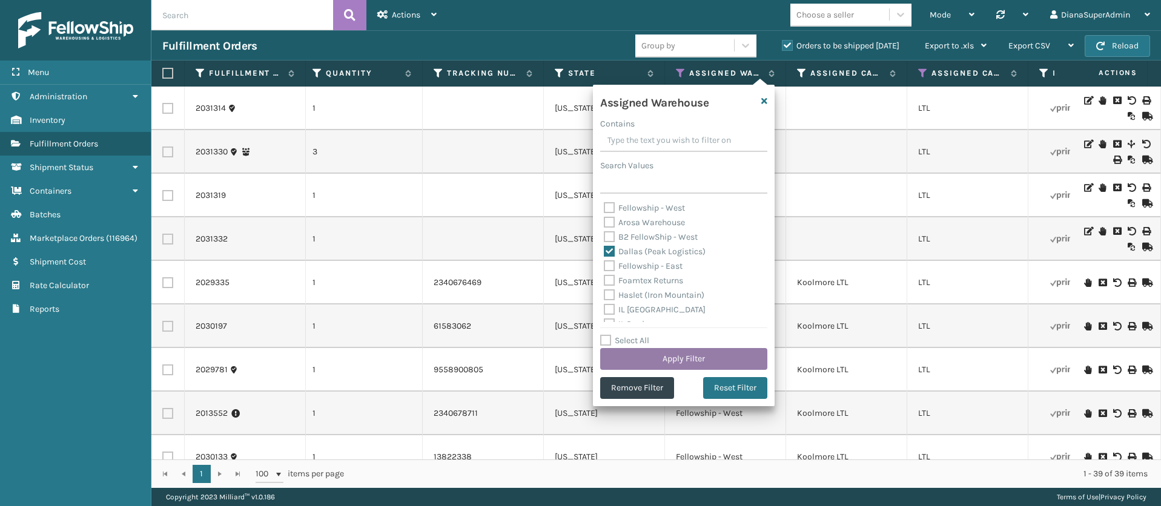
click at [687, 355] on button "Apply Filter" at bounding box center [683, 359] width 167 height 22
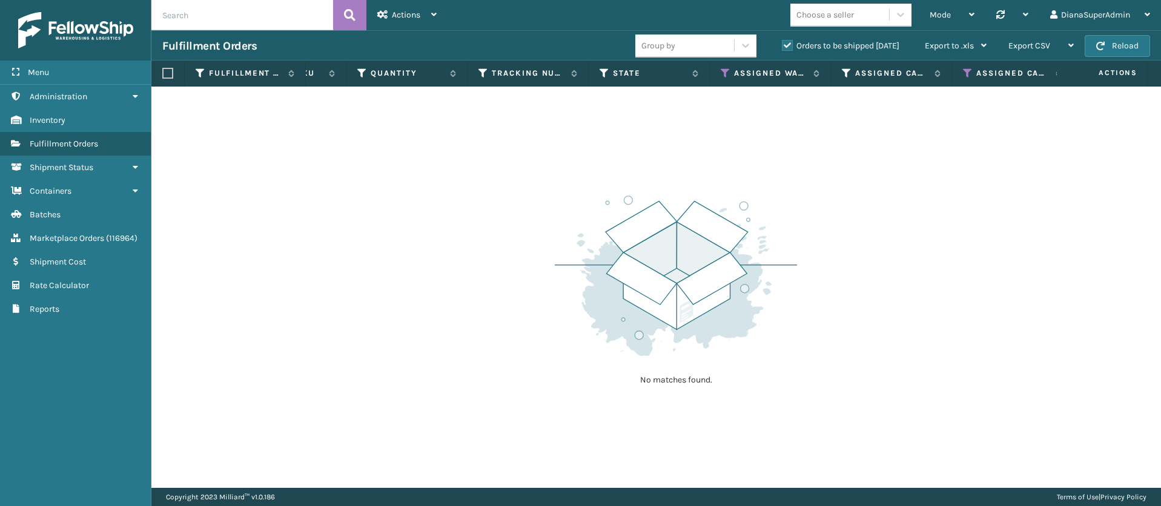
scroll to position [0, 832]
click at [717, 68] on icon at bounding box center [720, 73] width 10 height 11
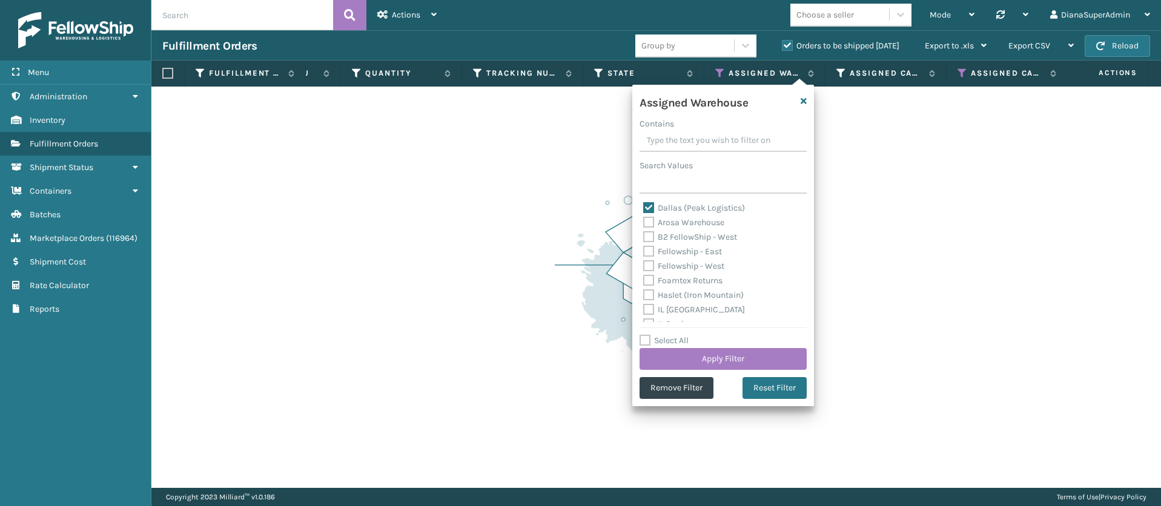
click at [647, 203] on label "Dallas (Peak Logistics)" at bounding box center [694, 208] width 102 height 10
click at [644, 203] on input "Dallas (Peak Logistics)" at bounding box center [643, 205] width 1 height 8
checkbox input "false"
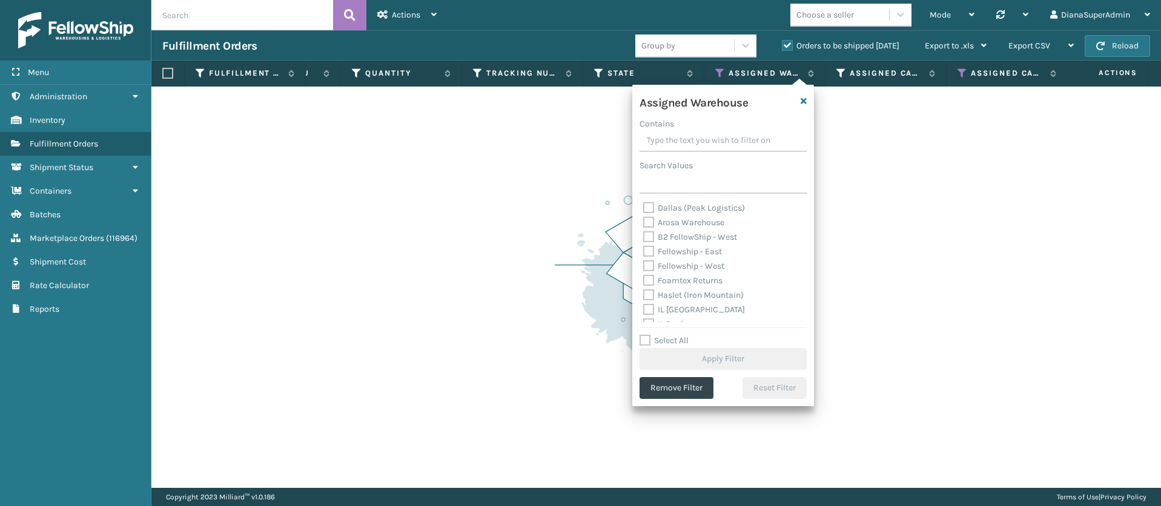
click at [649, 250] on label "Fellowship - East" at bounding box center [682, 251] width 79 height 10
click at [644, 250] on input "Fellowship - East" at bounding box center [643, 249] width 1 height 8
checkbox input "true"
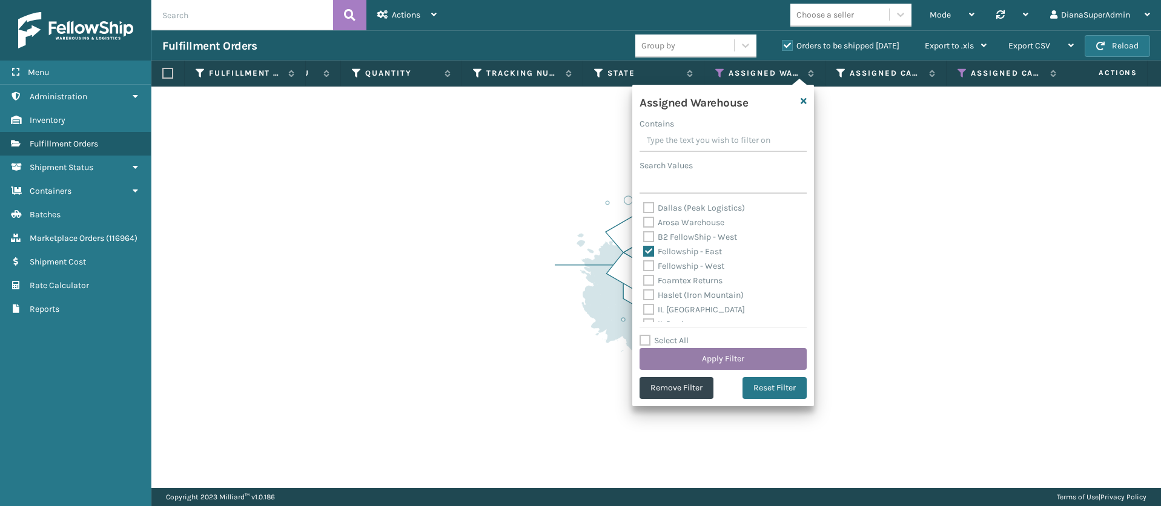
click at [736, 354] on button "Apply Filter" at bounding box center [722, 359] width 167 height 22
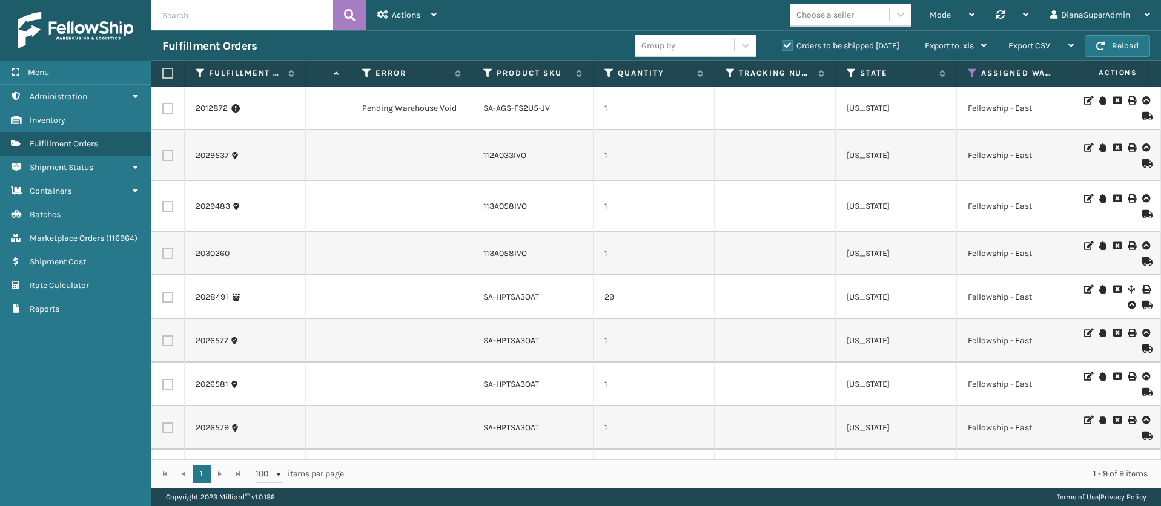
scroll to position [0, 689]
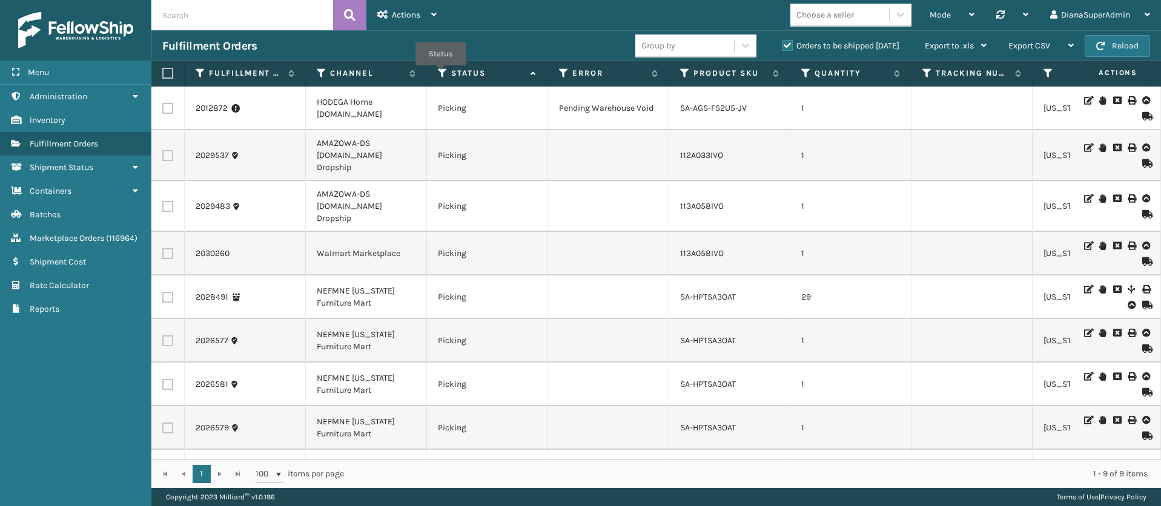
click at [441, 73] on icon at bounding box center [443, 73] width 10 height 11
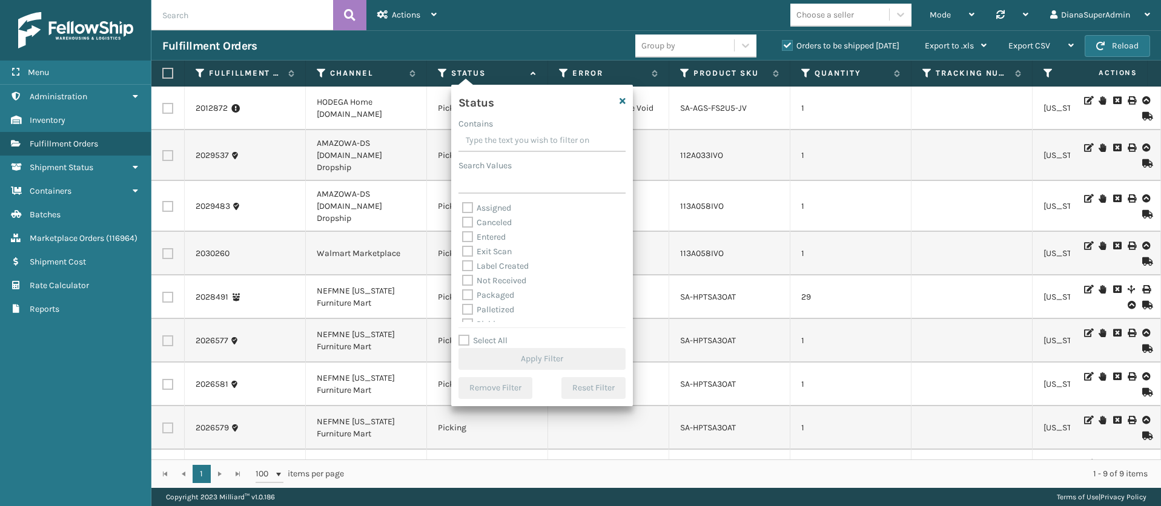
click at [466, 338] on label "Select All" at bounding box center [482, 340] width 49 height 10
click at [466, 335] on input "Select All" at bounding box center [549, 334] width 182 height 1
checkbox input "true"
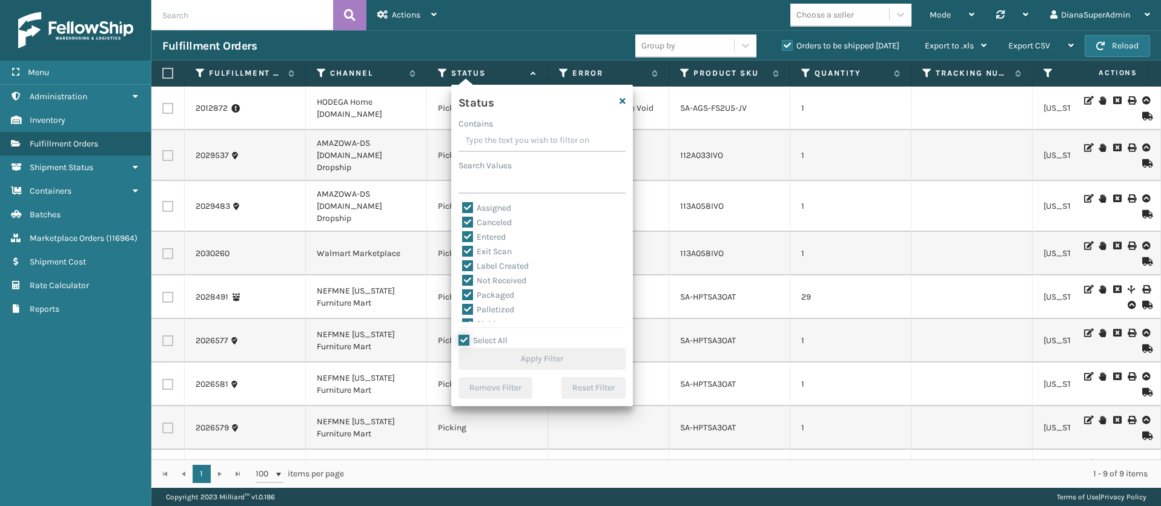
checkbox input "true"
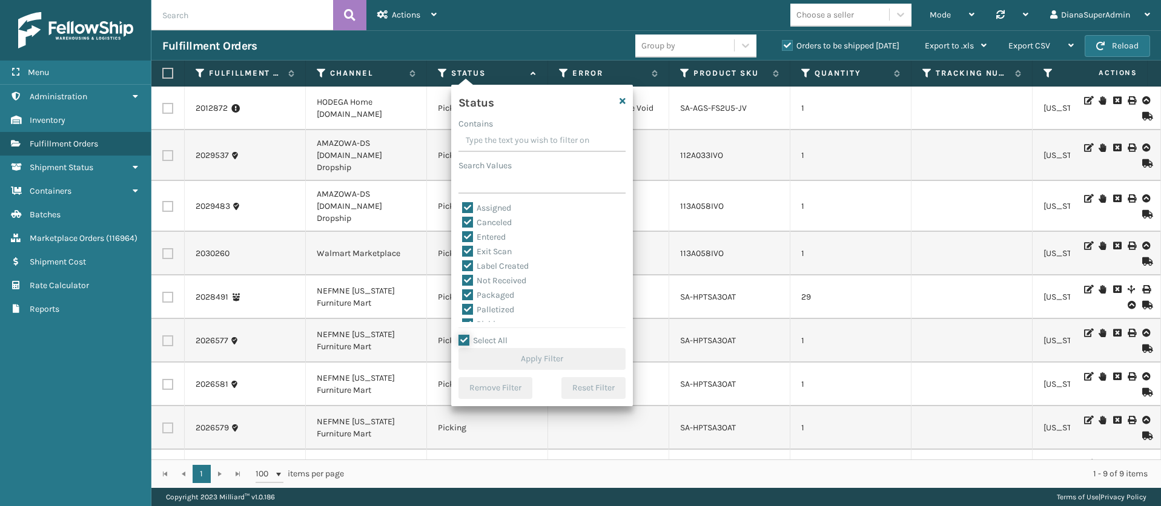
checkbox input "true"
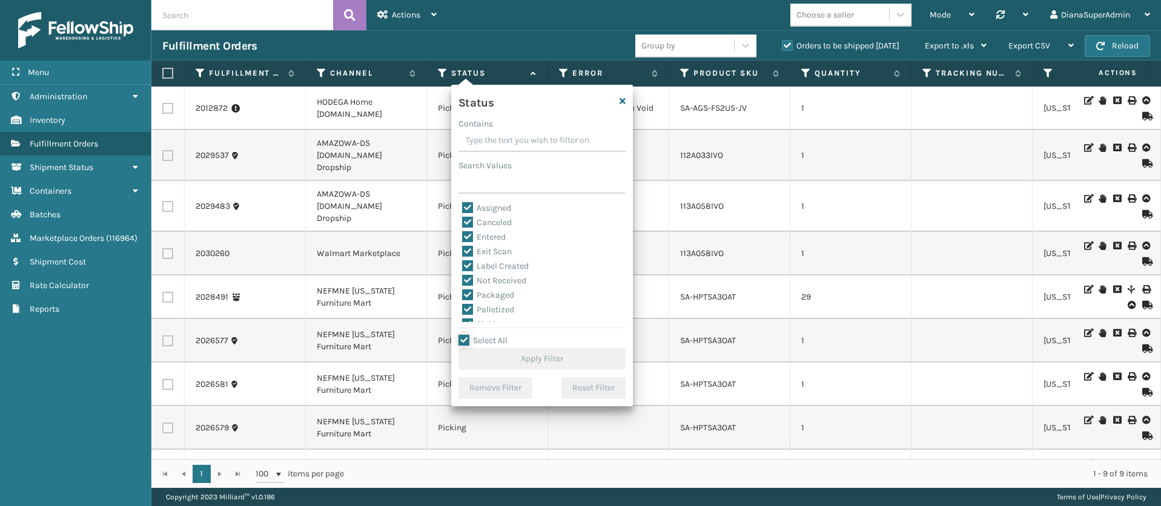
checkbox input "true"
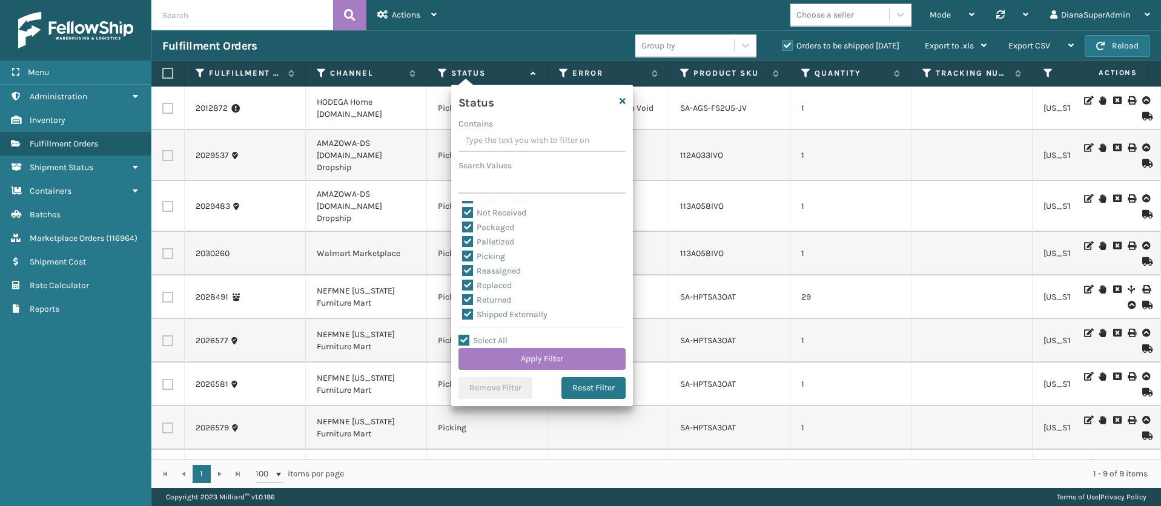
click at [462, 340] on label "Select All" at bounding box center [482, 340] width 49 height 10
click at [462, 335] on input "Select All" at bounding box center [549, 334] width 182 height 1
checkbox input "false"
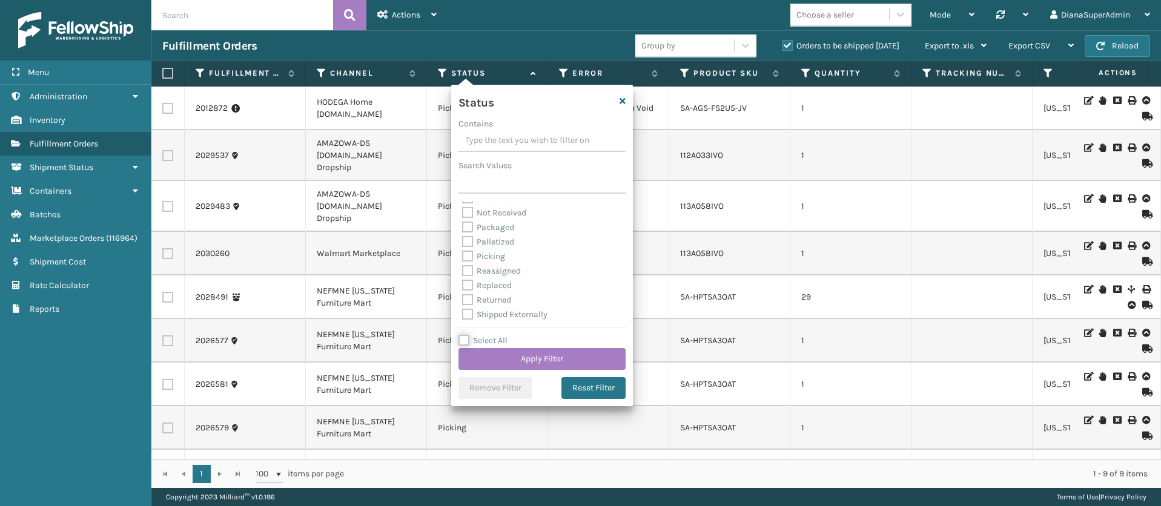
checkbox input "false"
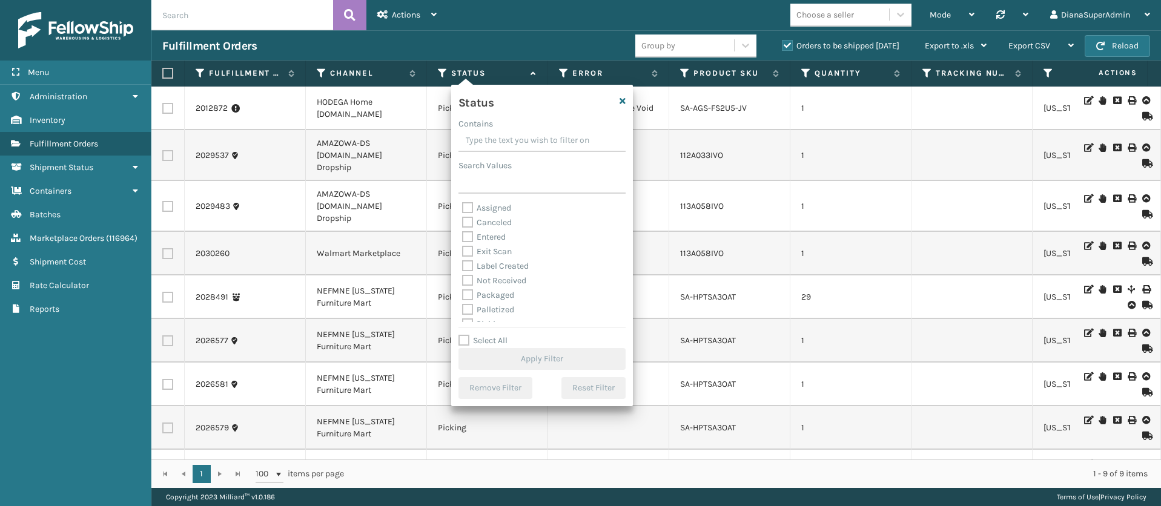
drag, startPoint x: 467, startPoint y: 262, endPoint x: 469, endPoint y: 272, distance: 9.9
click at [468, 262] on label "Label Created" at bounding box center [495, 266] width 67 height 10
click at [463, 262] on input "Label Created" at bounding box center [462, 263] width 1 height 8
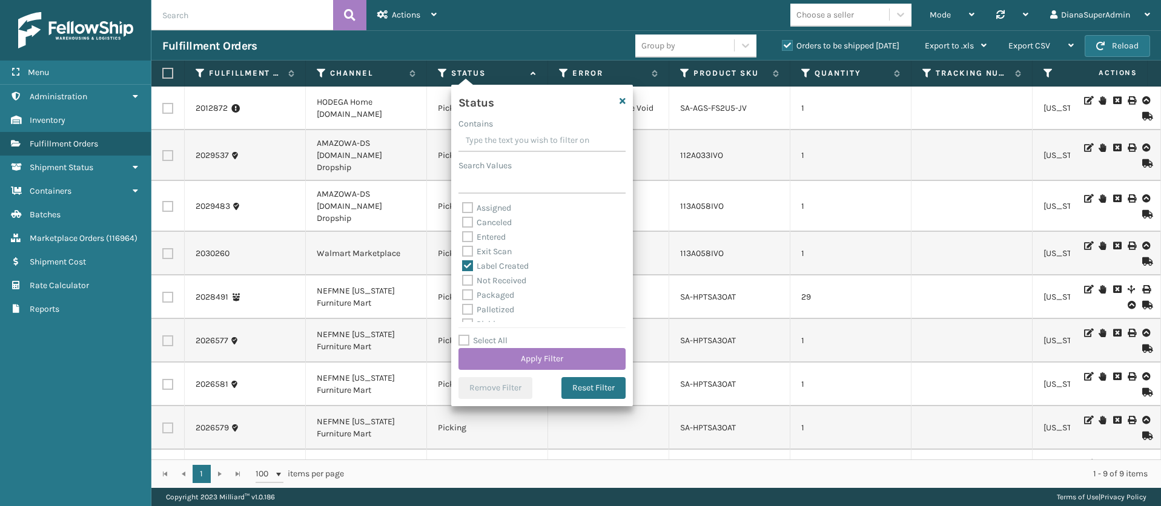
click at [470, 290] on label "Packaged" at bounding box center [488, 295] width 52 height 10
click at [463, 290] on input "Packaged" at bounding box center [462, 292] width 1 height 8
click at [470, 307] on label "Palletized" at bounding box center [488, 310] width 52 height 10
click at [463, 307] on input "Palletized" at bounding box center [462, 307] width 1 height 8
click at [472, 255] on label "Picking" at bounding box center [483, 256] width 43 height 10
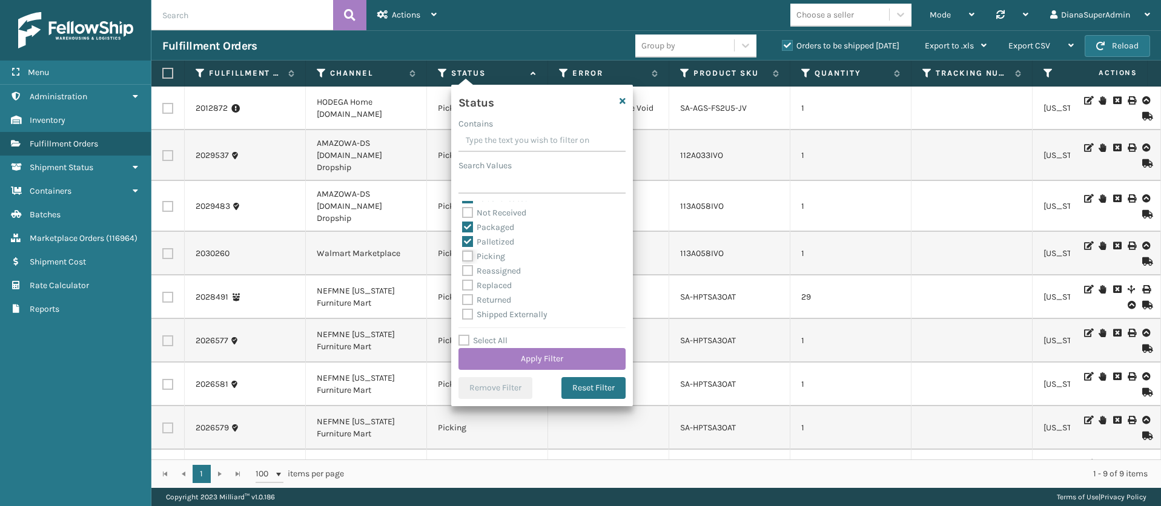
click at [463, 255] on input "Picking" at bounding box center [462, 253] width 1 height 8
click at [593, 358] on button "Apply Filter" at bounding box center [541, 359] width 167 height 22
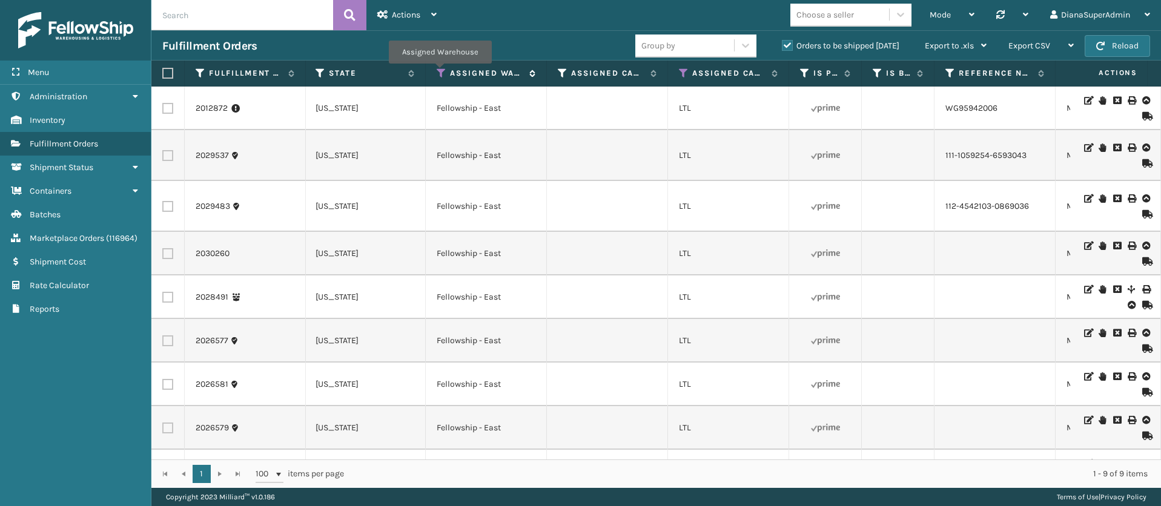
click at [443, 70] on icon at bounding box center [442, 73] width 10 height 11
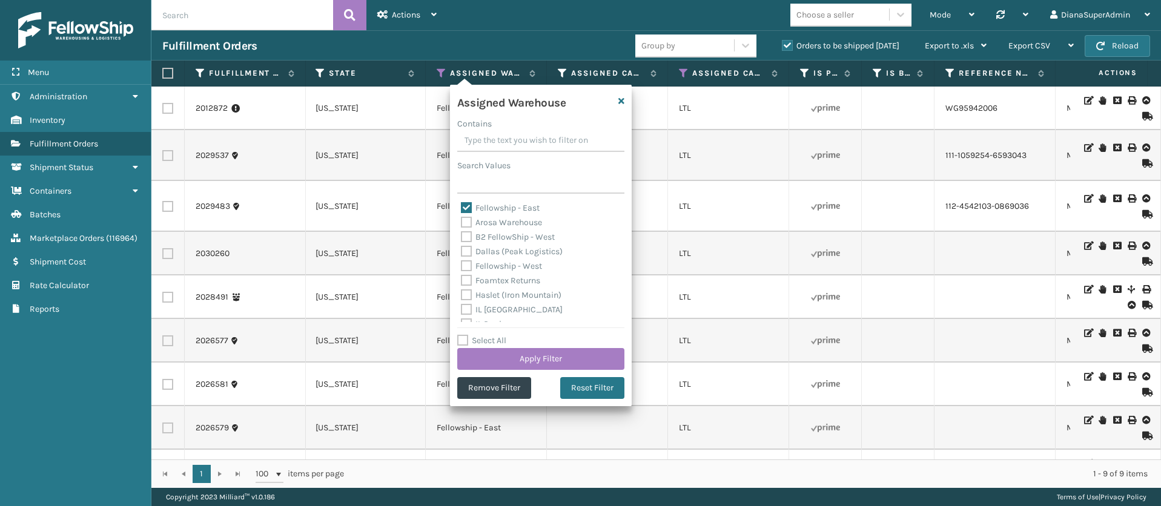
click at [467, 204] on label "Fellowship - East" at bounding box center [500, 208] width 79 height 10
click at [461, 204] on input "Fellowship - East" at bounding box center [461, 205] width 1 height 8
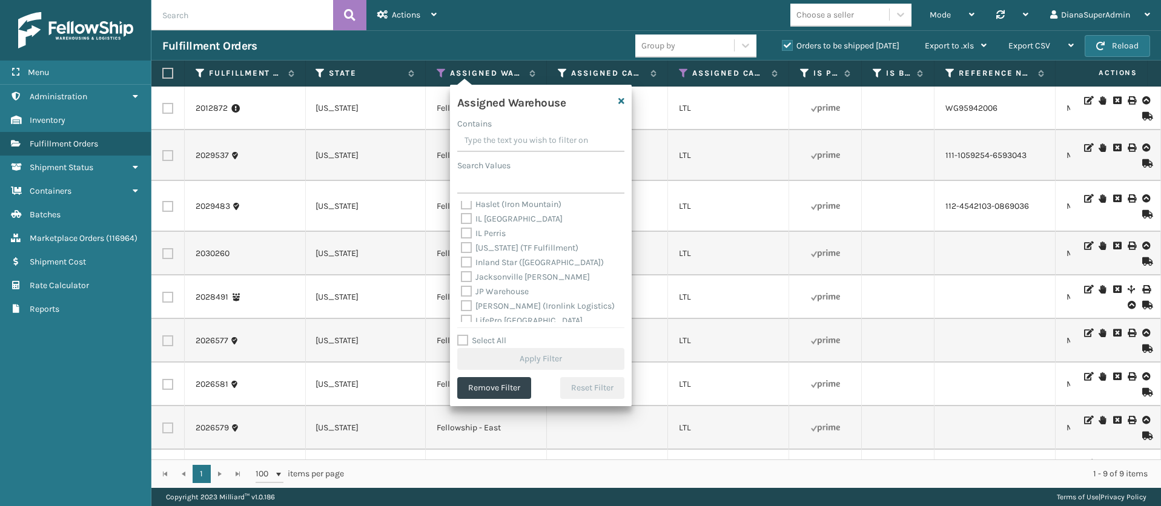
click at [467, 301] on label "[PERSON_NAME] (Ironlink Logistics)" at bounding box center [538, 306] width 154 height 10
click at [461, 300] on input "[PERSON_NAME] (Ironlink Logistics)" at bounding box center [461, 303] width 1 height 8
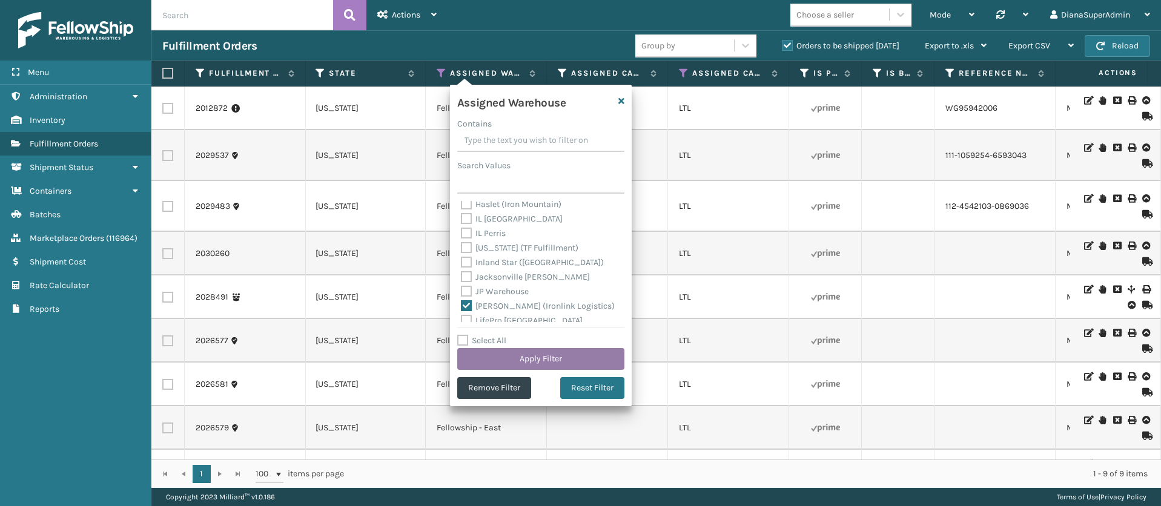
click at [556, 350] on button "Apply Filter" at bounding box center [540, 359] width 167 height 22
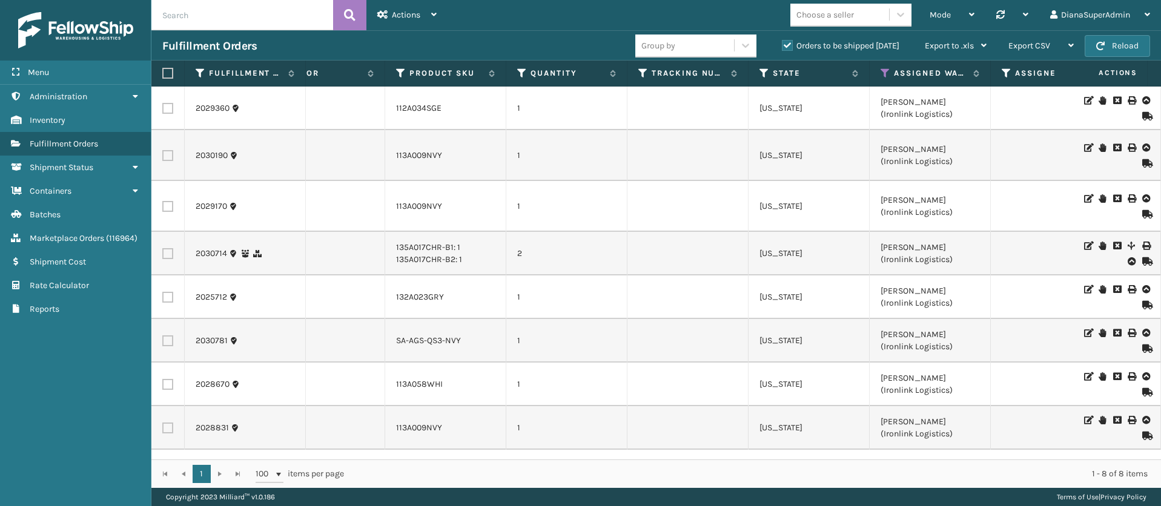
scroll to position [0, 816]
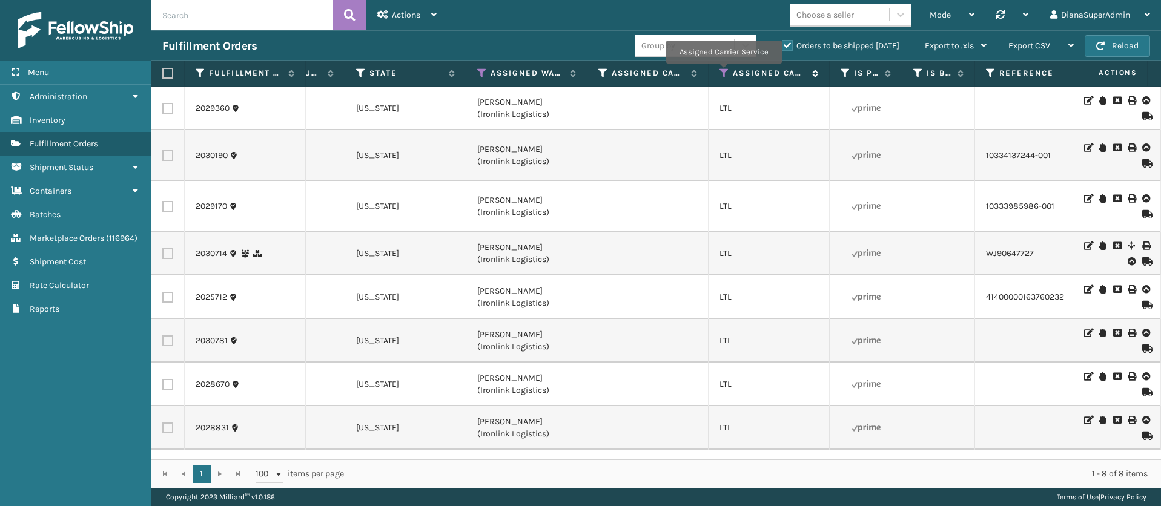
click at [723, 72] on icon at bounding box center [724, 73] width 10 height 11
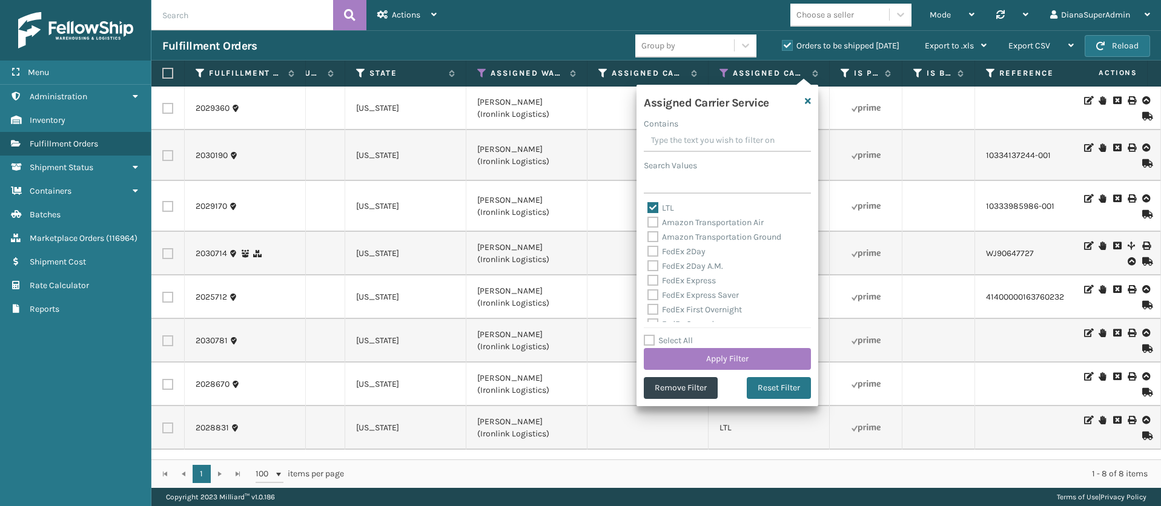
click at [648, 337] on label "Select All" at bounding box center [668, 340] width 49 height 10
click at [648, 335] on input "Select All" at bounding box center [735, 334] width 182 height 1
click at [656, 203] on label "LTL" at bounding box center [660, 208] width 27 height 10
click at [648, 203] on input "LTL" at bounding box center [647, 205] width 1 height 8
click at [730, 352] on button "Apply Filter" at bounding box center [727, 359] width 167 height 22
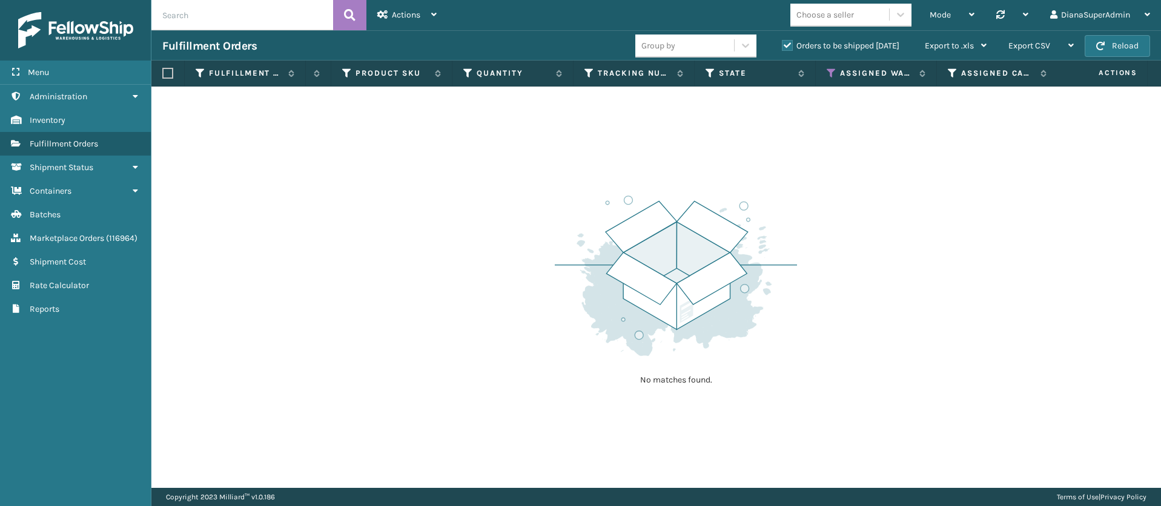
scroll to position [0, 832]
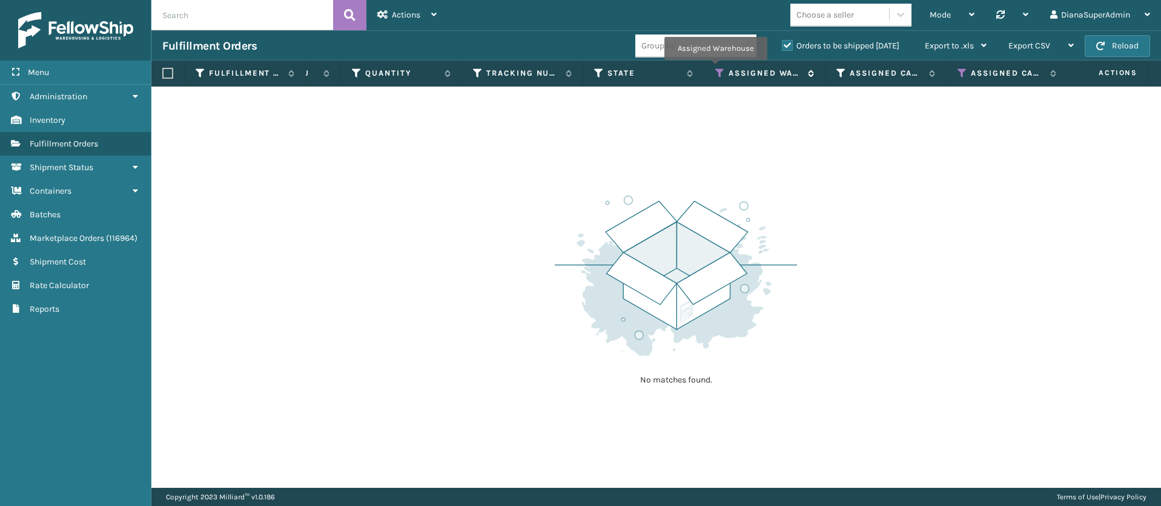
click at [717, 69] on icon at bounding box center [720, 73] width 10 height 11
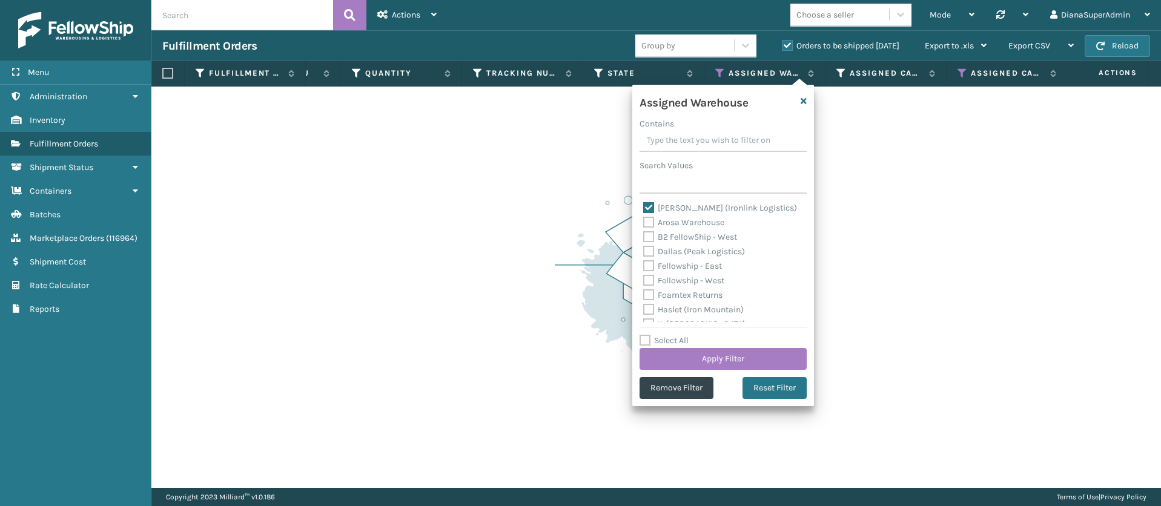
click at [648, 205] on label "[PERSON_NAME] (Ironlink Logistics)" at bounding box center [720, 208] width 154 height 10
click at [644, 205] on input "[PERSON_NAME] (Ironlink Logistics)" at bounding box center [643, 205] width 1 height 8
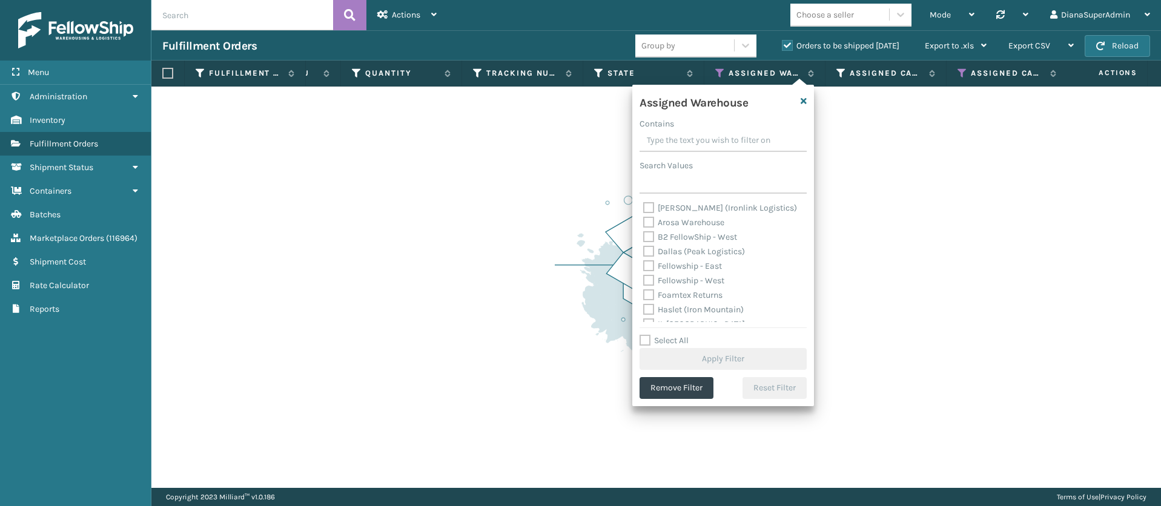
click at [647, 206] on label "[PERSON_NAME] (Ironlink Logistics)" at bounding box center [720, 208] width 154 height 10
click at [644, 206] on input "[PERSON_NAME] (Ironlink Logistics)" at bounding box center [643, 205] width 1 height 8
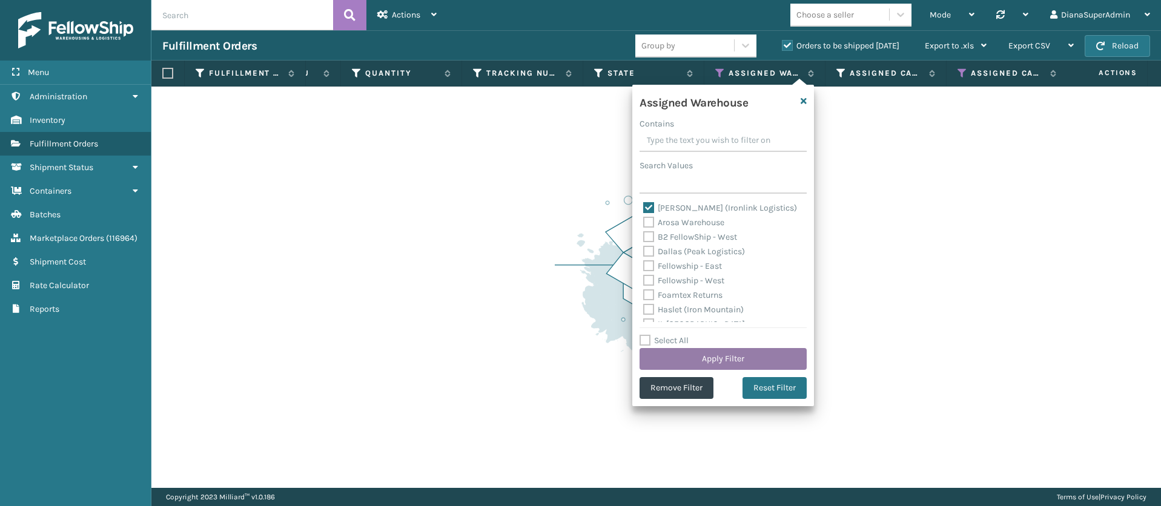
click at [721, 358] on button "Apply Filter" at bounding box center [722, 359] width 167 height 22
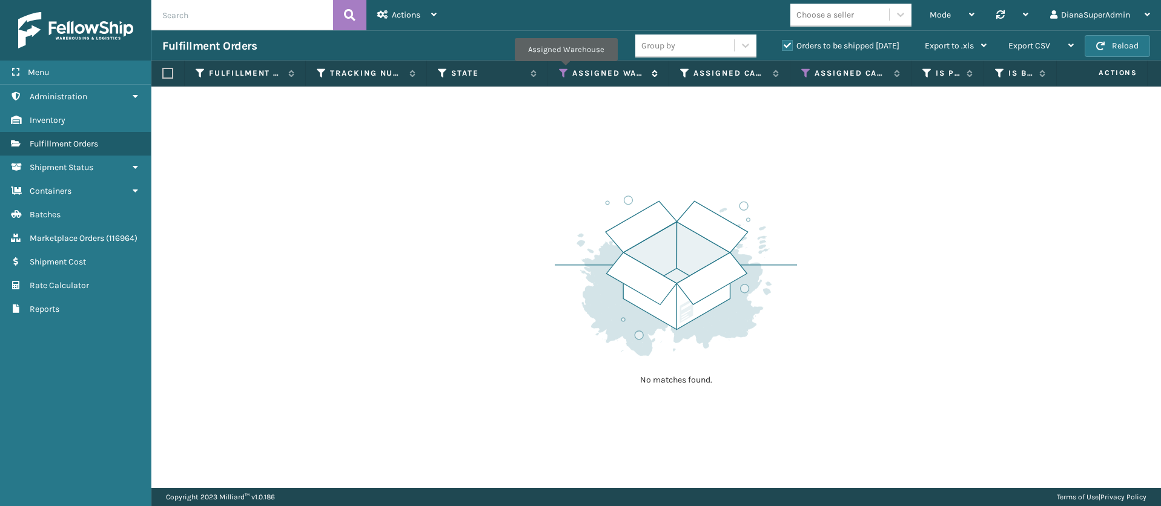
click at [565, 70] on icon at bounding box center [564, 73] width 10 height 11
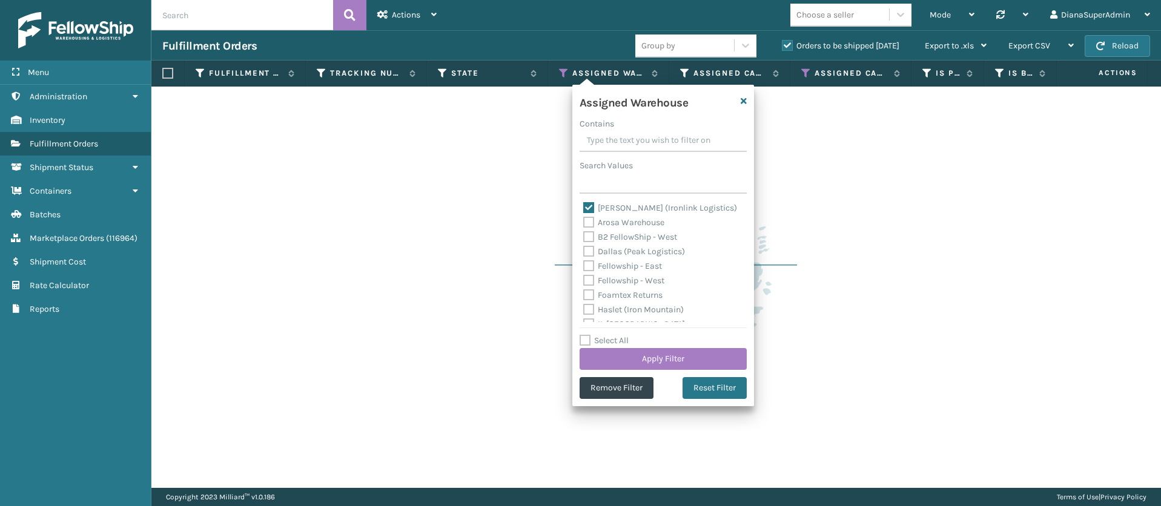
click at [590, 205] on label "[PERSON_NAME] (Ironlink Logistics)" at bounding box center [660, 208] width 154 height 10
click at [584, 205] on input "[PERSON_NAME] (Ironlink Logistics)" at bounding box center [583, 205] width 1 height 8
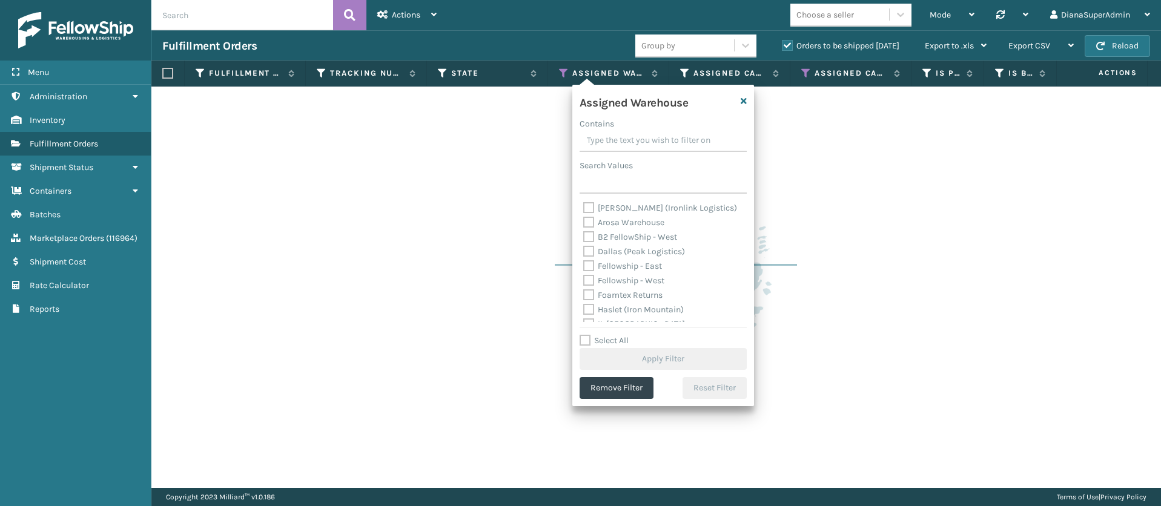
click at [593, 279] on label "Fellowship - West" at bounding box center [623, 280] width 81 height 10
click at [584, 279] on input "Fellowship - West" at bounding box center [583, 278] width 1 height 8
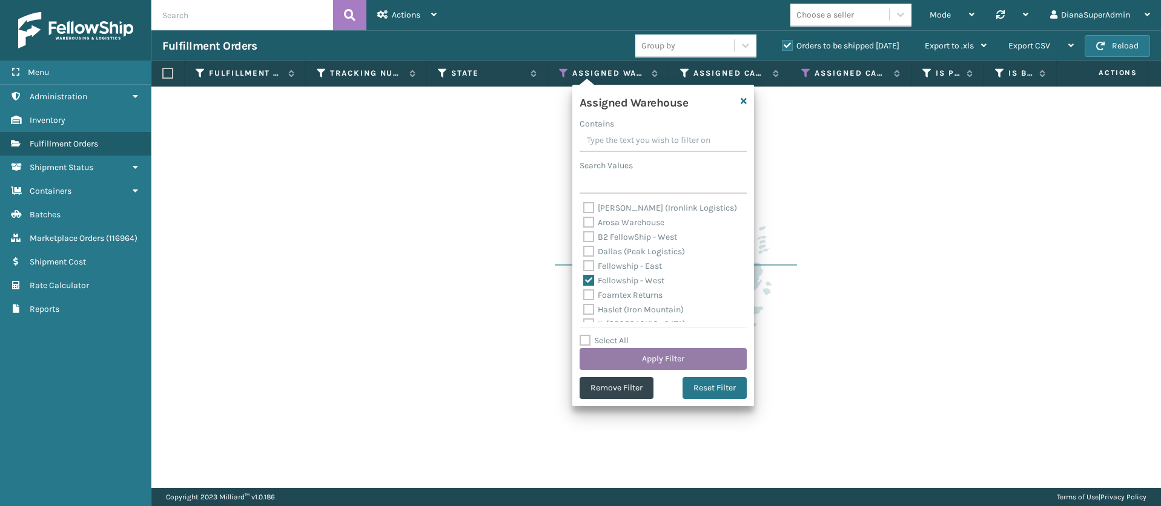
click at [649, 352] on button "Apply Filter" at bounding box center [662, 359] width 167 height 22
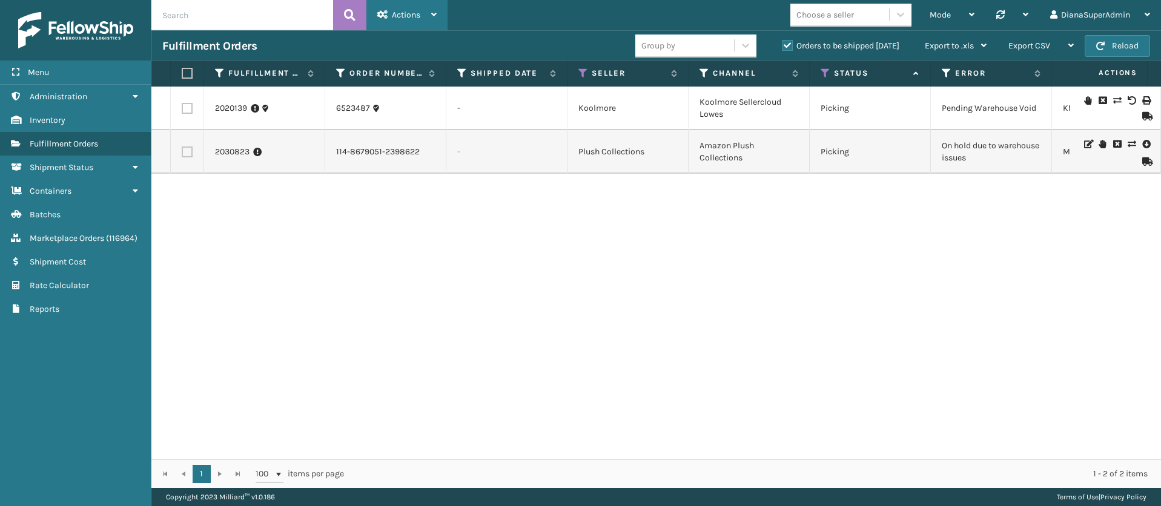
click at [424, 10] on div "Actions" at bounding box center [406, 15] width 59 height 30
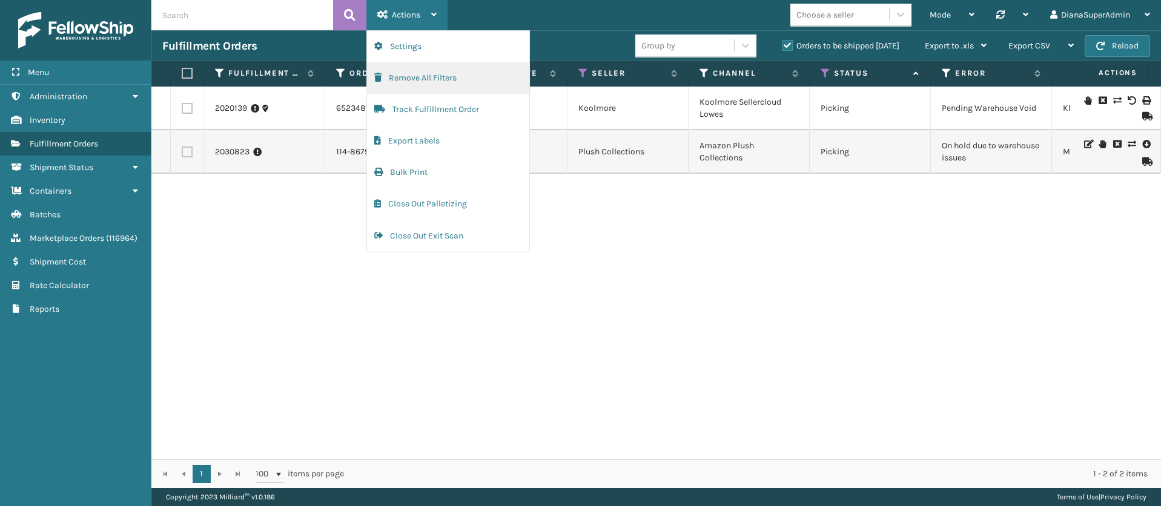
click at [444, 76] on button "Remove All Filters" at bounding box center [448, 77] width 162 height 31
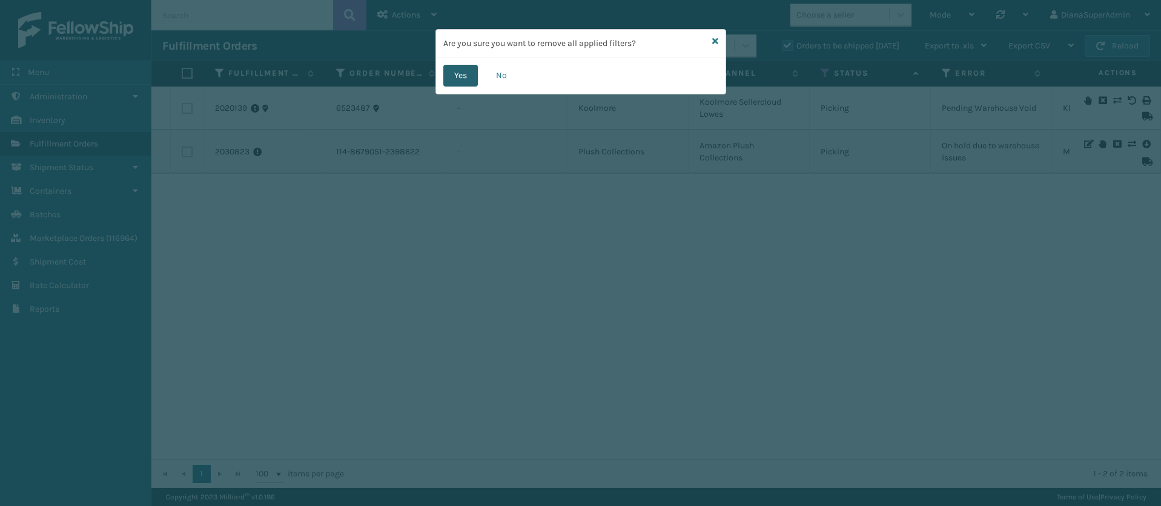
click at [461, 72] on button "Yes" at bounding box center [460, 76] width 35 height 22
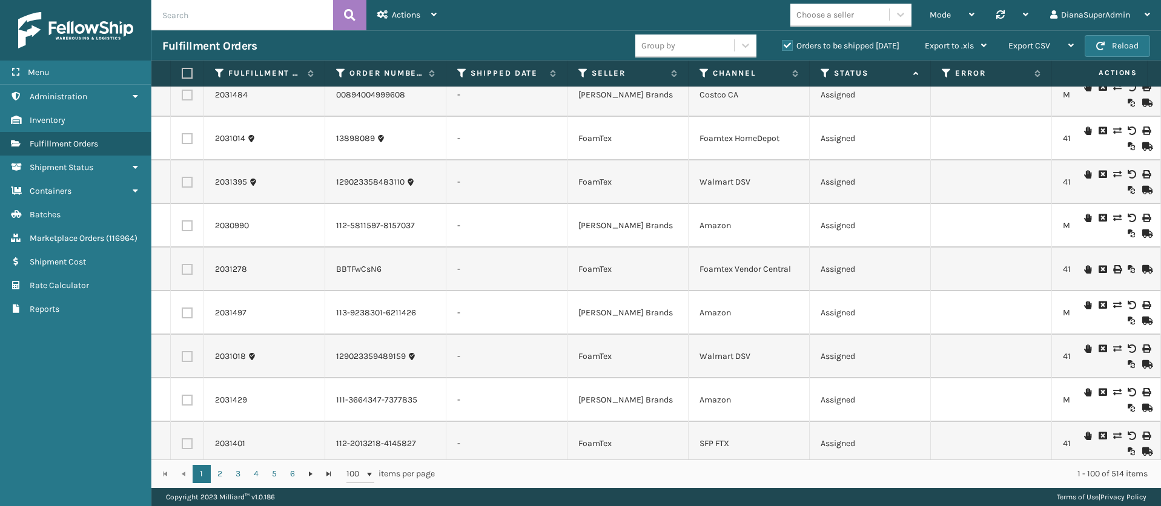
scroll to position [0, 0]
